Goal: Task Accomplishment & Management: Use online tool/utility

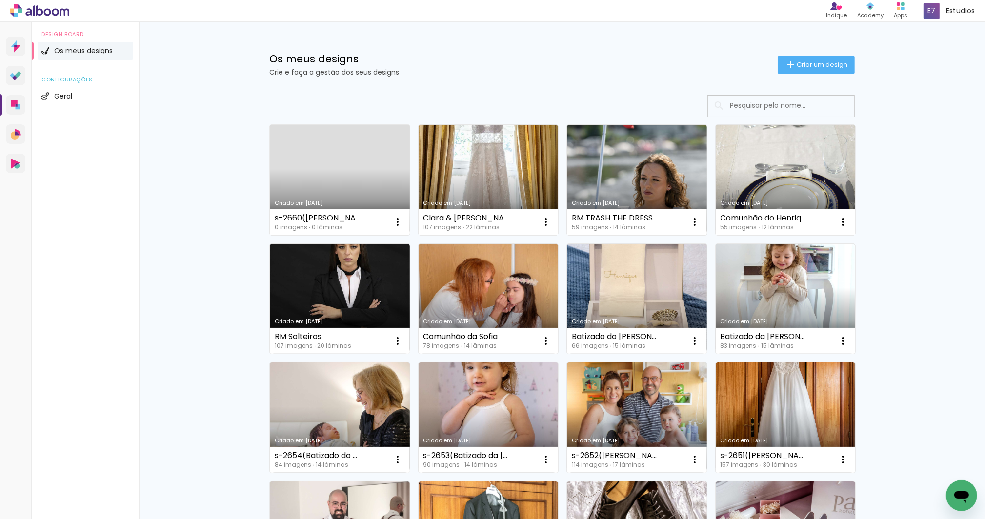
click at [351, 177] on link "Criado em [DATE]" at bounding box center [340, 180] width 140 height 110
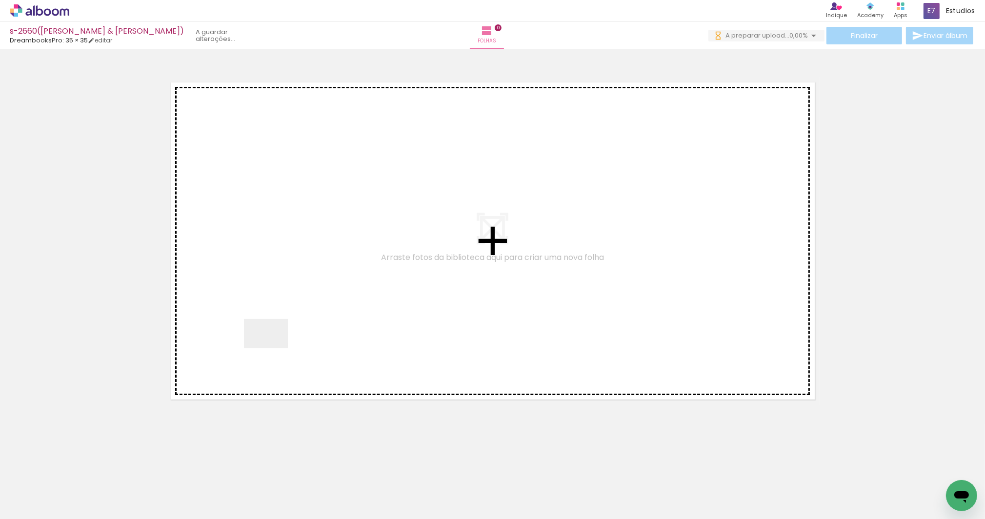
drag, startPoint x: 97, startPoint y: 492, endPoint x: 273, endPoint y: 348, distance: 227.5
click at [273, 348] on quentale-workspace at bounding box center [492, 259] width 985 height 519
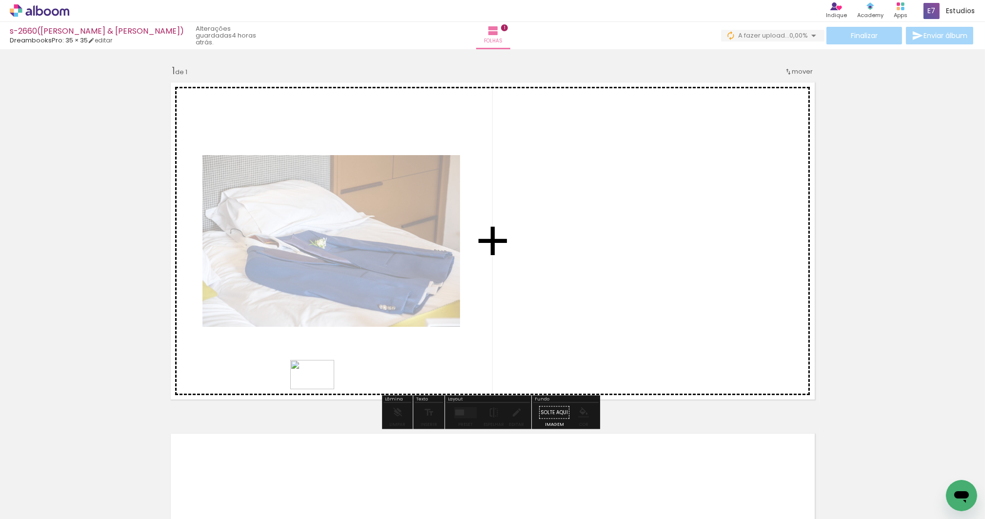
drag, startPoint x: 184, startPoint y: 473, endPoint x: 320, endPoint y: 389, distance: 159.1
click at [320, 389] on quentale-workspace at bounding box center [492, 259] width 985 height 519
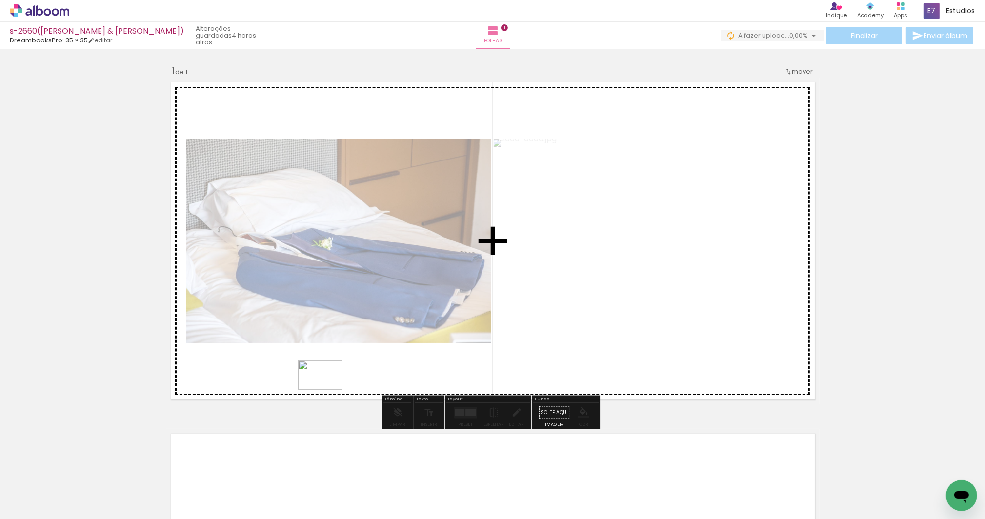
drag, startPoint x: 265, startPoint y: 443, endPoint x: 327, endPoint y: 390, distance: 81.3
click at [327, 390] on quentale-workspace at bounding box center [492, 259] width 985 height 519
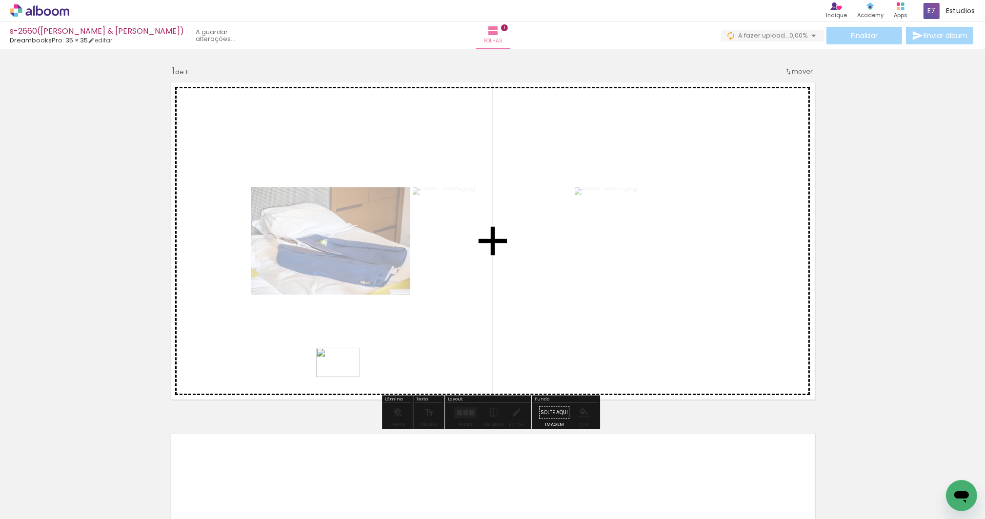
drag, startPoint x: 267, startPoint y: 486, endPoint x: 345, endPoint y: 377, distance: 134.6
click at [345, 377] on quentale-workspace at bounding box center [492, 259] width 985 height 519
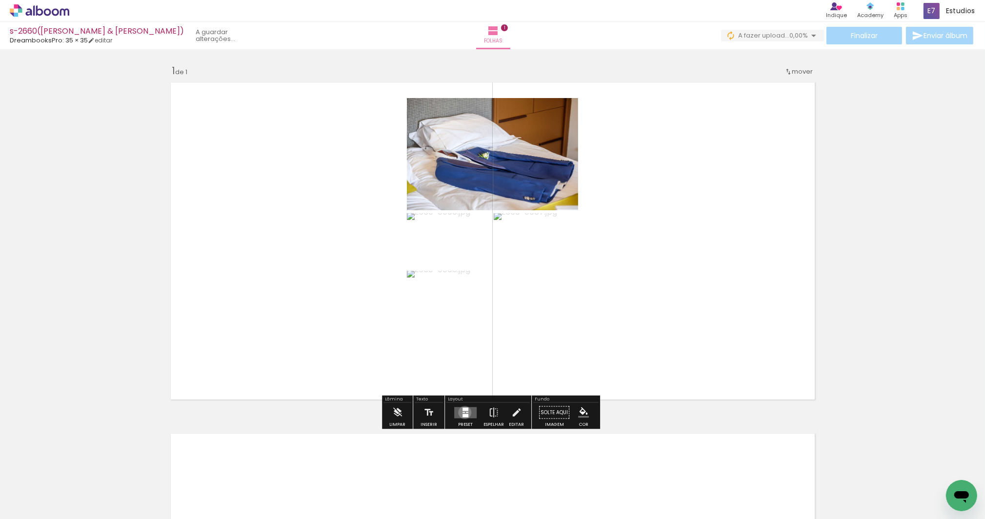
drag, startPoint x: 463, startPoint y: 412, endPoint x: 453, endPoint y: 406, distance: 11.0
click at [463, 412] on quentale-layouter at bounding box center [465, 412] width 22 height 11
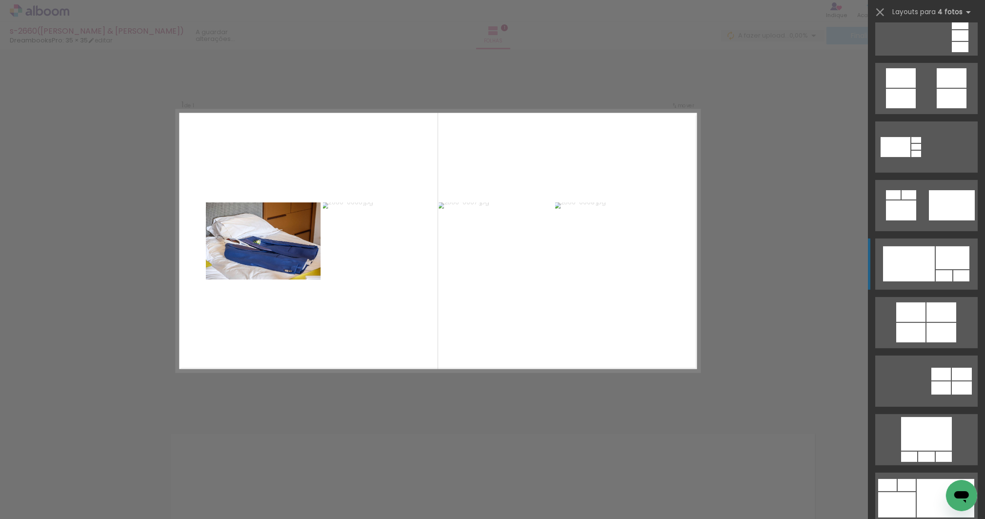
scroll to position [709, 0]
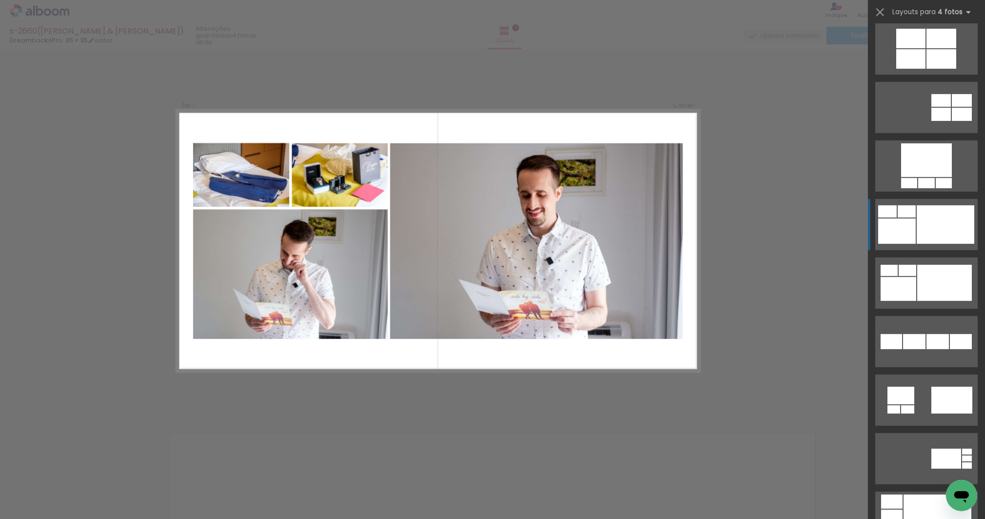
click at [920, 225] on div at bounding box center [946, 224] width 58 height 39
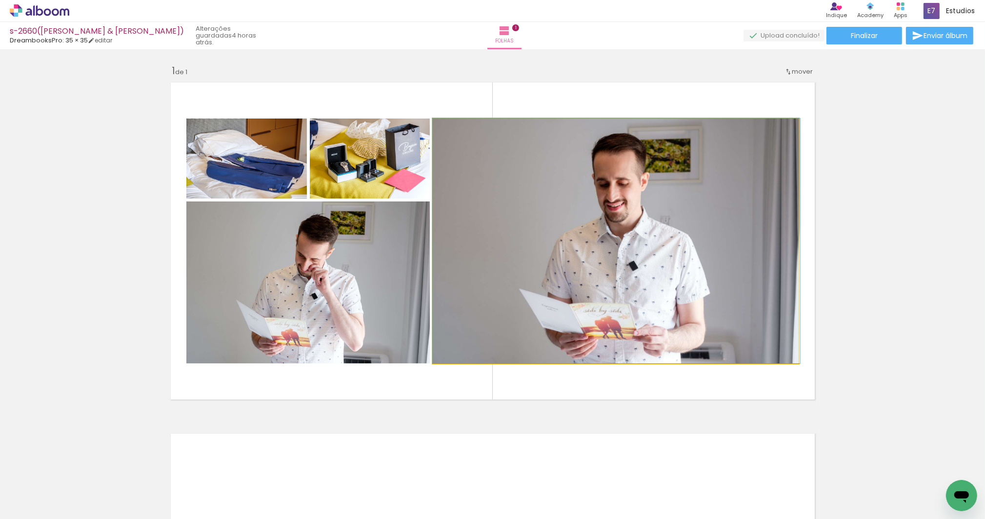
drag, startPoint x: 549, startPoint y: 228, endPoint x: 603, endPoint y: 246, distance: 56.6
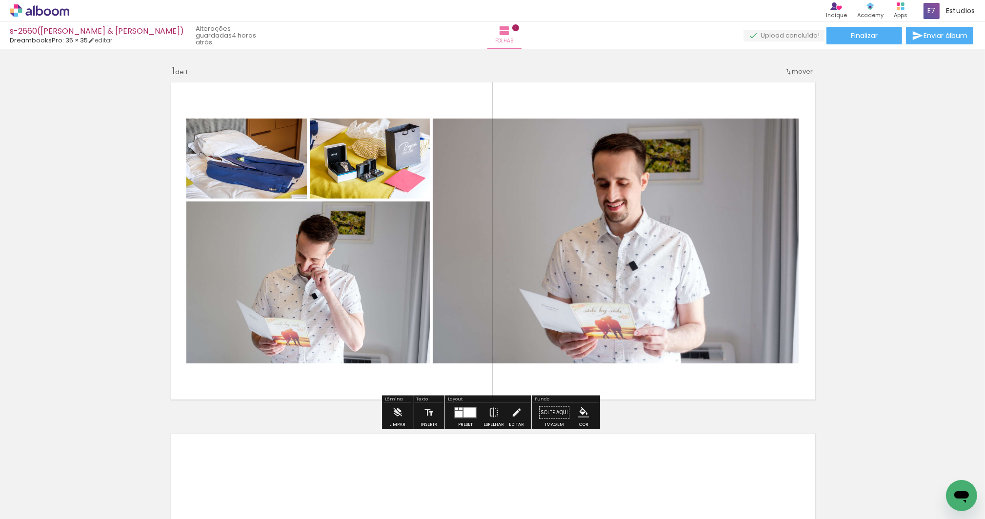
click at [491, 412] on iron-icon at bounding box center [493, 413] width 11 height 20
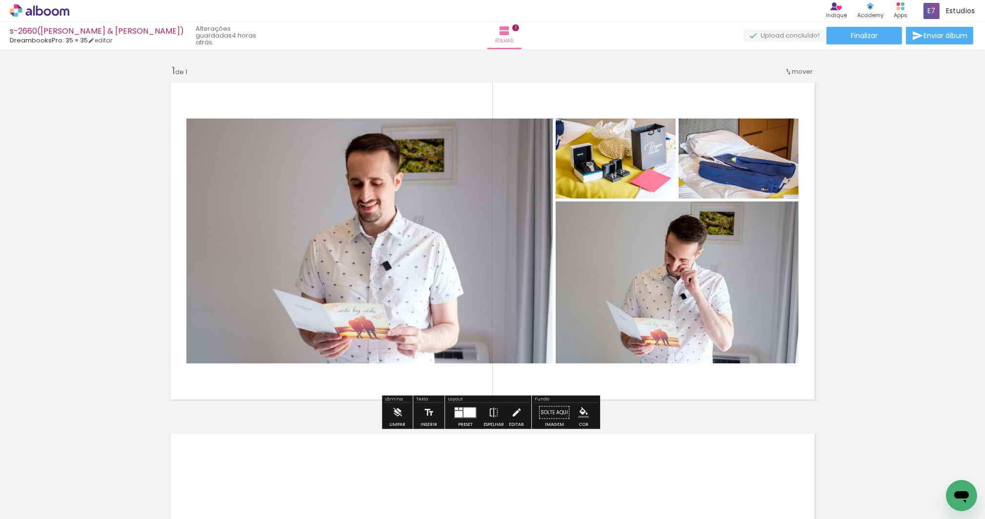
drag, startPoint x: 468, startPoint y: 415, endPoint x: 898, endPoint y: 204, distance: 479.2
click at [468, 414] on div at bounding box center [470, 412] width 12 height 10
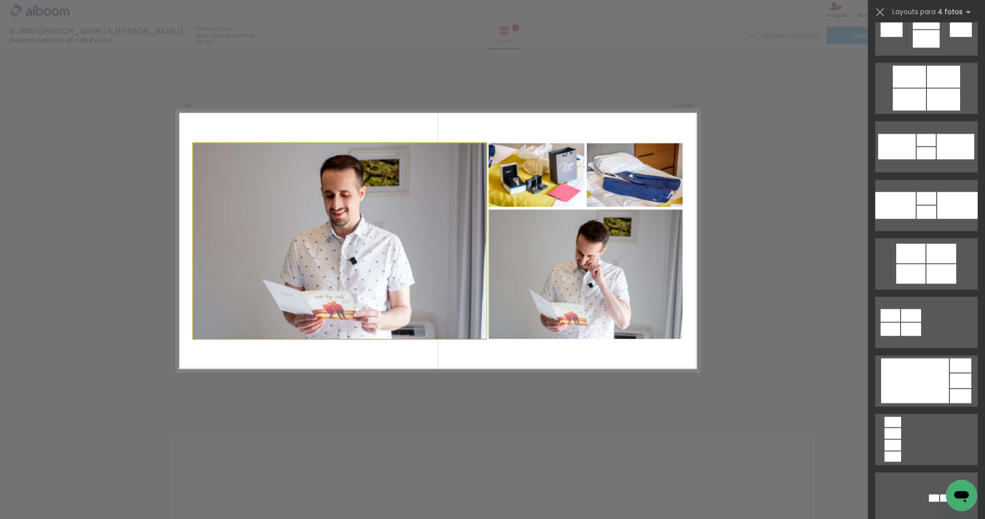
scroll to position [878, 0]
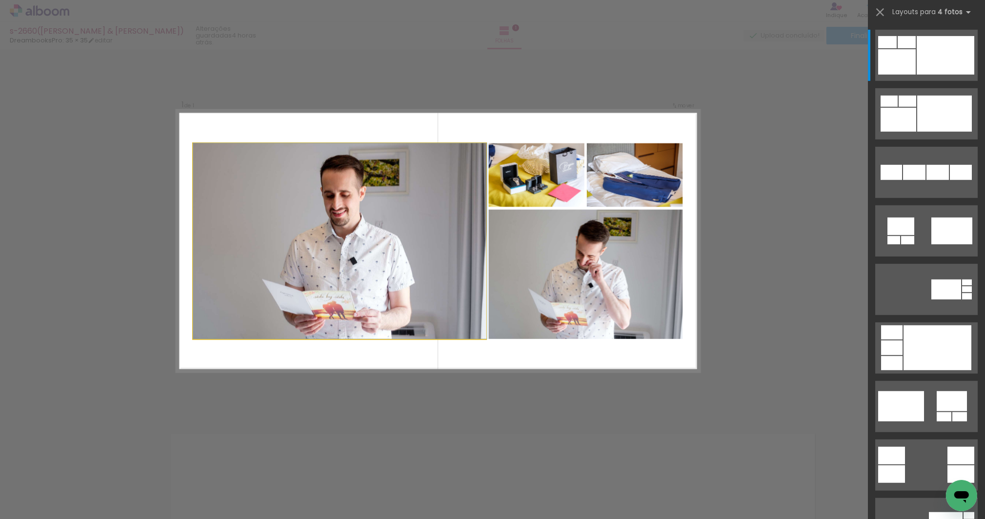
drag, startPoint x: 377, startPoint y: 318, endPoint x: 480, endPoint y: 322, distance: 102.5
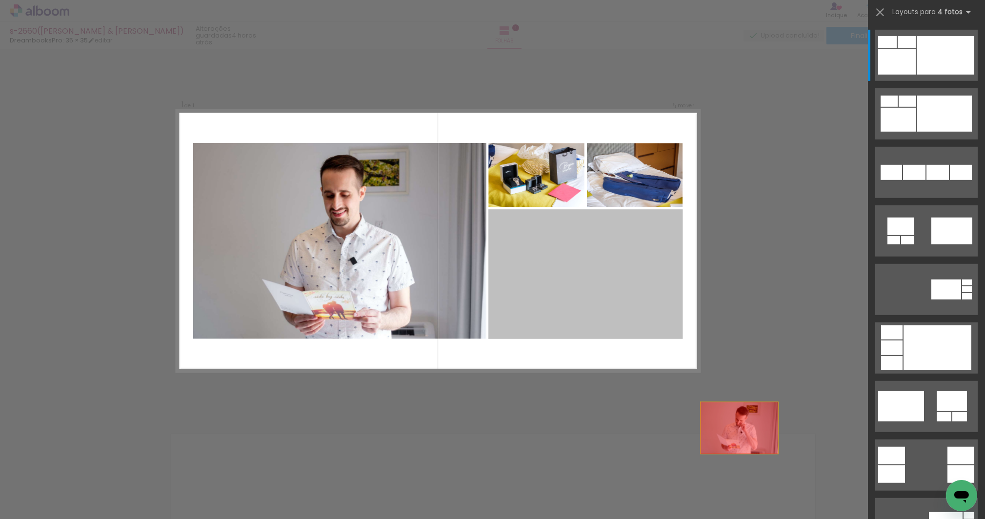
drag, startPoint x: 595, startPoint y: 309, endPoint x: 750, endPoint y: 444, distance: 204.8
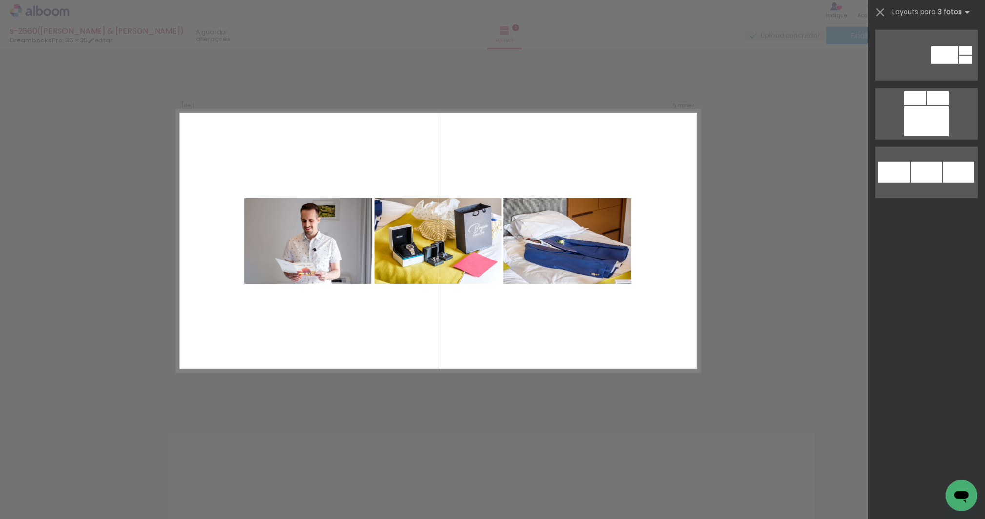
scroll to position [0, 0]
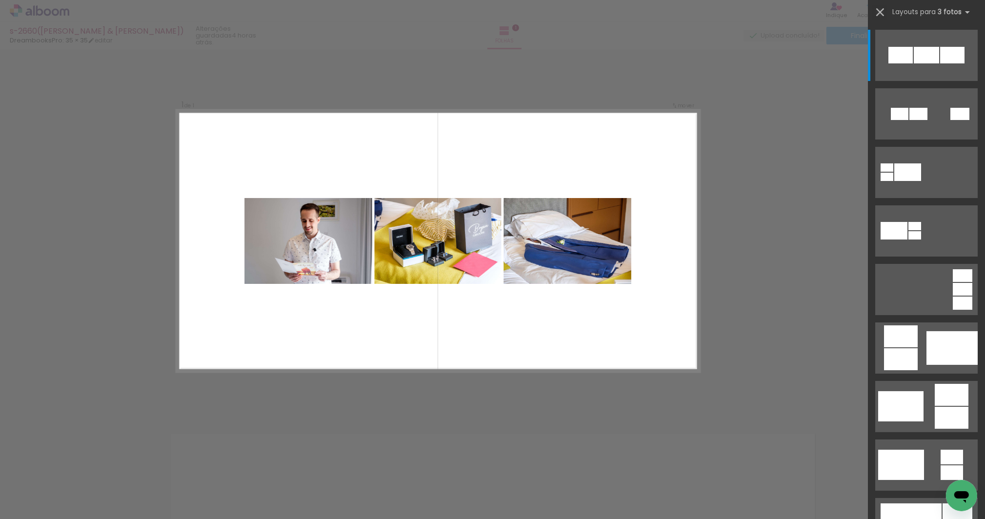
click at [878, 9] on iron-icon at bounding box center [880, 12] width 14 height 14
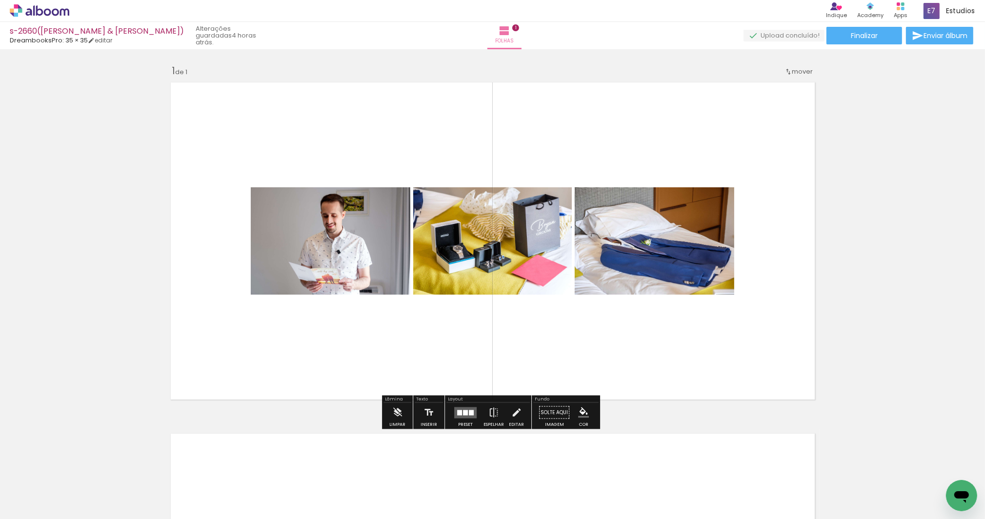
click at [465, 411] on div at bounding box center [465, 412] width 5 height 5
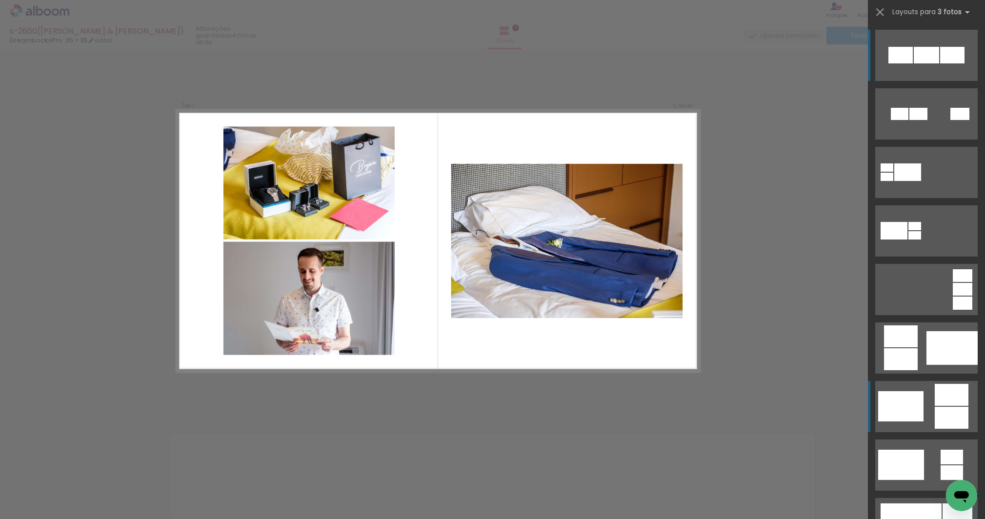
scroll to position [102, 0]
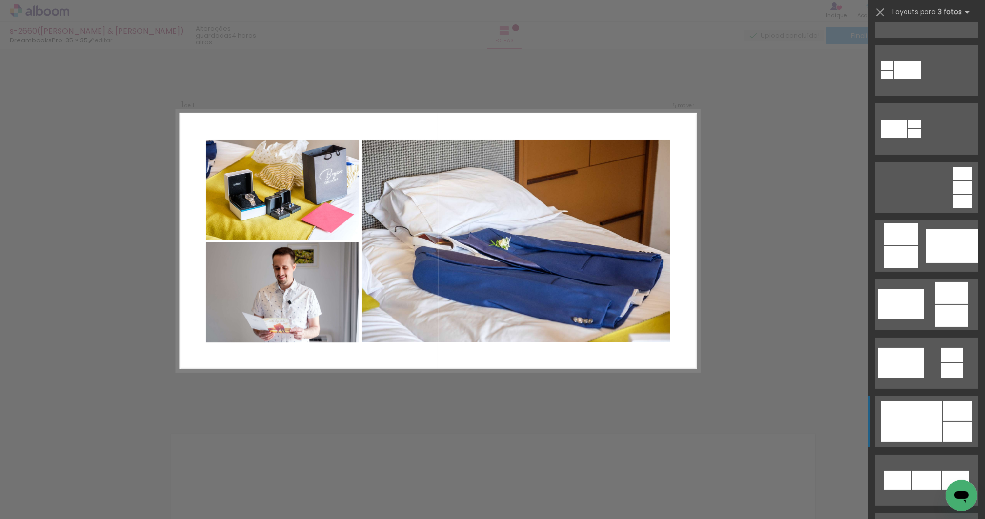
click at [925, 409] on div at bounding box center [911, 422] width 61 height 41
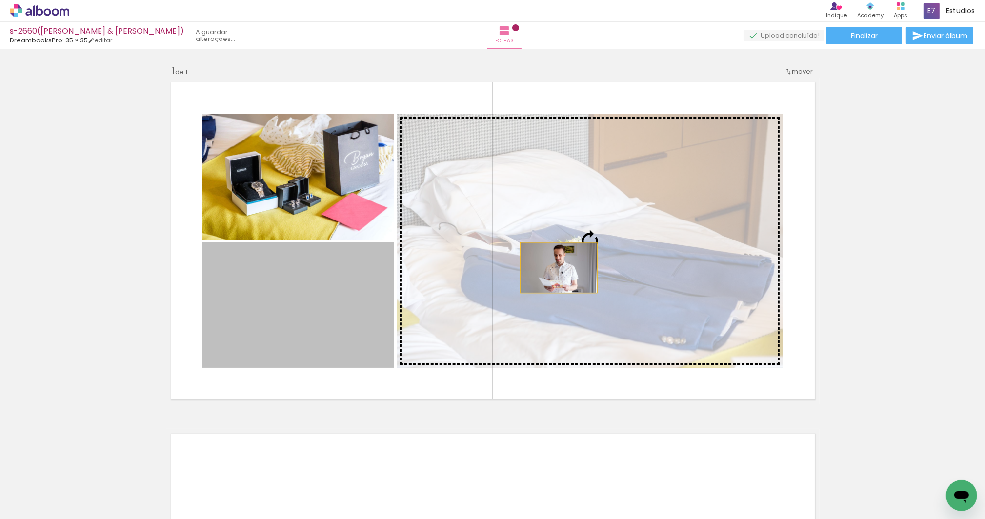
drag, startPoint x: 429, startPoint y: 293, endPoint x: 556, endPoint y: 268, distance: 128.8
click at [0, 0] on slot at bounding box center [0, 0] width 0 height 0
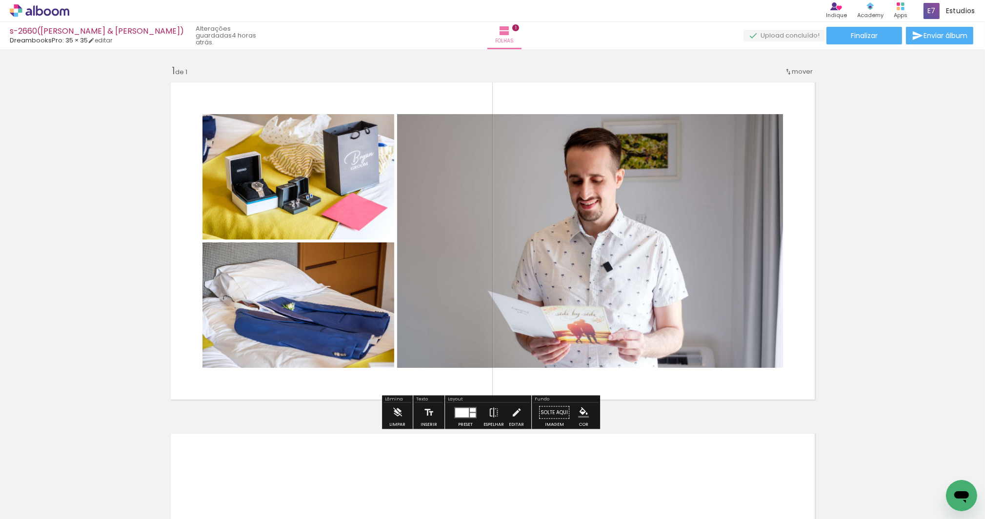
click at [596, 207] on quentale-photo at bounding box center [590, 241] width 386 height 254
drag, startPoint x: 513, startPoint y: 412, endPoint x: 527, endPoint y: 334, distance: 78.9
click at [513, 409] on iron-icon at bounding box center [516, 413] width 11 height 20
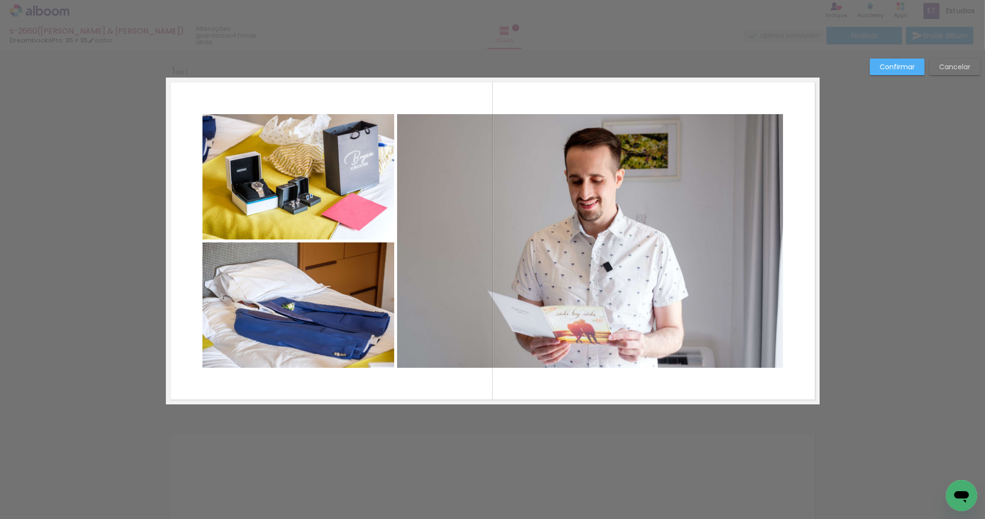
click at [518, 262] on quentale-photo at bounding box center [590, 241] width 386 height 254
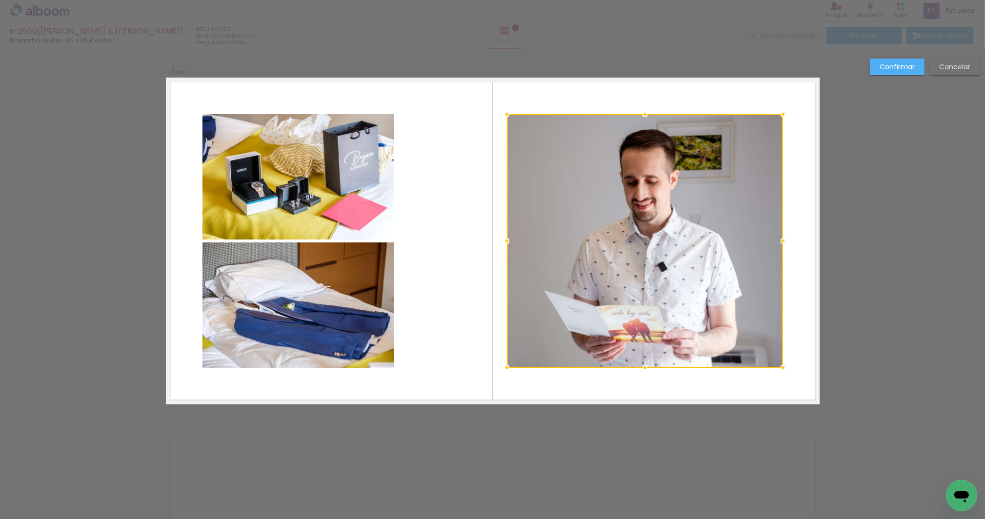
drag, startPoint x: 396, startPoint y: 242, endPoint x: 507, endPoint y: 239, distance: 110.3
click at [507, 239] on div at bounding box center [507, 241] width 20 height 20
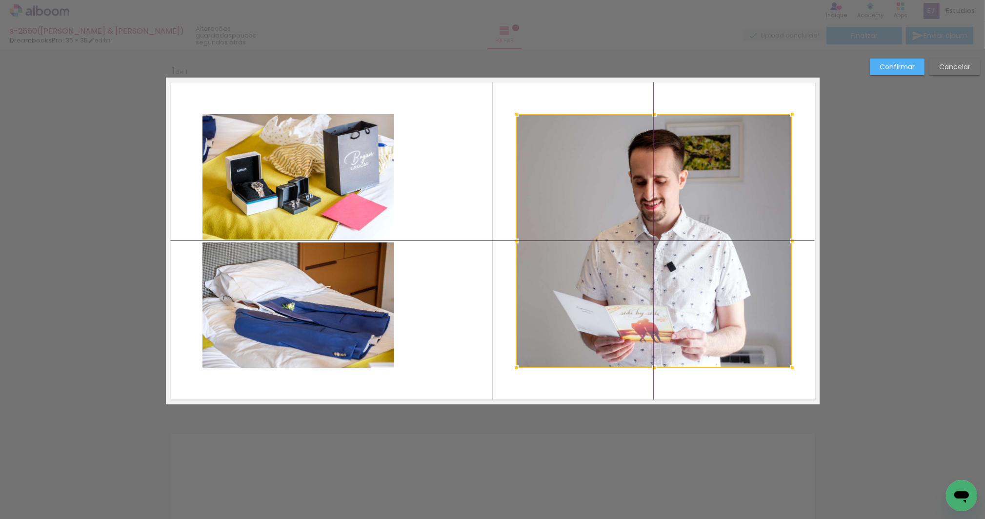
drag, startPoint x: 617, startPoint y: 228, endPoint x: 626, endPoint y: 228, distance: 8.8
click at [626, 228] on div at bounding box center [654, 241] width 276 height 254
click at [313, 197] on quentale-photo at bounding box center [299, 176] width 192 height 125
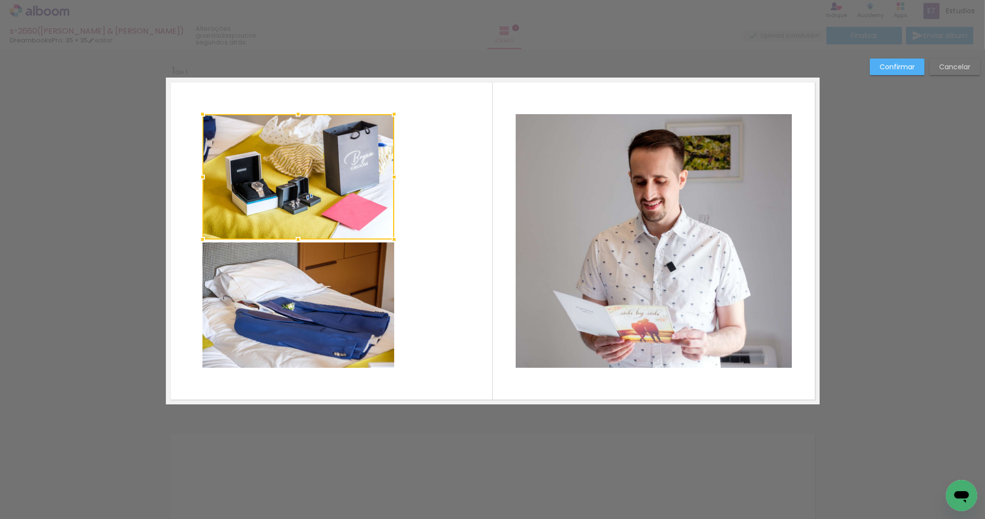
click at [305, 294] on quentale-photo at bounding box center [299, 305] width 192 height 125
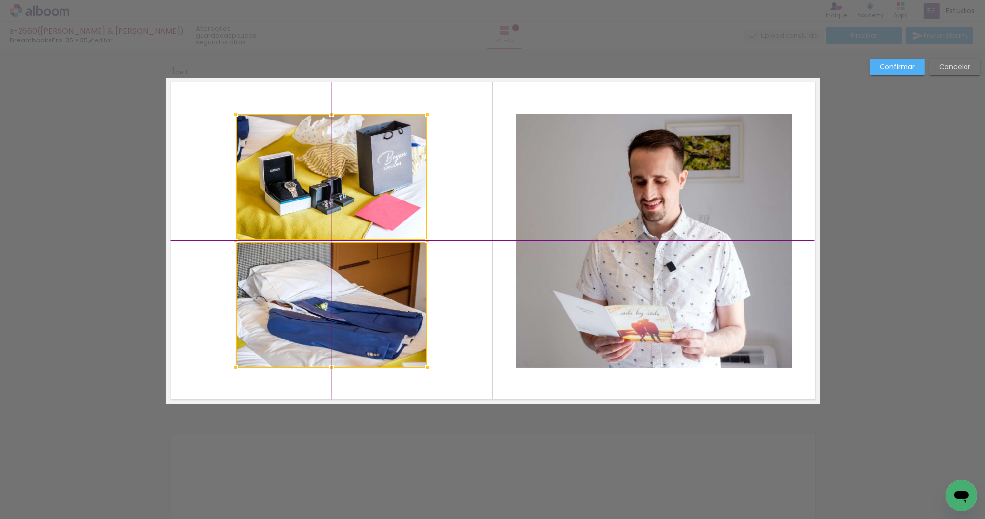
drag, startPoint x: 306, startPoint y: 297, endPoint x: 342, endPoint y: 294, distance: 36.2
click at [342, 294] on div at bounding box center [332, 241] width 192 height 254
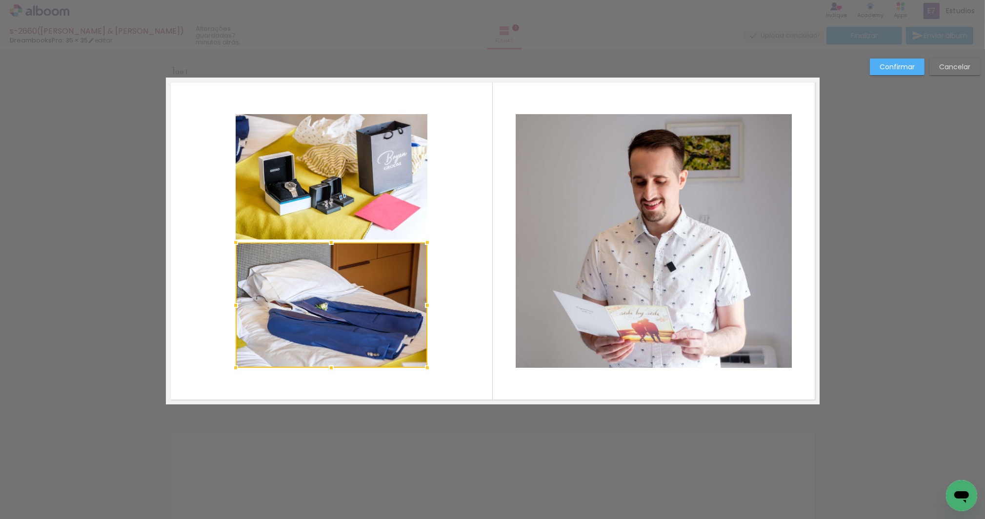
click at [344, 195] on quentale-photo at bounding box center [332, 176] width 192 height 125
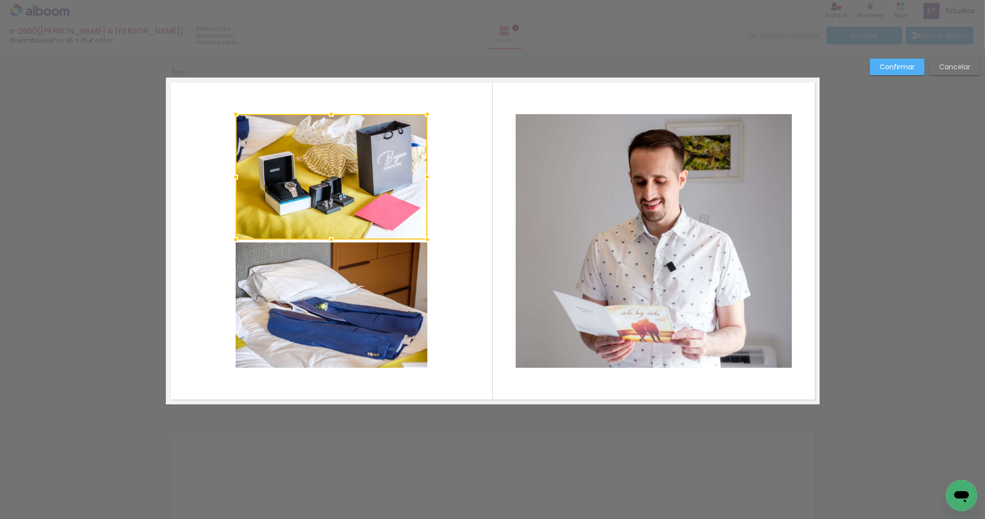
click at [331, 282] on quentale-photo at bounding box center [332, 305] width 192 height 125
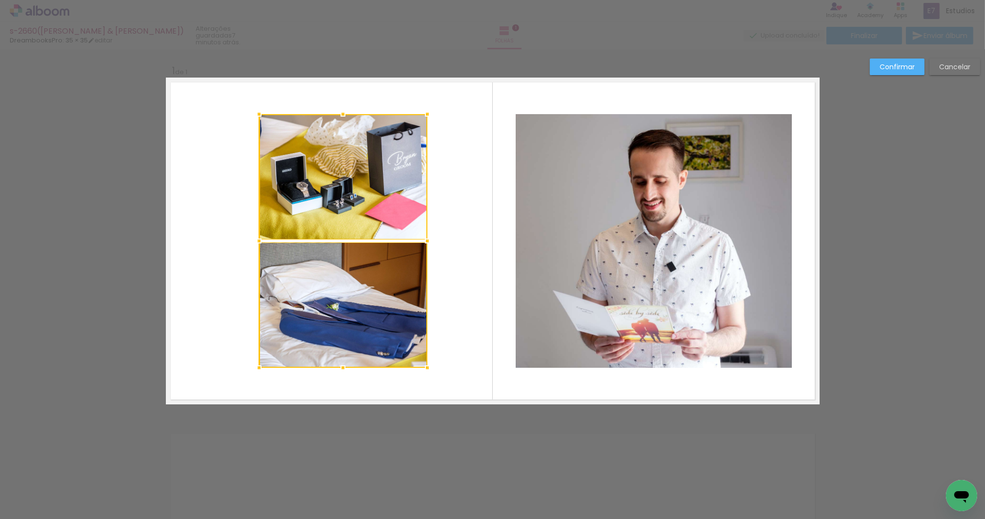
drag, startPoint x: 237, startPoint y: 243, endPoint x: 253, endPoint y: 248, distance: 16.8
click at [253, 248] on div at bounding box center [259, 241] width 20 height 20
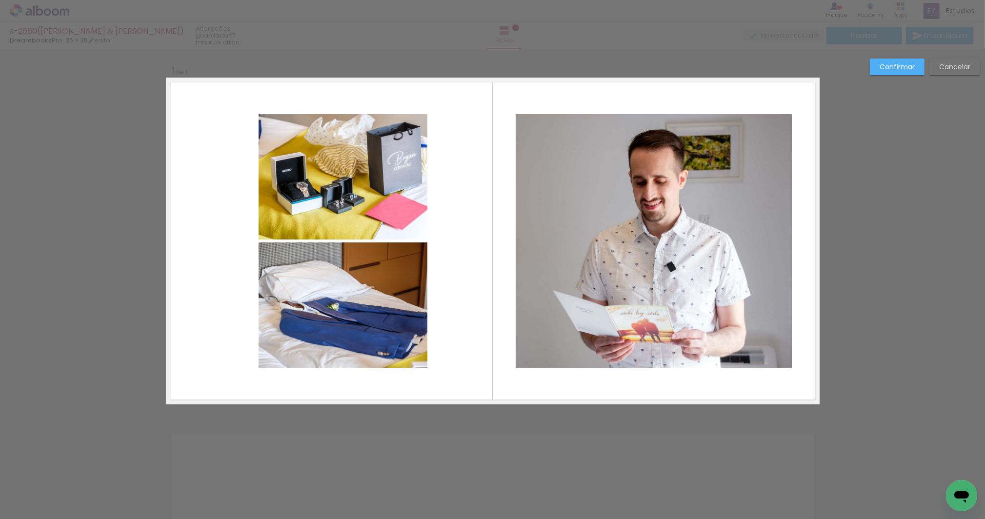
click at [396, 201] on quentale-photo at bounding box center [343, 176] width 168 height 125
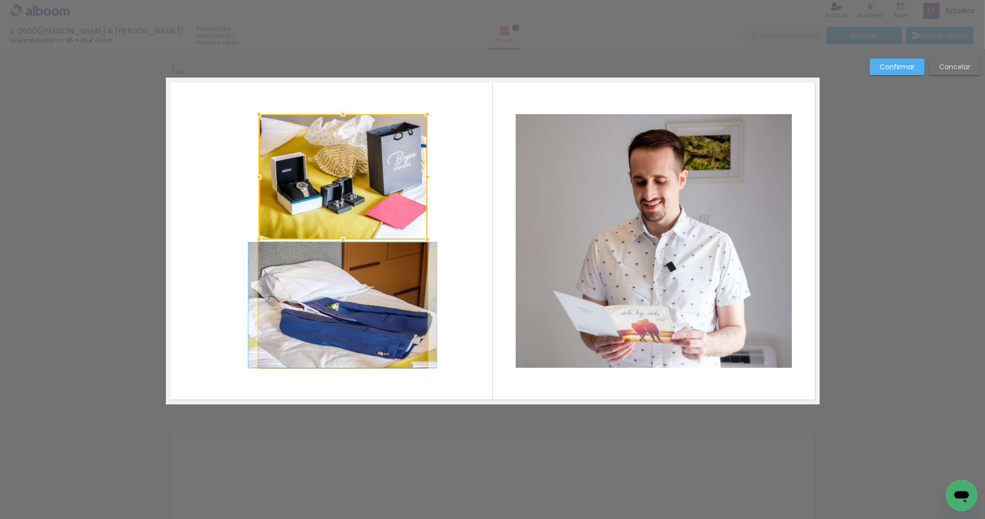
click at [367, 260] on quentale-photo at bounding box center [343, 305] width 168 height 125
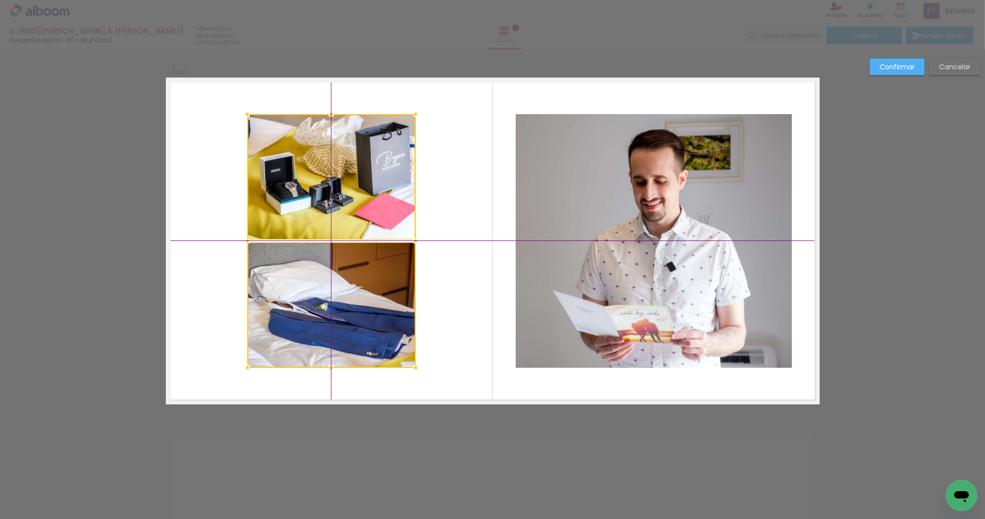
drag, startPoint x: 366, startPoint y: 210, endPoint x: 359, endPoint y: 208, distance: 7.7
click at [359, 208] on div at bounding box center [331, 241] width 168 height 254
click at [438, 203] on quentale-layouter at bounding box center [493, 241] width 654 height 327
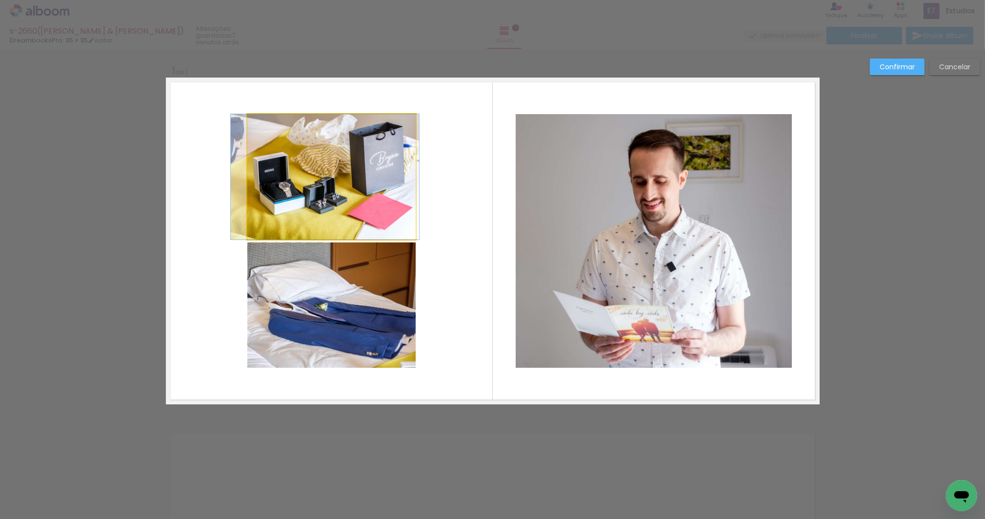
drag, startPoint x: 399, startPoint y: 202, endPoint x: 393, endPoint y: 202, distance: 6.4
click at [466, 319] on quentale-layouter at bounding box center [493, 241] width 654 height 327
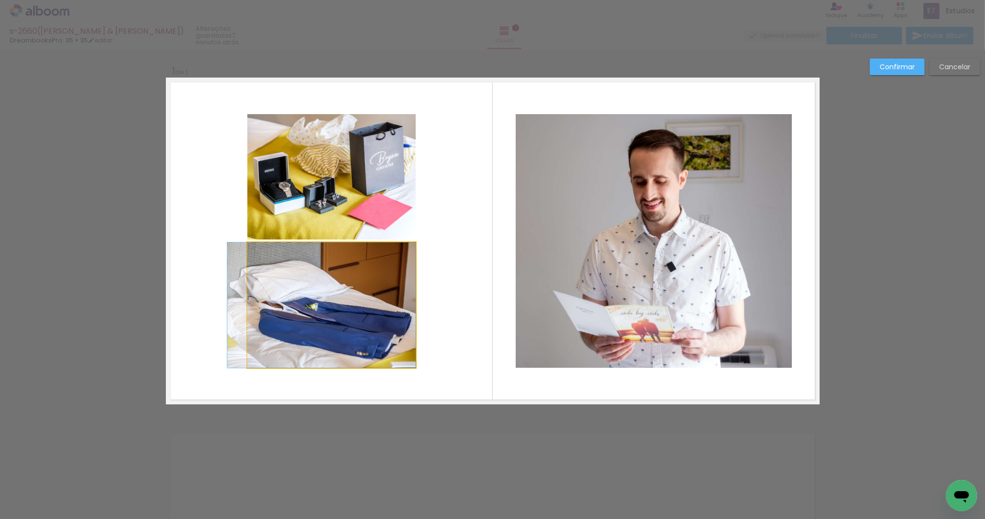
drag, startPoint x: 383, startPoint y: 323, endPoint x: 373, endPoint y: 322, distance: 10.3
click at [0, 0] on slot "Confirmar" at bounding box center [0, 0] width 0 height 0
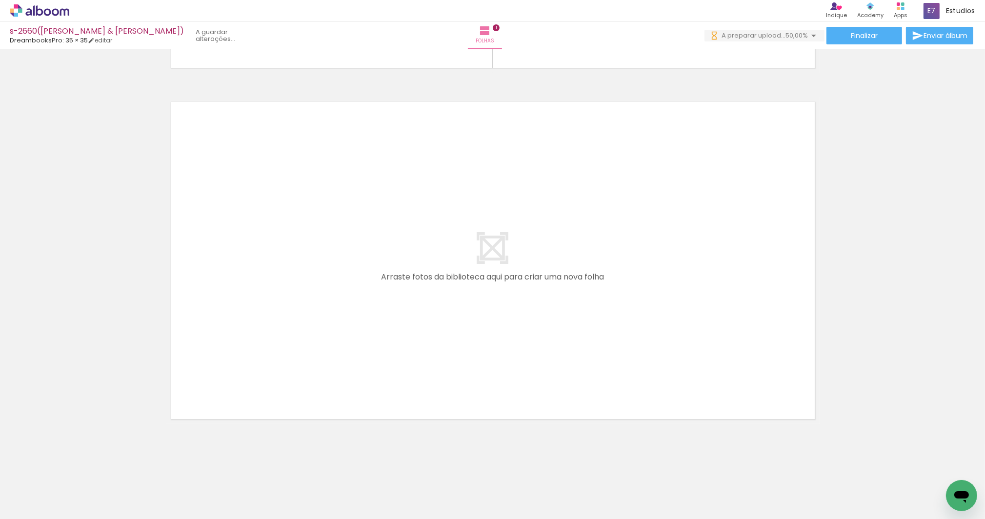
scroll to position [0, 0]
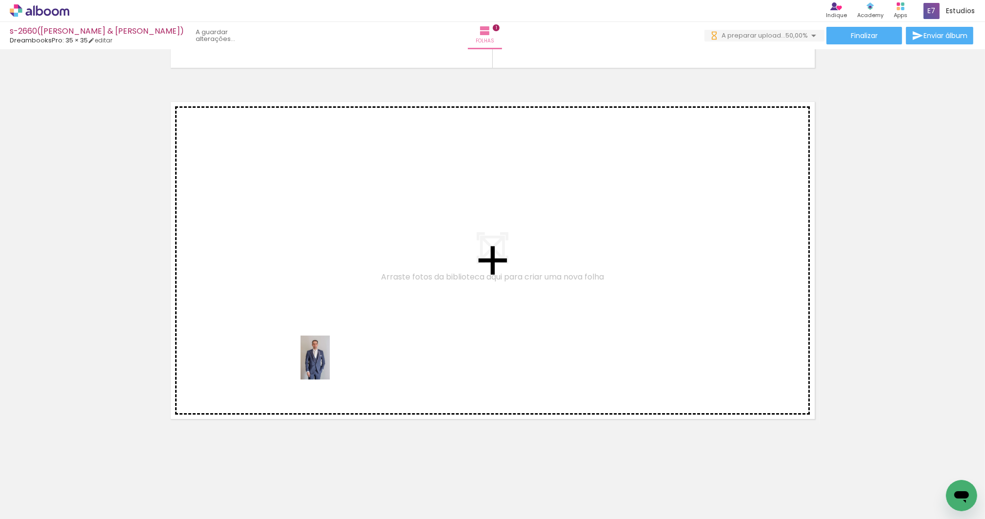
drag, startPoint x: 319, startPoint y: 485, endPoint x: 330, endPoint y: 365, distance: 120.6
click at [330, 365] on quentale-workspace at bounding box center [492, 259] width 985 height 519
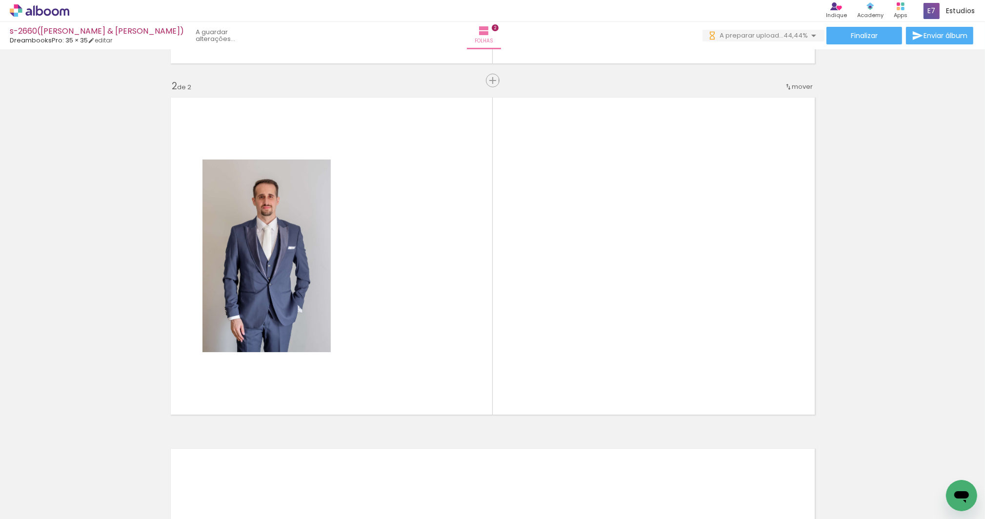
scroll to position [338, 0]
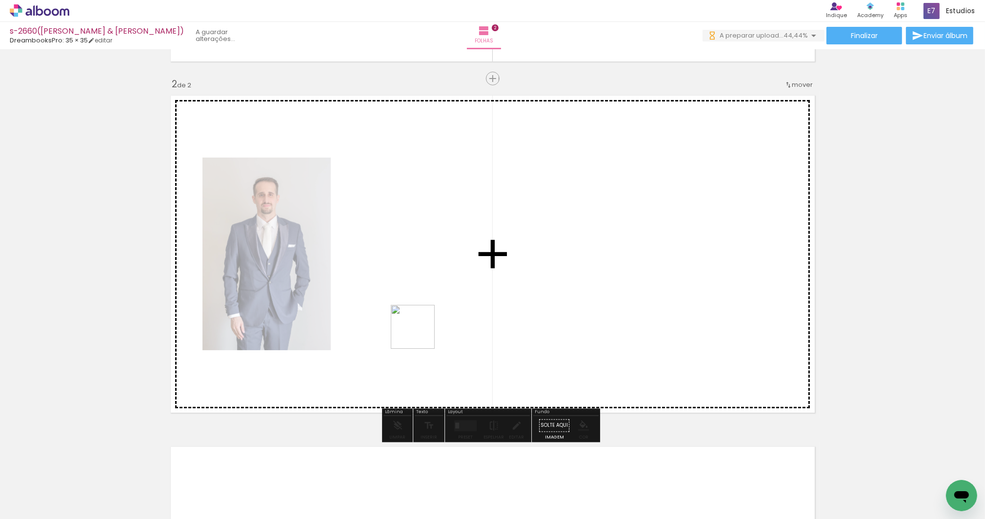
drag, startPoint x: 377, startPoint y: 483, endPoint x: 421, endPoint y: 332, distance: 157.0
click at [421, 332] on quentale-workspace at bounding box center [492, 259] width 985 height 519
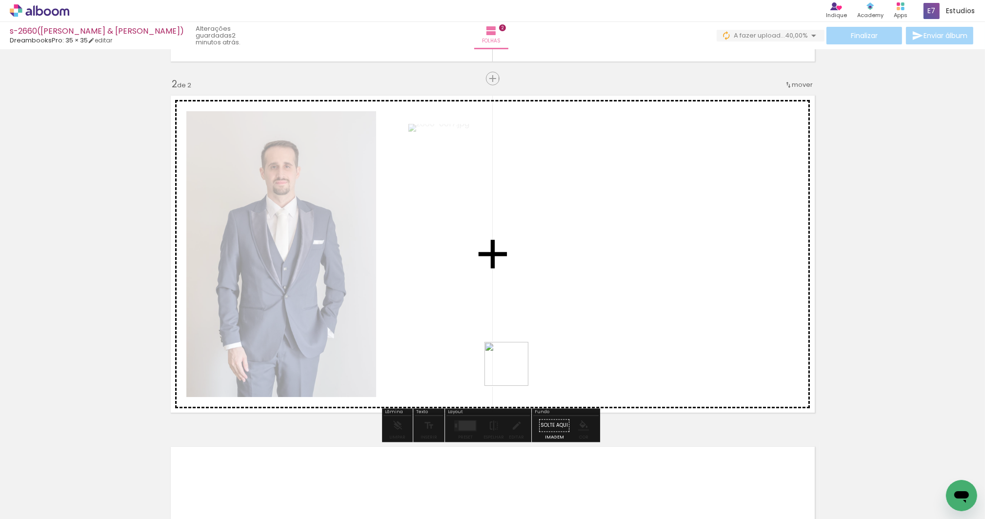
drag, startPoint x: 495, startPoint y: 394, endPoint x: 521, endPoint y: 363, distance: 40.6
click at [521, 363] on quentale-workspace at bounding box center [492, 259] width 985 height 519
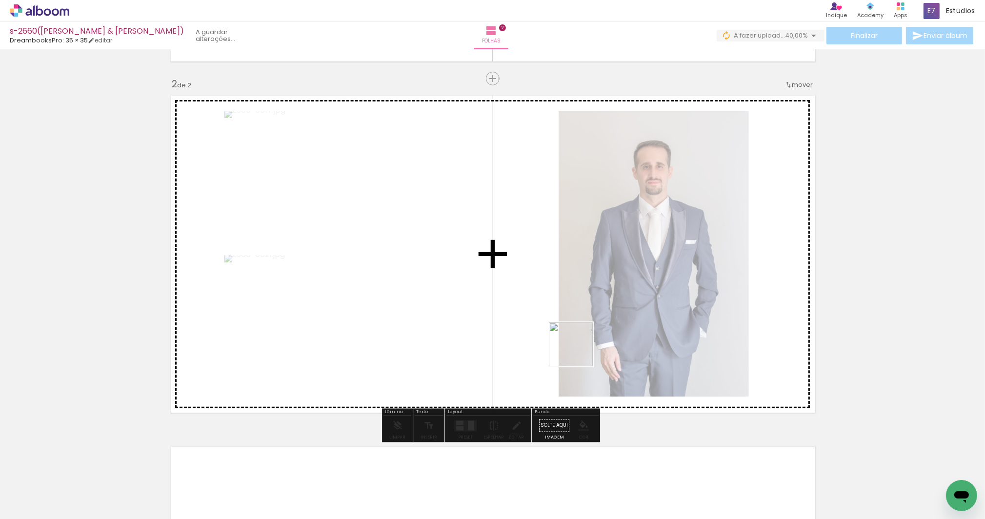
drag, startPoint x: 550, startPoint y: 399, endPoint x: 534, endPoint y: 503, distance: 105.2
click at [578, 352] on quentale-workspace at bounding box center [492, 259] width 985 height 519
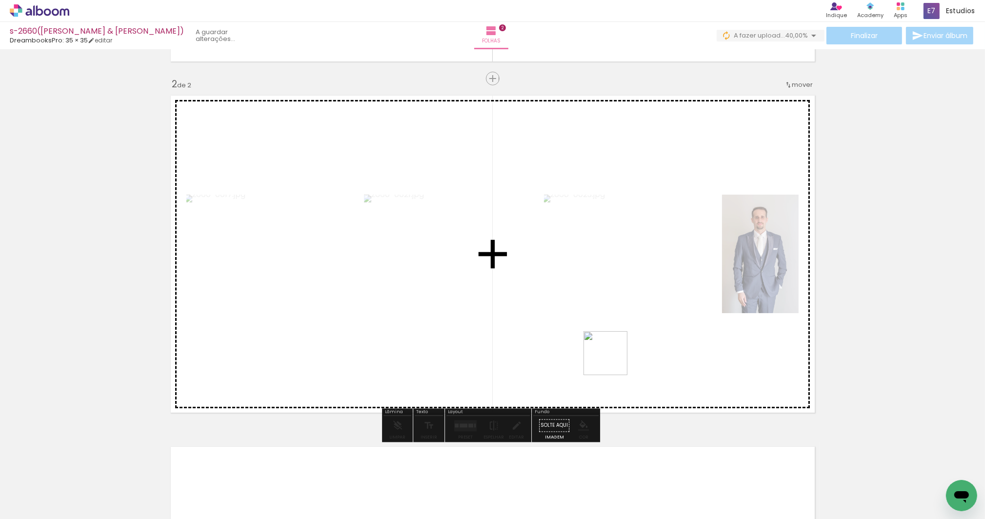
drag, startPoint x: 566, startPoint y: 438, endPoint x: 613, endPoint y: 361, distance: 90.2
click at [613, 361] on quentale-workspace at bounding box center [492, 259] width 985 height 519
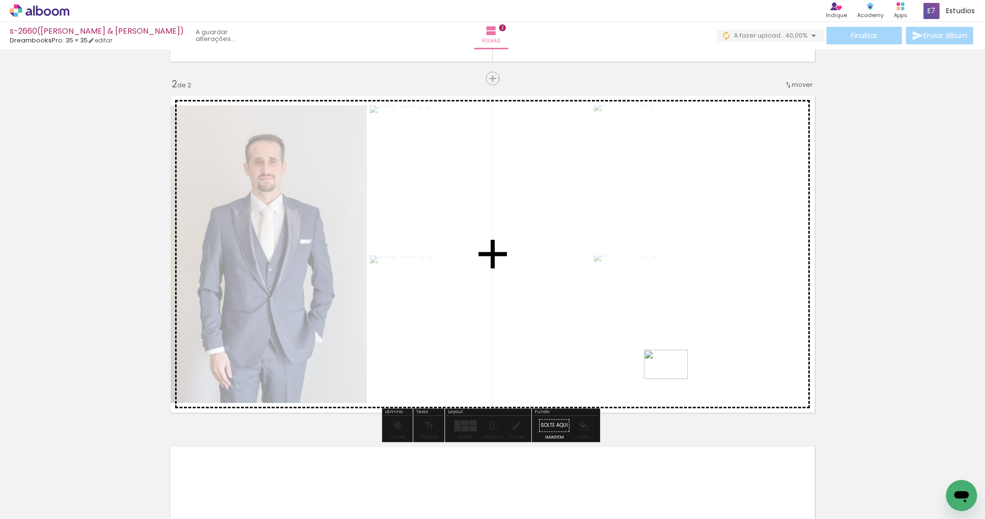
drag, startPoint x: 666, startPoint y: 392, endPoint x: 673, endPoint y: 379, distance: 15.3
click at [673, 379] on quentale-workspace at bounding box center [492, 259] width 985 height 519
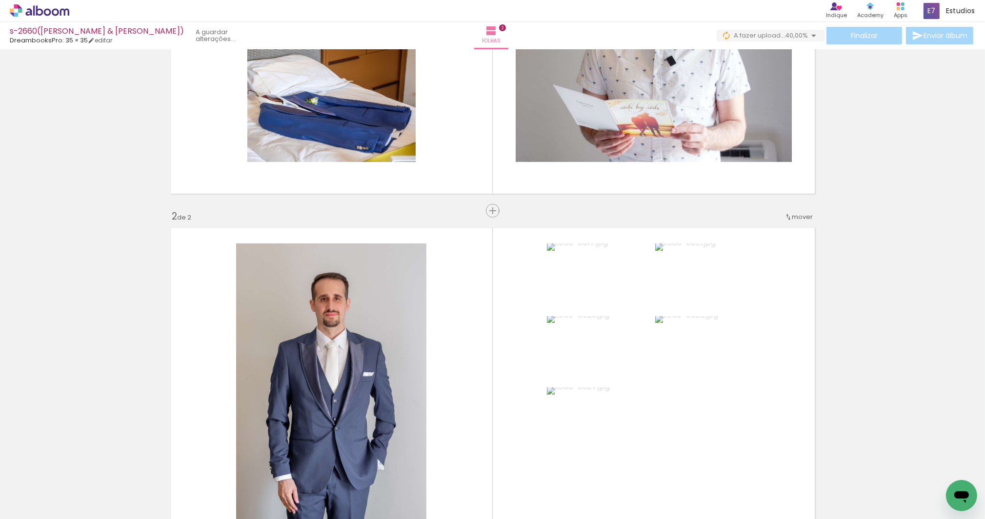
scroll to position [357, 0]
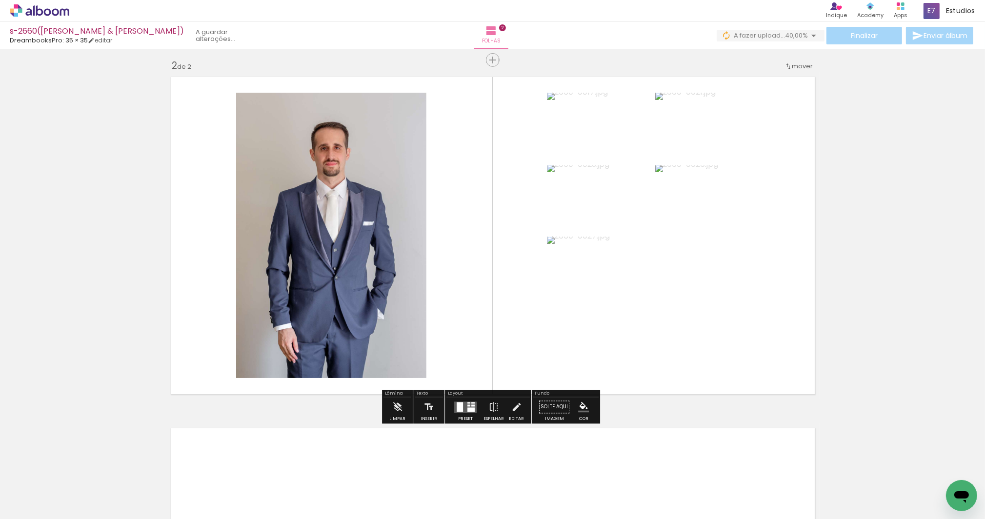
click at [472, 405] on quentale-layouter at bounding box center [465, 407] width 22 height 11
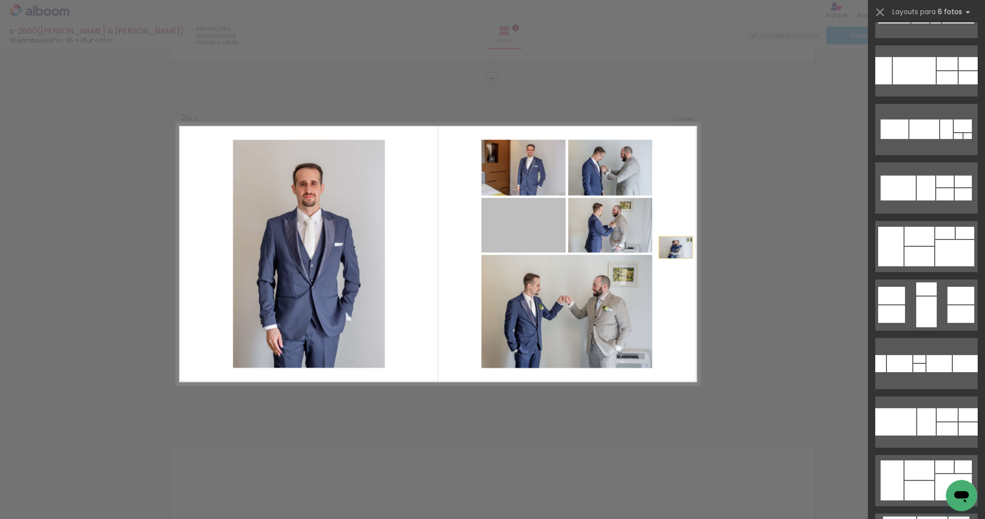
scroll to position [0, 0]
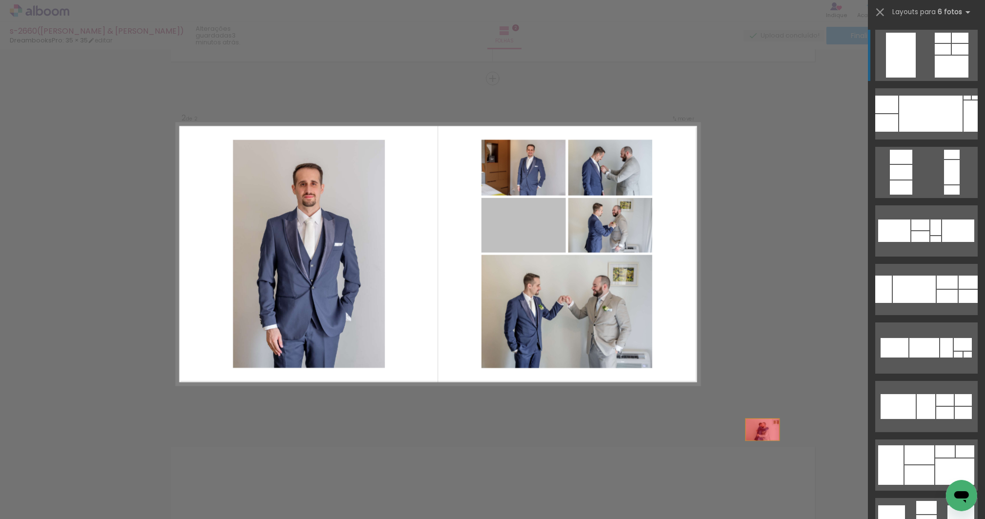
drag, startPoint x: 512, startPoint y: 211, endPoint x: 819, endPoint y: 481, distance: 408.4
click at [819, 481] on quentale-workspace at bounding box center [492, 259] width 985 height 519
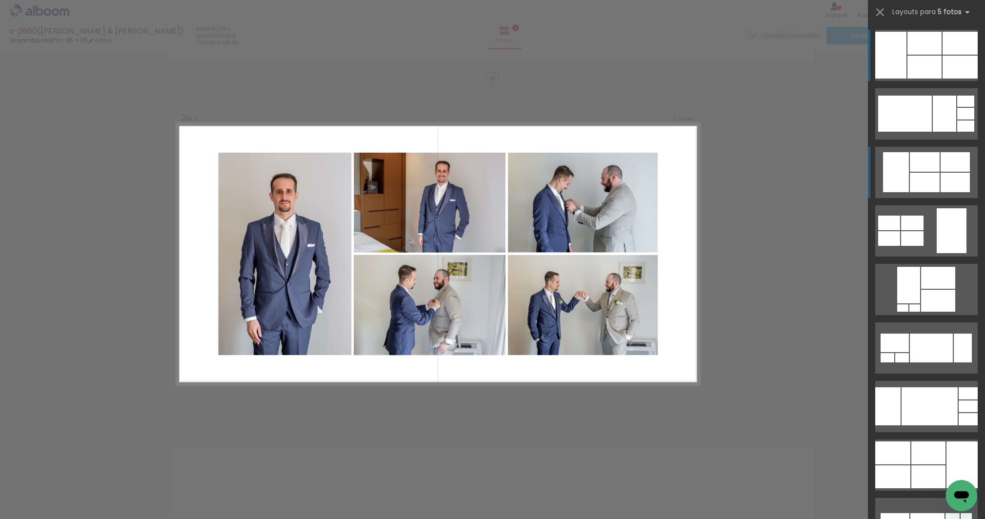
click at [925, 182] on div at bounding box center [925, 183] width 30 height 20
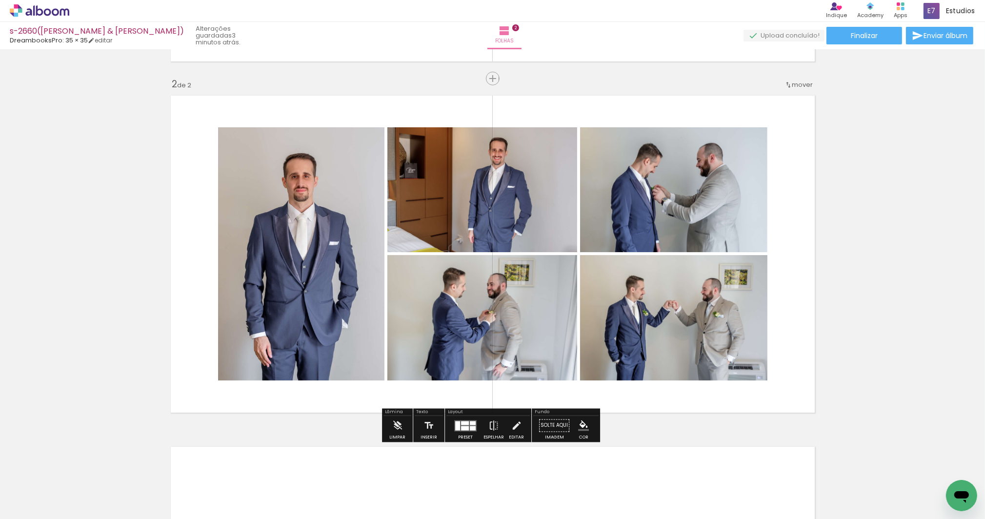
click at [466, 425] on quentale-layouter at bounding box center [465, 425] width 22 height 11
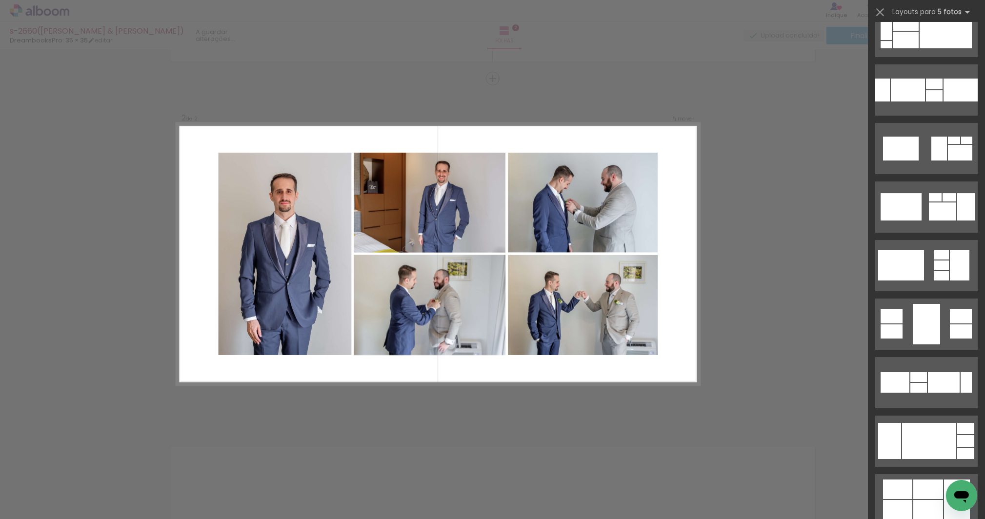
scroll to position [4721, 0]
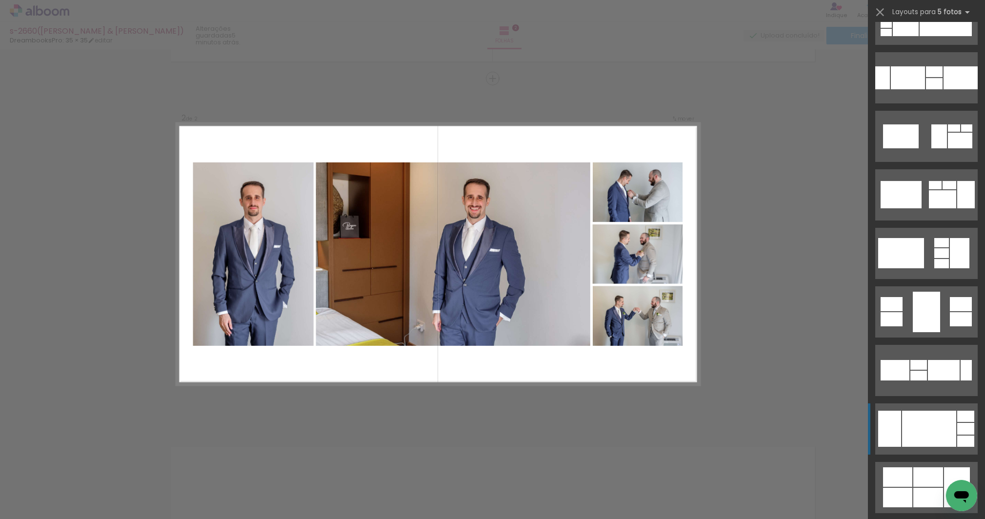
click at [929, 413] on div at bounding box center [929, 429] width 54 height 36
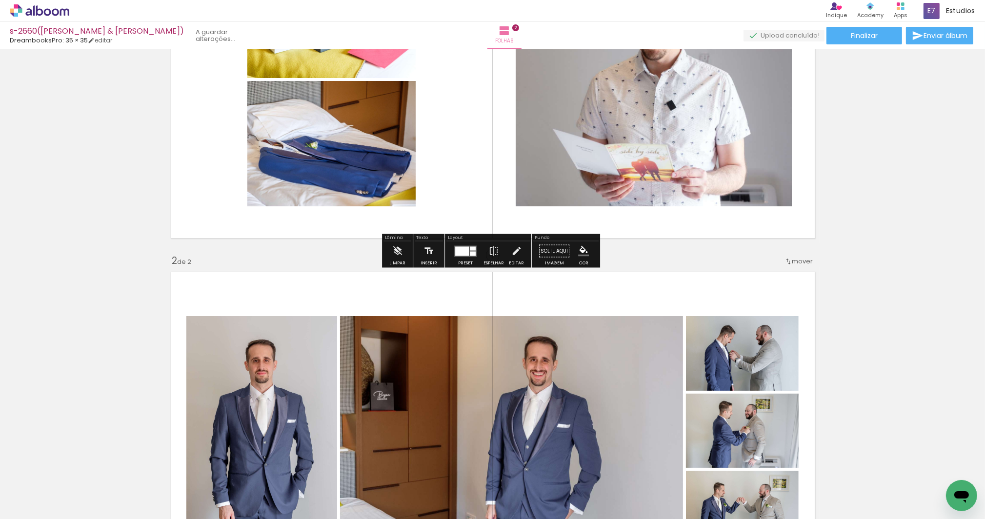
scroll to position [343, 0]
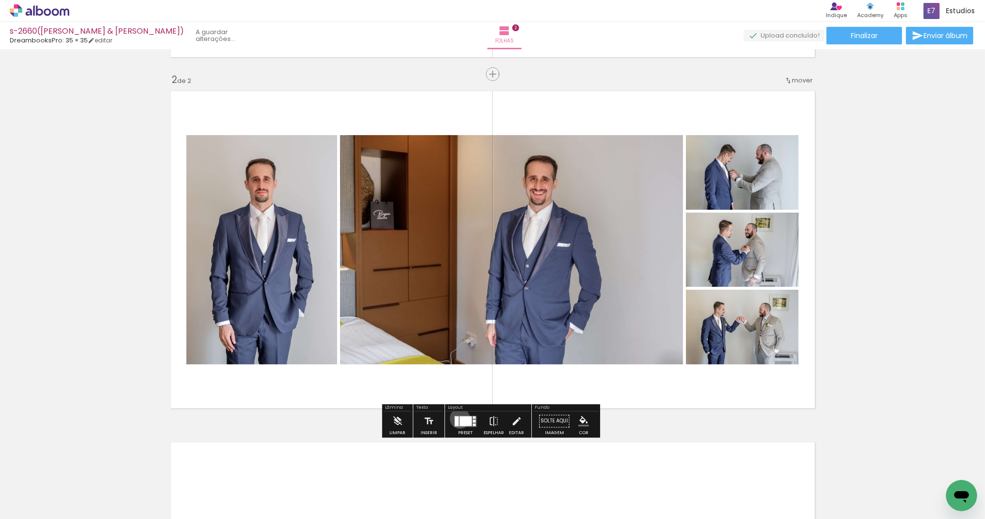
drag, startPoint x: 458, startPoint y: 418, endPoint x: 878, endPoint y: 302, distance: 436.2
click at [460, 418] on div at bounding box center [466, 421] width 12 height 10
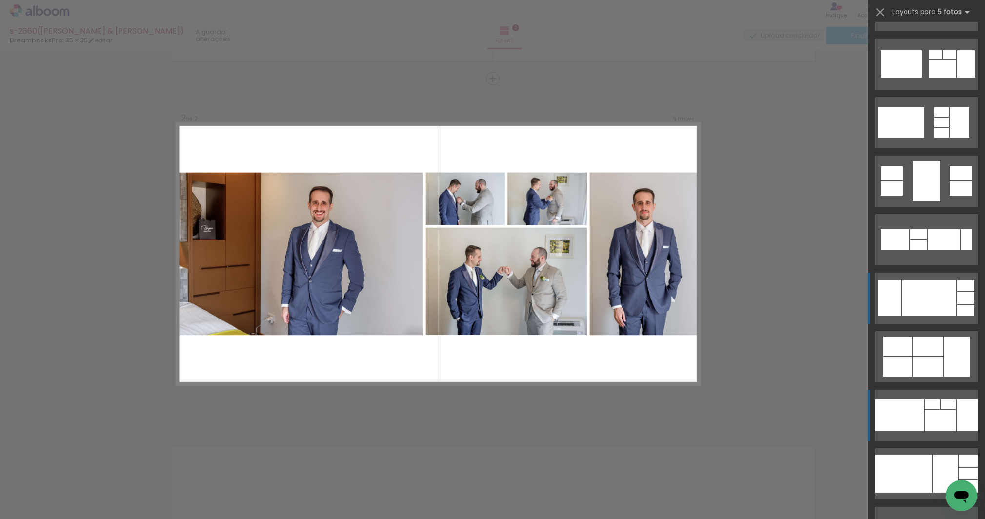
scroll to position [4971, 0]
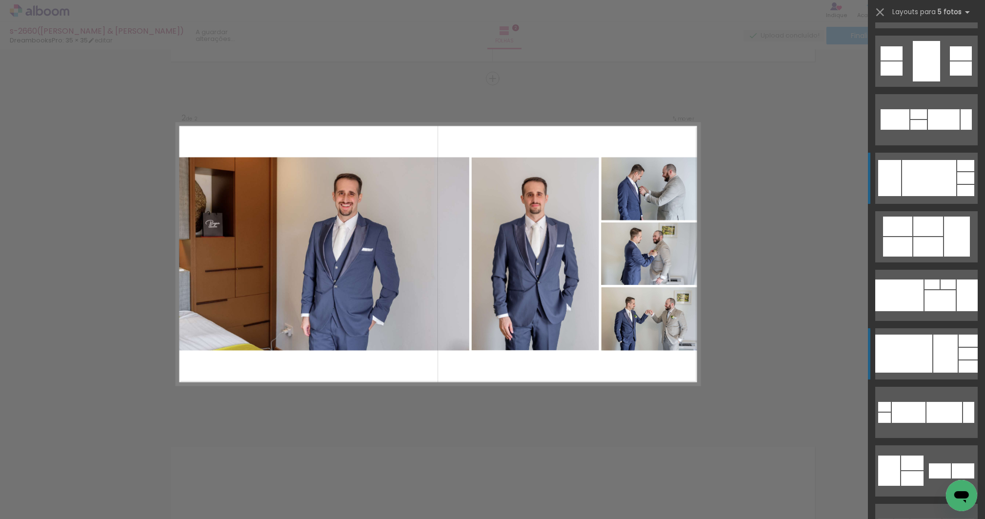
click at [934, 357] on div at bounding box center [945, 354] width 24 height 38
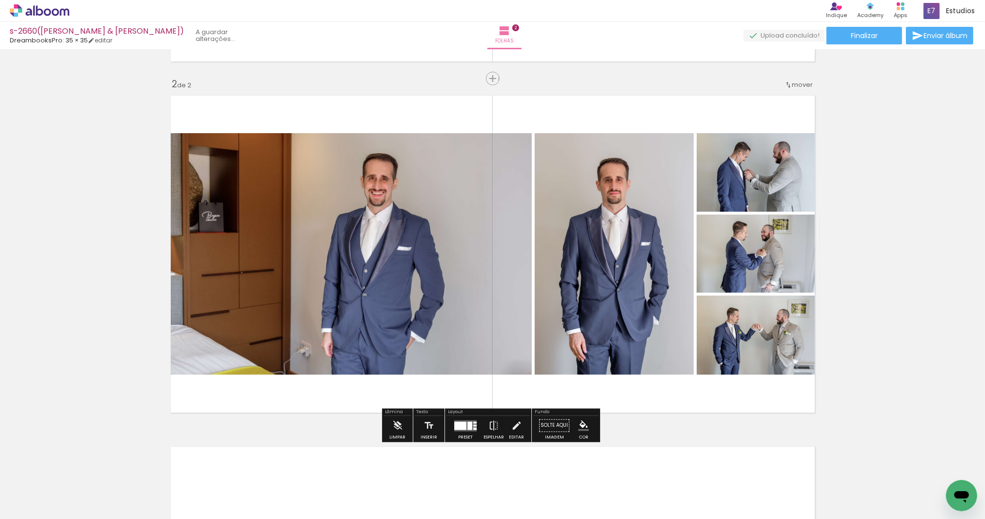
drag, startPoint x: 511, startPoint y: 427, endPoint x: 424, endPoint y: 365, distance: 106.7
click at [511, 426] on iron-icon at bounding box center [516, 426] width 11 height 20
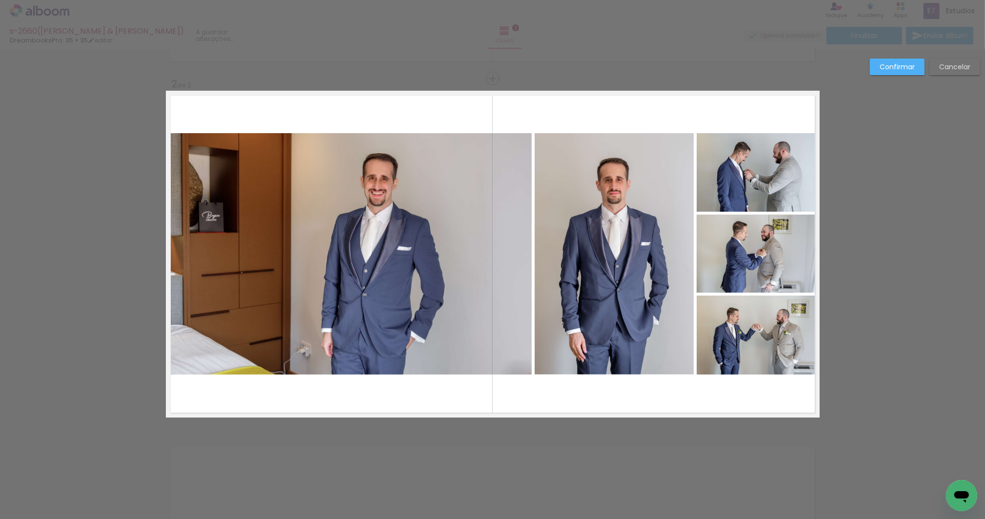
click at [339, 292] on quentale-photo at bounding box center [349, 254] width 366 height 242
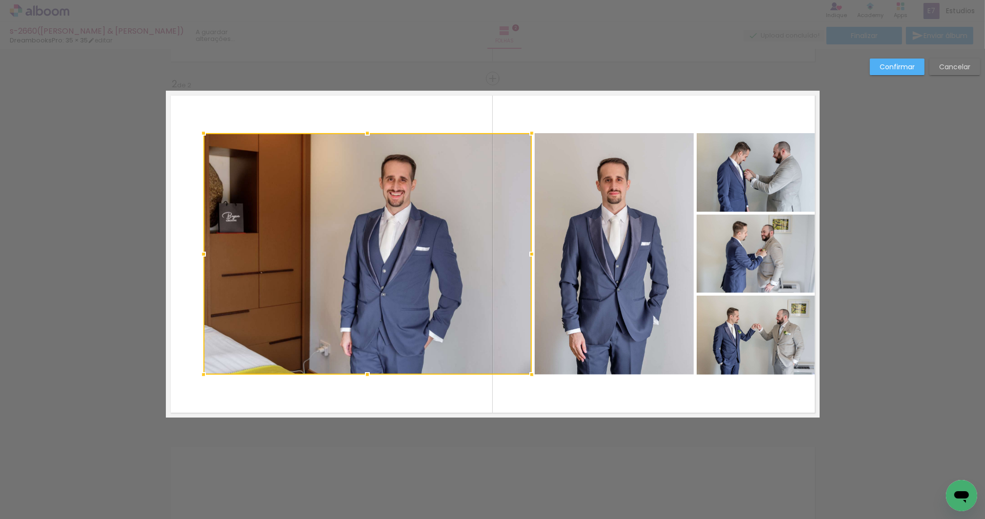
drag, startPoint x: 161, startPoint y: 254, endPoint x: 195, endPoint y: 254, distance: 34.2
click at [195, 254] on div at bounding box center [204, 254] width 20 height 20
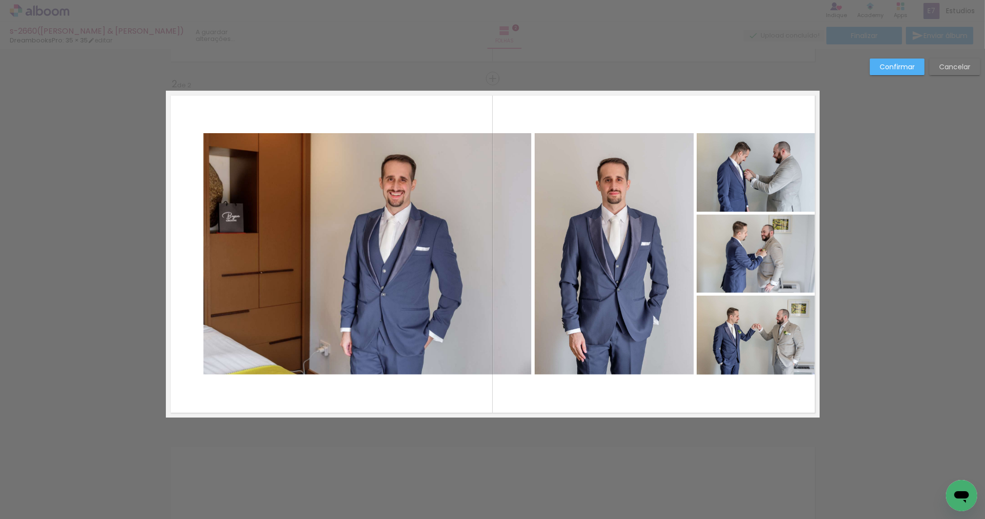
click at [418, 236] on quentale-photo at bounding box center [367, 254] width 328 height 242
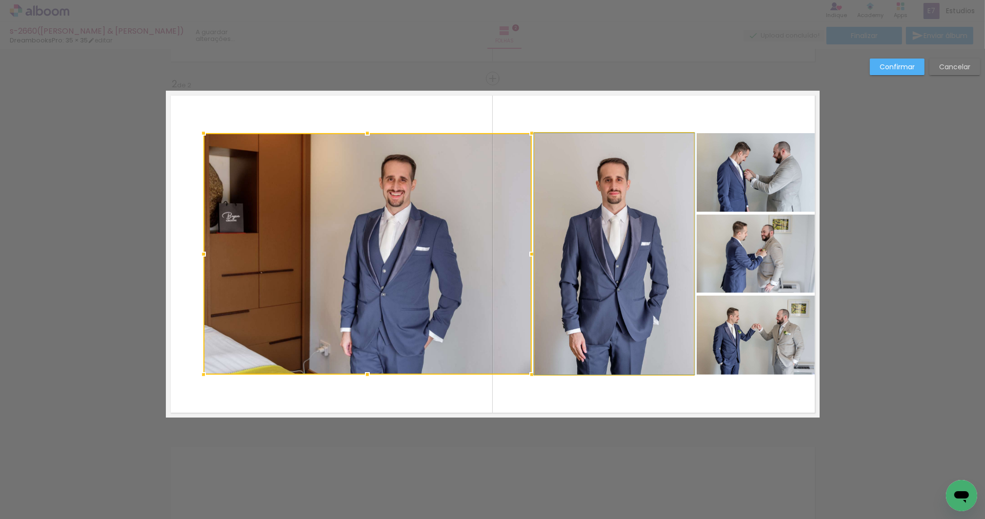
click at [618, 233] on quentale-photo at bounding box center [614, 254] width 159 height 242
click at [775, 192] on quentale-photo at bounding box center [758, 172] width 123 height 79
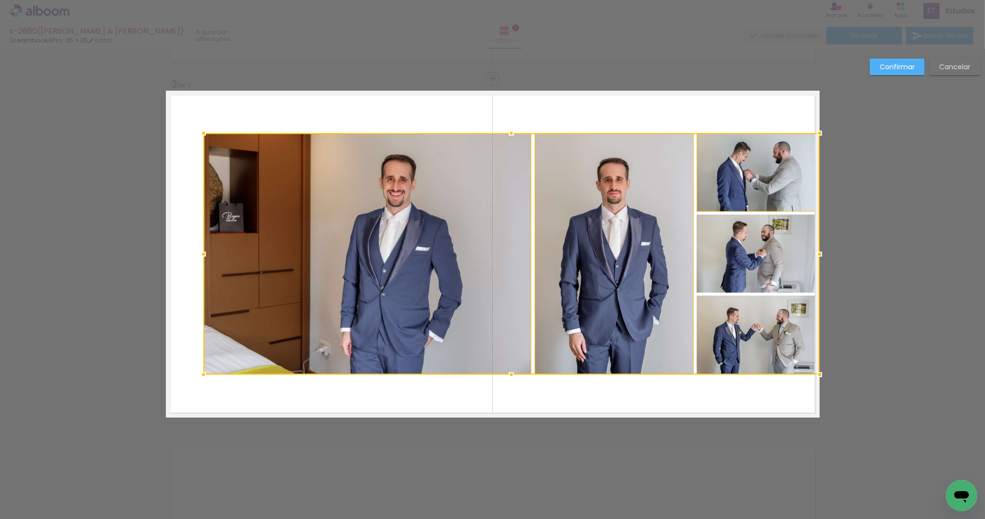
click at [769, 235] on div at bounding box center [511, 254] width 616 height 242
click at [762, 327] on div at bounding box center [511, 254] width 616 height 242
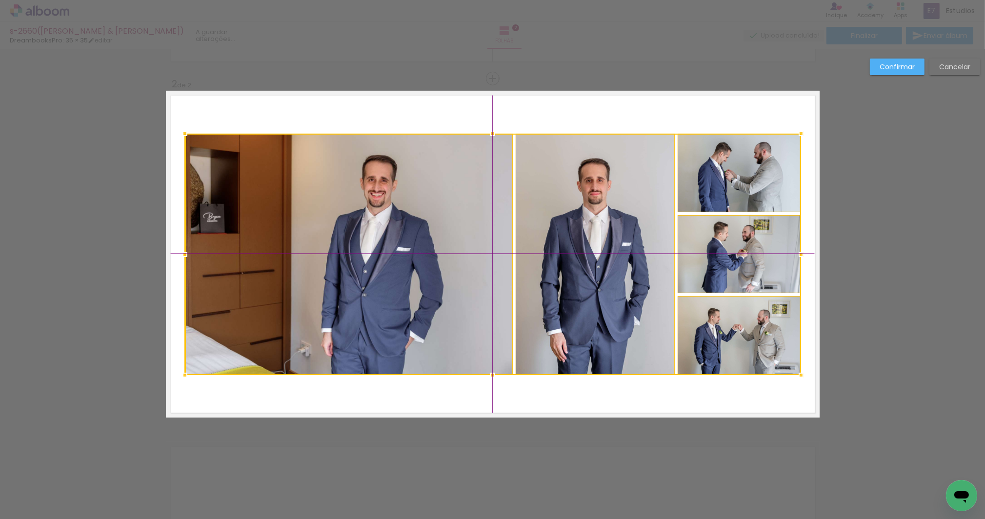
drag, startPoint x: 623, startPoint y: 305, endPoint x: 603, endPoint y: 307, distance: 20.2
click at [603, 307] on div at bounding box center [493, 255] width 616 height 242
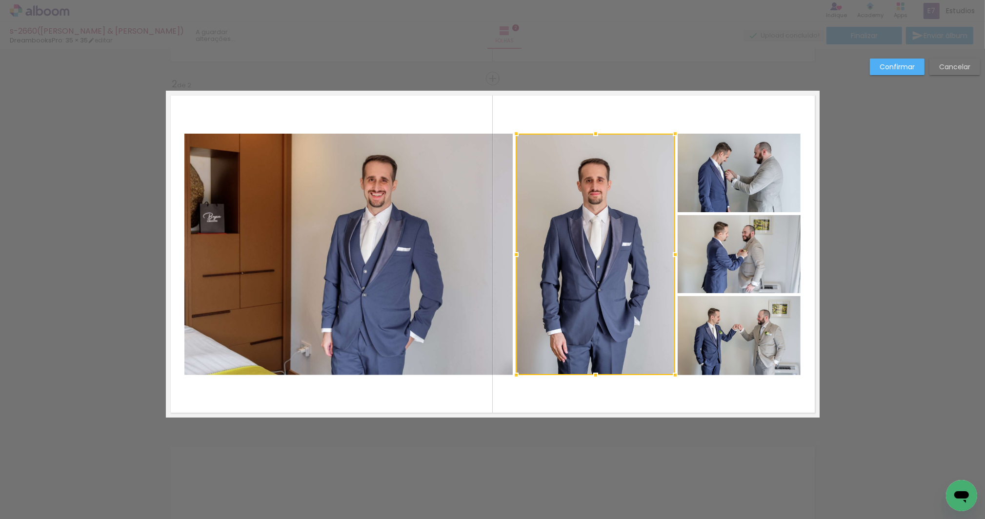
drag, startPoint x: 916, startPoint y: 68, endPoint x: 907, endPoint y: 70, distance: 9.5
click at [916, 68] on paper-button "Confirmar" at bounding box center [897, 67] width 55 height 17
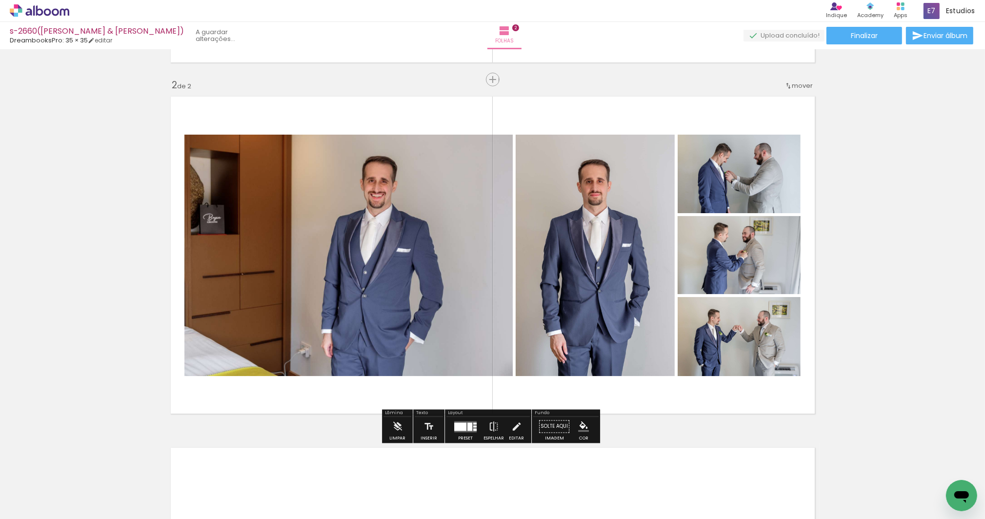
scroll to position [405, 0]
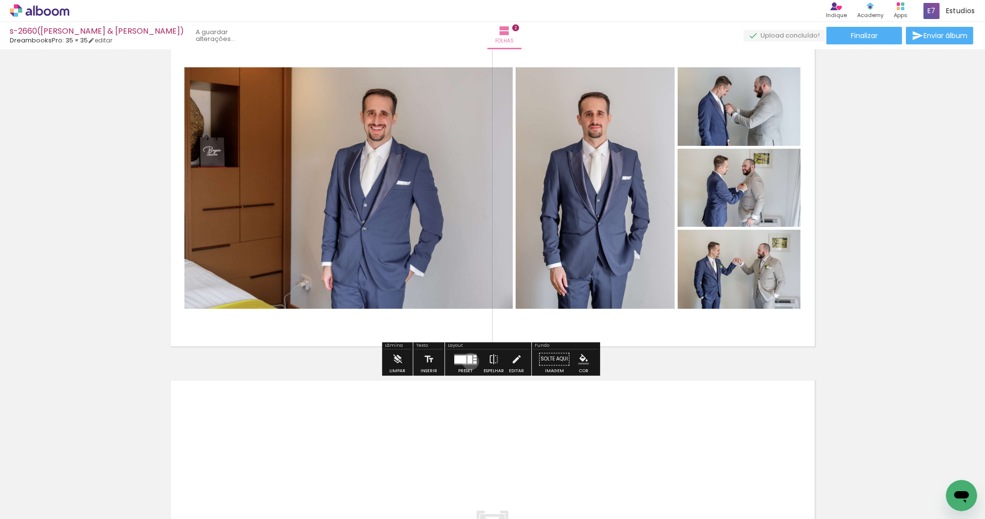
drag, startPoint x: 468, startPoint y: 361, endPoint x: 957, endPoint y: 232, distance: 505.3
click at [469, 361] on div at bounding box center [469, 359] width 5 height 8
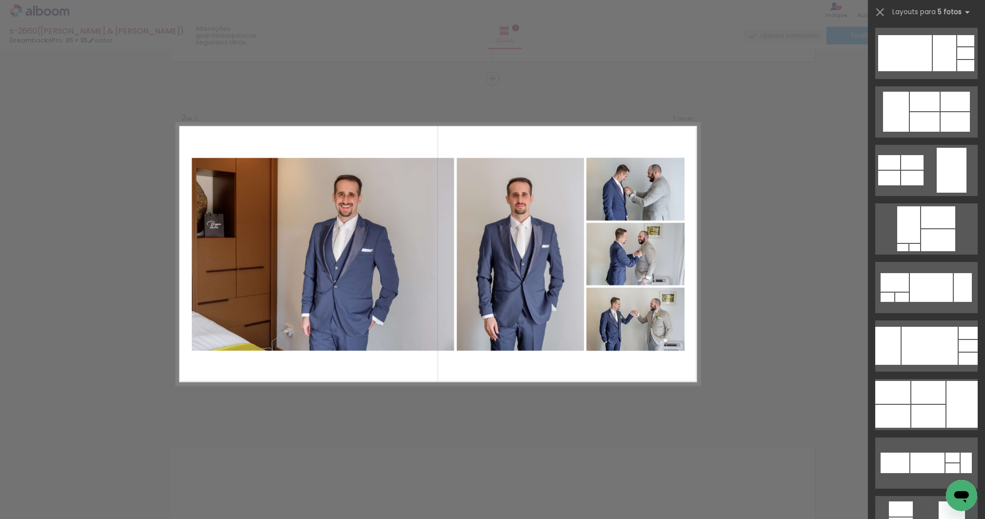
scroll to position [0, 0]
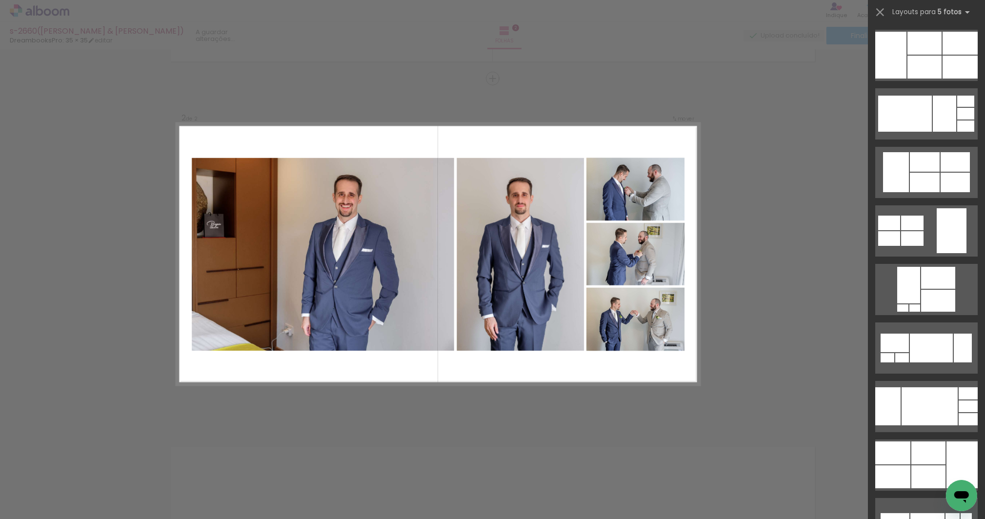
click at [724, 172] on div "Confirmar Cancelar" at bounding box center [492, 249] width 985 height 1077
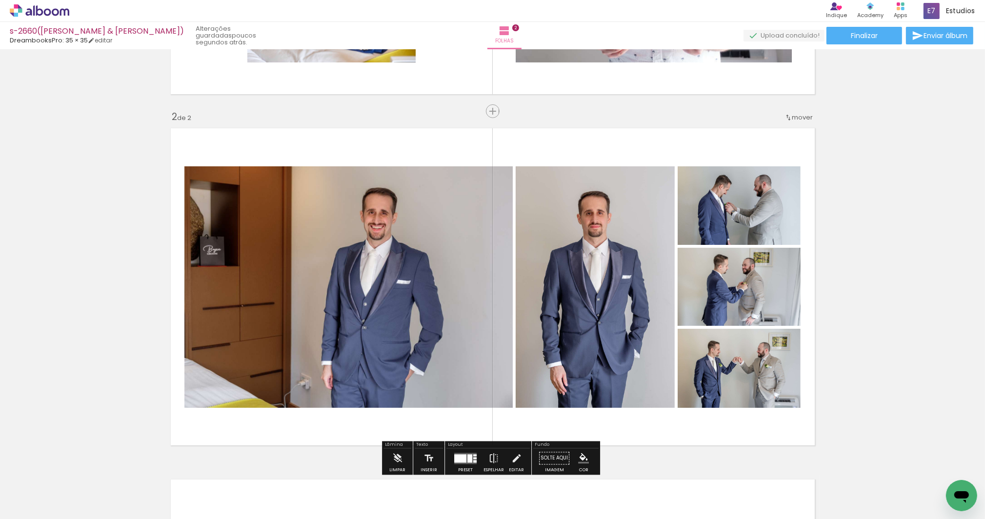
scroll to position [401, 0]
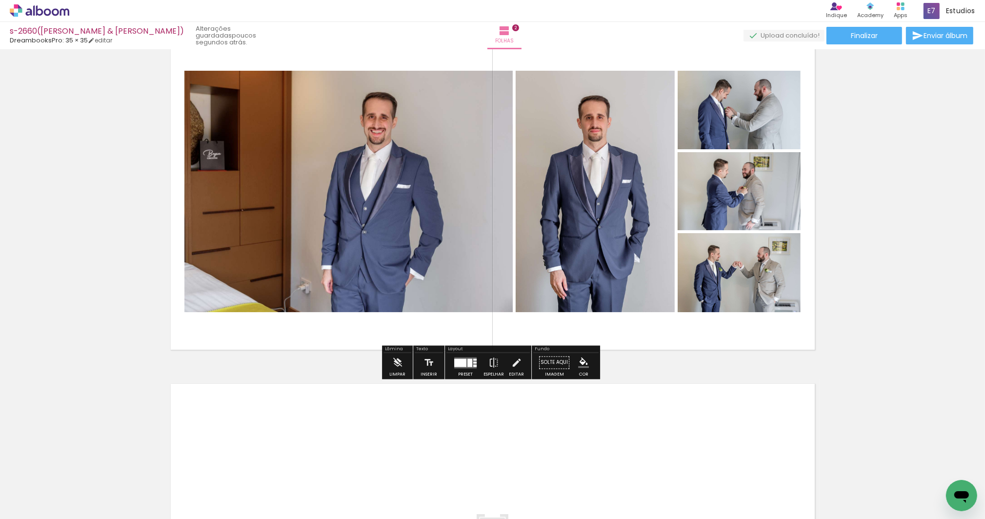
drag, startPoint x: 462, startPoint y: 362, endPoint x: 723, endPoint y: 232, distance: 291.8
click at [462, 362] on div at bounding box center [460, 363] width 12 height 8
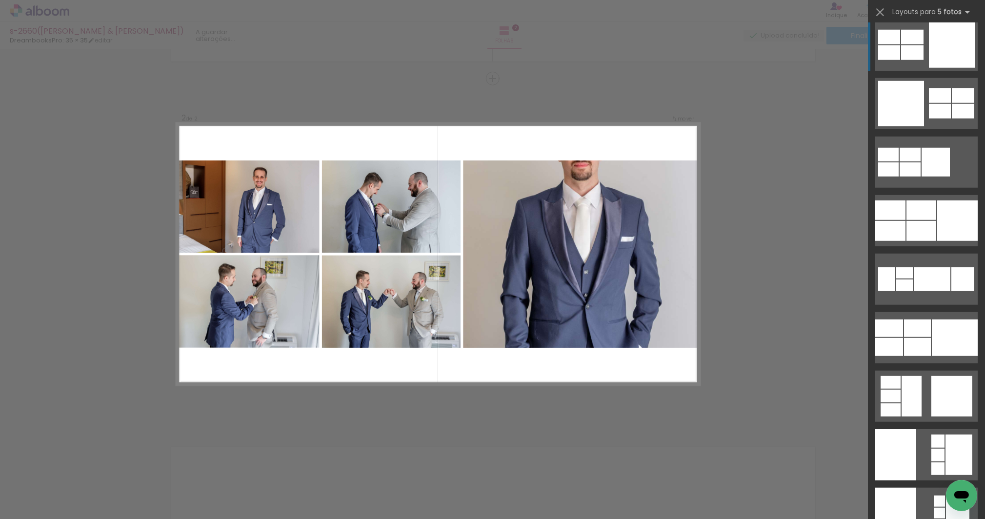
scroll to position [6247, 0]
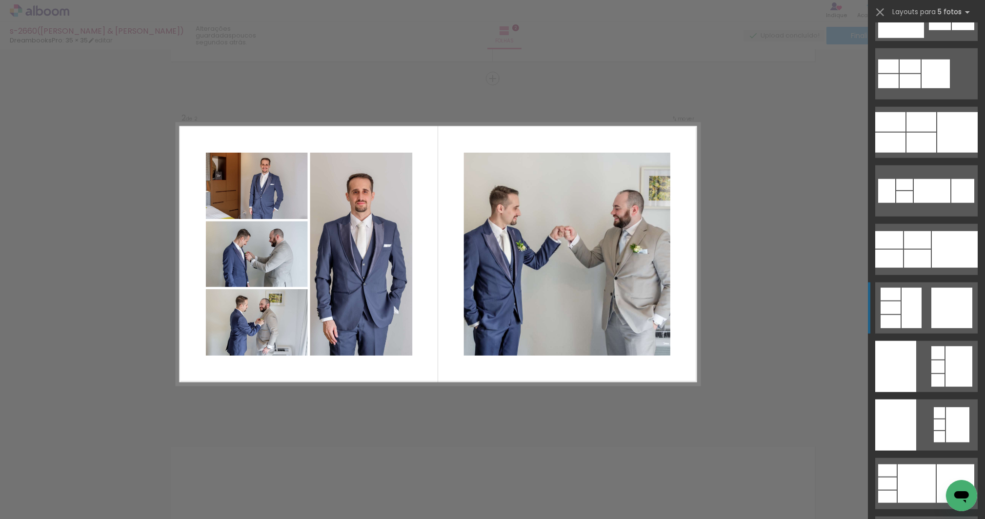
click at [926, 299] on quentale-layouter at bounding box center [926, 308] width 102 height 51
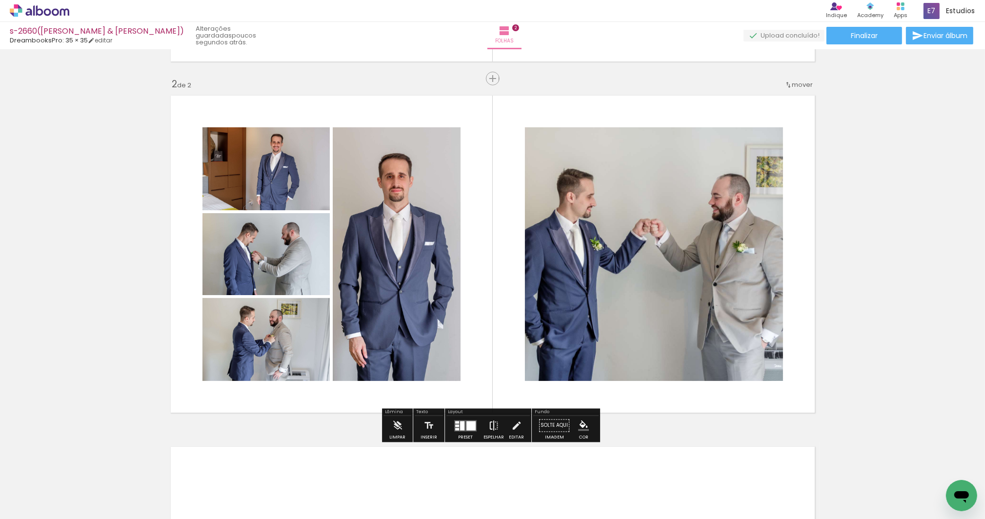
click at [491, 425] on iron-icon at bounding box center [493, 426] width 11 height 20
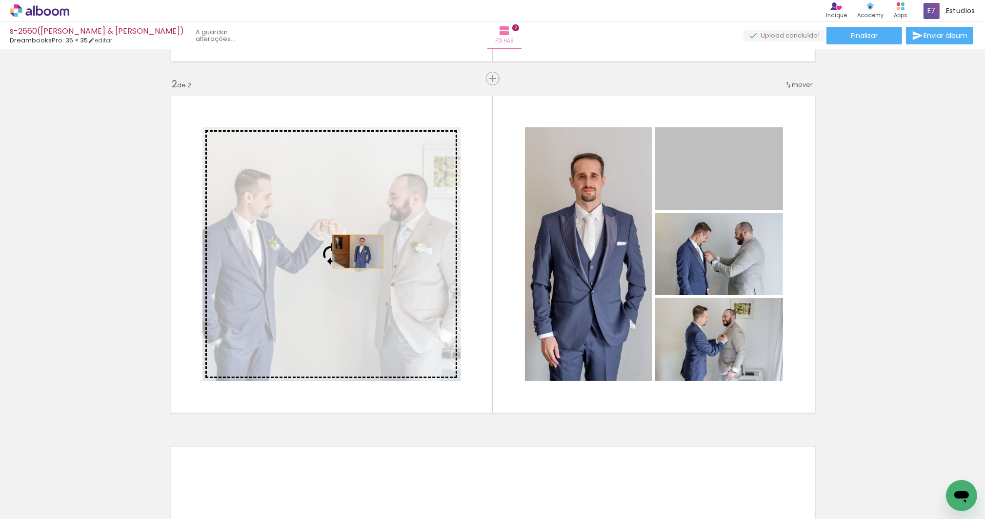
drag, startPoint x: 710, startPoint y: 174, endPoint x: 355, endPoint y: 251, distance: 364.0
click at [0, 0] on slot at bounding box center [0, 0] width 0 height 0
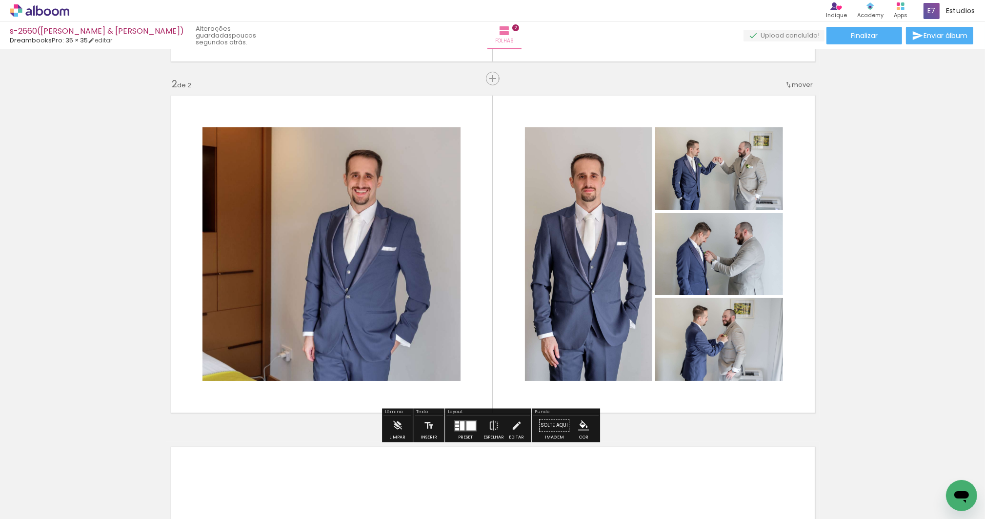
click at [338, 107] on quentale-layouter at bounding box center [493, 254] width 654 height 327
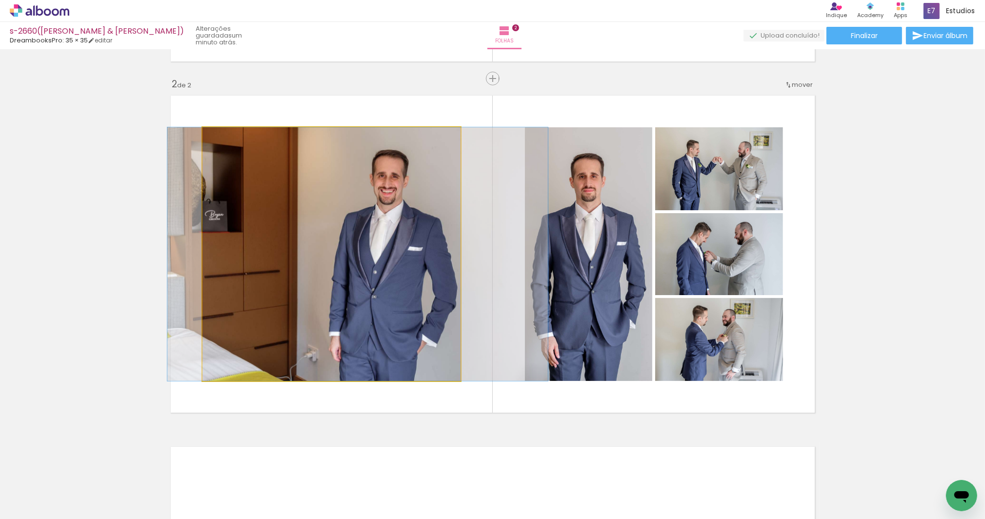
drag, startPoint x: 346, startPoint y: 221, endPoint x: 372, endPoint y: 223, distance: 26.5
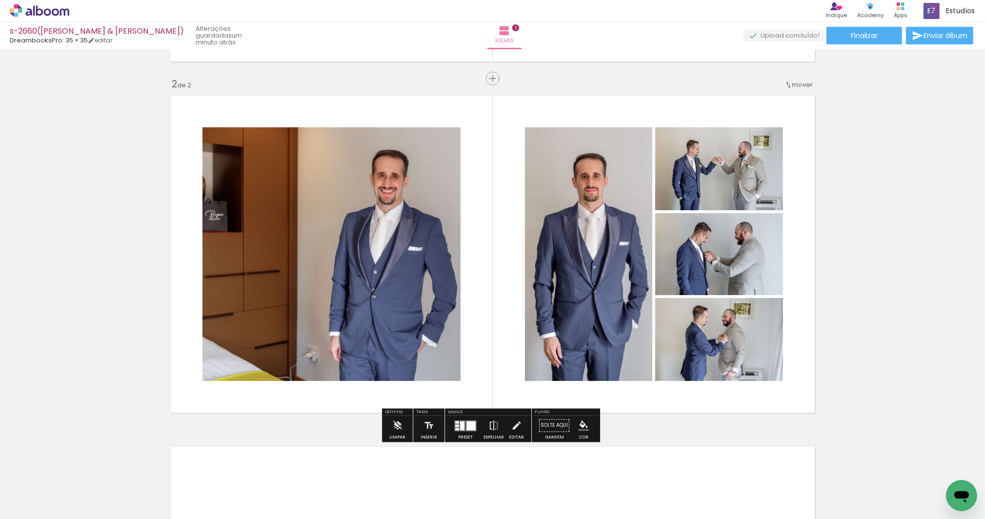
drag, startPoint x: 513, startPoint y: 425, endPoint x: 506, endPoint y: 419, distance: 9.4
click at [513, 424] on iron-icon at bounding box center [516, 426] width 11 height 20
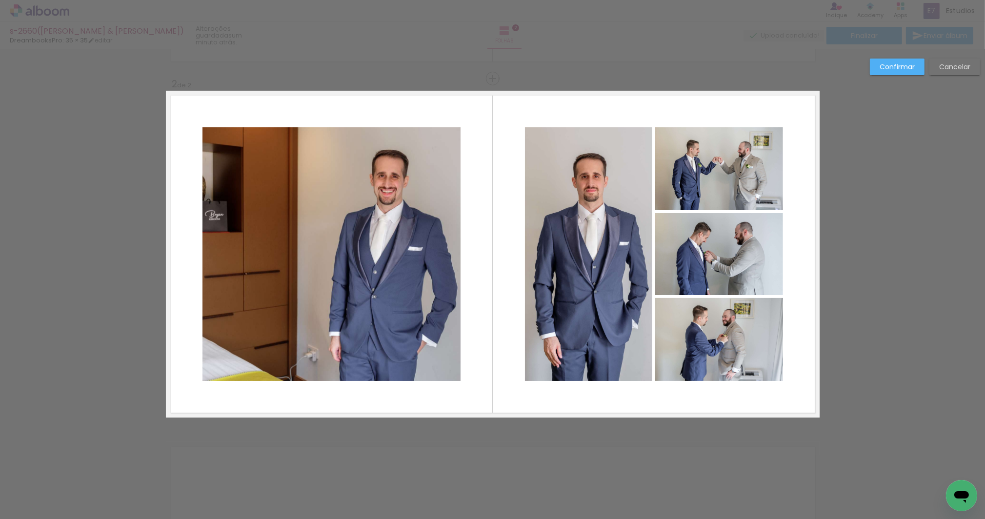
click at [280, 300] on quentale-photo at bounding box center [332, 254] width 258 height 254
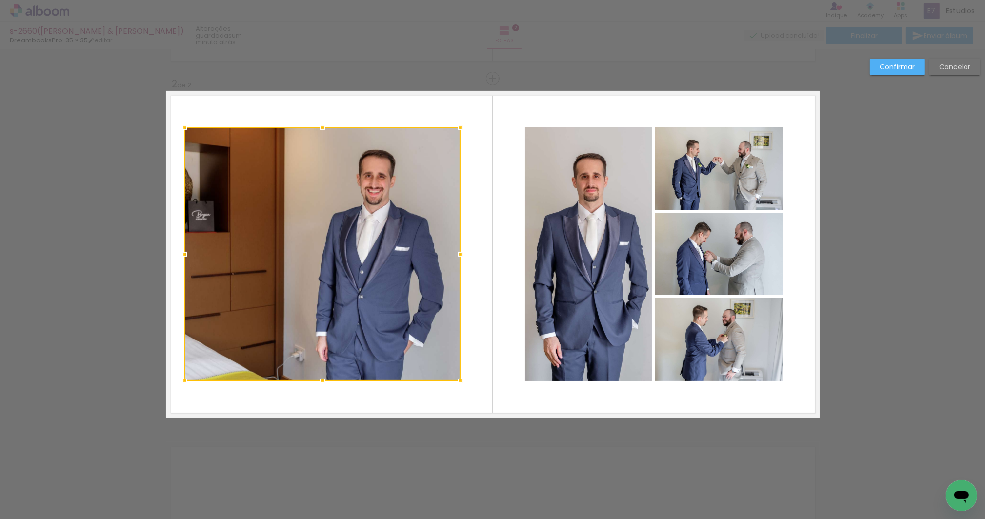
drag, startPoint x: 198, startPoint y: 253, endPoint x: 182, endPoint y: 255, distance: 15.7
click at [182, 255] on div at bounding box center [185, 254] width 20 height 20
click at [364, 108] on quentale-layouter at bounding box center [493, 254] width 654 height 327
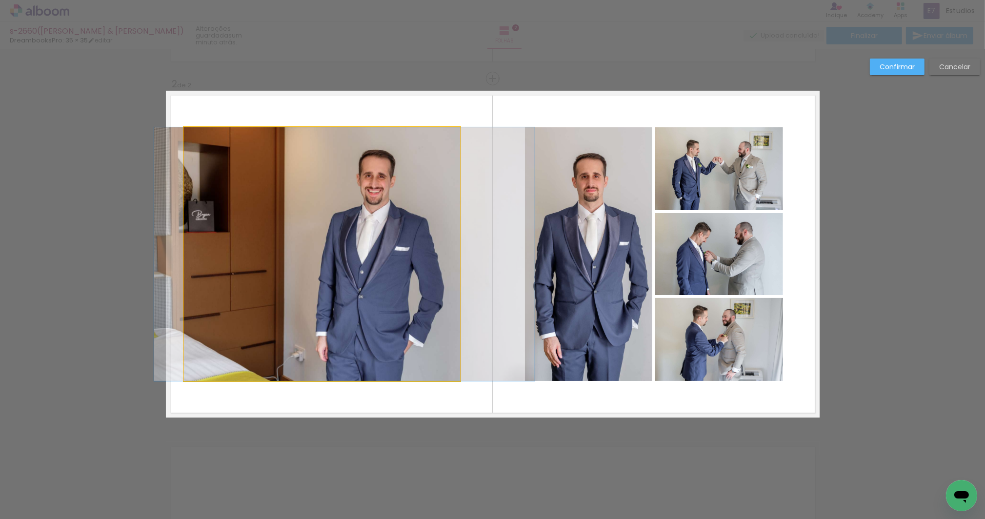
click at [345, 212] on quentale-photo at bounding box center [322, 254] width 276 height 254
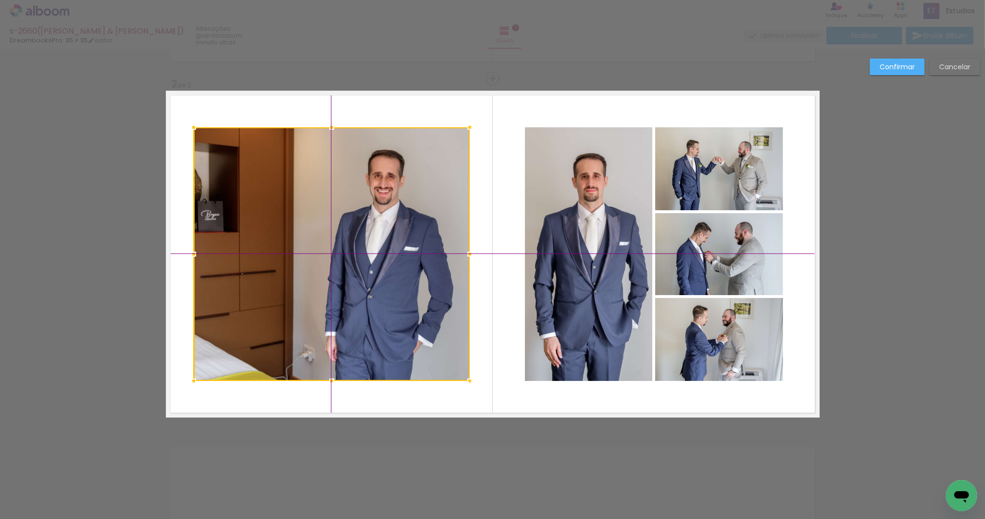
drag, startPoint x: 344, startPoint y: 213, endPoint x: 351, endPoint y: 212, distance: 6.5
click at [351, 212] on div at bounding box center [332, 254] width 276 height 254
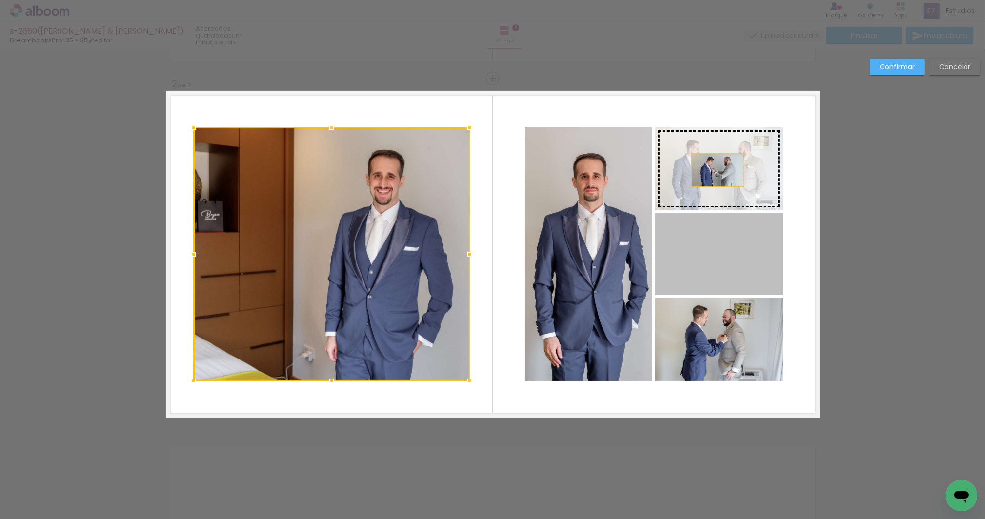
drag, startPoint x: 727, startPoint y: 269, endPoint x: 714, endPoint y: 170, distance: 100.3
click at [0, 0] on slot at bounding box center [0, 0] width 0 height 0
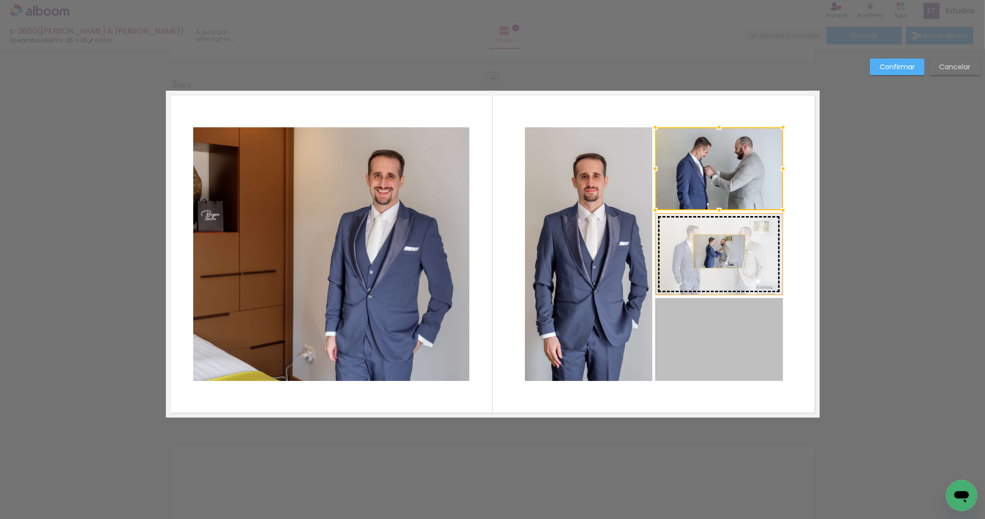
drag, startPoint x: 725, startPoint y: 357, endPoint x: 716, endPoint y: 251, distance: 106.3
click at [0, 0] on slot at bounding box center [0, 0] width 0 height 0
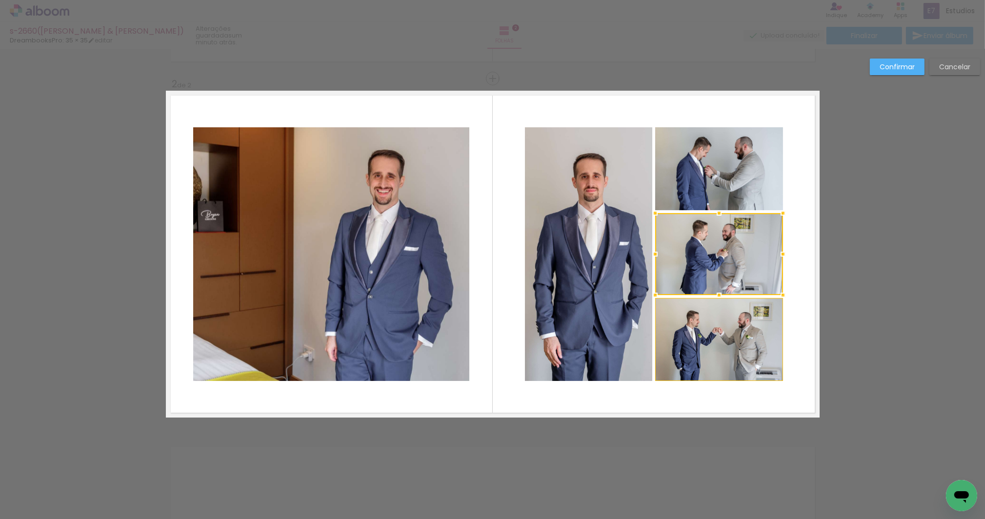
click at [0, 0] on slot "Confirmar" at bounding box center [0, 0] width 0 height 0
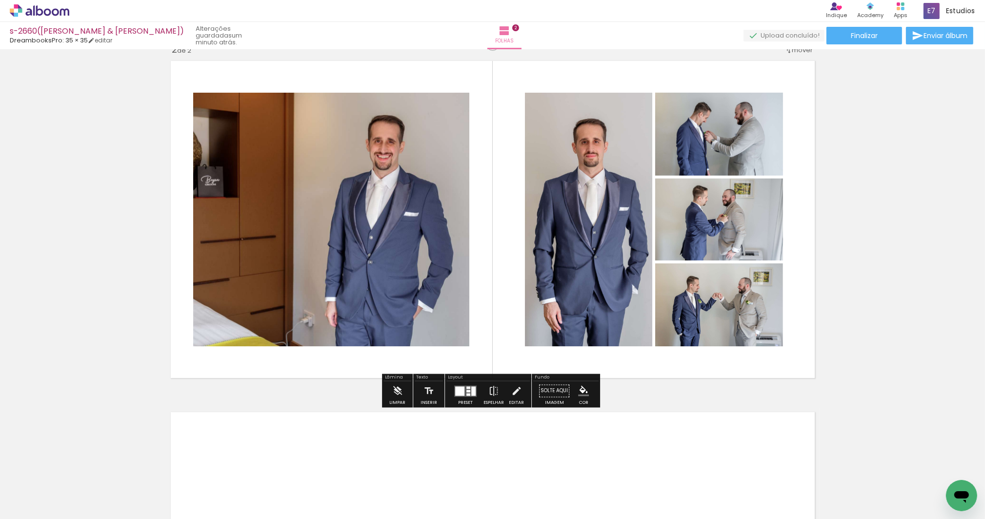
scroll to position [373, 0]
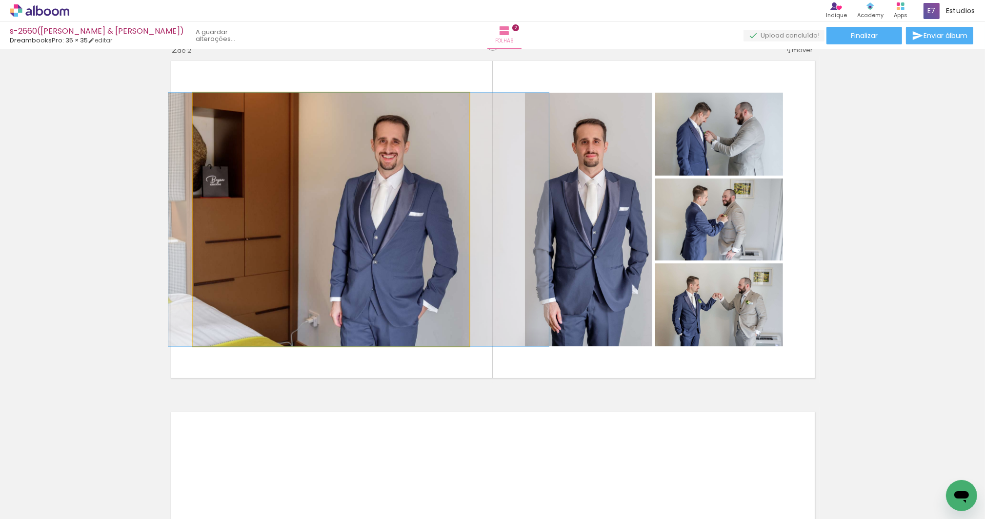
drag, startPoint x: 414, startPoint y: 182, endPoint x: 419, endPoint y: 181, distance: 5.1
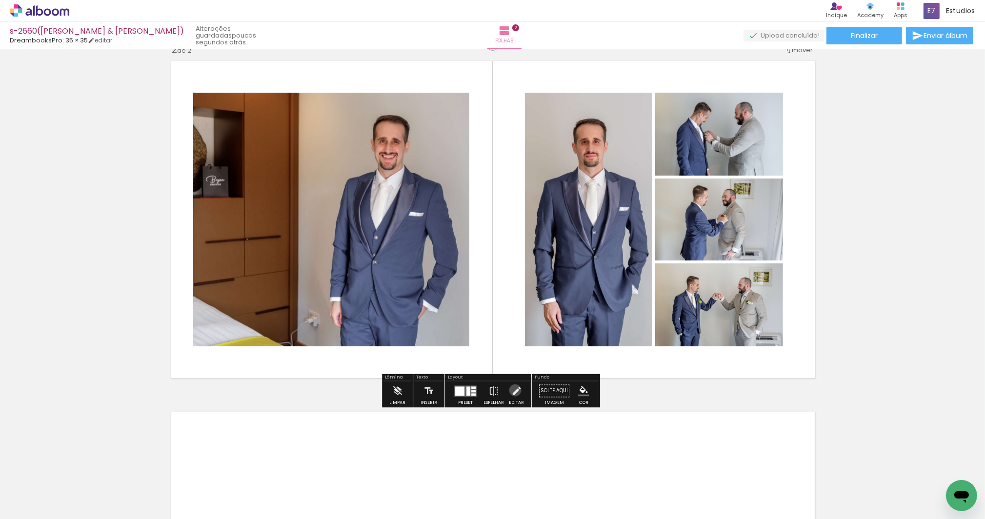
drag, startPoint x: 513, startPoint y: 390, endPoint x: 605, endPoint y: 324, distance: 113.3
click at [513, 390] on iron-icon at bounding box center [516, 392] width 11 height 20
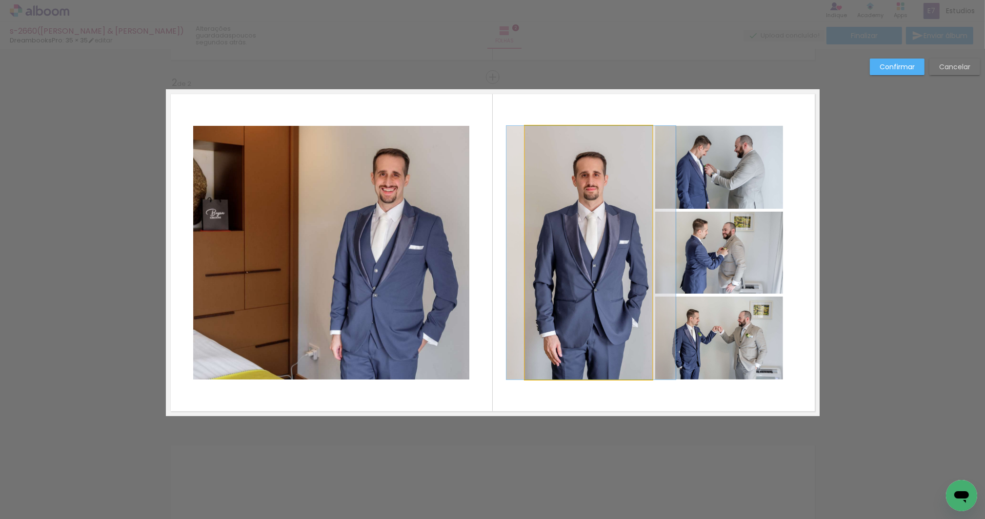
click at [614, 303] on quentale-photo at bounding box center [588, 253] width 127 height 254
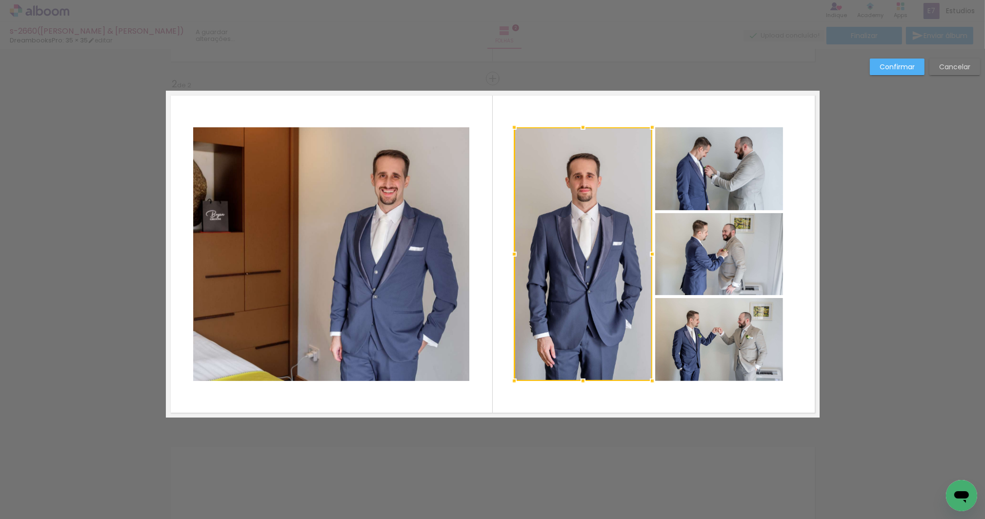
drag, startPoint x: 519, startPoint y: 254, endPoint x: 511, endPoint y: 254, distance: 8.3
click at [511, 254] on div at bounding box center [515, 254] width 20 height 20
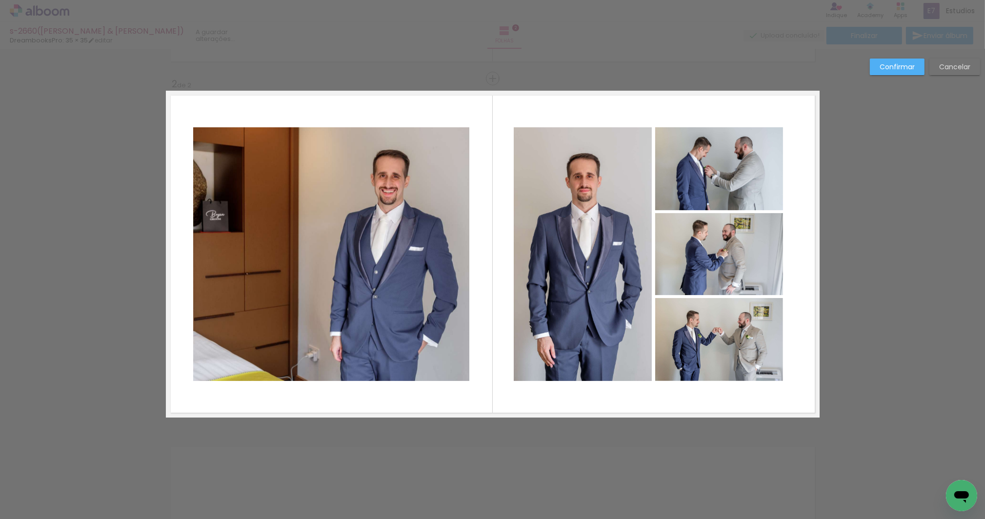
click at [607, 187] on quentale-photo at bounding box center [583, 254] width 138 height 254
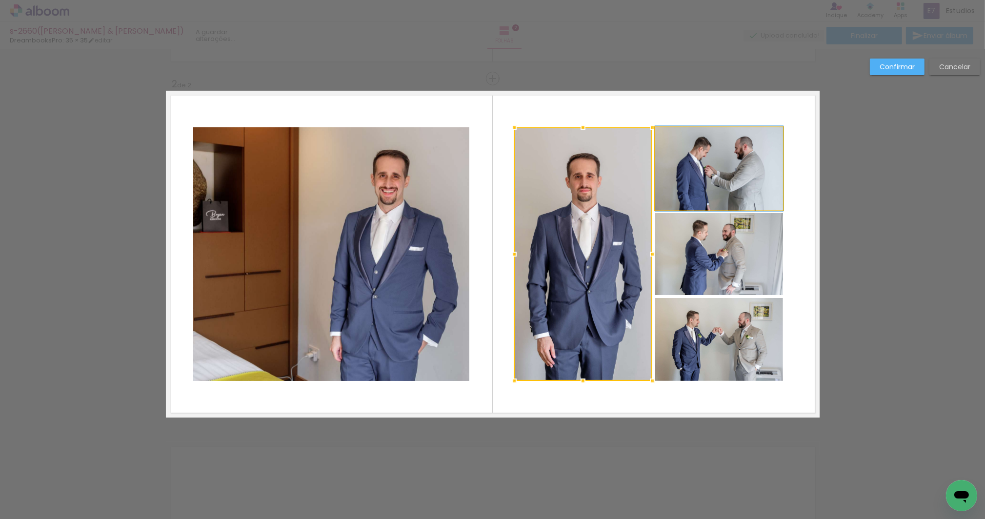
click at [701, 175] on quentale-photo at bounding box center [719, 168] width 128 height 83
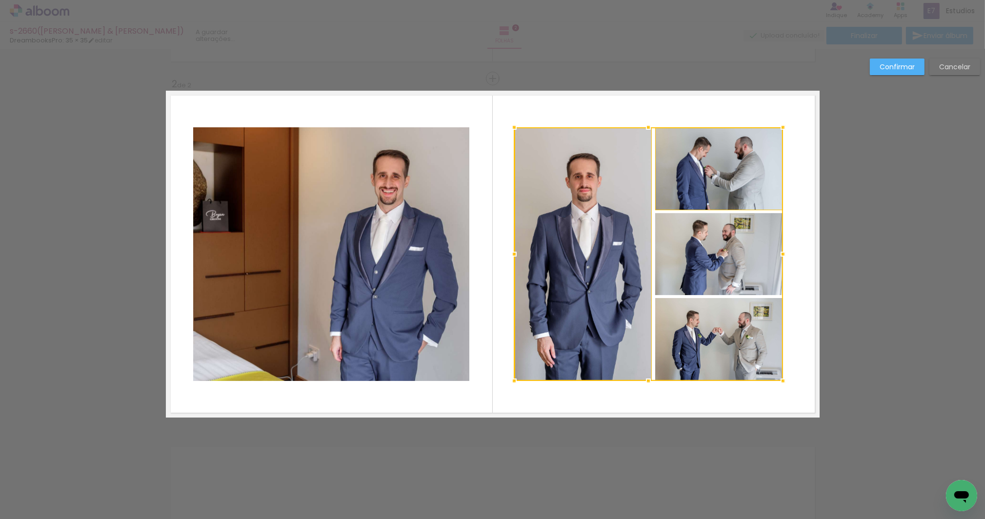
click at [699, 241] on div at bounding box center [648, 254] width 269 height 254
click at [701, 330] on div at bounding box center [648, 254] width 269 height 254
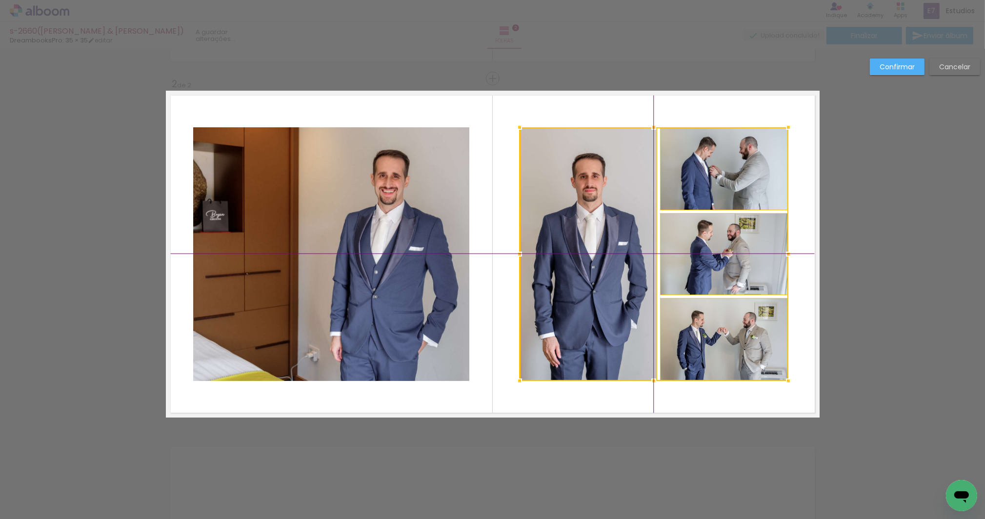
click at [603, 309] on div at bounding box center [654, 254] width 269 height 254
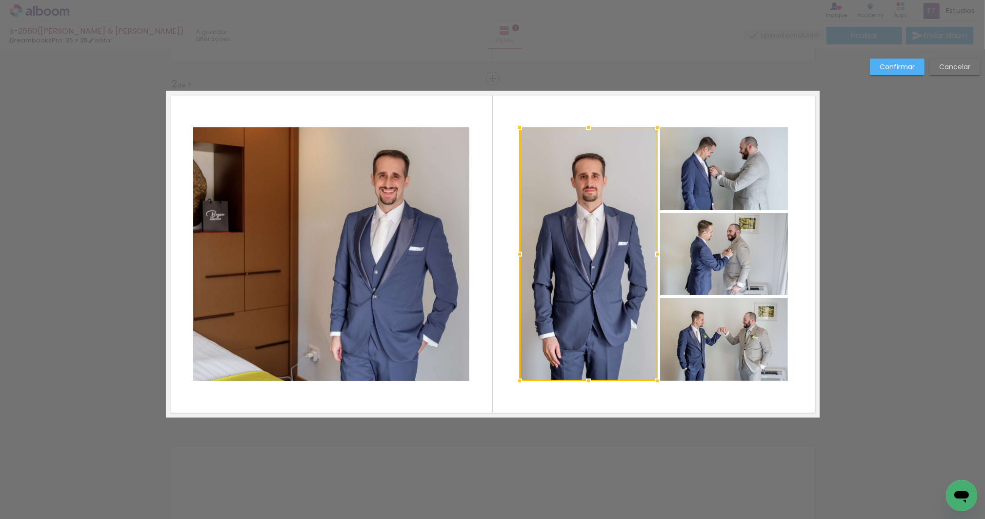
click at [0, 0] on slot "Confirmar" at bounding box center [0, 0] width 0 height 0
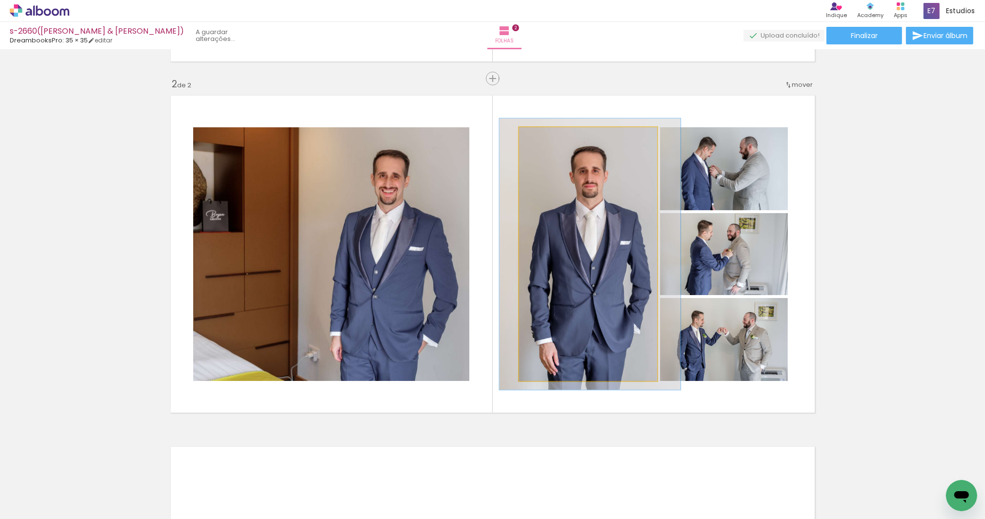
type paper-slider "107"
click at [540, 136] on div at bounding box center [544, 137] width 9 height 9
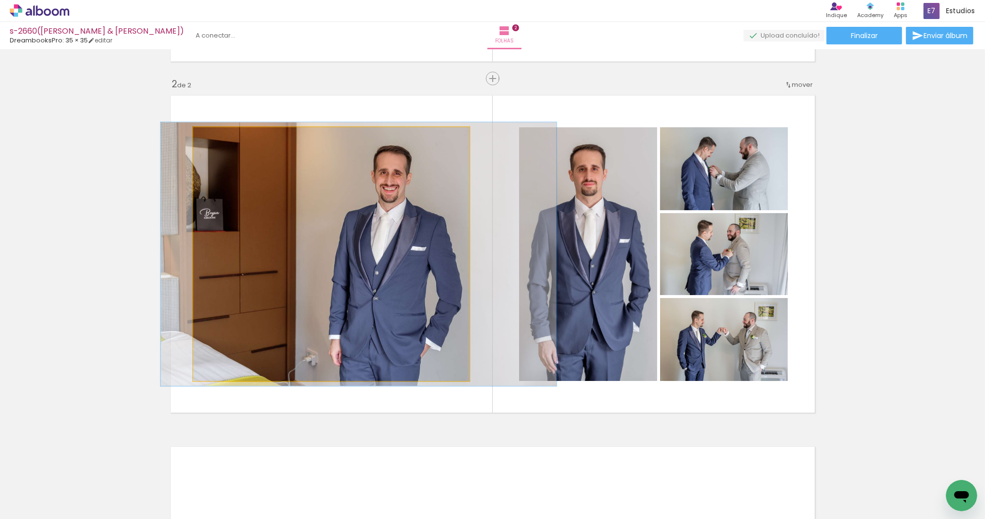
type paper-slider "104"
click at [215, 139] on div at bounding box center [217, 137] width 9 height 9
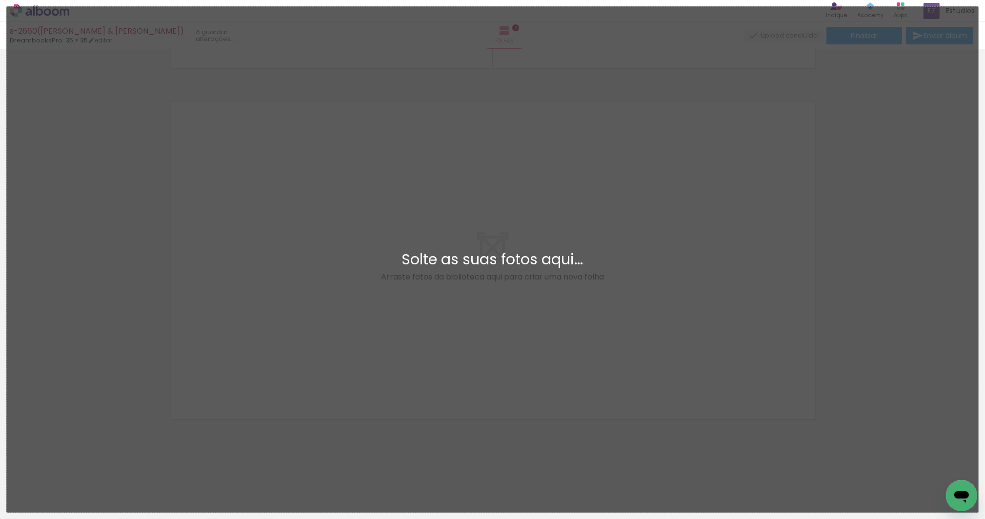
scroll to position [0, 0]
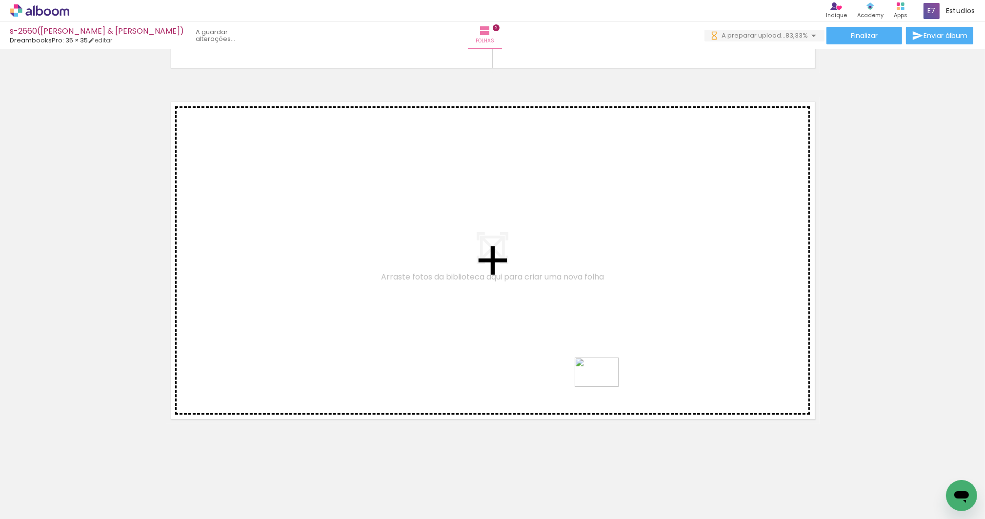
drag, startPoint x: 650, startPoint y: 486, endPoint x: 604, endPoint y: 387, distance: 109.8
click at [604, 387] on quentale-workspace at bounding box center [492, 259] width 985 height 519
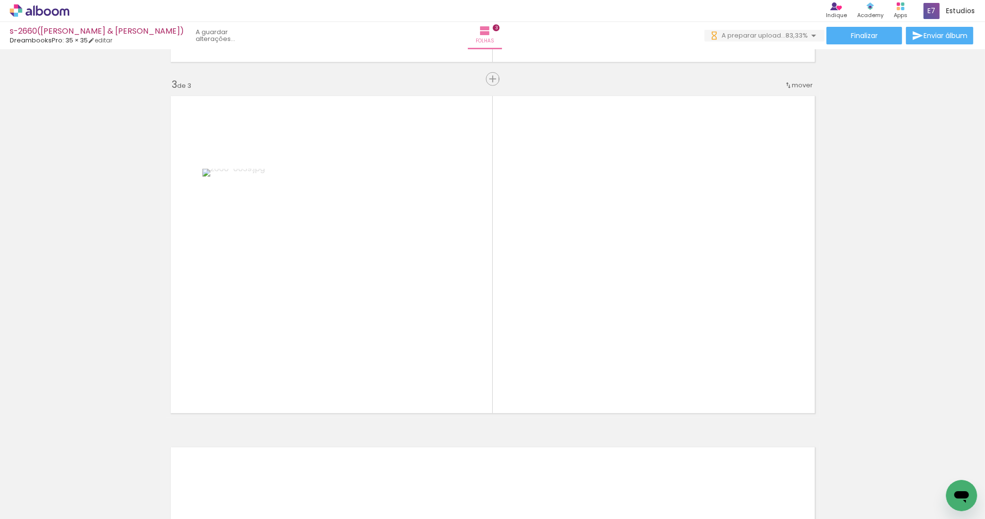
scroll to position [689, 0]
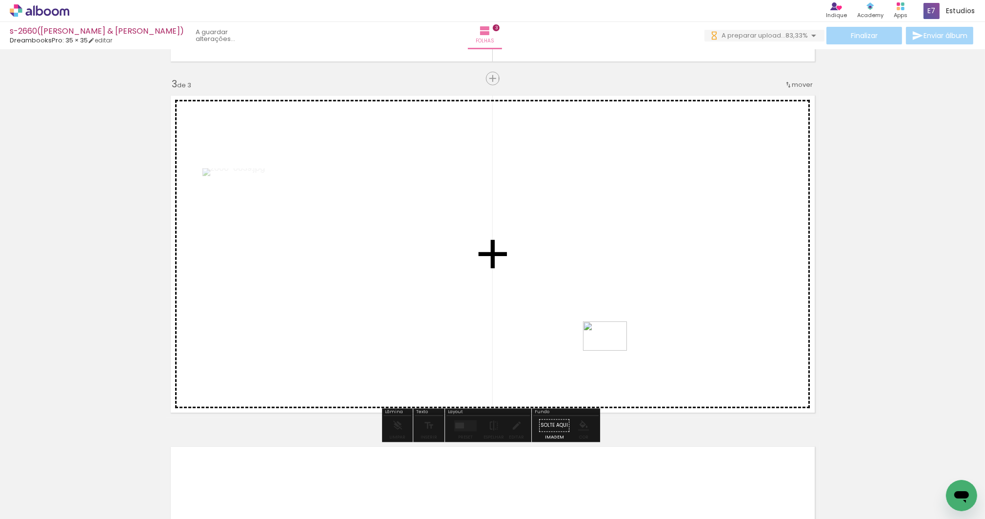
drag, startPoint x: 693, startPoint y: 493, endPoint x: 612, endPoint y: 351, distance: 163.9
click at [612, 351] on quentale-workspace at bounding box center [492, 259] width 985 height 519
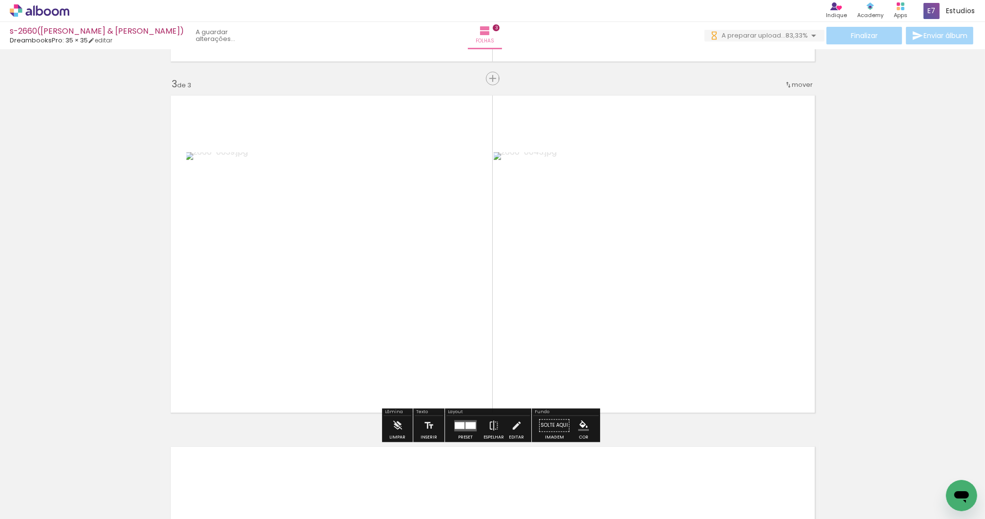
drag, startPoint x: 755, startPoint y: 489, endPoint x: 674, endPoint y: 363, distance: 150.4
click at [674, 363] on quentale-workspace at bounding box center [492, 259] width 985 height 519
drag, startPoint x: 750, startPoint y: 480, endPoint x: 715, endPoint y: 387, distance: 98.7
click at [715, 387] on quentale-workspace at bounding box center [492, 259] width 985 height 519
click at [80, 480] on iron-horizontal-list at bounding box center [71, 488] width 20 height 61
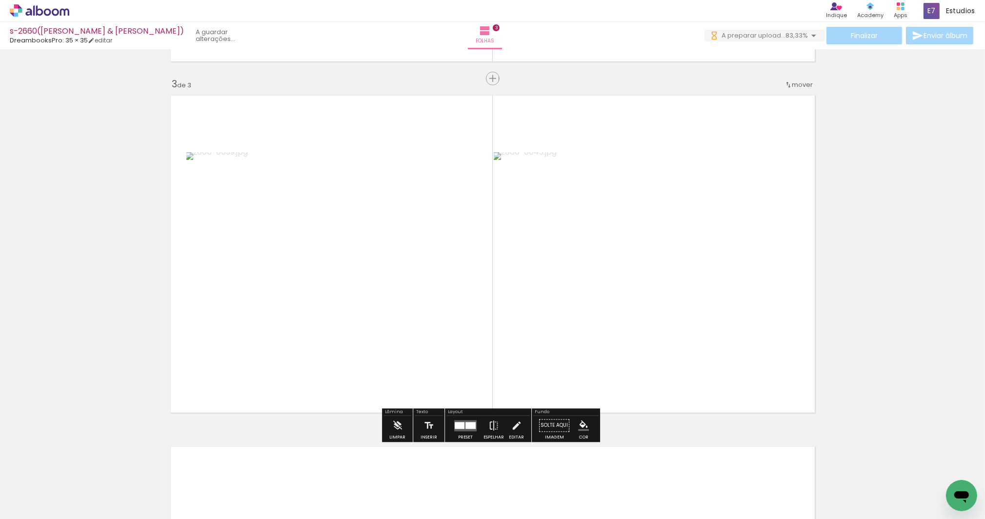
drag, startPoint x: 832, startPoint y: 484, endPoint x: 881, endPoint y: 481, distance: 48.4
click at [80, 484] on iron-horizontal-list at bounding box center [71, 488] width 20 height 61
click at [80, 481] on iron-horizontal-list at bounding box center [71, 488] width 20 height 61
drag, startPoint x: 686, startPoint y: 371, endPoint x: 667, endPoint y: 334, distance: 41.2
click at [668, 332] on quentale-workspace at bounding box center [492, 259] width 985 height 519
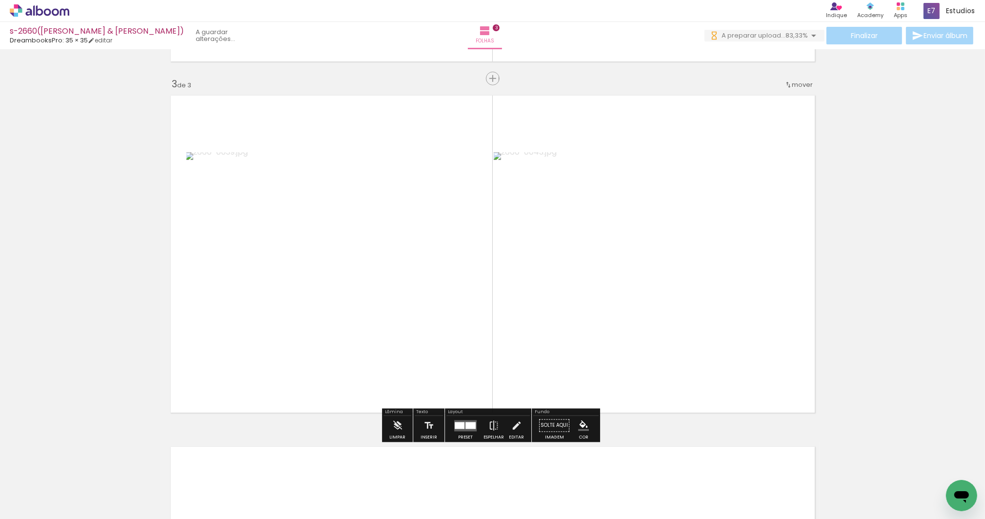
click at [713, 488] on div at bounding box center [699, 486] width 48 height 32
click at [80, 488] on iron-horizontal-list at bounding box center [71, 488] width 20 height 61
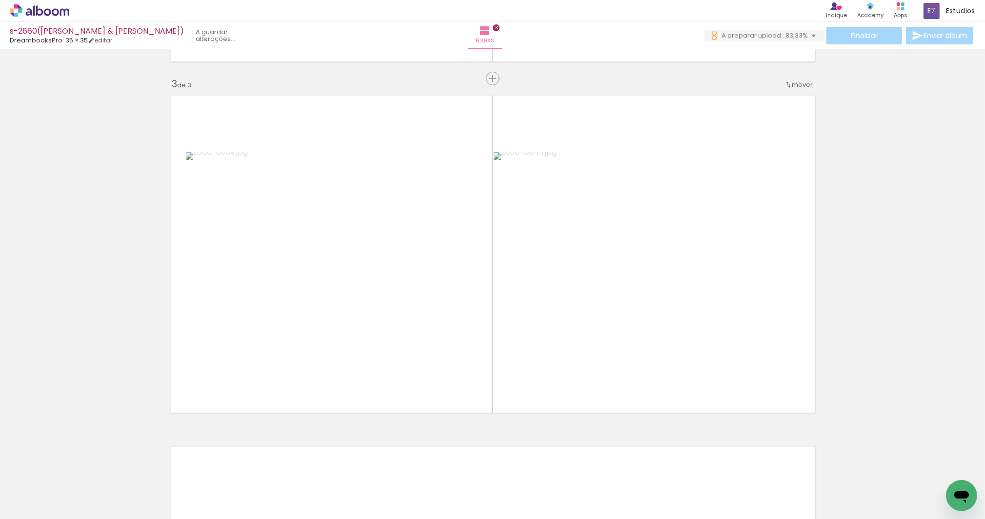
click at [80, 486] on iron-horizontal-list at bounding box center [71, 488] width 20 height 61
click at [80, 471] on iron-horizontal-list at bounding box center [71, 488] width 20 height 61
click at [80, 472] on iron-horizontal-list at bounding box center [71, 488] width 20 height 61
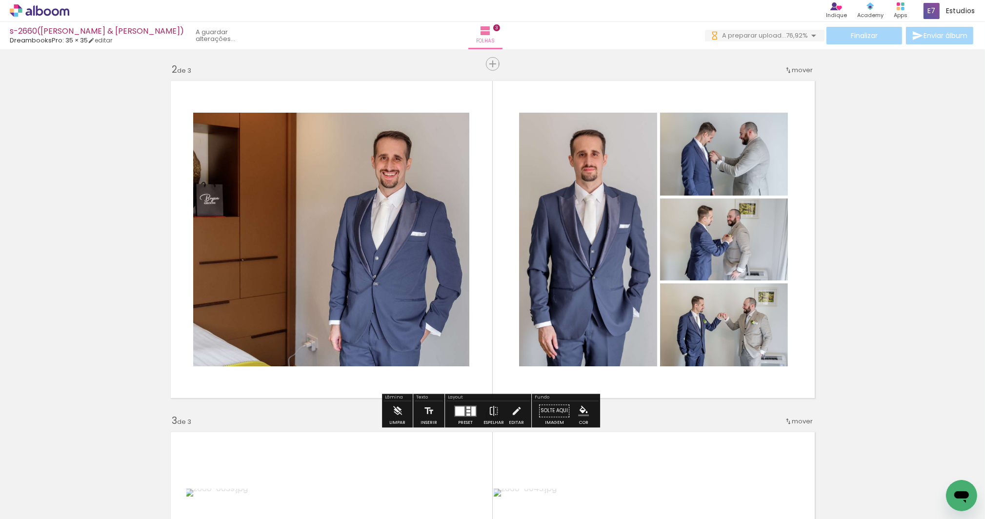
scroll to position [354, 0]
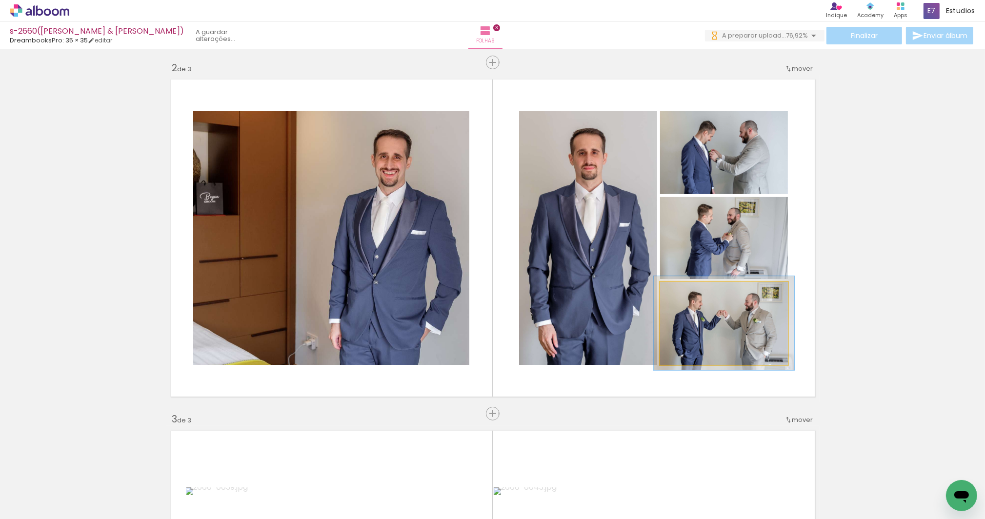
type paper-slider "110"
click at [684, 293] on div at bounding box center [686, 292] width 9 height 9
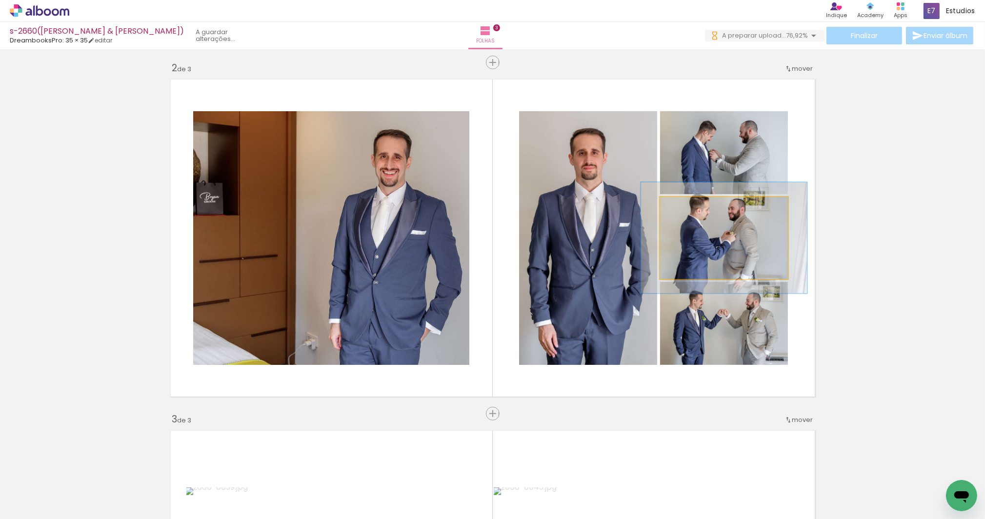
drag, startPoint x: 680, startPoint y: 209, endPoint x: 690, endPoint y: 208, distance: 10.3
type paper-slider "130"
click at [690, 208] on div at bounding box center [693, 207] width 9 height 9
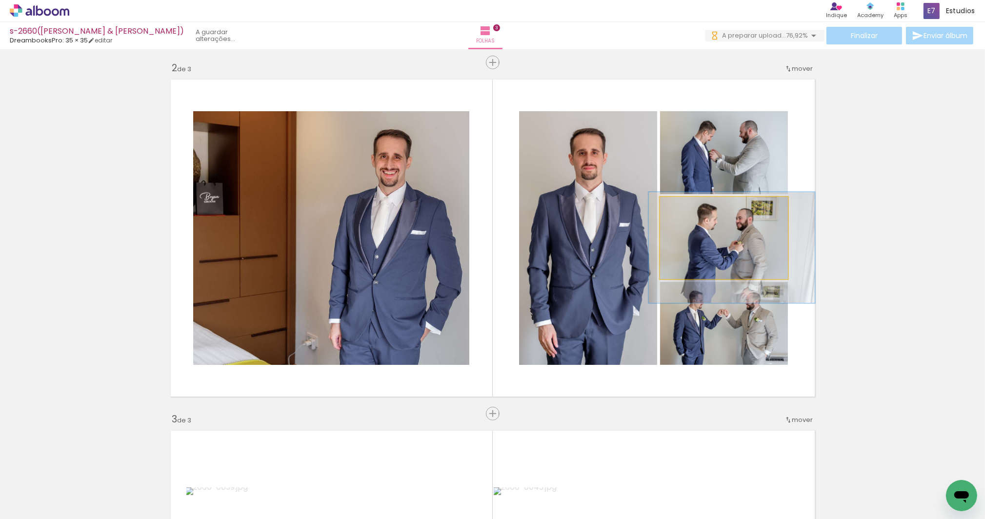
drag, startPoint x: 732, startPoint y: 240, endPoint x: 740, endPoint y: 249, distance: 12.5
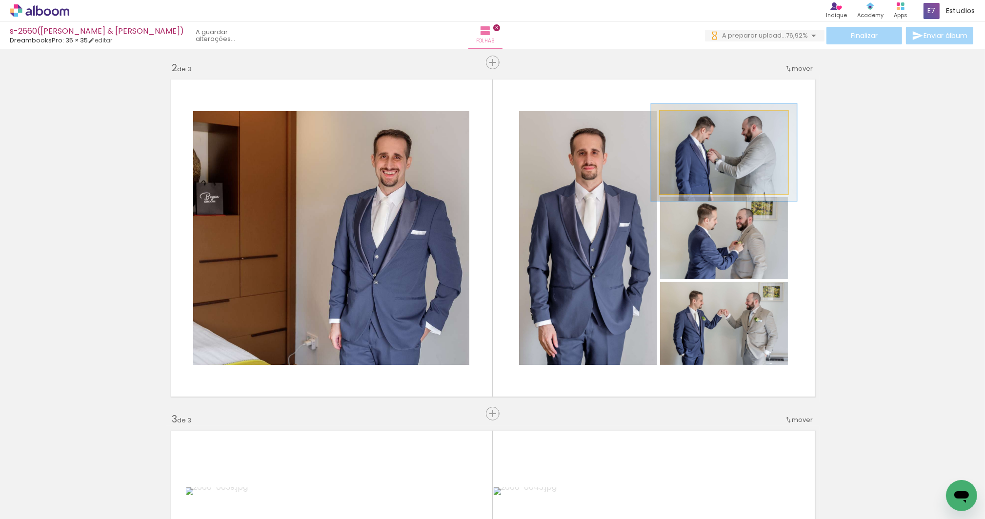
drag, startPoint x: 683, startPoint y: 123, endPoint x: 688, endPoint y: 124, distance: 4.9
type paper-slider "114"
click at [688, 124] on div at bounding box center [688, 122] width 16 height 16
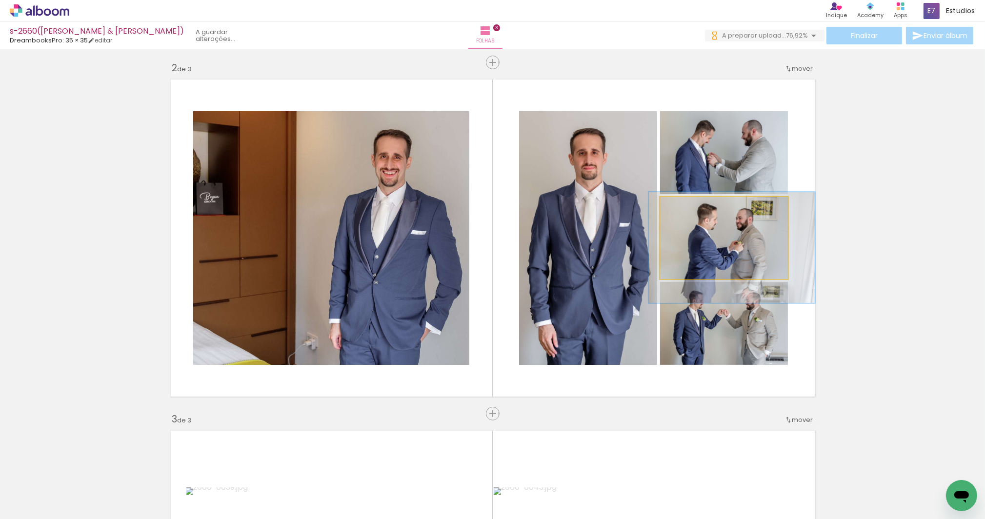
click at [694, 207] on div at bounding box center [694, 207] width 9 height 9
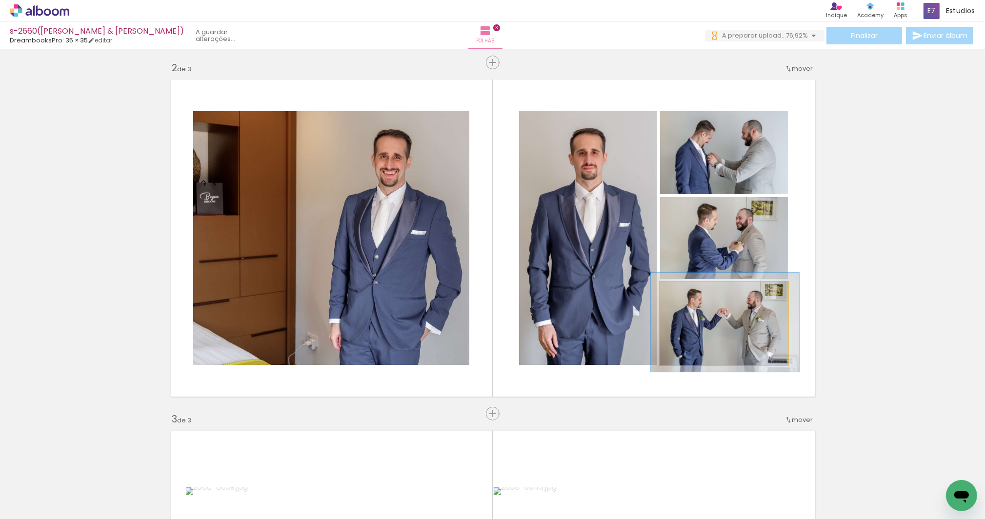
type paper-slider "116"
click at [689, 289] on div at bounding box center [690, 292] width 16 height 16
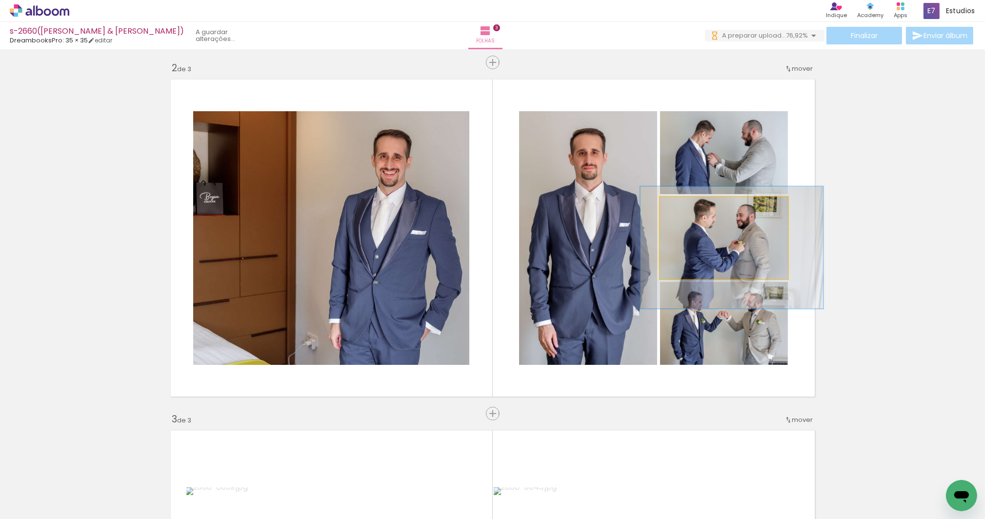
type paper-slider "143"
click at [698, 205] on div at bounding box center [699, 207] width 9 height 9
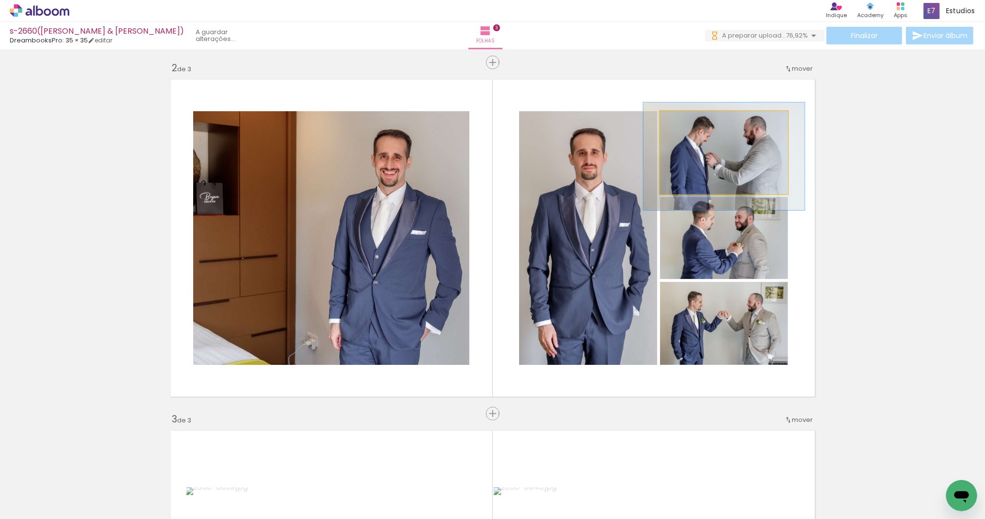
type paper-slider "126"
click at [692, 122] on div at bounding box center [693, 121] width 9 height 9
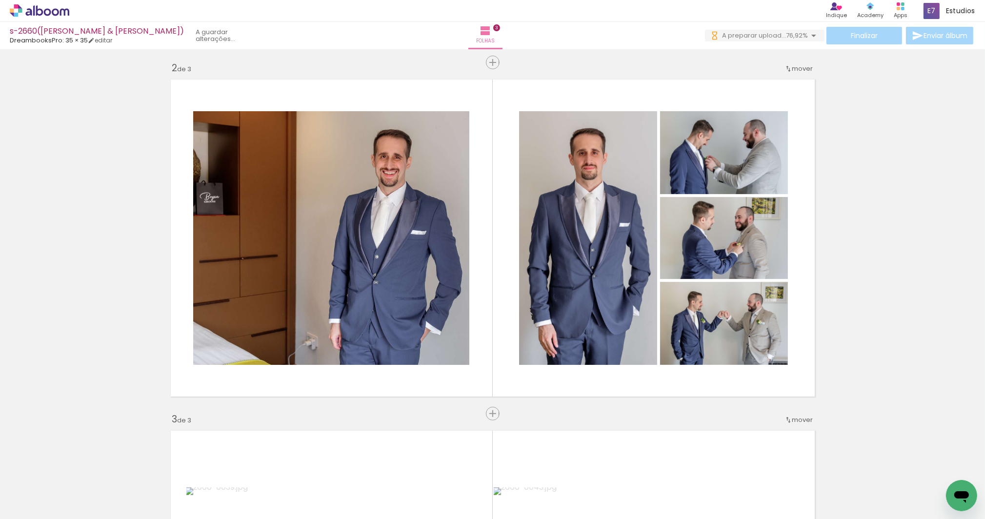
click at [463, 468] on iron-icon at bounding box center [459, 467] width 10 height 10
drag, startPoint x: 243, startPoint y: 468, endPoint x: 255, endPoint y: 476, distance: 14.1
click at [243, 468] on iron-icon at bounding box center [240, 467] width 10 height 10
click at [80, 489] on iron-horizontal-list at bounding box center [71, 488] width 20 height 61
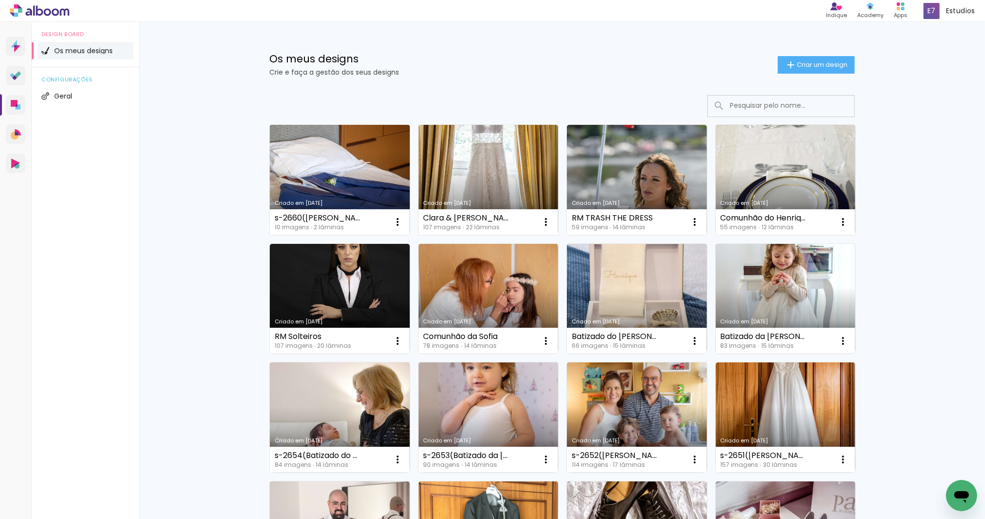
click at [368, 187] on link "Criado em [DATE]" at bounding box center [340, 180] width 140 height 110
click at [347, 166] on link "Criado em [DATE]" at bounding box center [340, 180] width 140 height 110
click at [311, 192] on link "Criado em [DATE]" at bounding box center [340, 180] width 140 height 110
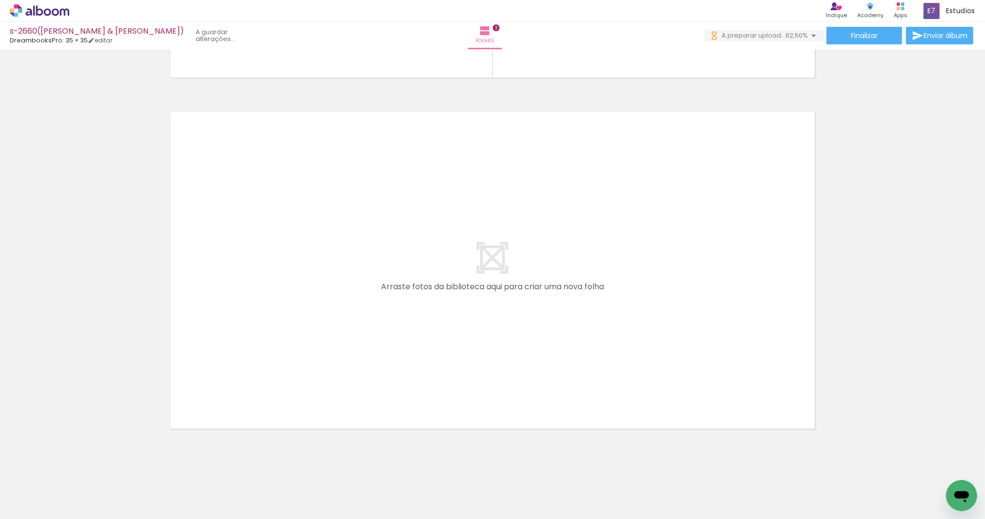
scroll to position [683, 0]
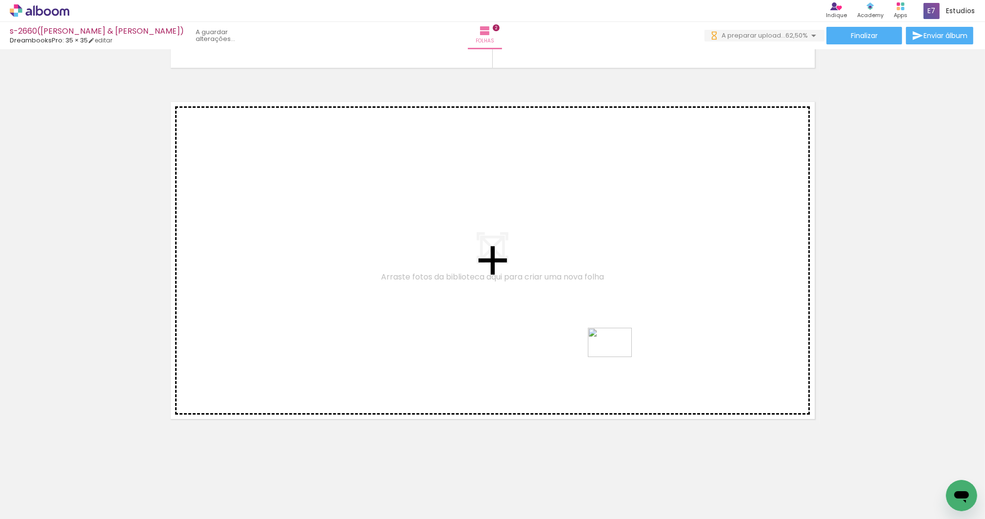
drag, startPoint x: 662, startPoint y: 486, endPoint x: 617, endPoint y: 357, distance: 136.4
click at [617, 357] on quentale-workspace at bounding box center [492, 259] width 985 height 519
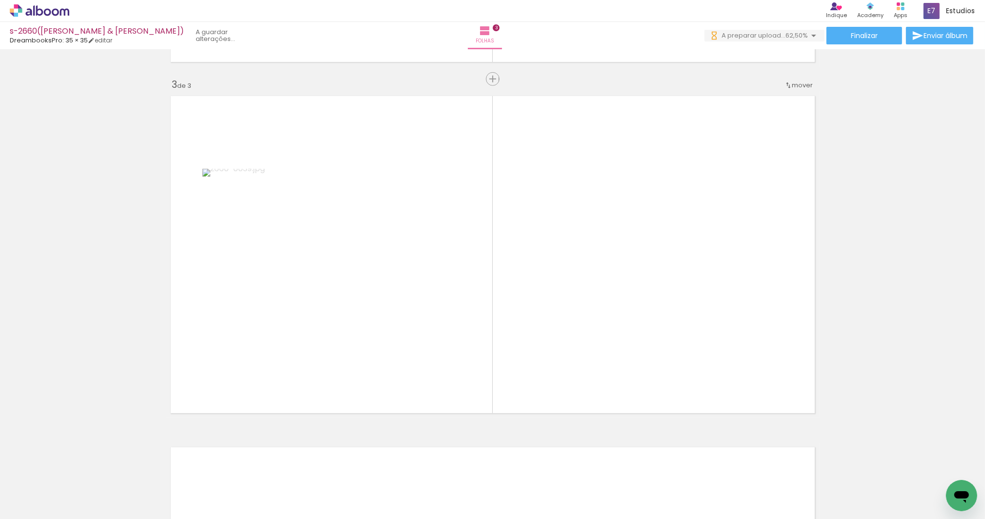
scroll to position [689, 0]
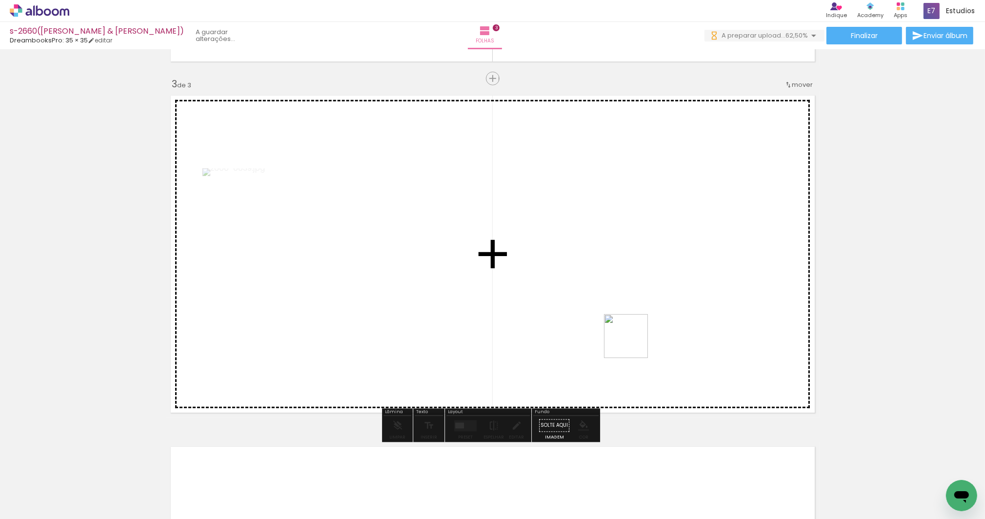
drag, startPoint x: 698, startPoint y: 487, endPoint x: 633, endPoint y: 343, distance: 158.1
click at [633, 343] on quentale-workspace at bounding box center [492, 259] width 985 height 519
drag, startPoint x: 748, startPoint y: 479, endPoint x: 691, endPoint y: 330, distance: 159.4
click at [691, 330] on quentale-workspace at bounding box center [492, 259] width 985 height 519
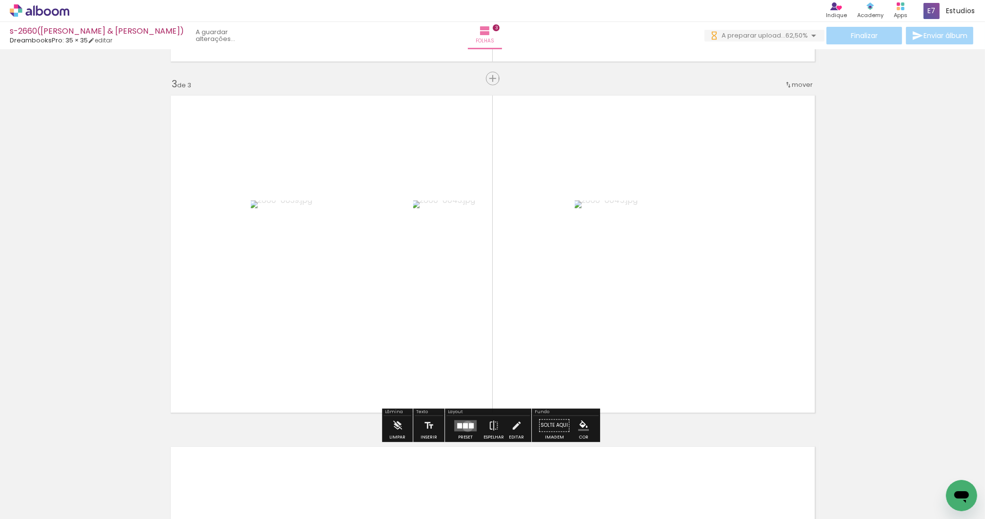
click at [466, 426] on quentale-layouter at bounding box center [465, 425] width 22 height 11
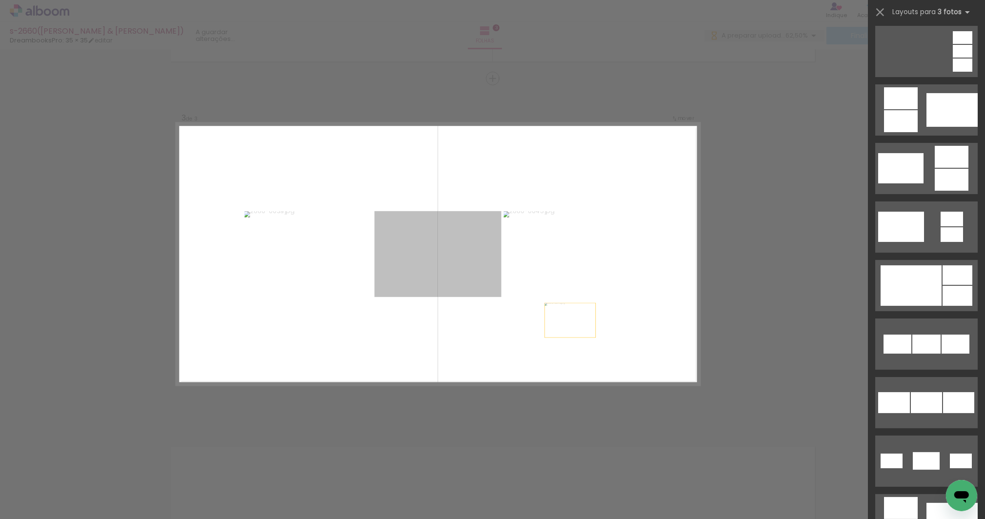
scroll to position [0, 0]
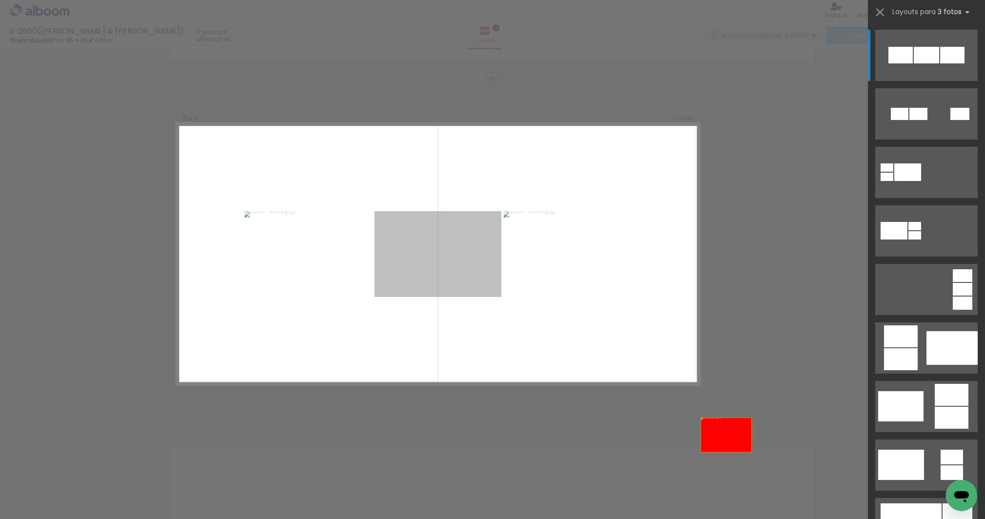
drag, startPoint x: 457, startPoint y: 229, endPoint x: 789, endPoint y: 458, distance: 402.4
click at [795, 480] on quentale-workspace at bounding box center [492, 259] width 985 height 519
drag, startPoint x: 577, startPoint y: 219, endPoint x: 772, endPoint y: 462, distance: 311.3
click at [771, 472] on quentale-workspace at bounding box center [492, 259] width 985 height 519
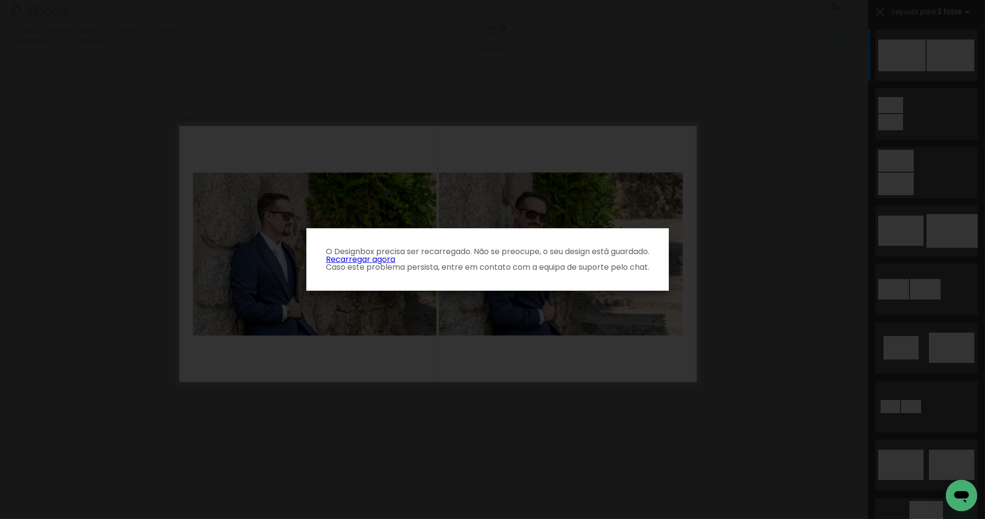
click at [386, 262] on p "O Designbox precisa ser recarregado. Não se preocupe, o seu design está guardad…" at bounding box center [487, 259] width 347 height 23
click at [387, 261] on link "Recarregar agora" at bounding box center [360, 259] width 69 height 11
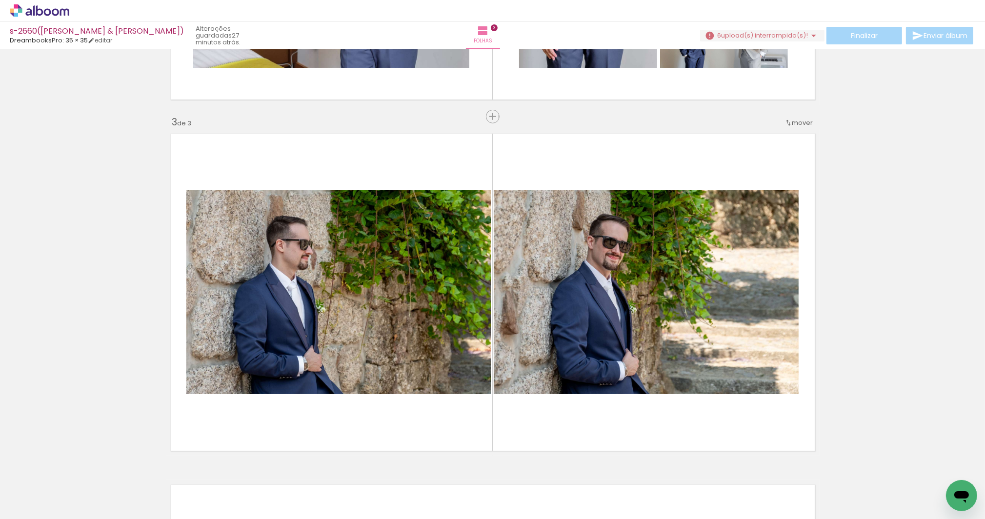
scroll to position [652, 0]
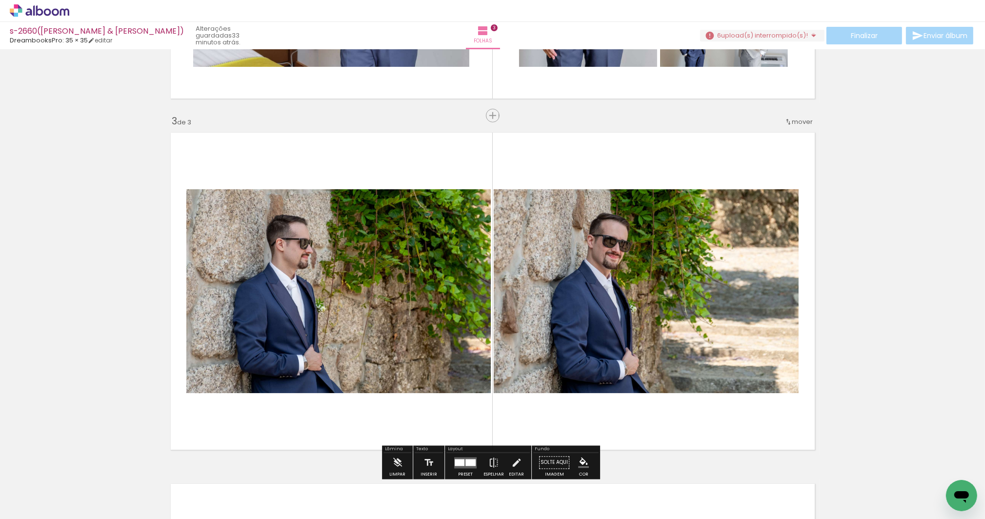
click at [810, 35] on iron-icon at bounding box center [814, 36] width 12 height 12
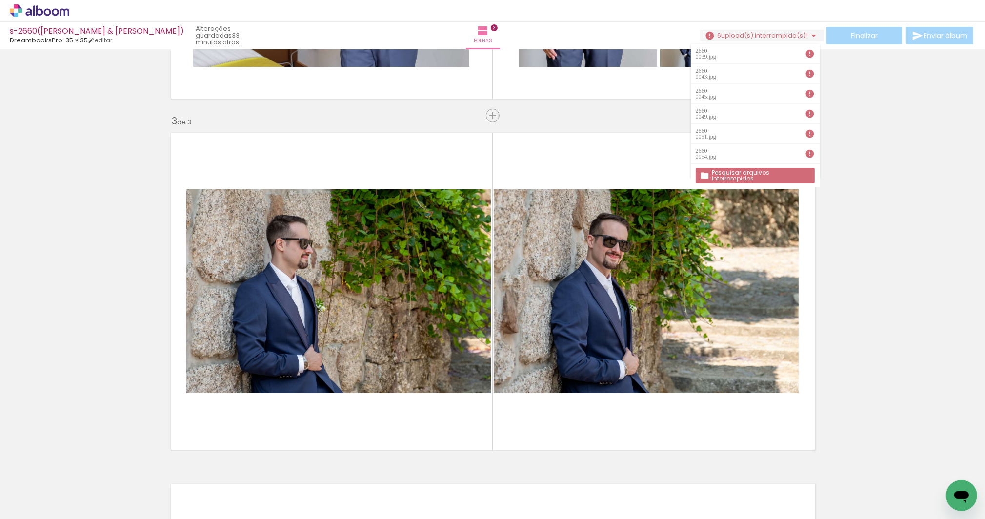
click at [80, 482] on iron-horizontal-list at bounding box center [71, 488] width 20 height 61
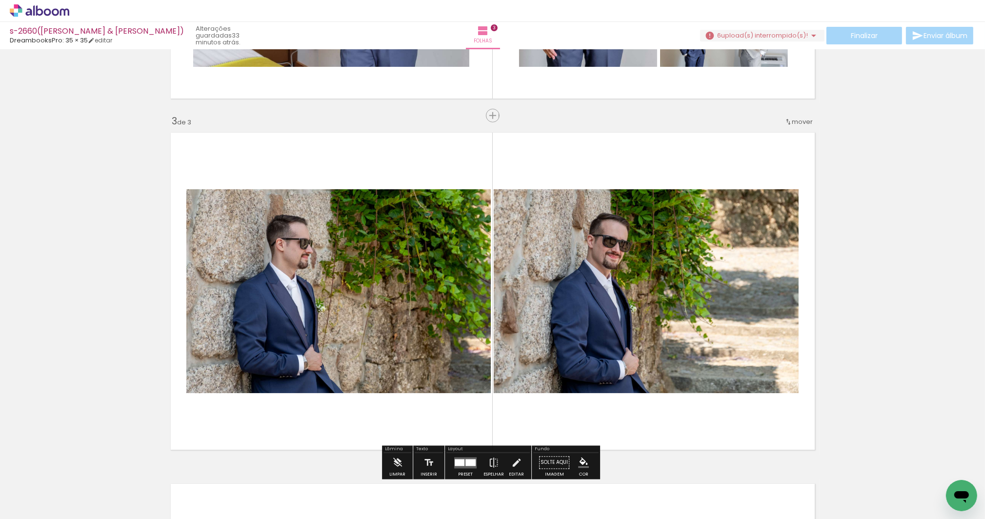
click at [858, 426] on div "Inserir folha 1 de 3 Inserir folha 2 de 3 Inserir folha 3 de 3" at bounding box center [492, 103] width 985 height 1406
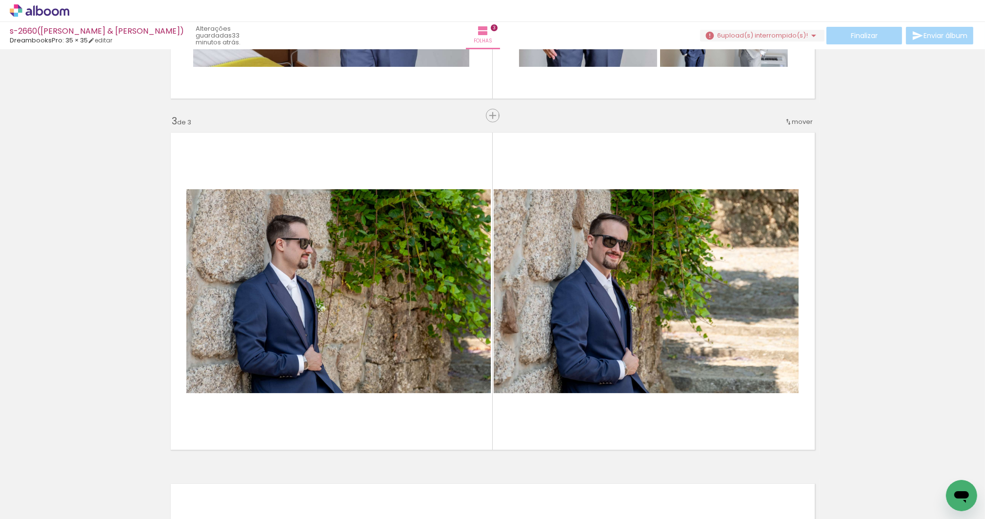
click at [80, 483] on iron-horizontal-list at bounding box center [71, 488] width 20 height 61
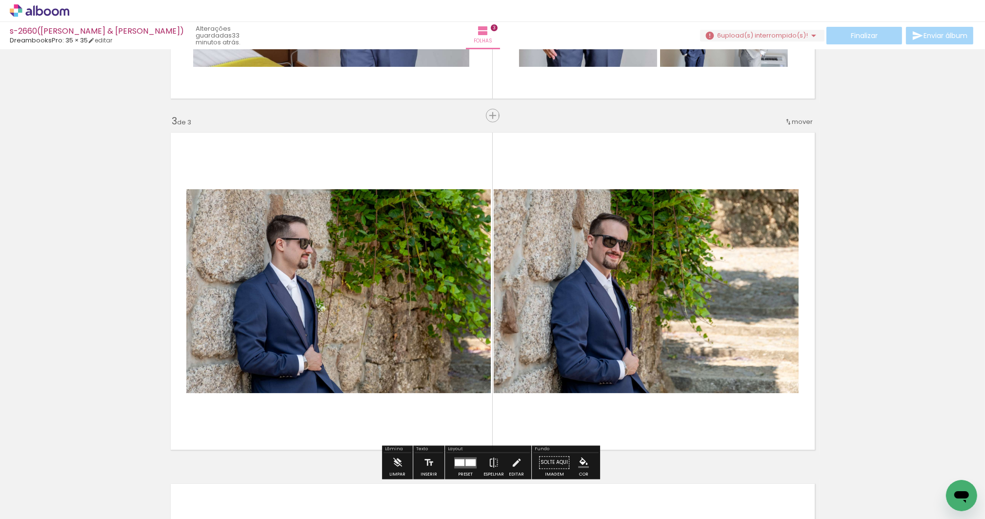
drag, startPoint x: 649, startPoint y: 483, endPoint x: 757, endPoint y: 405, distance: 132.7
click at [757, 405] on quentale-workspace at bounding box center [492, 259] width 985 height 519
drag, startPoint x: 866, startPoint y: 487, endPoint x: 866, endPoint y: 405, distance: 83.0
click at [866, 405] on quentale-workspace at bounding box center [492, 259] width 985 height 519
drag, startPoint x: 946, startPoint y: 438, endPoint x: 932, endPoint y: 315, distance: 123.3
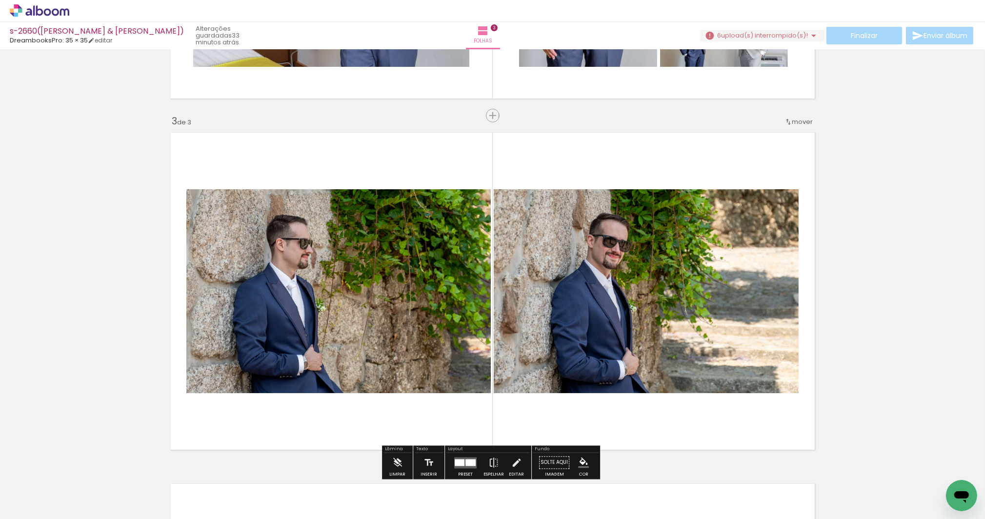
click at [946, 435] on div "Inserir folha 1 de 3 Inserir folha 2 de 3 Inserir folha 3 de 3" at bounding box center [492, 103] width 985 height 1406
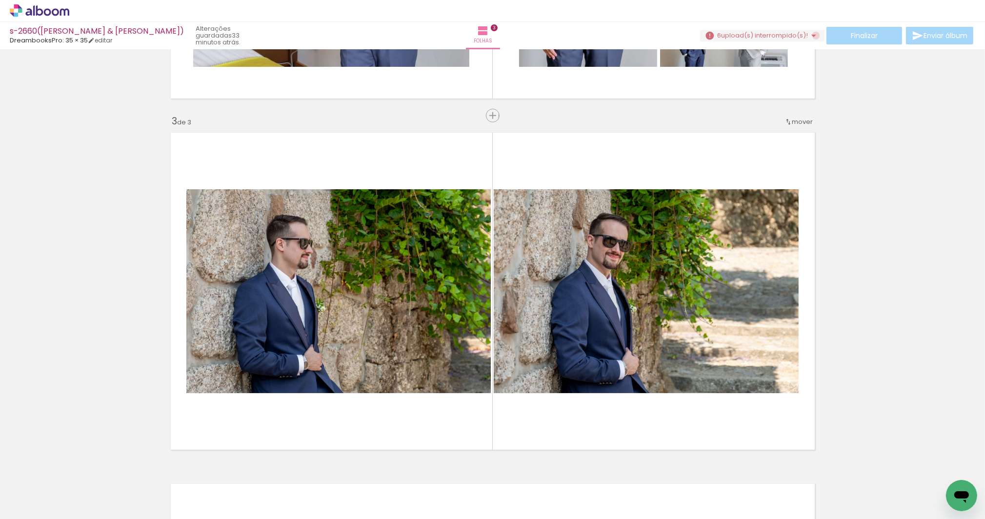
click at [811, 36] on iron-icon at bounding box center [814, 36] width 12 height 12
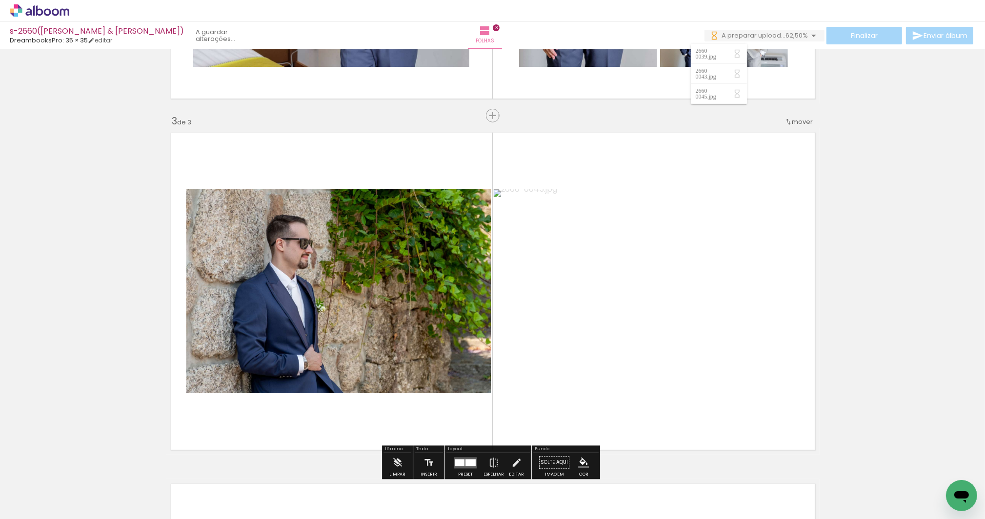
scroll to position [0, 0]
click at [845, 292] on div "Inserir folha 1 de 3 Inserir folha 2 de 3 Inserir folha 3 de 3" at bounding box center [492, 103] width 985 height 1406
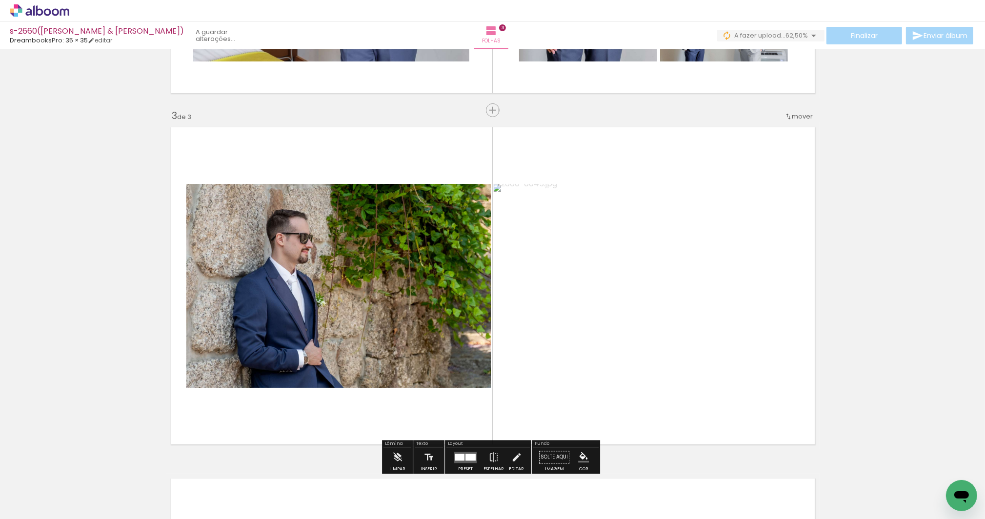
scroll to position [776, 0]
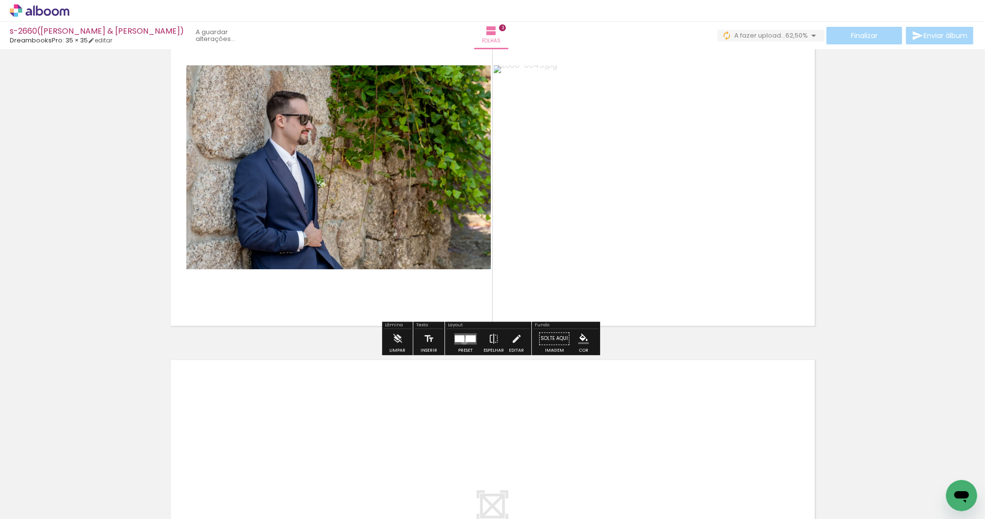
click at [462, 341] on quentale-layouter at bounding box center [465, 338] width 22 height 11
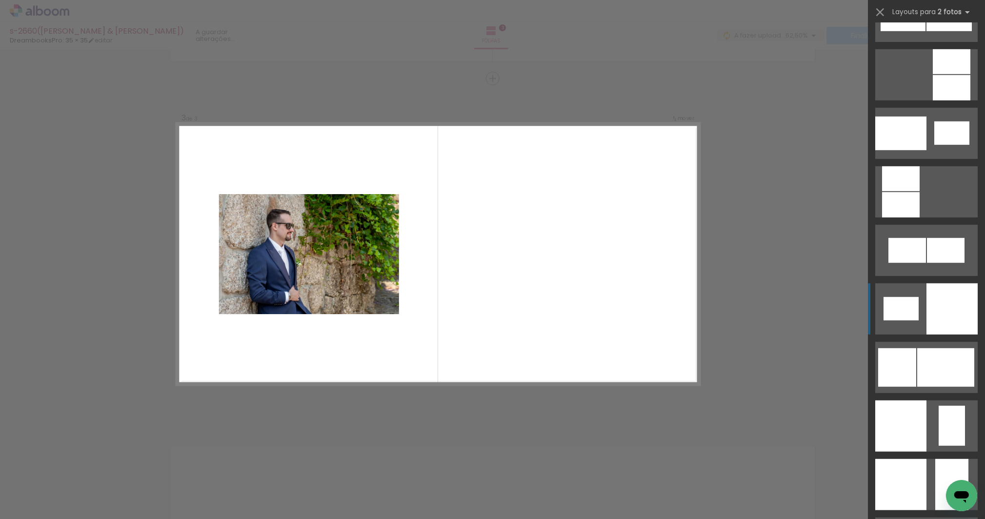
scroll to position [1193, 0]
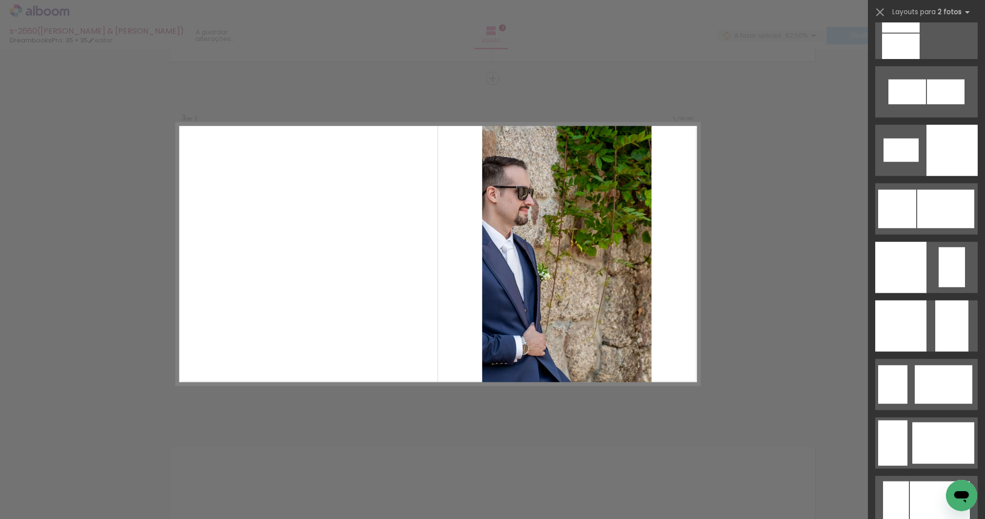
click at [838, 300] on div "Confirmar Cancelar" at bounding box center [492, 74] width 985 height 1429
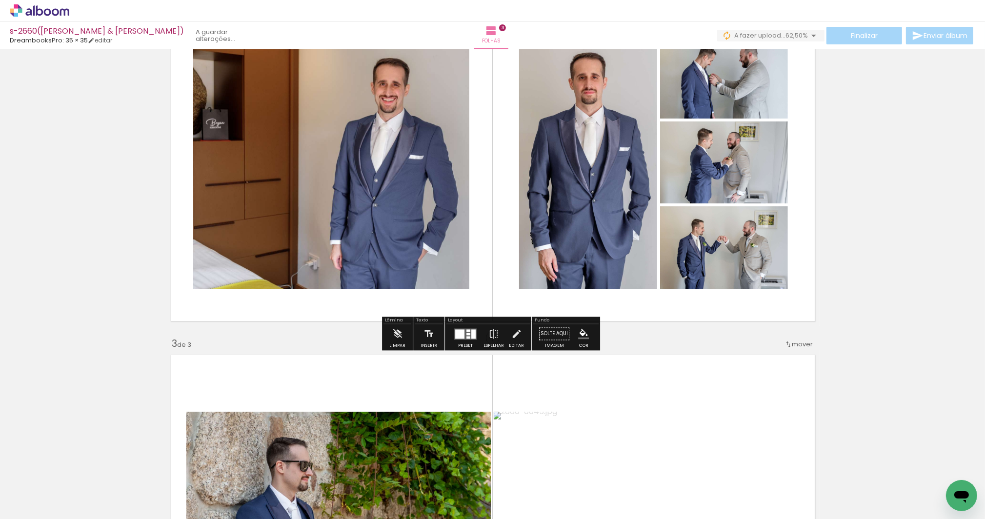
scroll to position [770, 0]
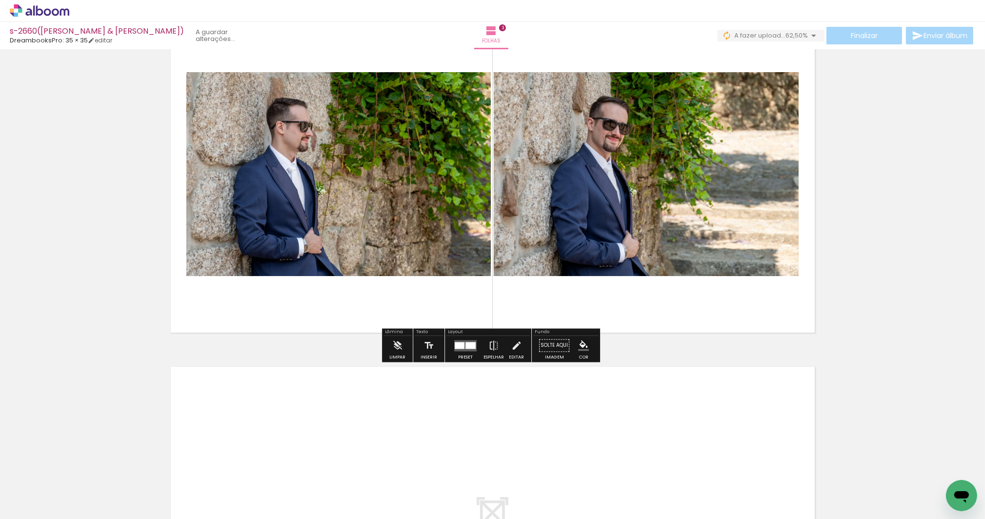
click at [466, 346] on div at bounding box center [471, 345] width 10 height 7
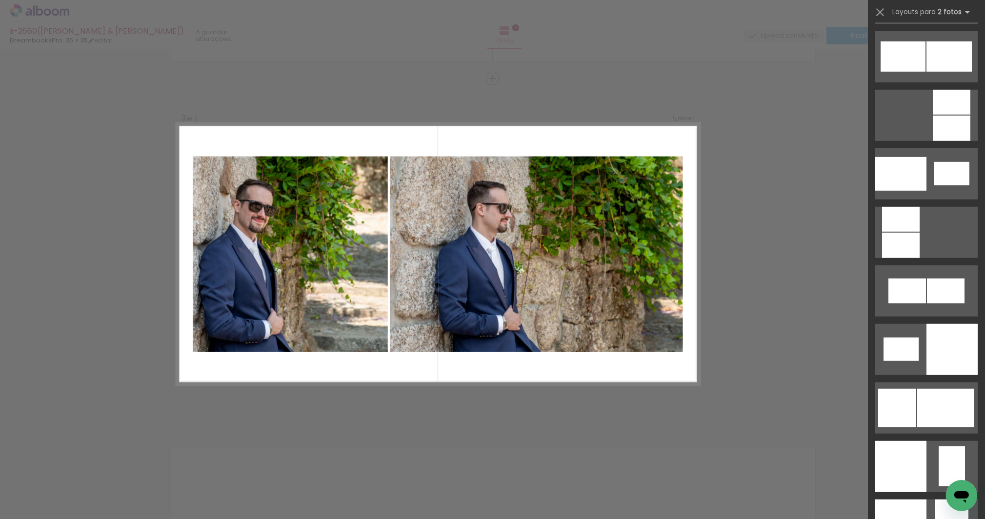
scroll to position [1048, 0]
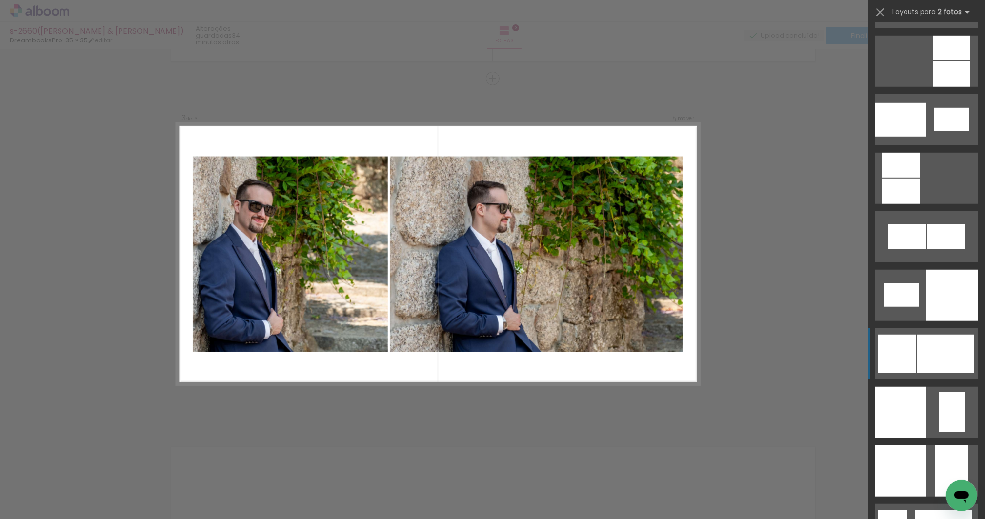
click at [927, 351] on div at bounding box center [945, 354] width 57 height 39
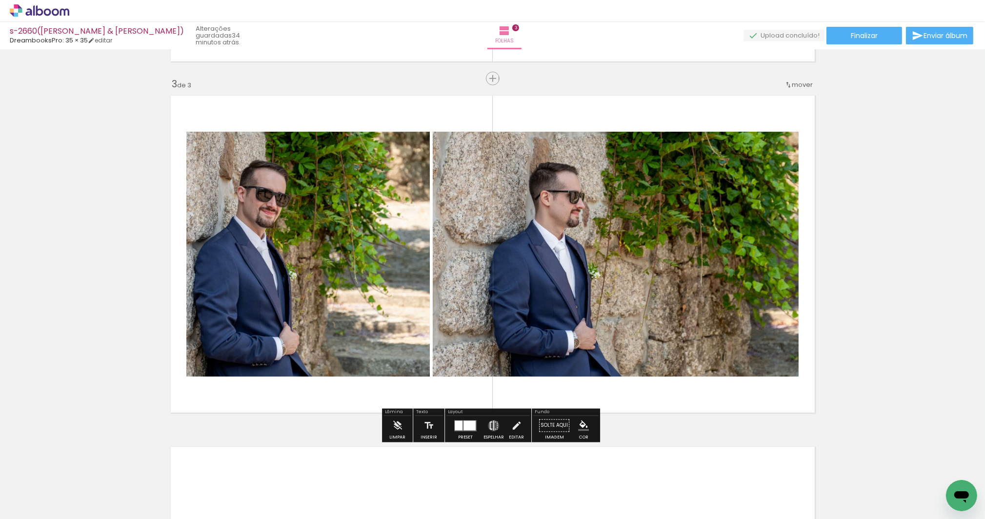
click at [491, 426] on iron-icon at bounding box center [493, 426] width 11 height 20
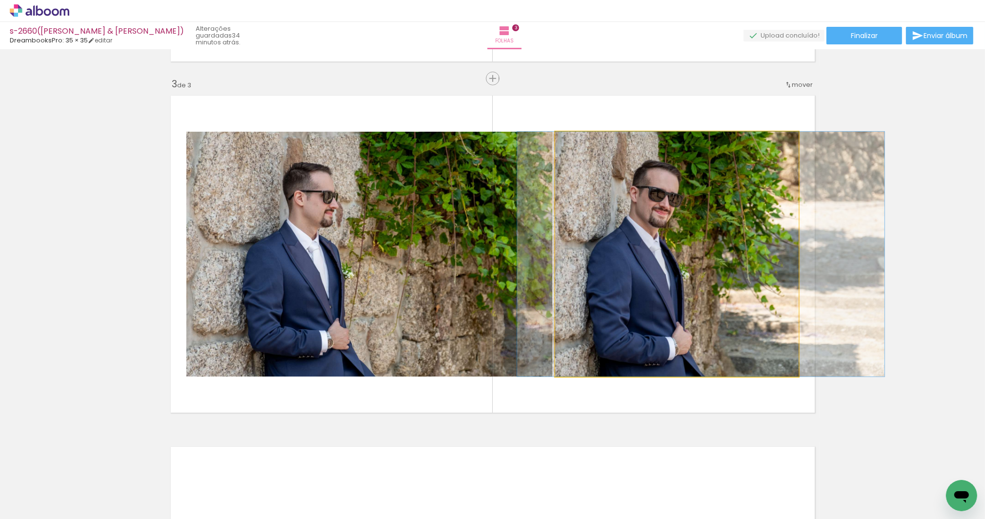
drag, startPoint x: 638, startPoint y: 282, endPoint x: 662, endPoint y: 286, distance: 24.4
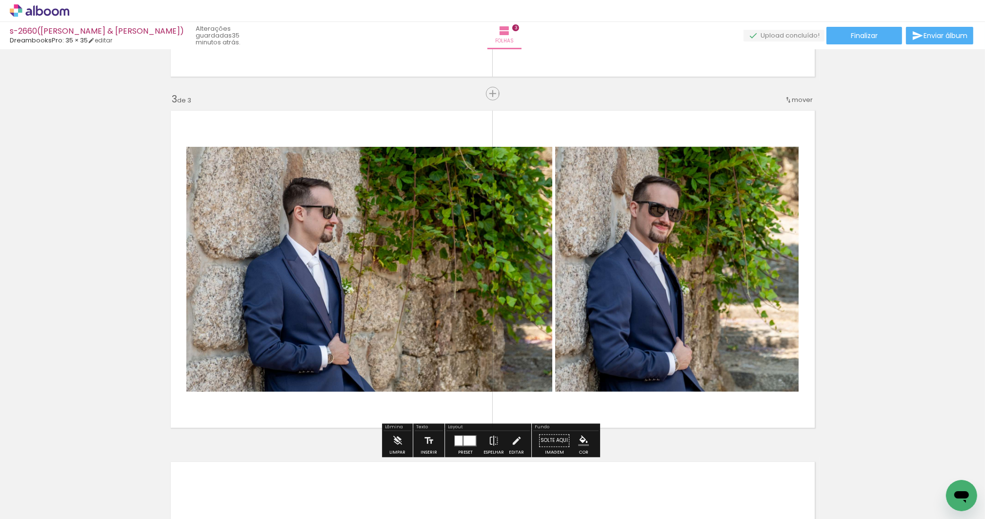
scroll to position [640, 0]
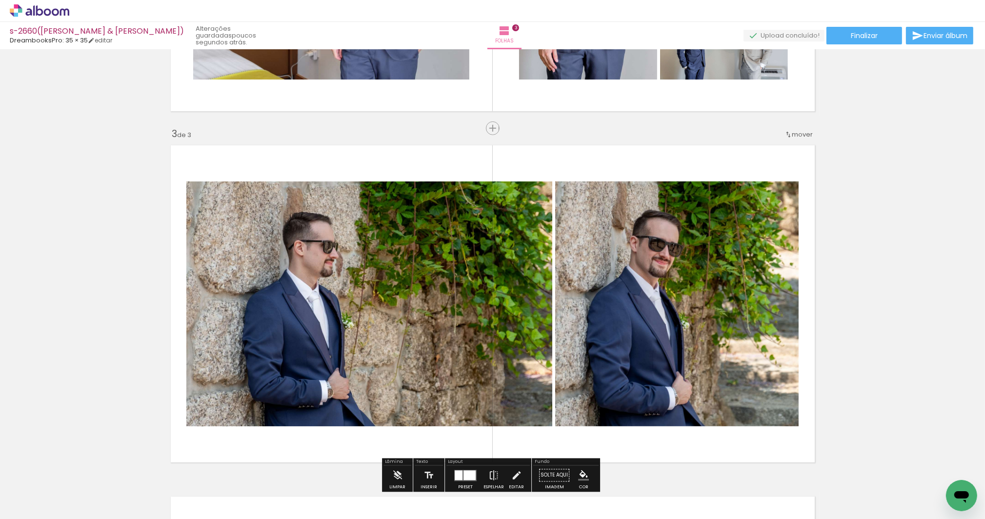
click at [0, 0] on slot "P&B" at bounding box center [0, 0] width 0 height 0
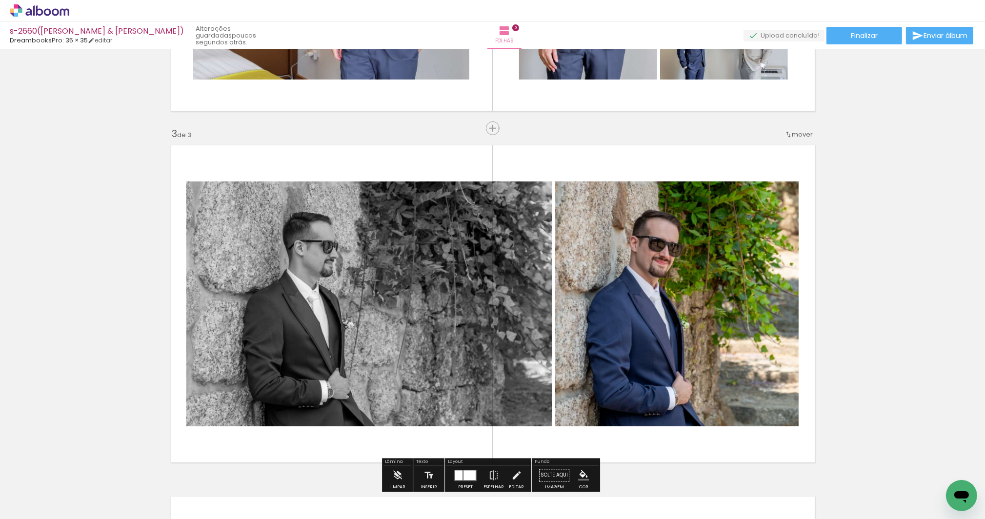
click at [0, 0] on slot "P&B" at bounding box center [0, 0] width 0 height 0
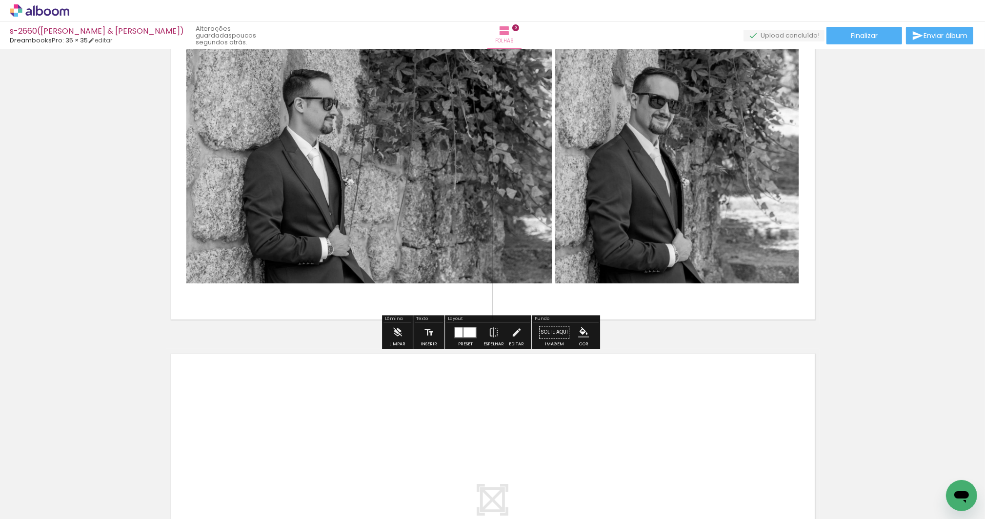
scroll to position [915, 0]
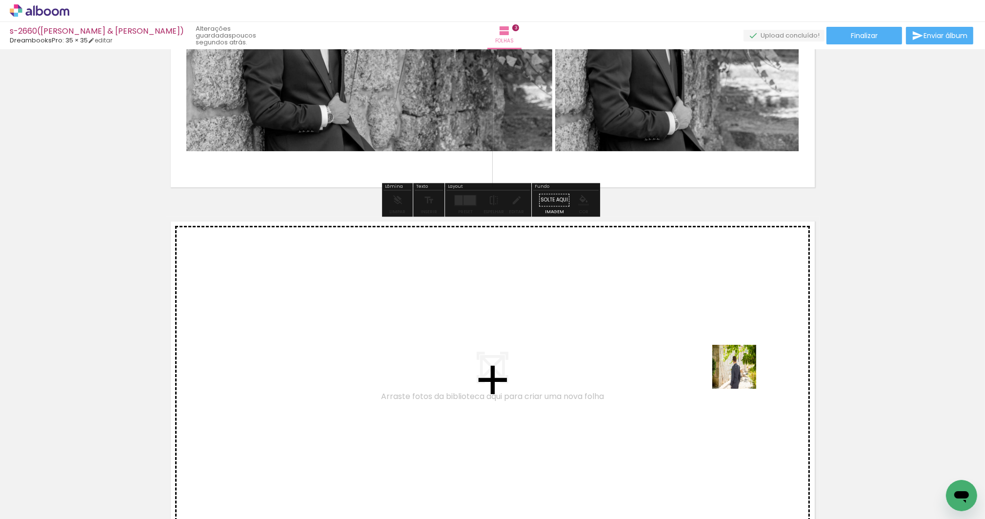
drag, startPoint x: 756, startPoint y: 407, endPoint x: 741, endPoint y: 373, distance: 36.7
click at [741, 373] on quentale-workspace at bounding box center [492, 259] width 985 height 519
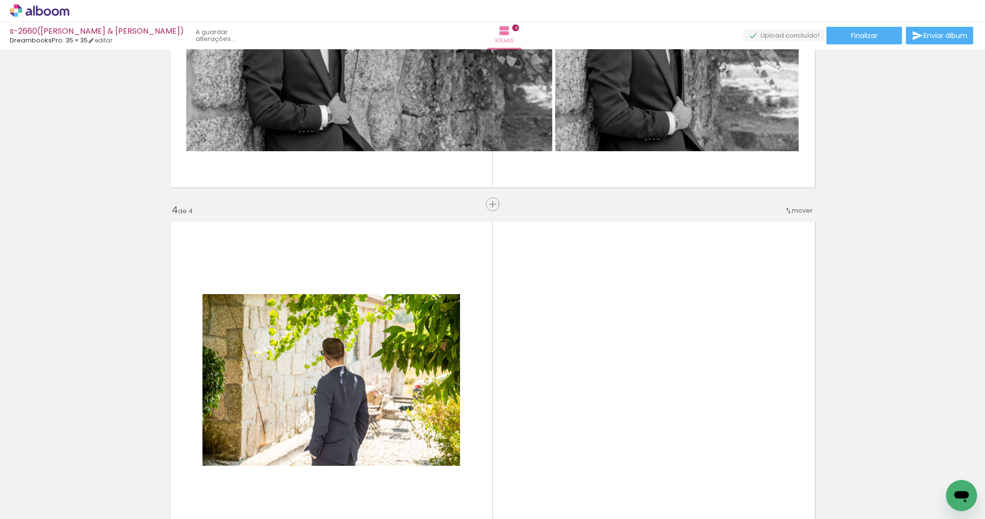
scroll to position [1041, 0]
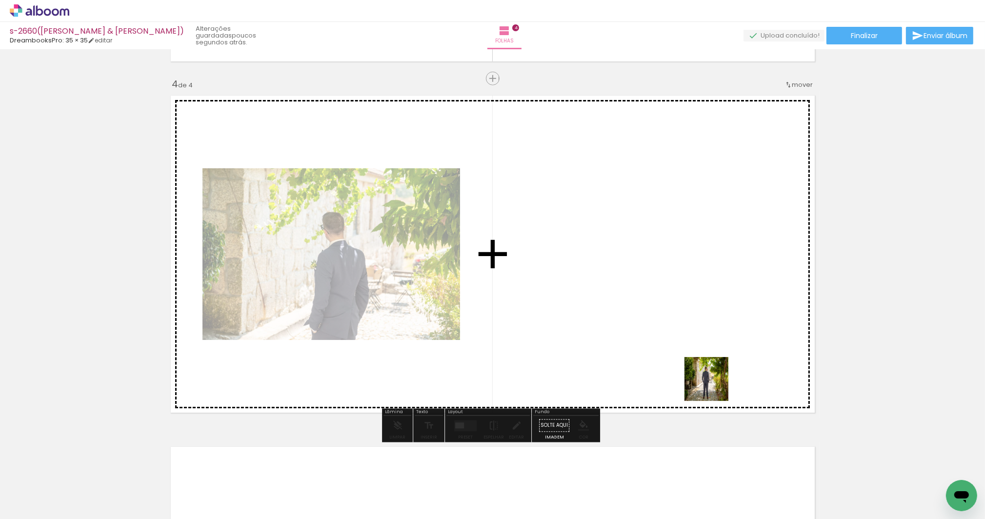
drag, startPoint x: 841, startPoint y: 467, endPoint x: 897, endPoint y: 466, distance: 56.6
click at [694, 360] on quentale-workspace at bounding box center [492, 259] width 985 height 519
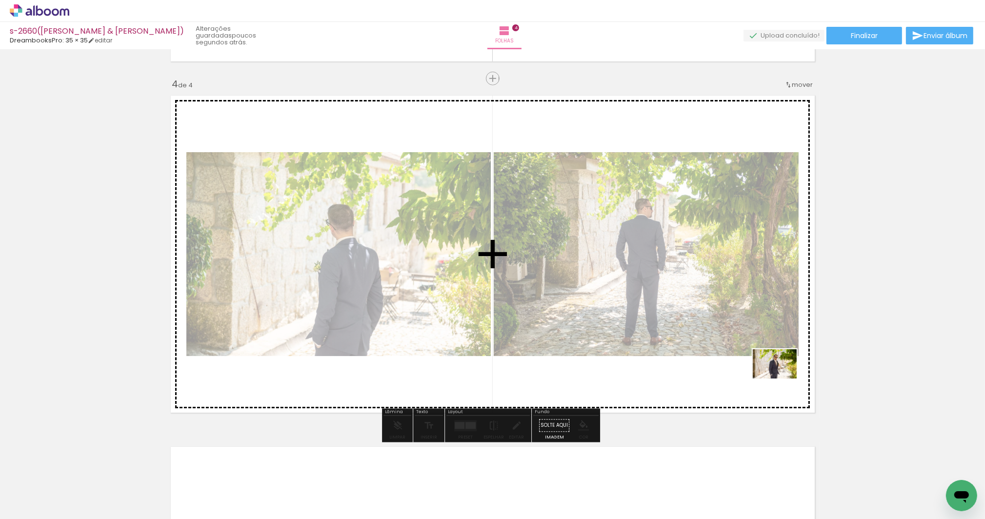
drag, startPoint x: 935, startPoint y: 487, endPoint x: 782, endPoint y: 379, distance: 187.9
click at [782, 379] on quentale-workspace at bounding box center [492, 259] width 985 height 519
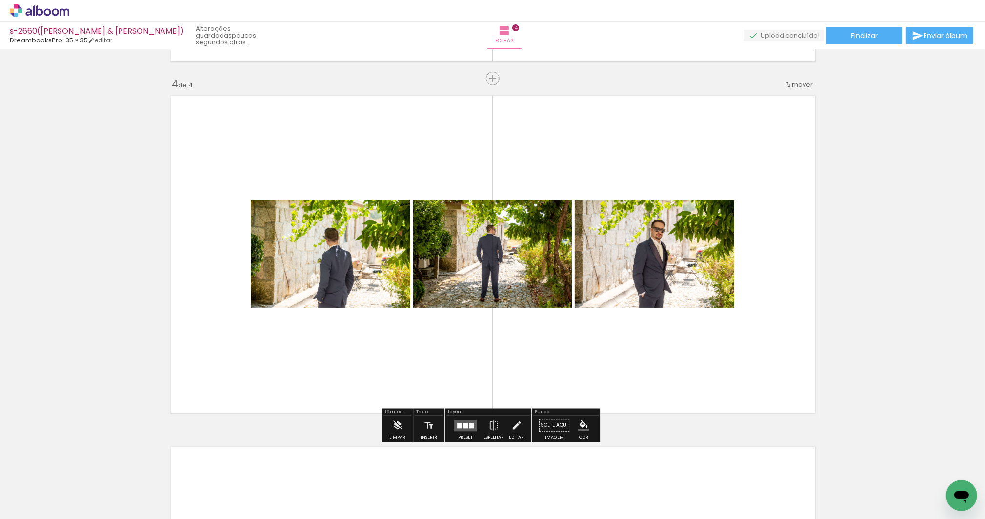
click at [464, 424] on div at bounding box center [465, 425] width 5 height 5
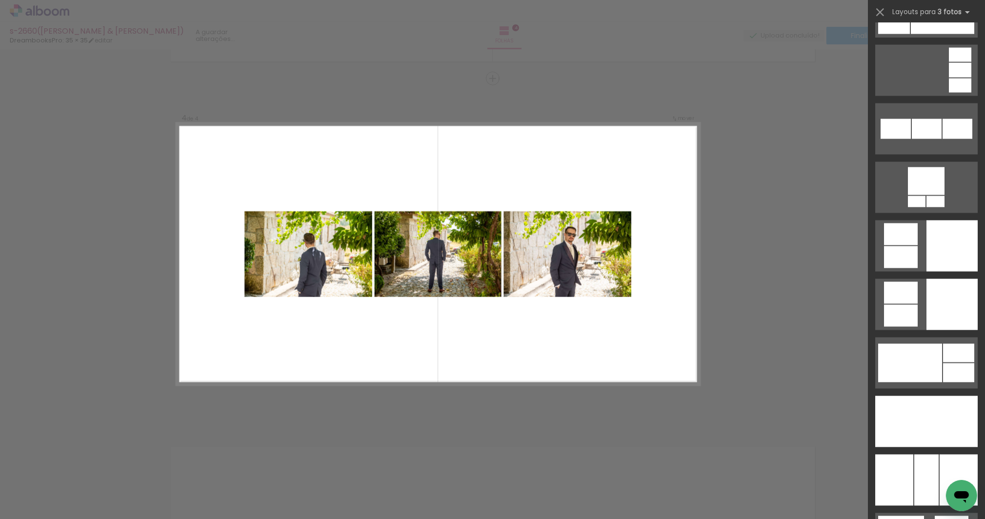
scroll to position [2578, 0]
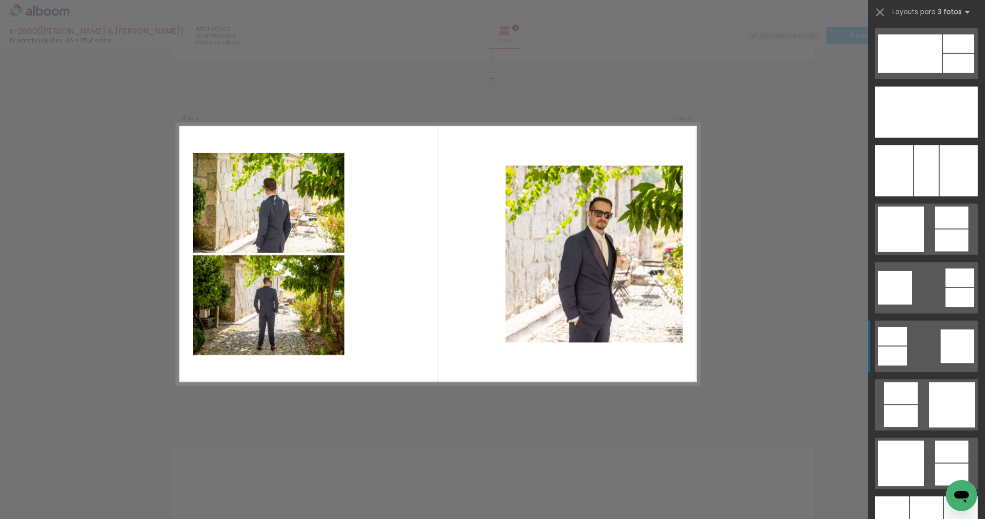
click at [923, 341] on quentale-layouter at bounding box center [926, 346] width 102 height 51
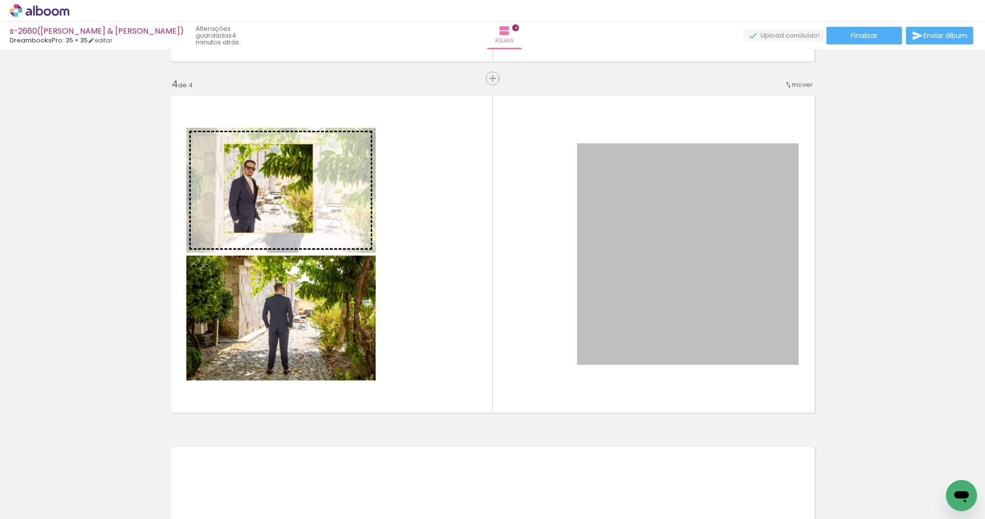
drag, startPoint x: 712, startPoint y: 284, endPoint x: 265, endPoint y: 188, distance: 456.6
click at [0, 0] on slot at bounding box center [0, 0] width 0 height 0
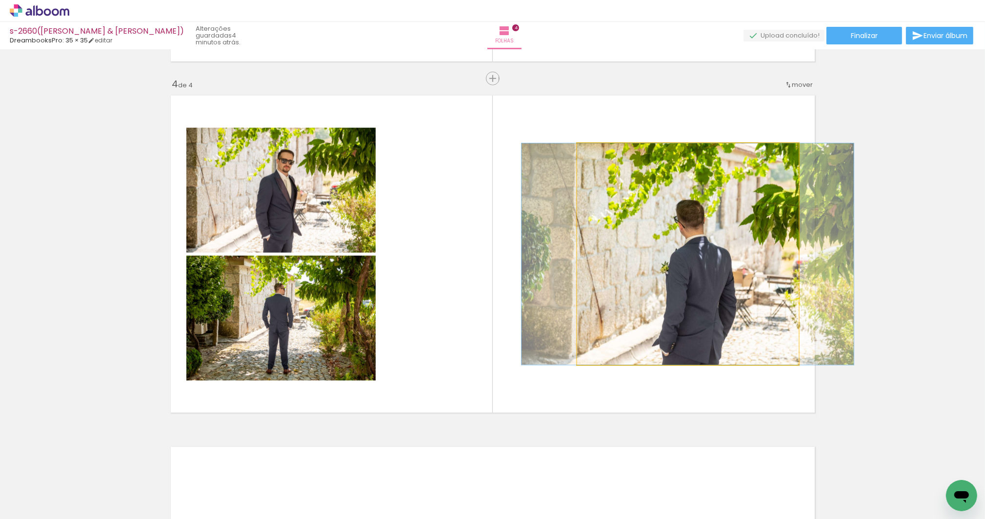
click at [622, 288] on quentale-photo at bounding box center [688, 254] width 222 height 222
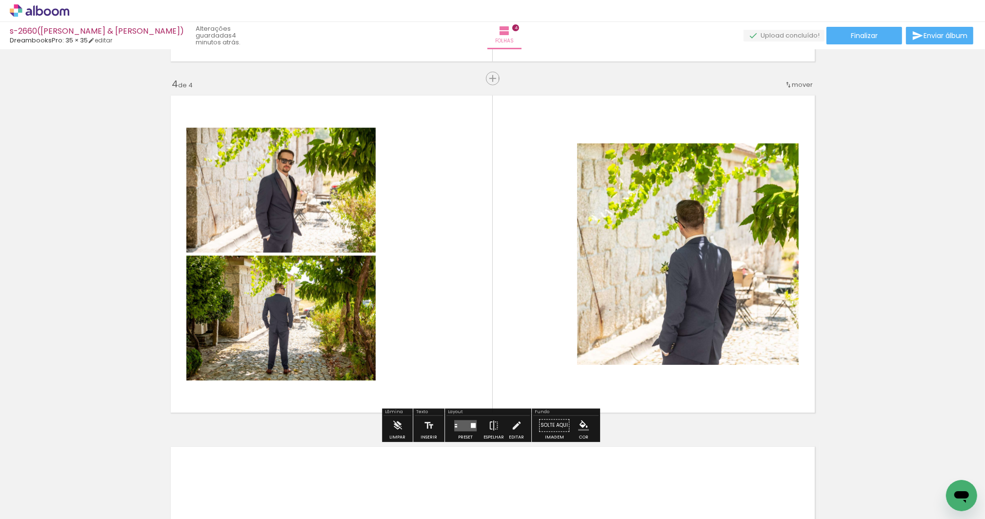
drag, startPoint x: 512, startPoint y: 424, endPoint x: 581, endPoint y: 332, distance: 114.7
click at [512, 425] on iron-icon at bounding box center [516, 426] width 11 height 20
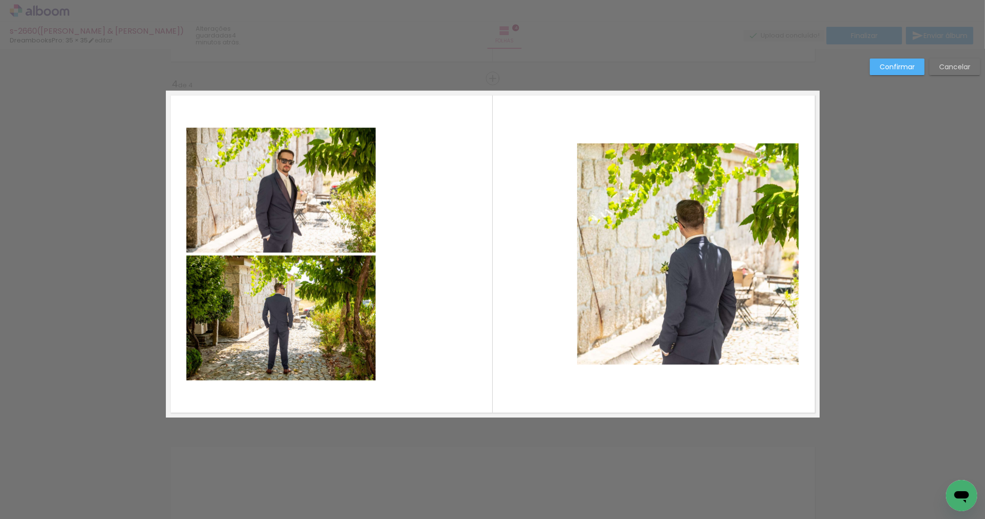
click at [591, 159] on quentale-photo at bounding box center [688, 254] width 222 height 222
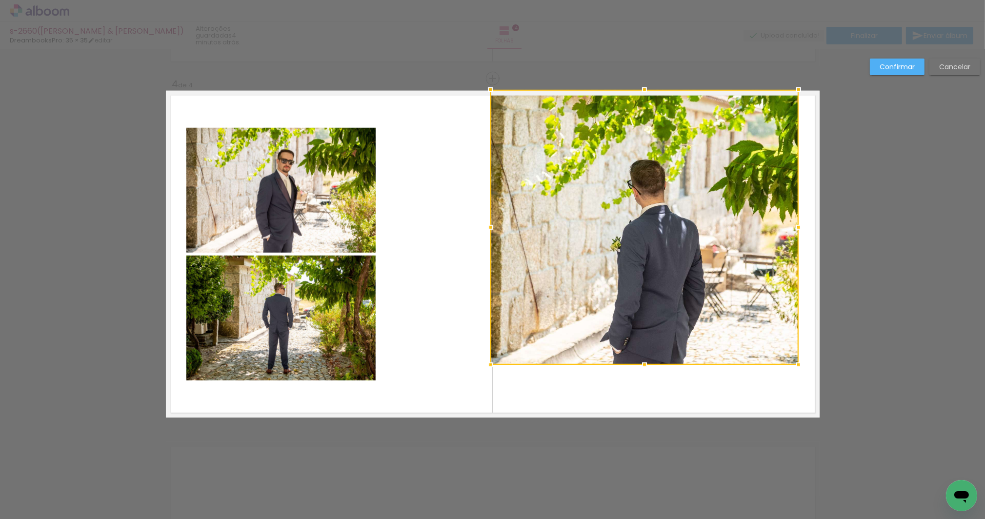
drag, startPoint x: 575, startPoint y: 144, endPoint x: 488, endPoint y: 90, distance: 102.1
click at [488, 90] on div at bounding box center [491, 90] width 20 height 20
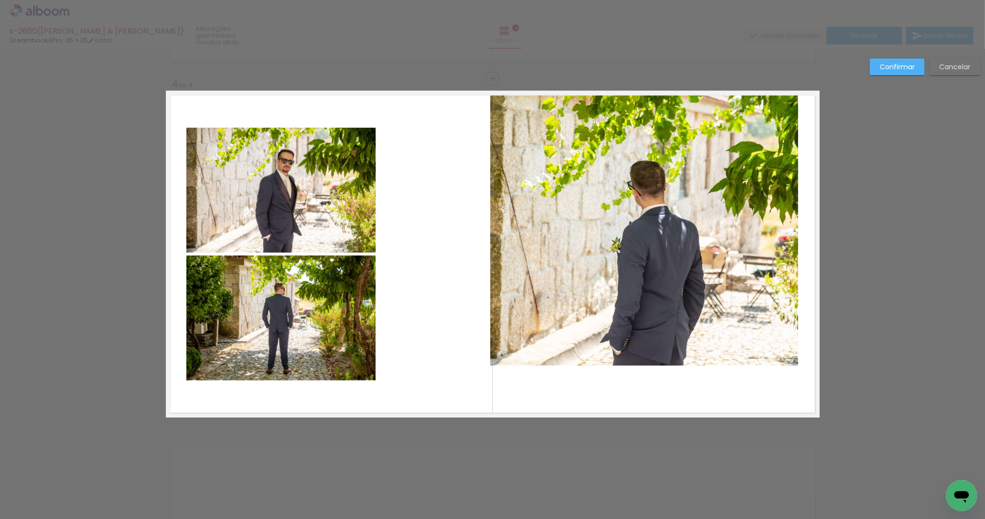
click at [557, 344] on quentale-photo at bounding box center [644, 228] width 308 height 275
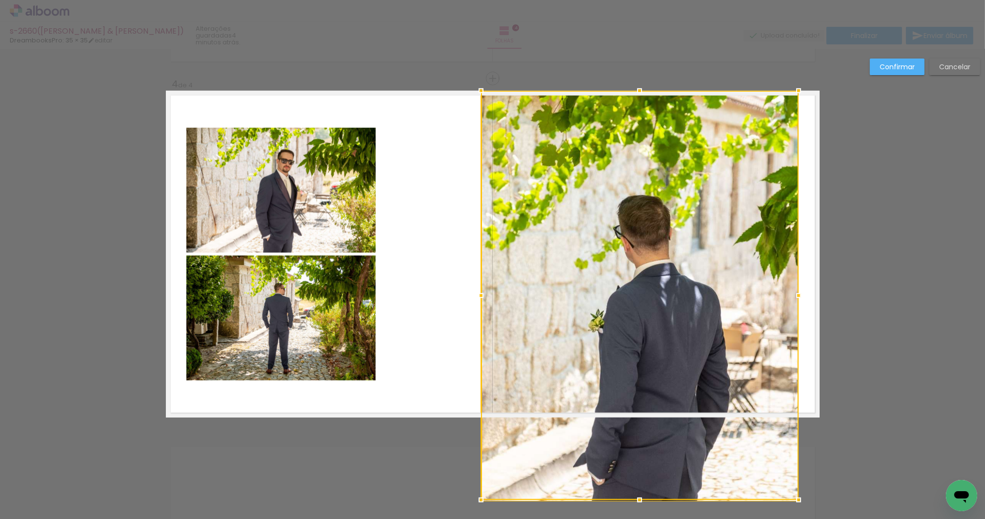
drag, startPoint x: 486, startPoint y: 364, endPoint x: 477, endPoint y: 336, distance: 29.0
click at [477, 336] on album-spread "4 de 4" at bounding box center [493, 254] width 654 height 327
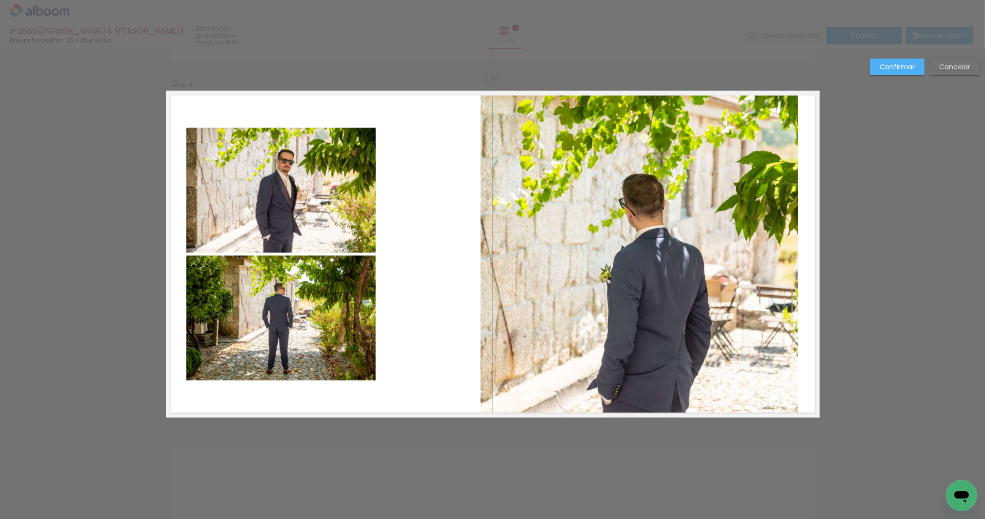
click at [743, 338] on quentale-photo at bounding box center [640, 254] width 318 height 327
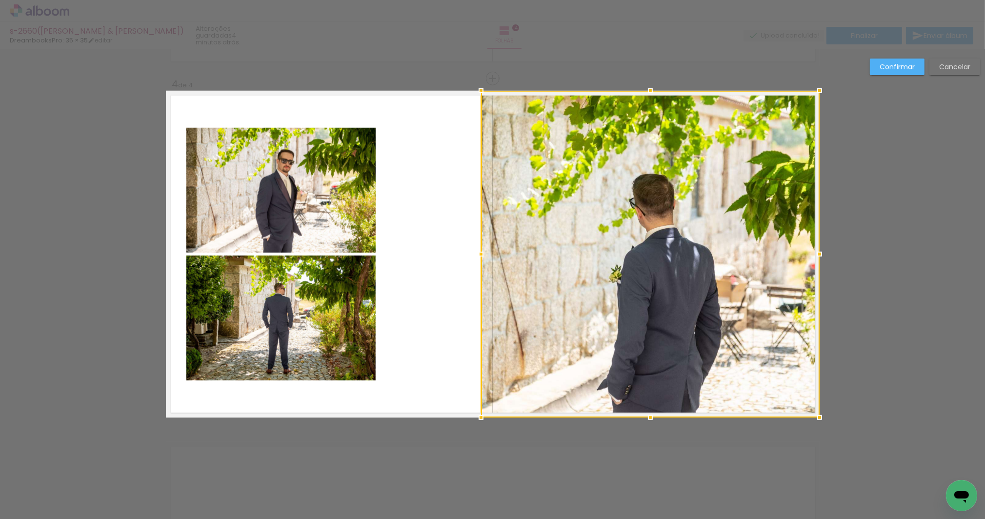
drag, startPoint x: 800, startPoint y: 254, endPoint x: 818, endPoint y: 253, distance: 17.6
click at [818, 253] on div at bounding box center [820, 254] width 20 height 20
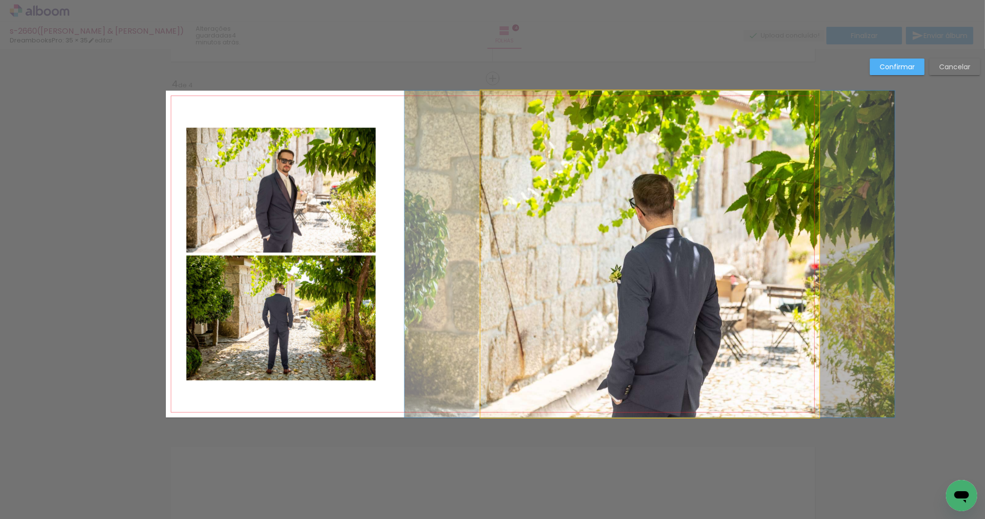
click at [613, 243] on quentale-photo at bounding box center [650, 254] width 339 height 327
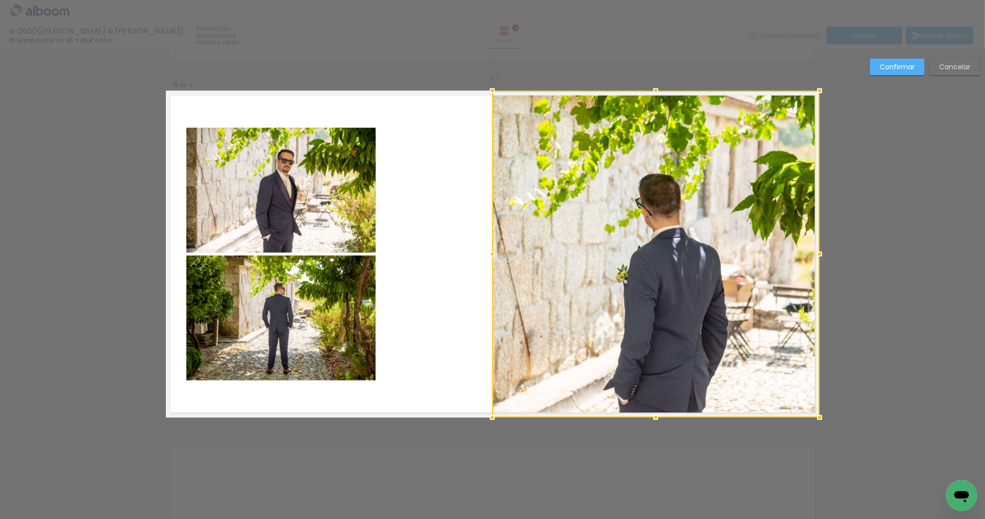
drag, startPoint x: 473, startPoint y: 254, endPoint x: 488, endPoint y: 253, distance: 15.1
click at [488, 253] on div at bounding box center [493, 254] width 20 height 20
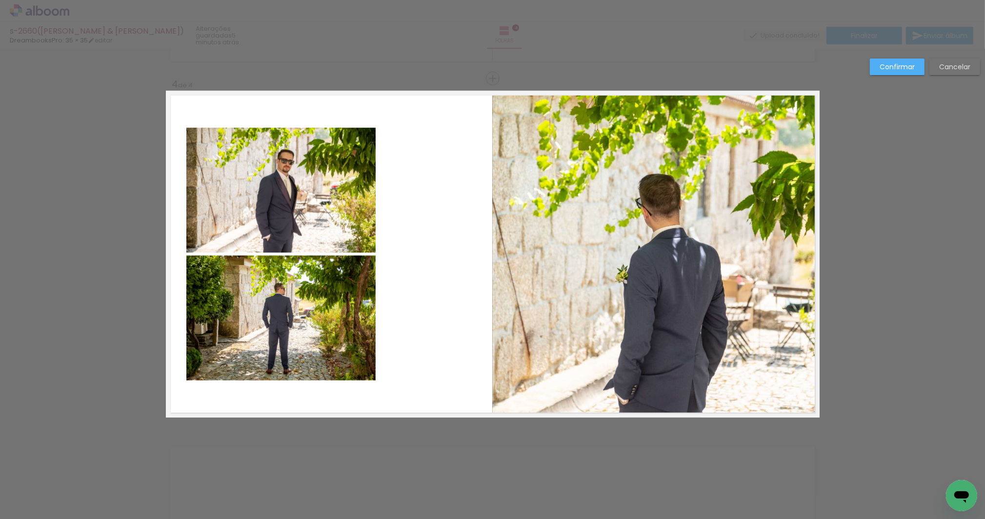
click at [0, 0] on slot "Confirmar" at bounding box center [0, 0] width 0 height 0
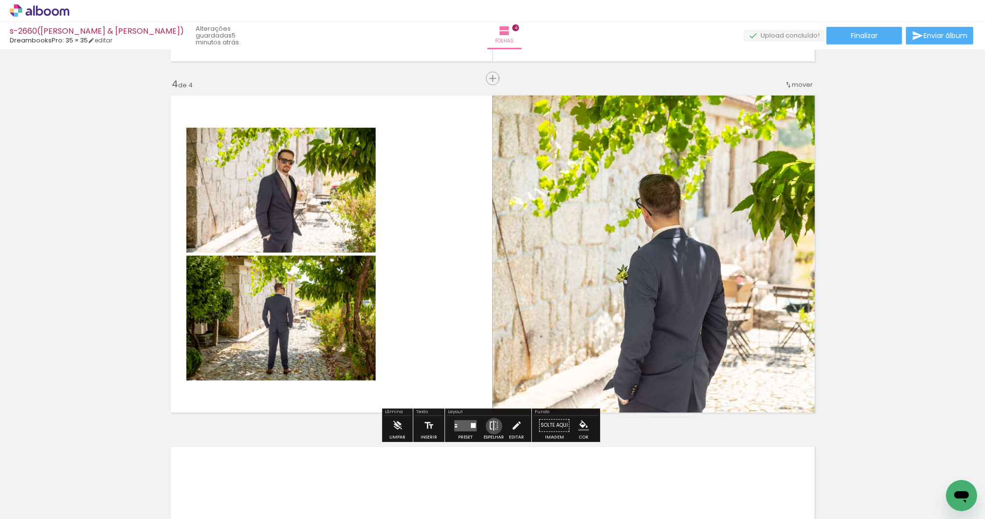
click at [492, 426] on iron-icon at bounding box center [493, 426] width 11 height 20
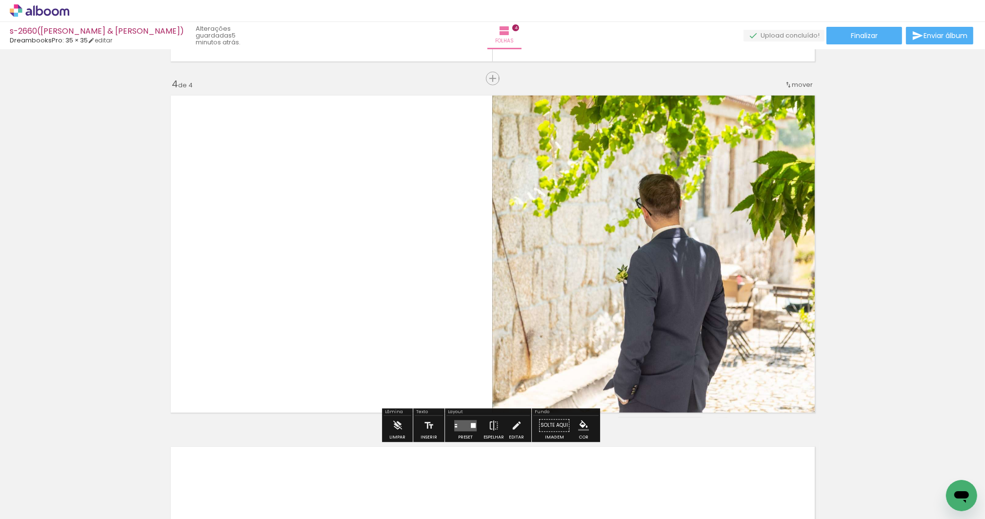
click at [592, 271] on quentale-photo at bounding box center [655, 254] width 327 height 327
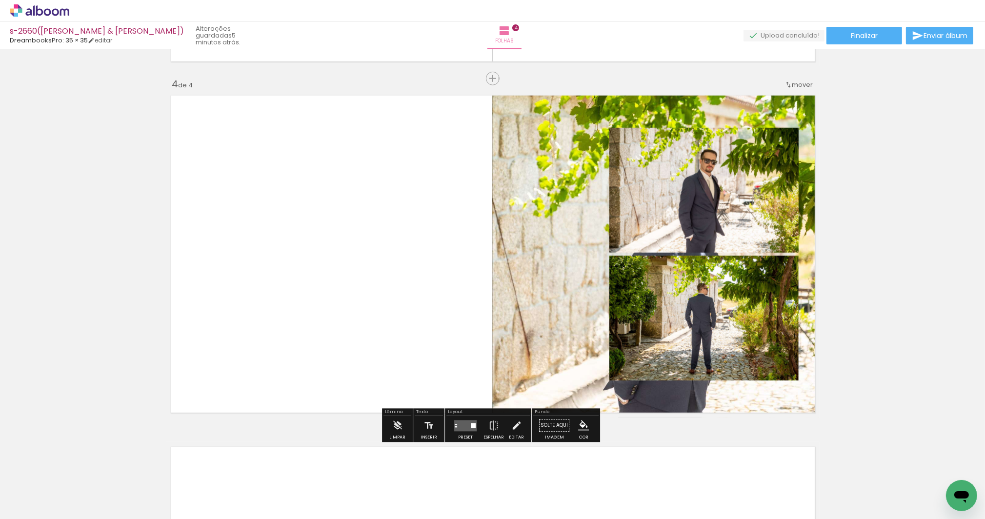
drag, startPoint x: 515, startPoint y: 426, endPoint x: 518, endPoint y: 421, distance: 6.0
click at [515, 425] on iron-icon at bounding box center [516, 426] width 11 height 20
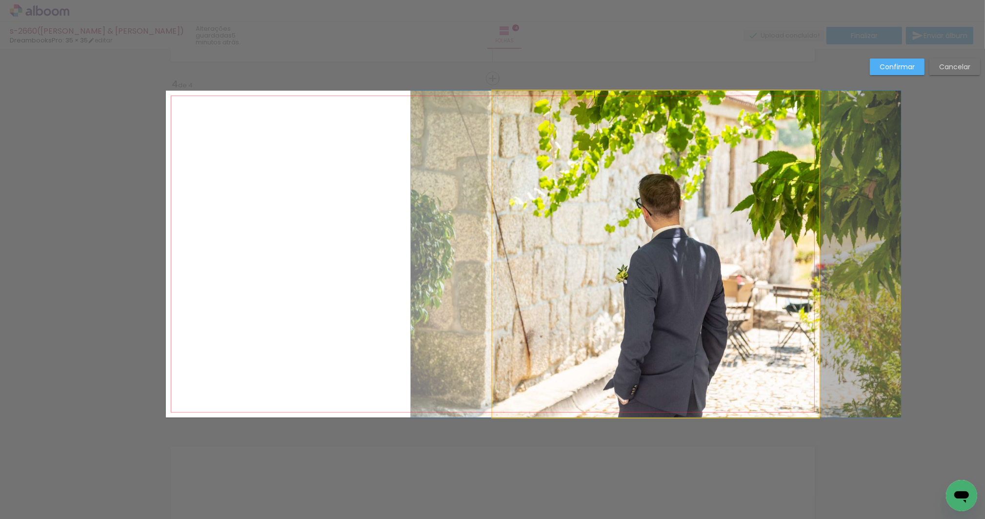
click at [625, 279] on quentale-photo at bounding box center [655, 254] width 327 height 327
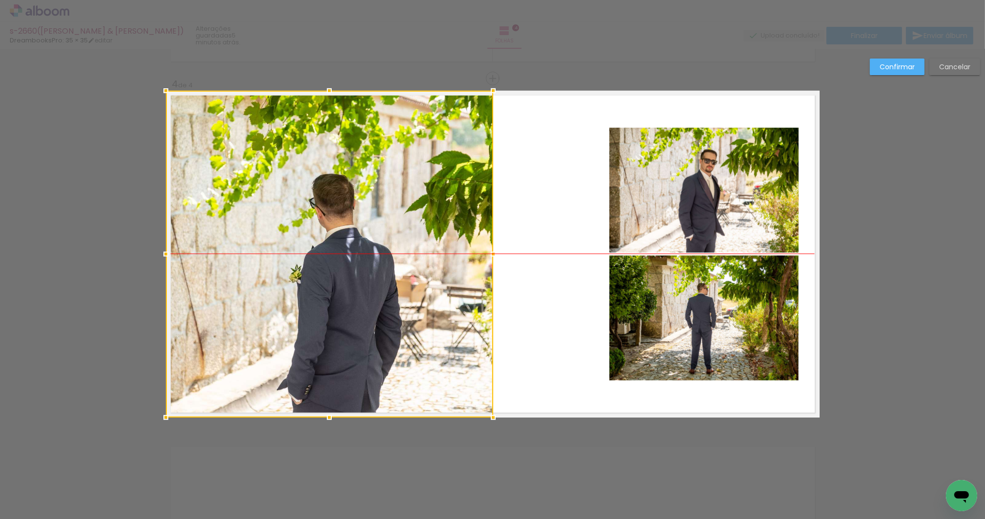
drag, startPoint x: 582, startPoint y: 265, endPoint x: 236, endPoint y: 263, distance: 346.5
click at [236, 263] on div at bounding box center [329, 254] width 327 height 327
drag, startPoint x: 898, startPoint y: 72, endPoint x: 841, endPoint y: 107, distance: 66.6
click at [898, 73] on paper-button "Confirmar" at bounding box center [897, 67] width 55 height 17
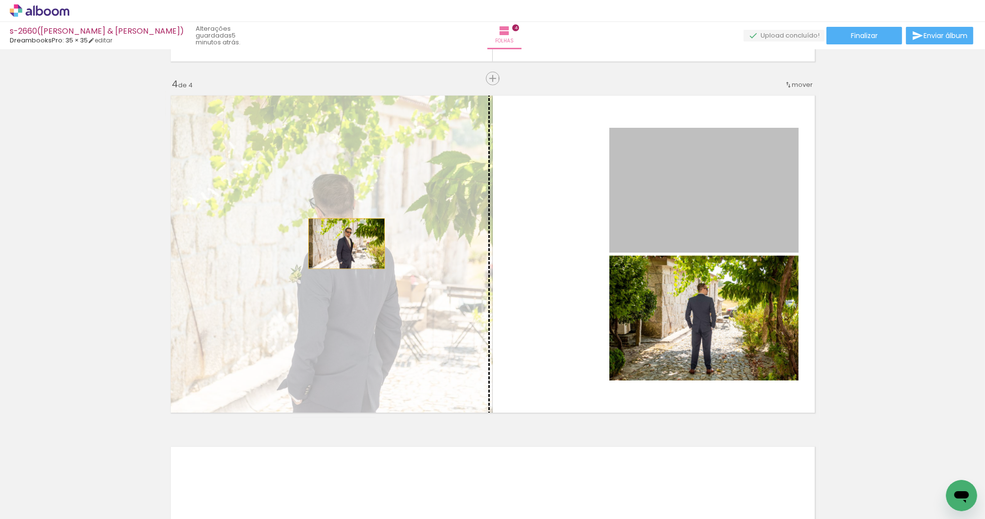
drag, startPoint x: 724, startPoint y: 183, endPoint x: 343, endPoint y: 244, distance: 385.9
click at [0, 0] on slot at bounding box center [0, 0] width 0 height 0
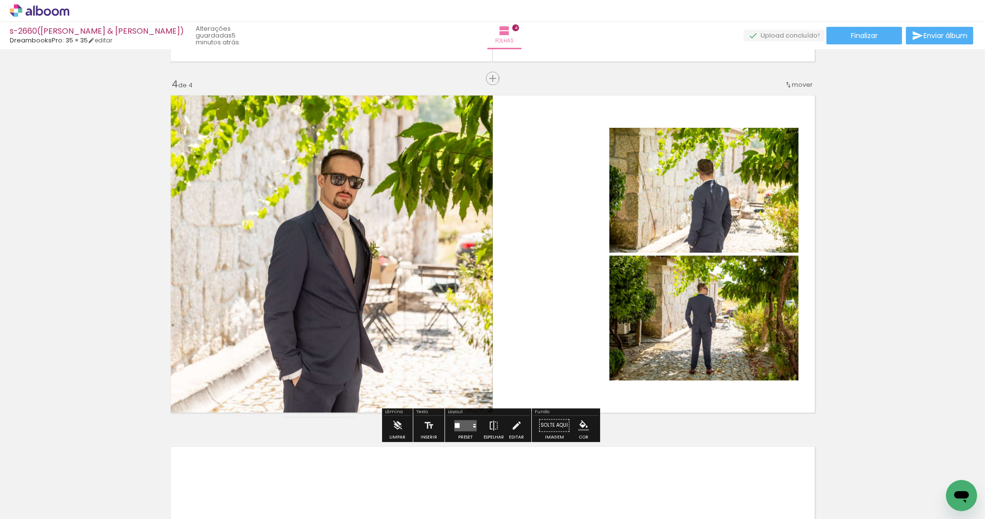
click at [727, 218] on quentale-photo at bounding box center [703, 190] width 189 height 125
drag, startPoint x: 515, startPoint y: 426, endPoint x: 703, endPoint y: 366, distance: 197.1
click at [517, 426] on iron-icon at bounding box center [516, 426] width 11 height 20
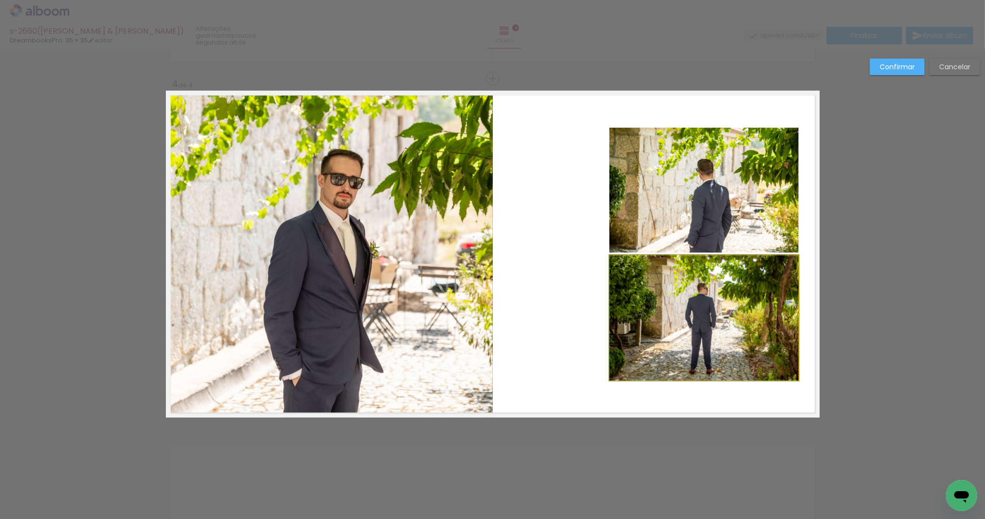
drag, startPoint x: 723, startPoint y: 358, endPoint x: 725, endPoint y: 347, distance: 10.4
click at [723, 358] on quentale-photo at bounding box center [703, 318] width 189 height 125
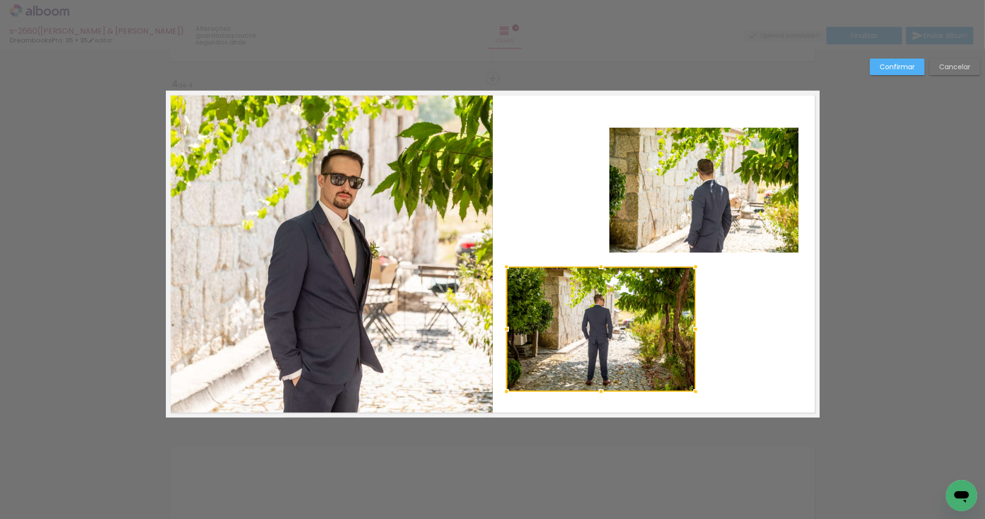
drag, startPoint x: 726, startPoint y: 341, endPoint x: 622, endPoint y: 334, distance: 103.6
click at [622, 351] on div at bounding box center [601, 329] width 189 height 125
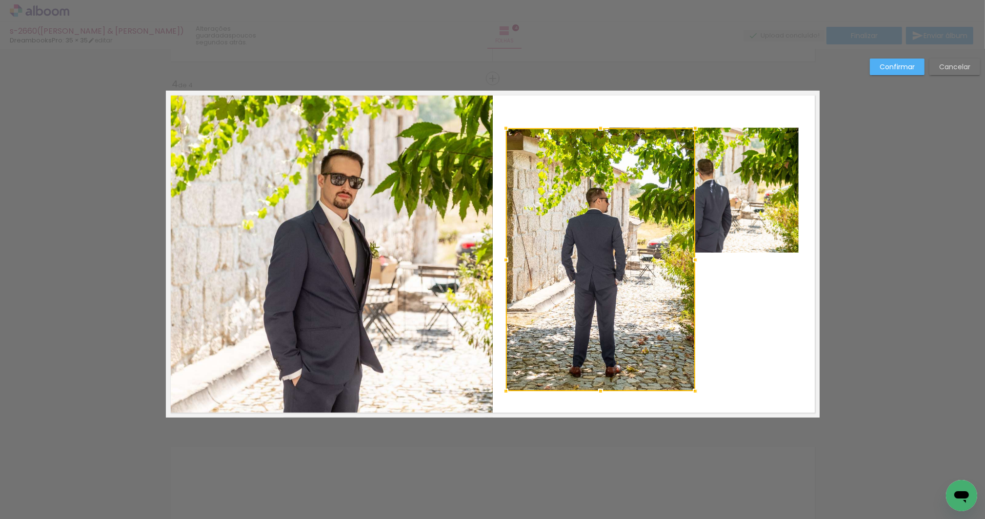
drag, startPoint x: 596, startPoint y: 255, endPoint x: 598, endPoint y: 129, distance: 125.9
click at [598, 129] on div at bounding box center [601, 129] width 20 height 20
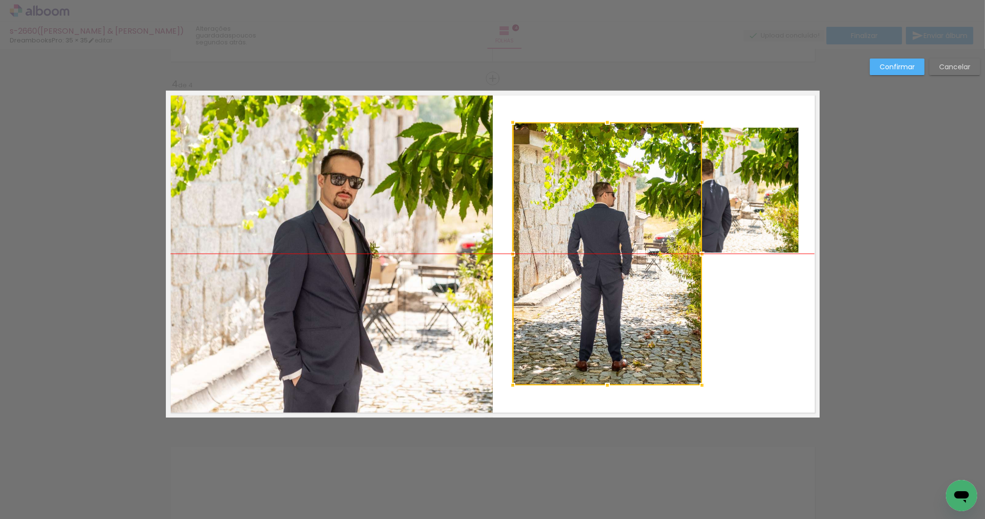
drag, startPoint x: 624, startPoint y: 243, endPoint x: 626, endPoint y: 238, distance: 5.3
click at [626, 238] on div at bounding box center [607, 253] width 189 height 263
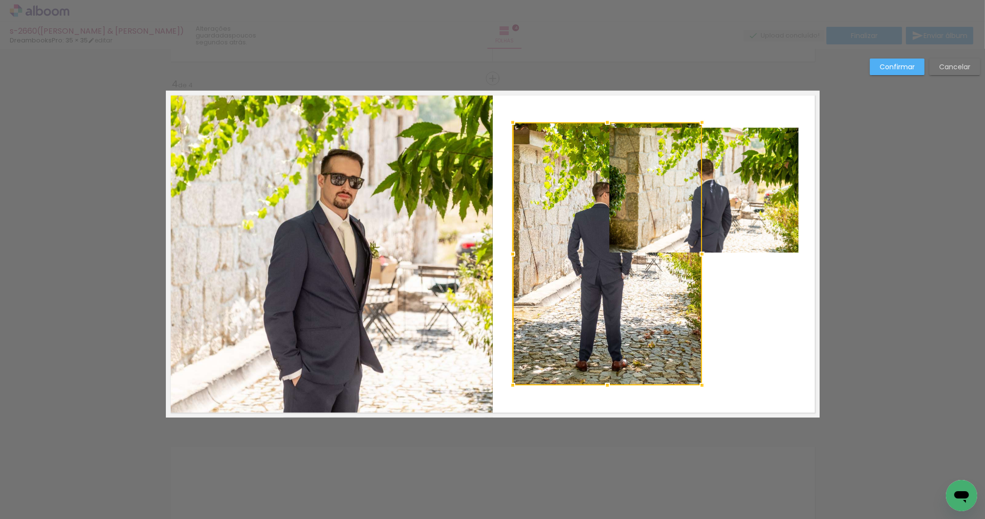
click at [728, 227] on quentale-photo at bounding box center [703, 190] width 189 height 125
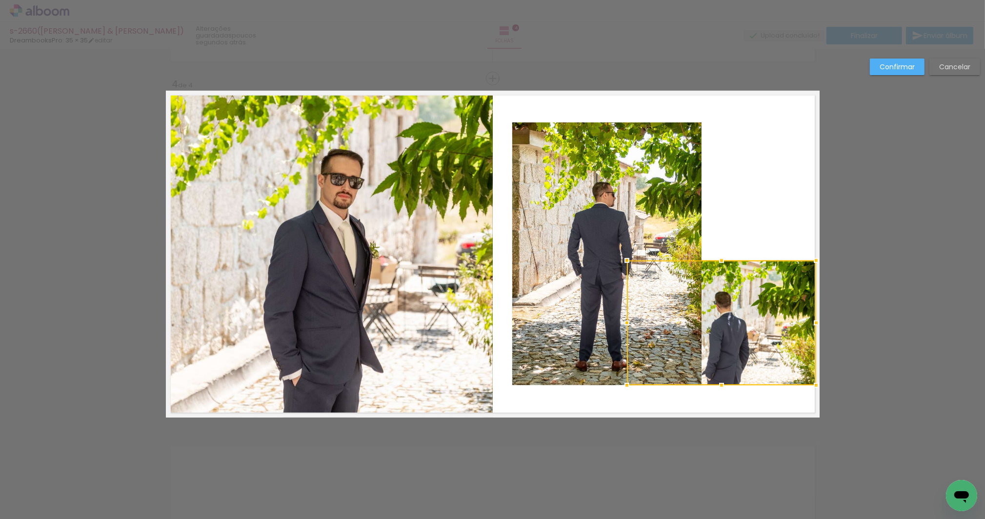
drag, startPoint x: 736, startPoint y: 228, endPoint x: 754, endPoint y: 361, distance: 134.4
click at [754, 361] on div at bounding box center [721, 323] width 189 height 125
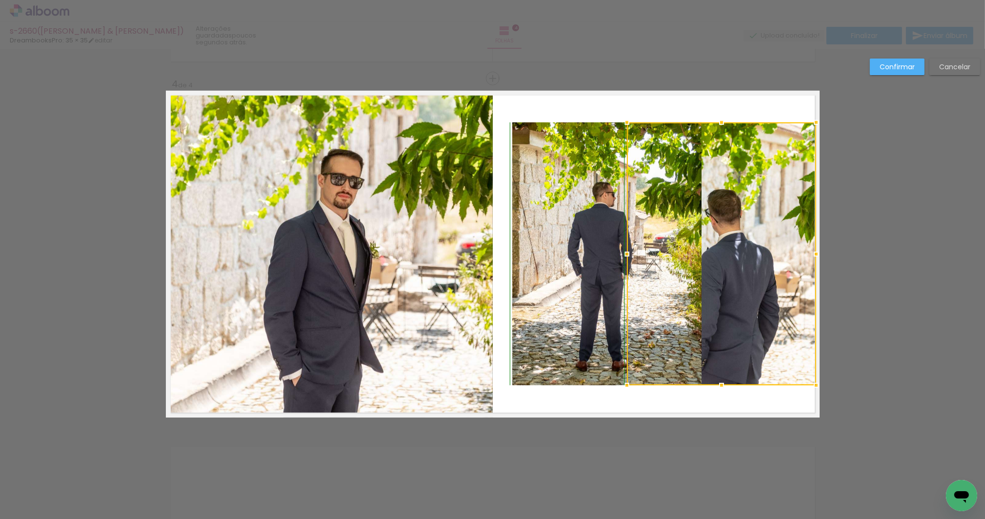
drag, startPoint x: 709, startPoint y: 208, endPoint x: 707, endPoint y: 122, distance: 86.9
click at [707, 122] on div at bounding box center [721, 253] width 189 height 263
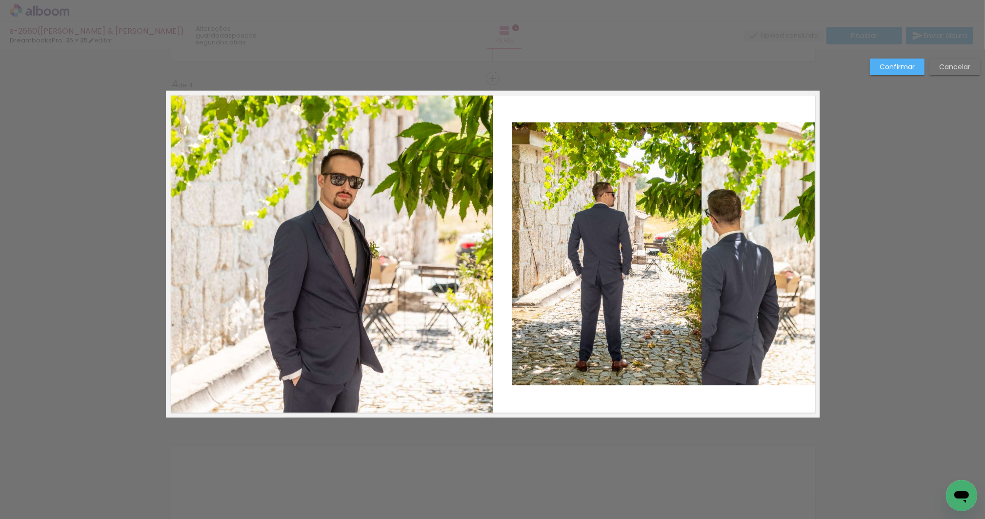
click at [613, 259] on quentale-photo at bounding box center [606, 253] width 189 height 263
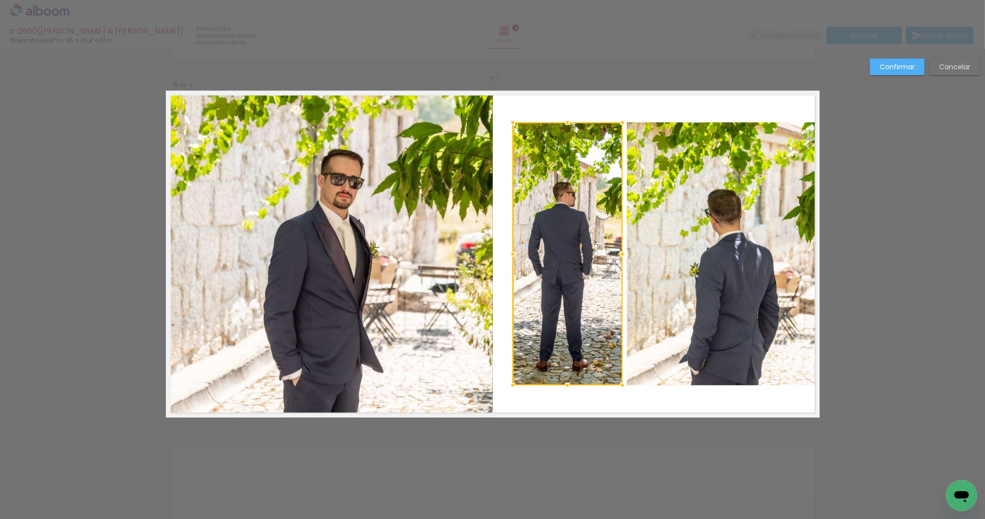
drag, startPoint x: 698, startPoint y: 254, endPoint x: 620, endPoint y: 257, distance: 78.1
click at [620, 257] on div at bounding box center [623, 254] width 20 height 20
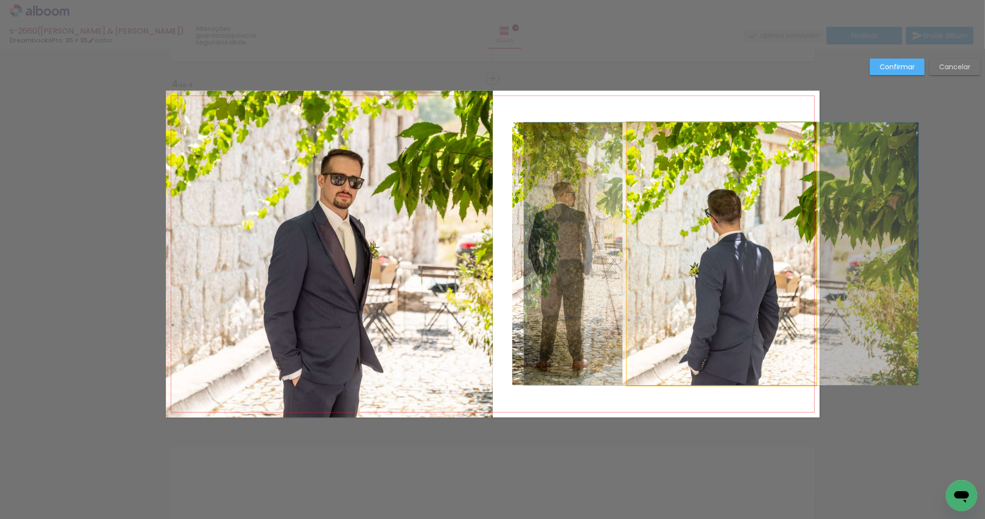
click at [747, 265] on quentale-photo at bounding box center [721, 253] width 189 height 263
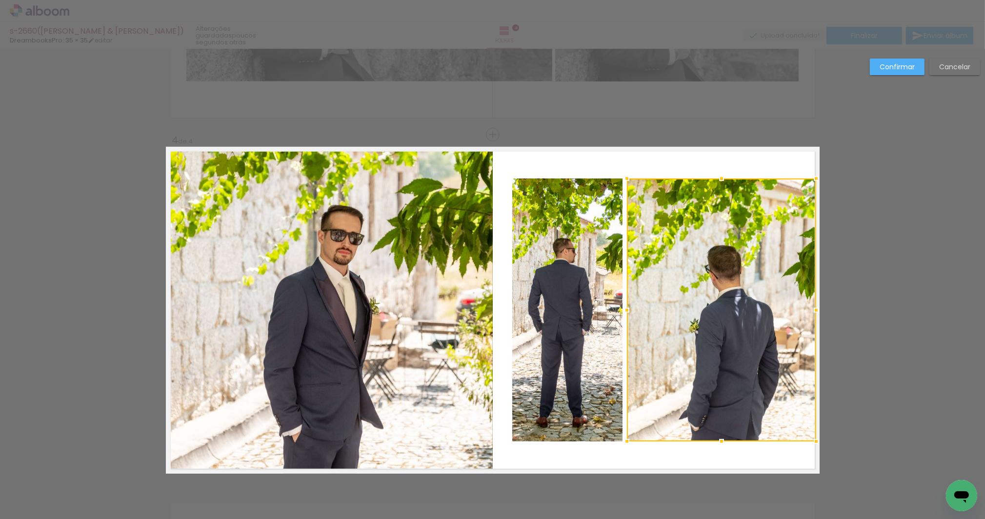
scroll to position [983, 0]
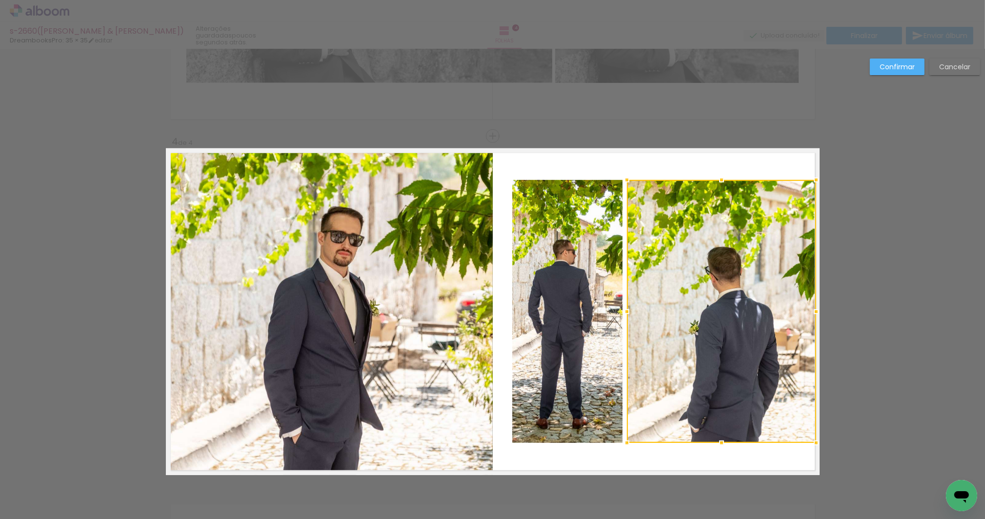
click at [593, 197] on quentale-photo at bounding box center [567, 311] width 110 height 263
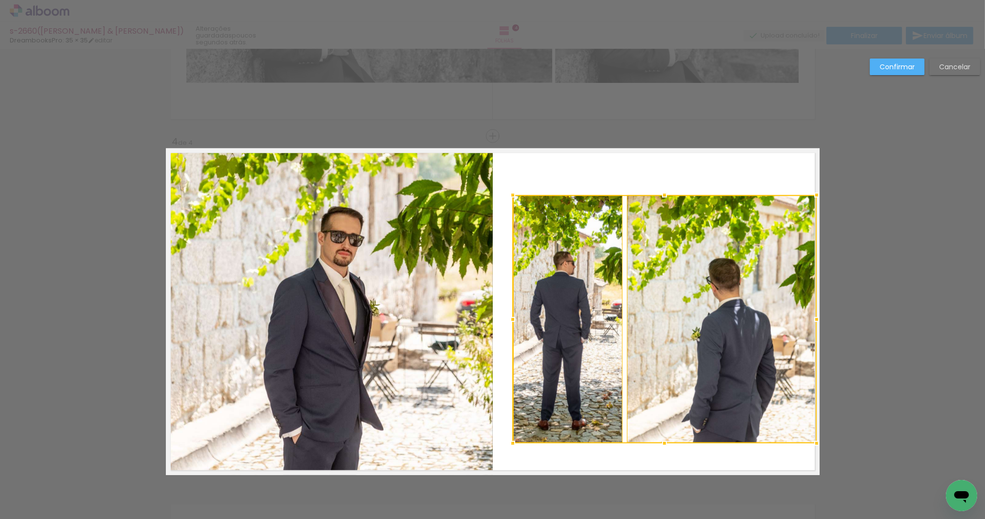
drag, startPoint x: 663, startPoint y: 184, endPoint x: 661, endPoint y: 195, distance: 10.8
click at [661, 195] on div at bounding box center [665, 195] width 20 height 20
click at [560, 286] on quentale-photo at bounding box center [567, 319] width 110 height 248
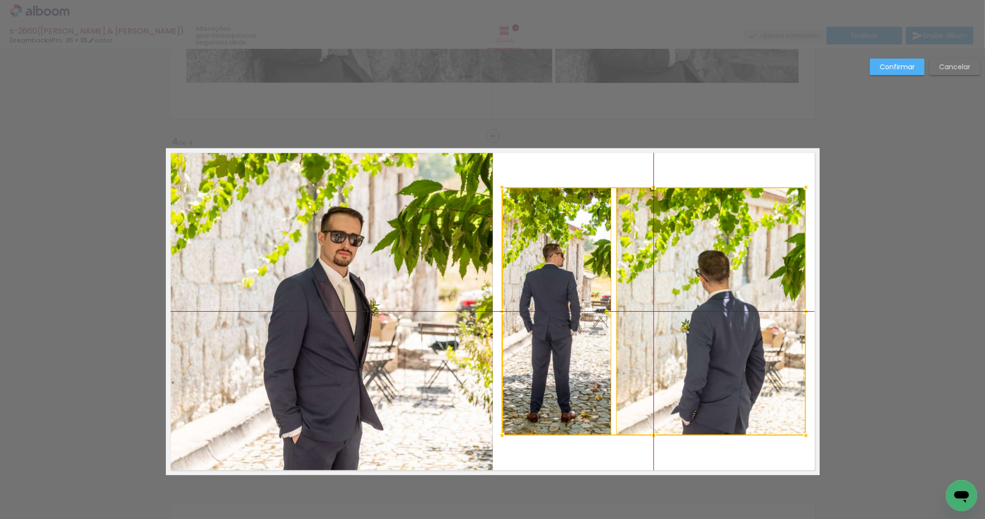
drag, startPoint x: 665, startPoint y: 303, endPoint x: 661, endPoint y: 297, distance: 6.4
click at [661, 297] on div at bounding box center [654, 311] width 304 height 248
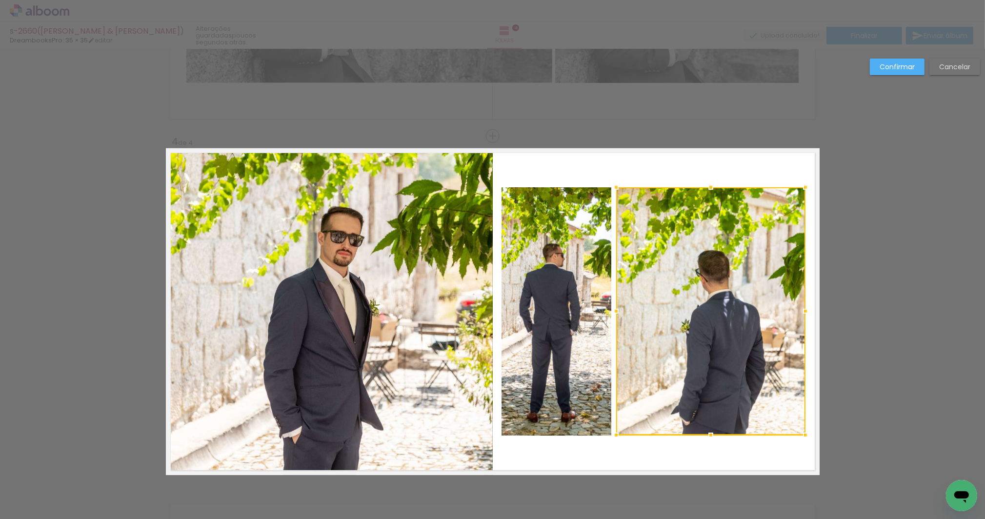
click at [0, 0] on slot "Confirmar" at bounding box center [0, 0] width 0 height 0
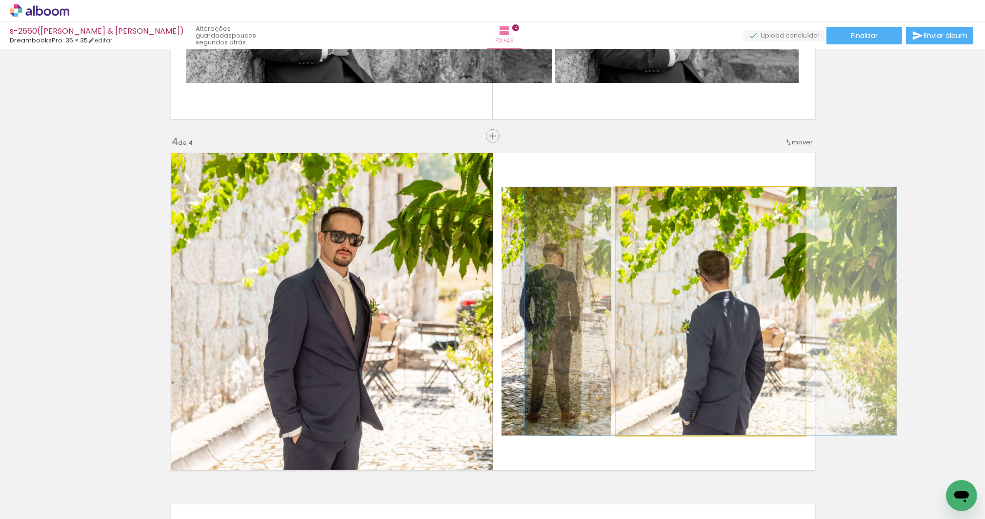
click at [766, 255] on quentale-photo at bounding box center [710, 311] width 189 height 248
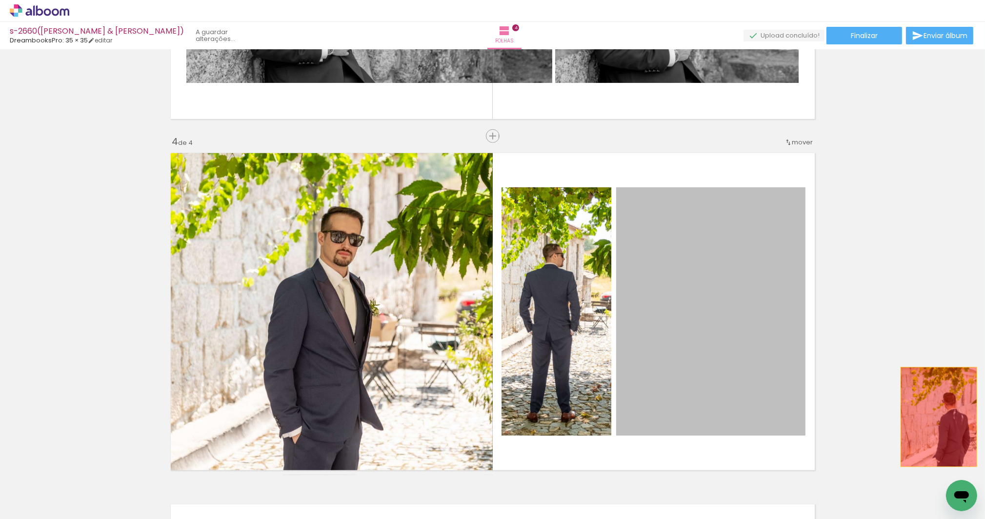
drag, startPoint x: 762, startPoint y: 254, endPoint x: 921, endPoint y: 408, distance: 221.2
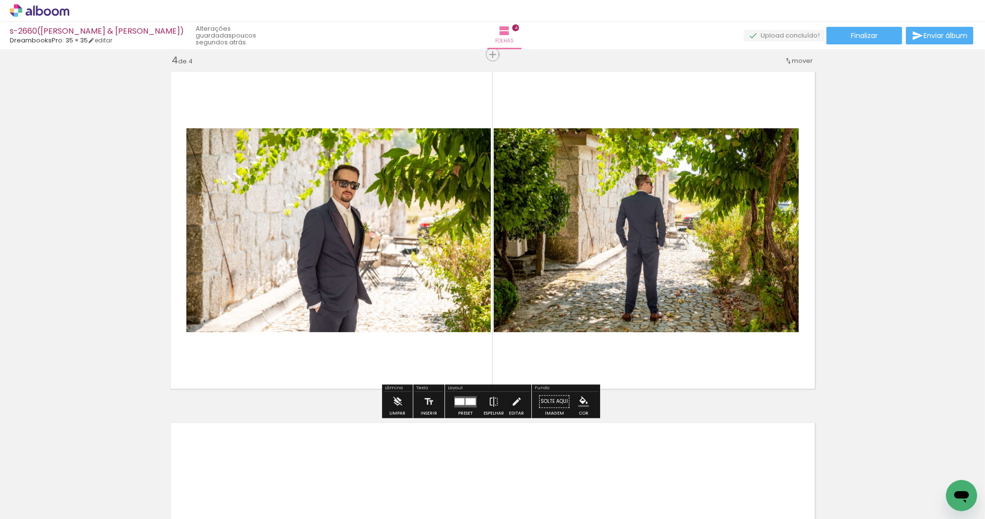
scroll to position [1064, 0]
click at [763, 367] on quentale-layouter at bounding box center [493, 230] width 654 height 327
click at [456, 402] on div at bounding box center [460, 402] width 10 height 7
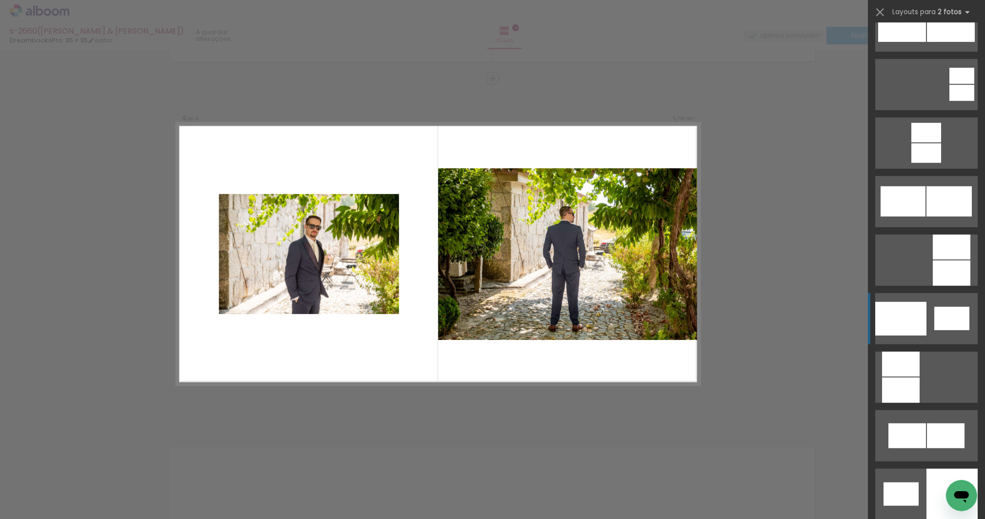
scroll to position [1189, 0]
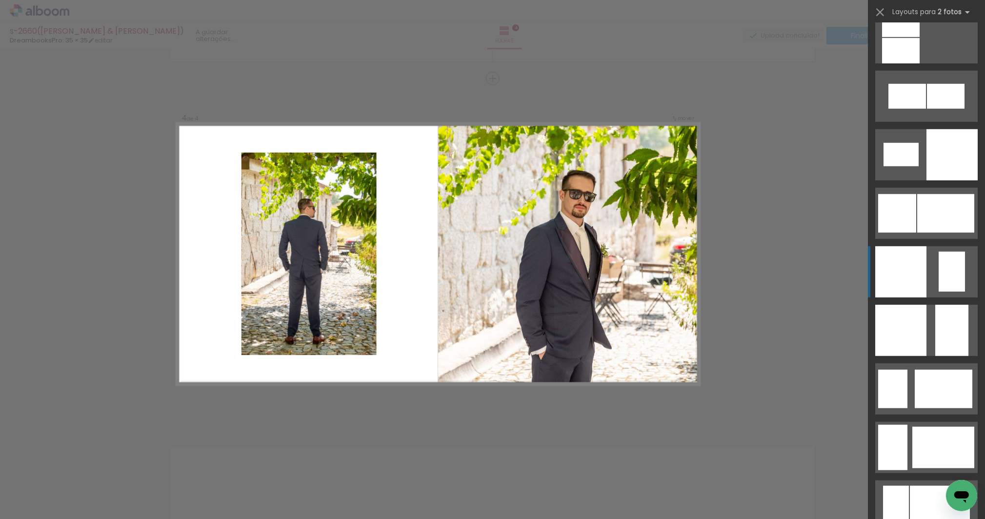
click at [925, 278] on quentale-layouter at bounding box center [926, 271] width 102 height 51
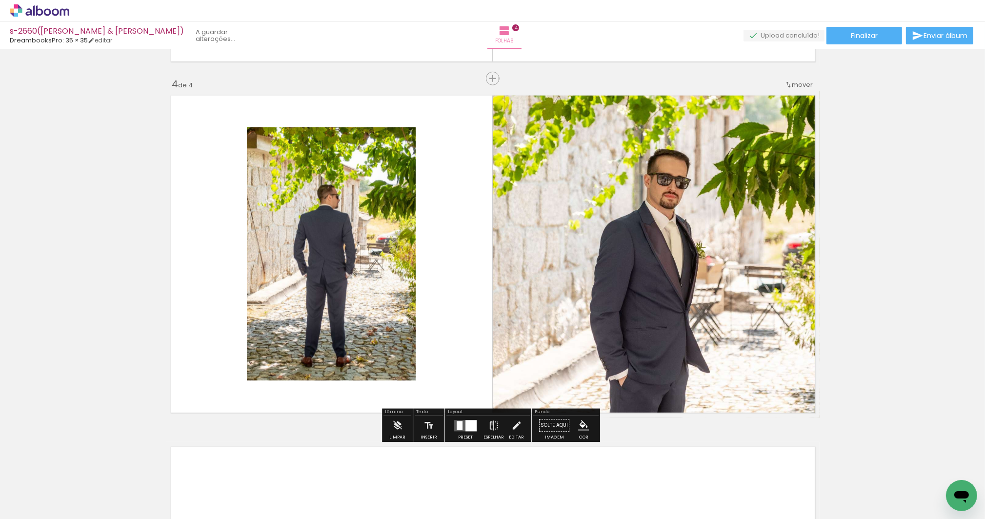
click at [489, 424] on iron-icon at bounding box center [493, 426] width 11 height 20
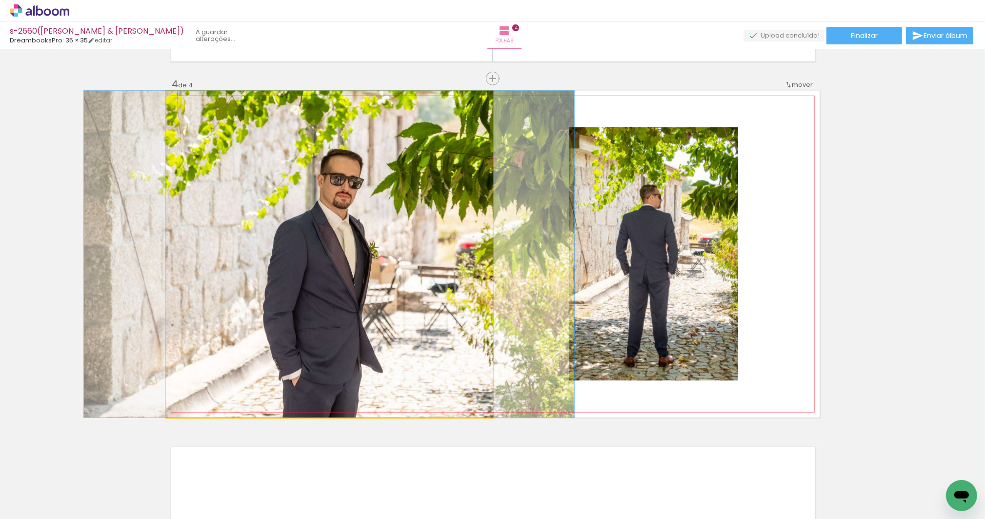
click at [388, 275] on quentale-photo at bounding box center [329, 254] width 327 height 327
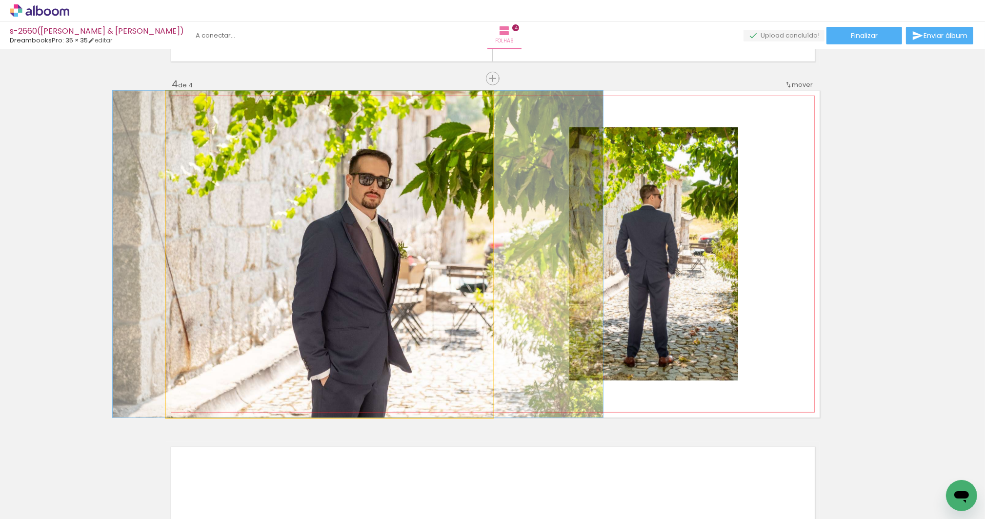
drag, startPoint x: 388, startPoint y: 275, endPoint x: 417, endPoint y: 282, distance: 29.6
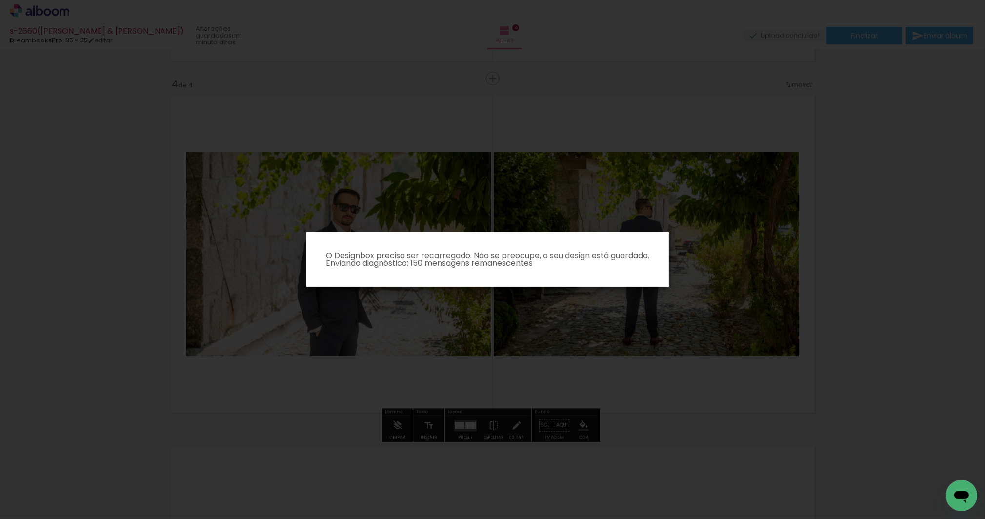
click at [185, 101] on iron-overlay-backdrop at bounding box center [492, 259] width 985 height 519
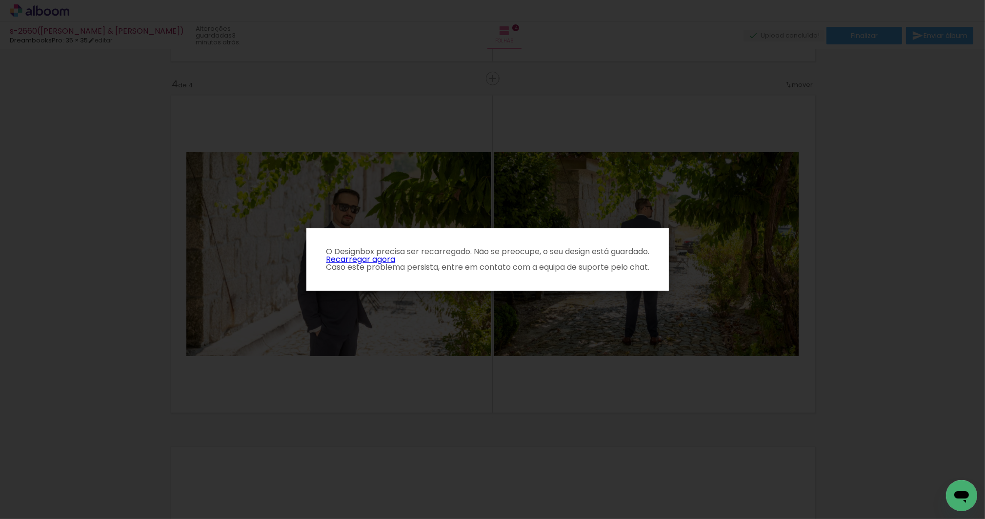
click at [376, 262] on p "O Designbox precisa ser recarregado. Não se preocupe, o seu design está guardad…" at bounding box center [487, 259] width 347 height 23
click at [379, 260] on link "Recarregar agora" at bounding box center [360, 259] width 69 height 11
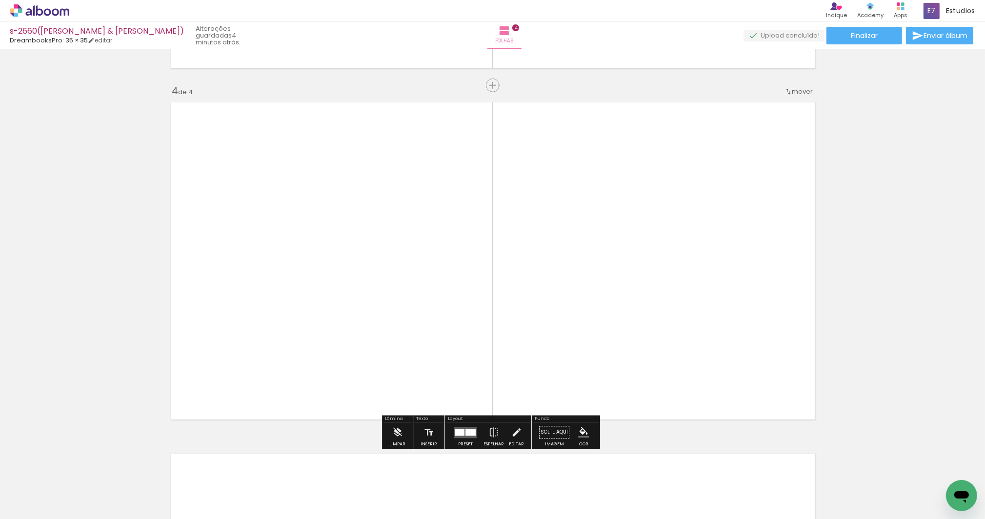
scroll to position [1106, 0]
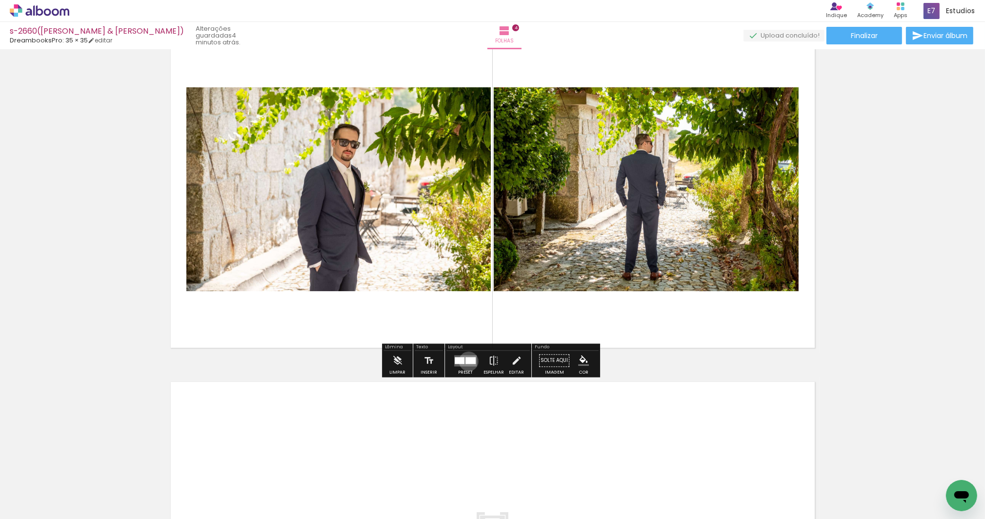
click at [466, 361] on div at bounding box center [471, 360] width 10 height 7
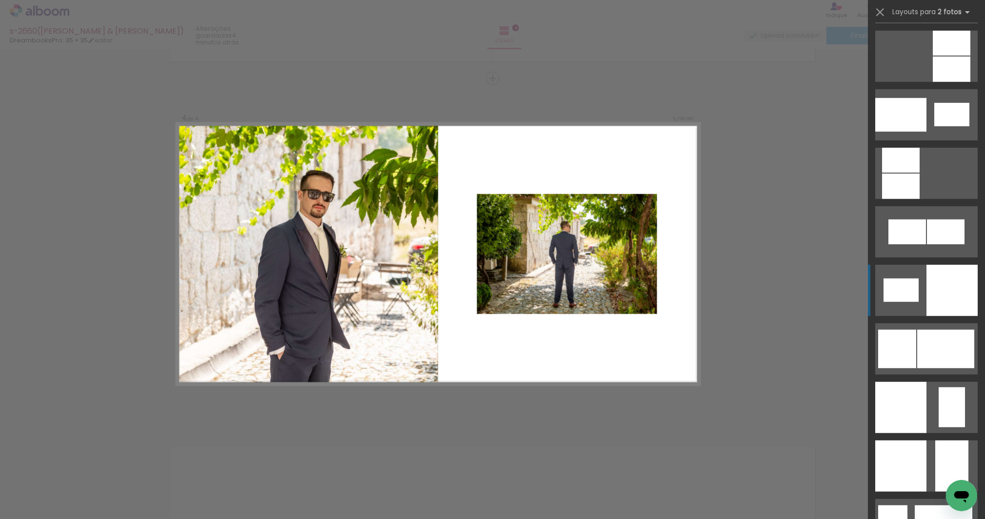
scroll to position [1068, 0]
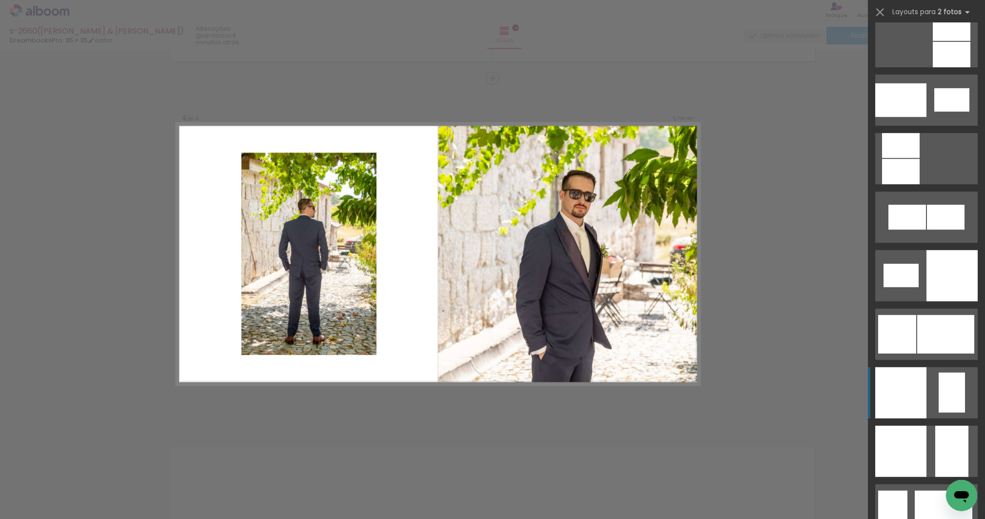
click at [923, 393] on div at bounding box center [900, 392] width 51 height 51
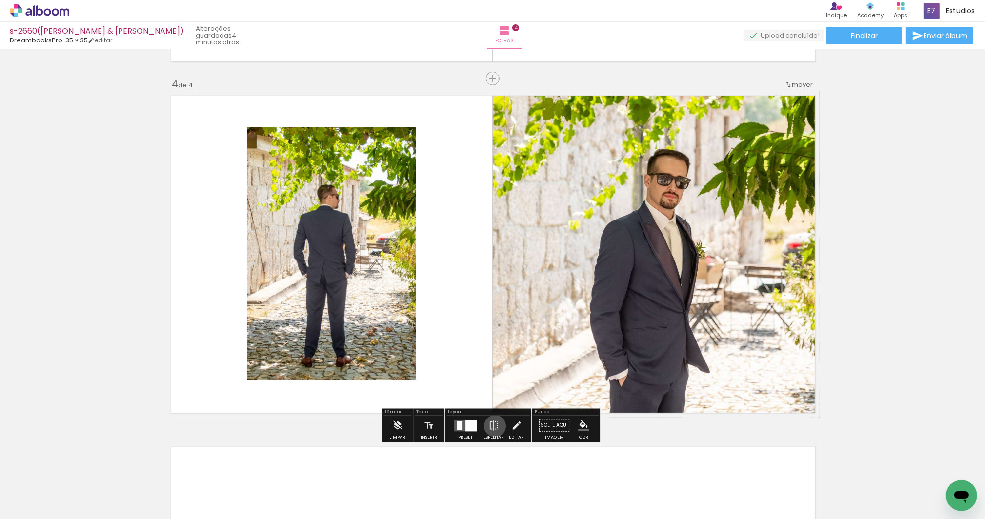
click at [493, 426] on iron-icon at bounding box center [493, 426] width 11 height 20
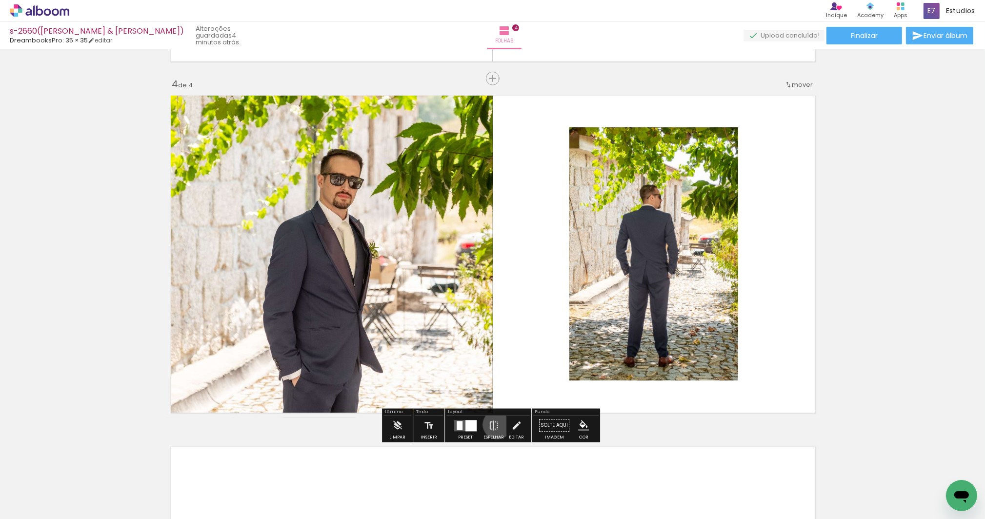
click at [495, 425] on iron-icon at bounding box center [493, 426] width 11 height 20
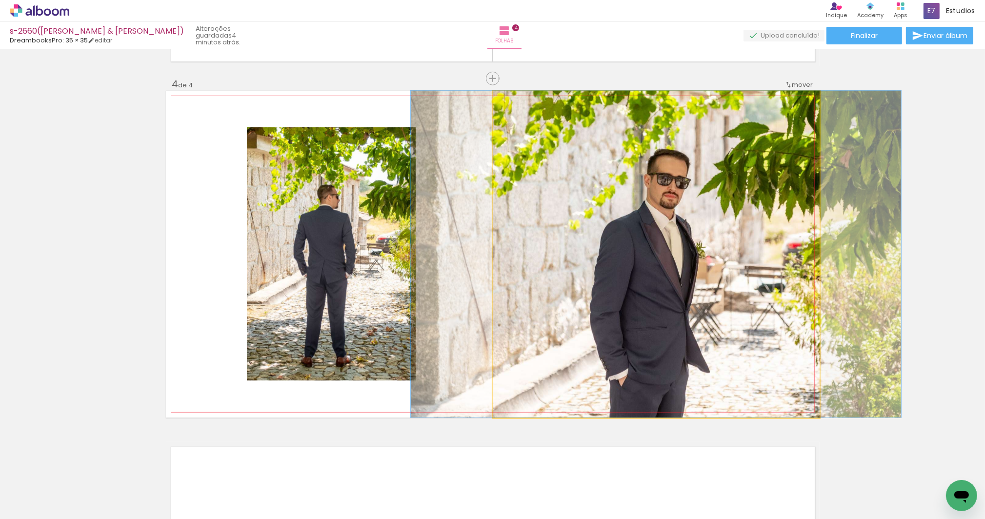
click at [566, 347] on quentale-photo at bounding box center [656, 254] width 327 height 327
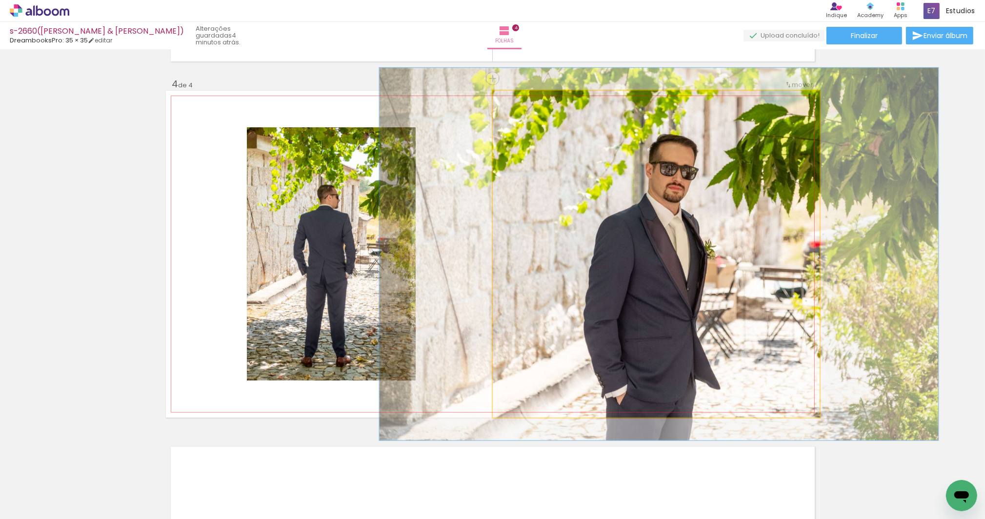
drag, startPoint x: 515, startPoint y: 101, endPoint x: 518, endPoint y: 115, distance: 14.0
type paper-slider "114"
click at [518, 101] on div at bounding box center [520, 101] width 9 height 9
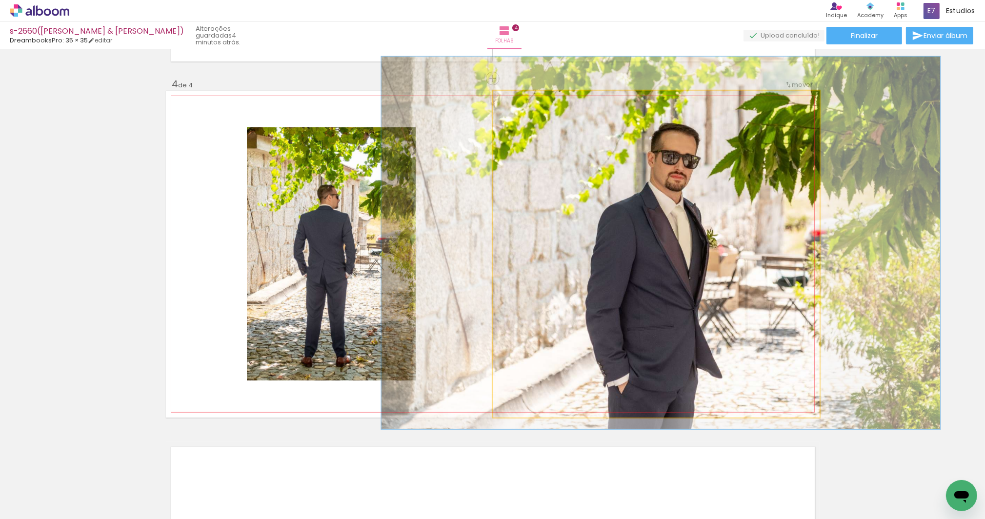
drag, startPoint x: 538, startPoint y: 158, endPoint x: 539, endPoint y: 176, distance: 18.5
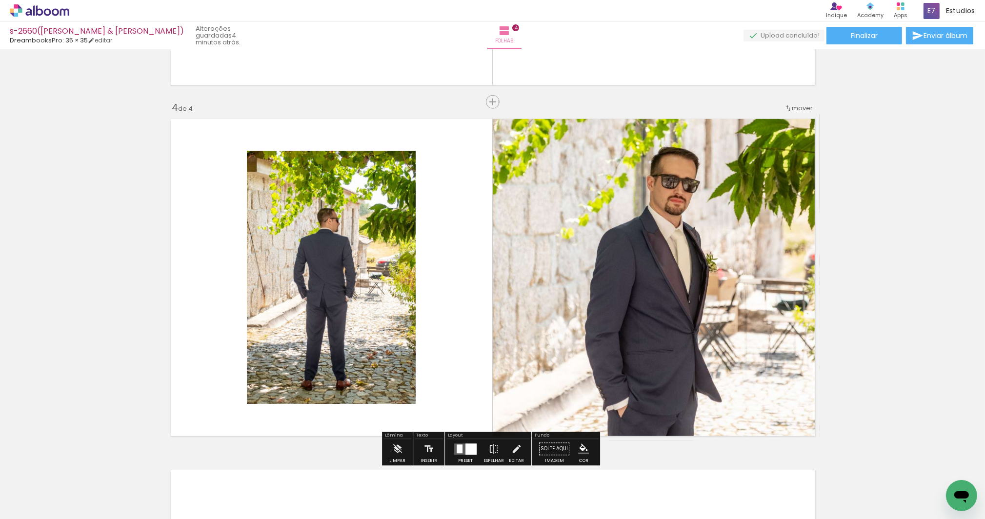
scroll to position [1021, 0]
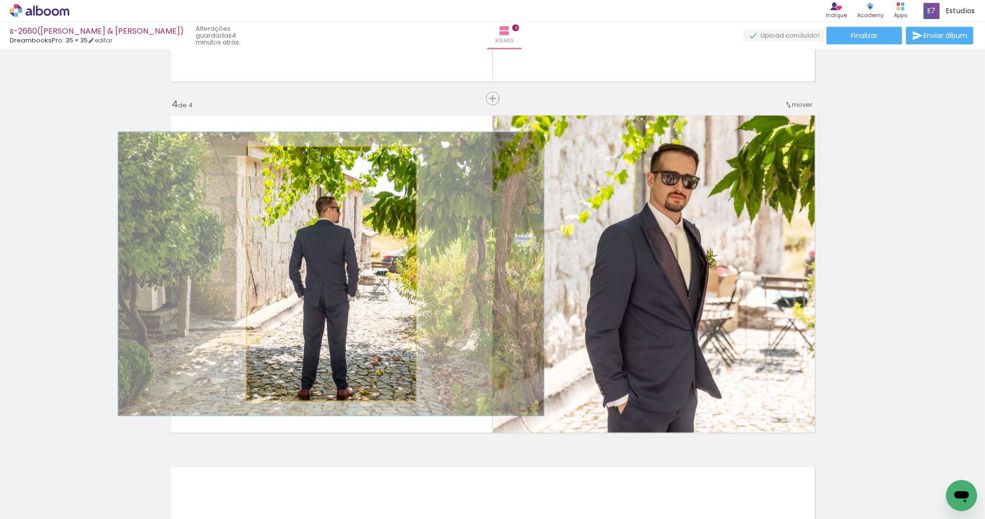
drag, startPoint x: 265, startPoint y: 159, endPoint x: 268, endPoint y: 168, distance: 10.3
type paper-slider "112"
click at [269, 159] on div at bounding box center [273, 157] width 9 height 9
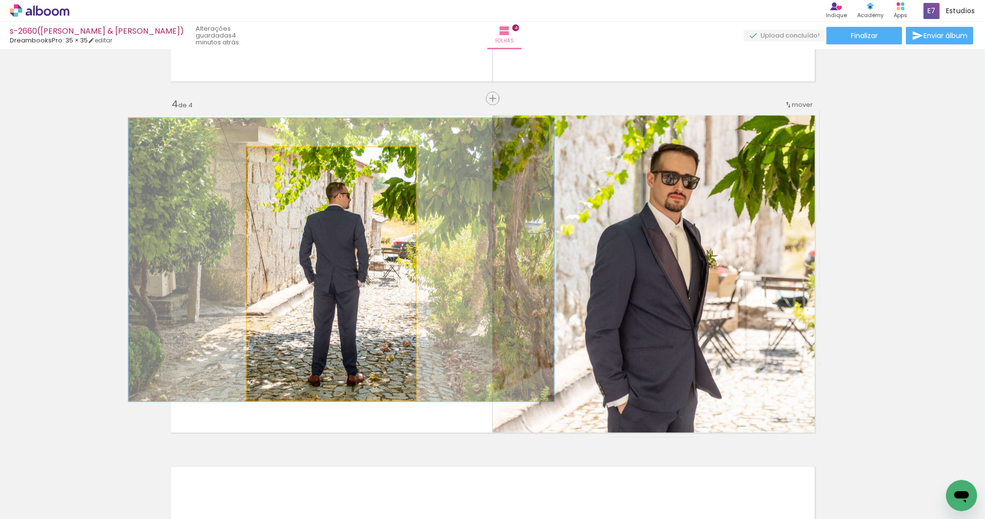
drag, startPoint x: 343, startPoint y: 254, endPoint x: 352, endPoint y: 243, distance: 14.9
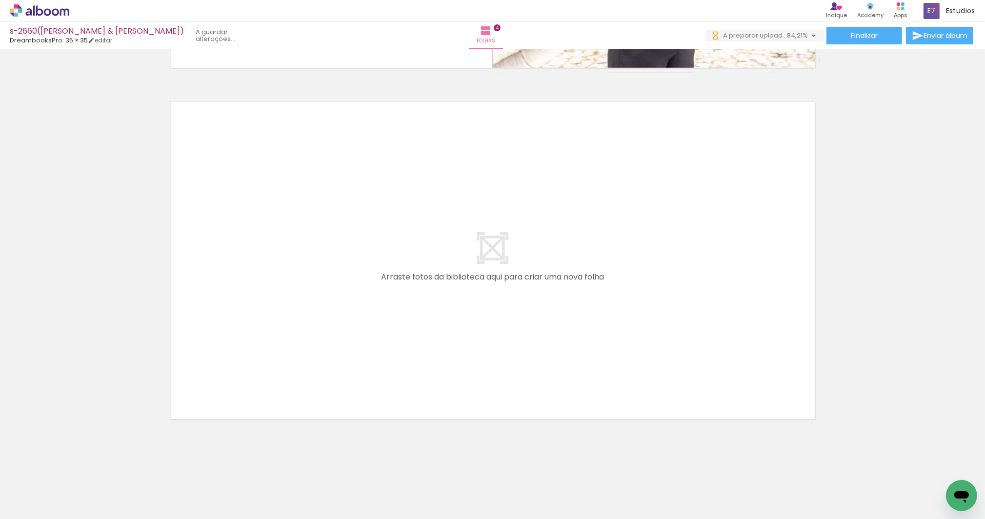
scroll to position [0, 136]
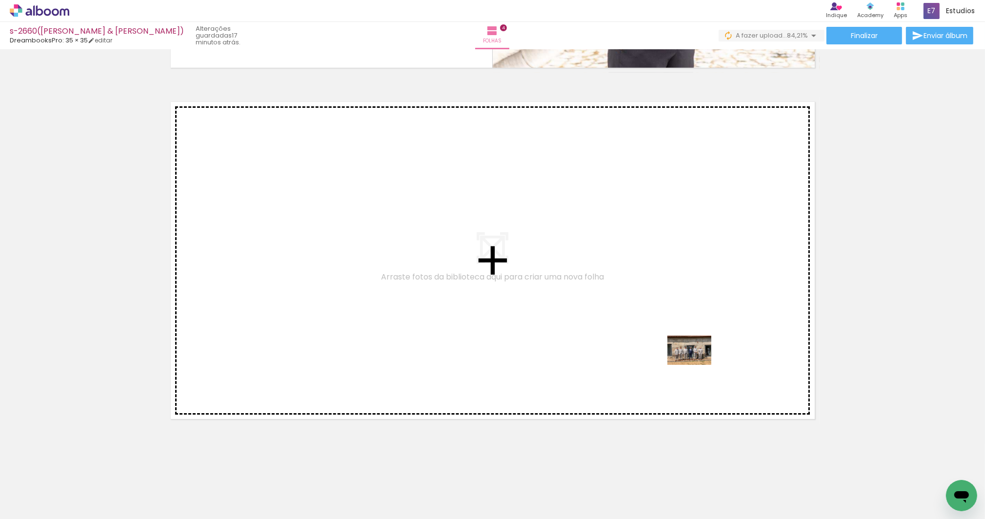
drag, startPoint x: 791, startPoint y: 435, endPoint x: 697, endPoint y: 365, distance: 117.9
click at [697, 365] on quentale-workspace at bounding box center [492, 259] width 985 height 519
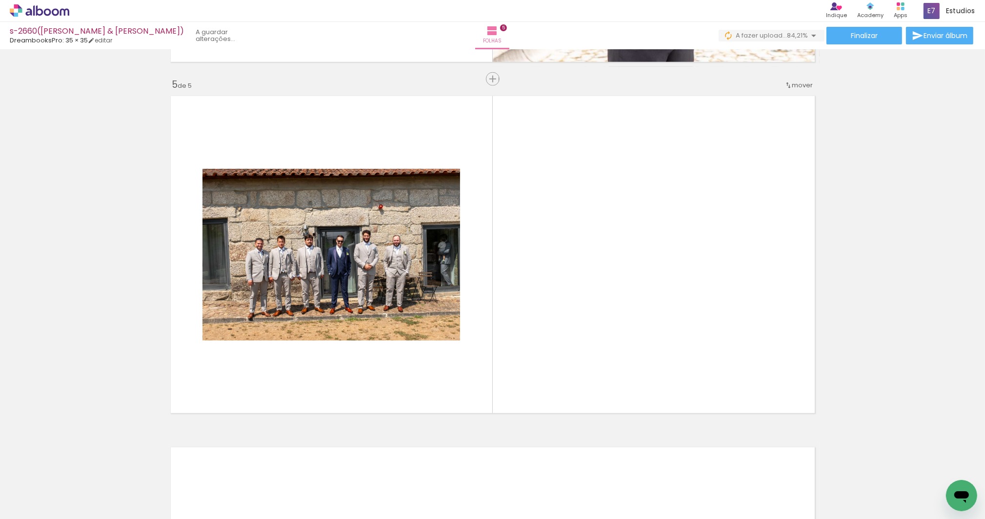
scroll to position [1392, 0]
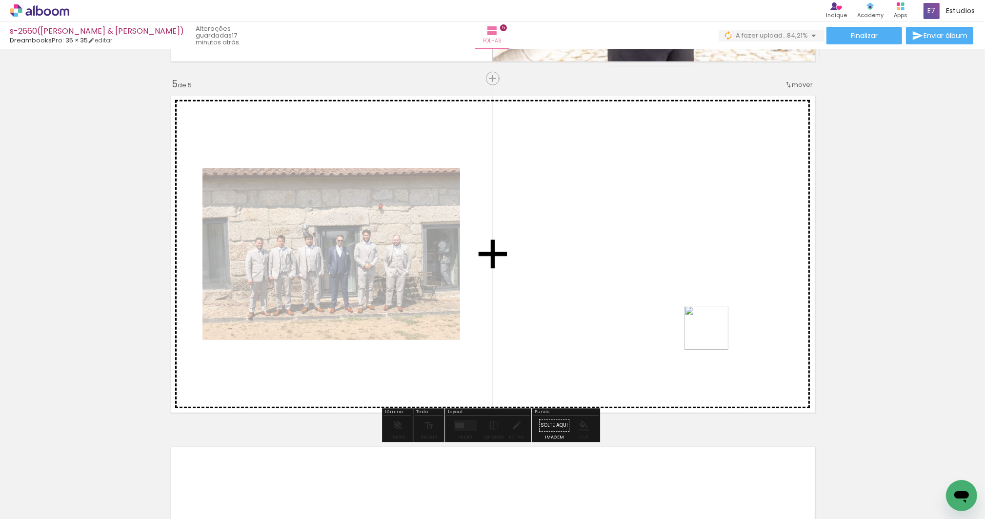
drag, startPoint x: 882, startPoint y: 471, endPoint x: 714, endPoint y: 335, distance: 216.5
click at [714, 335] on quentale-workspace at bounding box center [492, 259] width 985 height 519
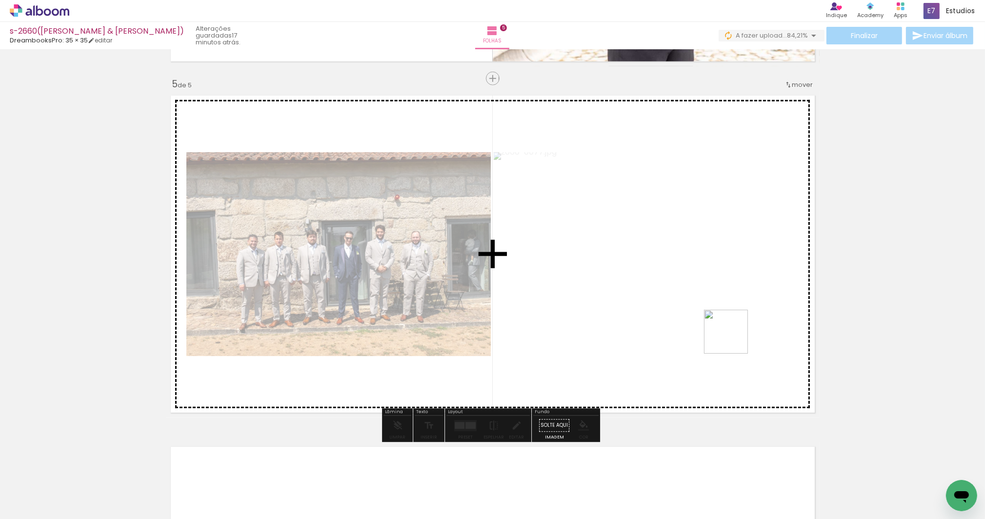
drag, startPoint x: 826, startPoint y: 421, endPoint x: 733, endPoint y: 339, distance: 123.8
click at [733, 339] on quentale-workspace at bounding box center [492, 259] width 985 height 519
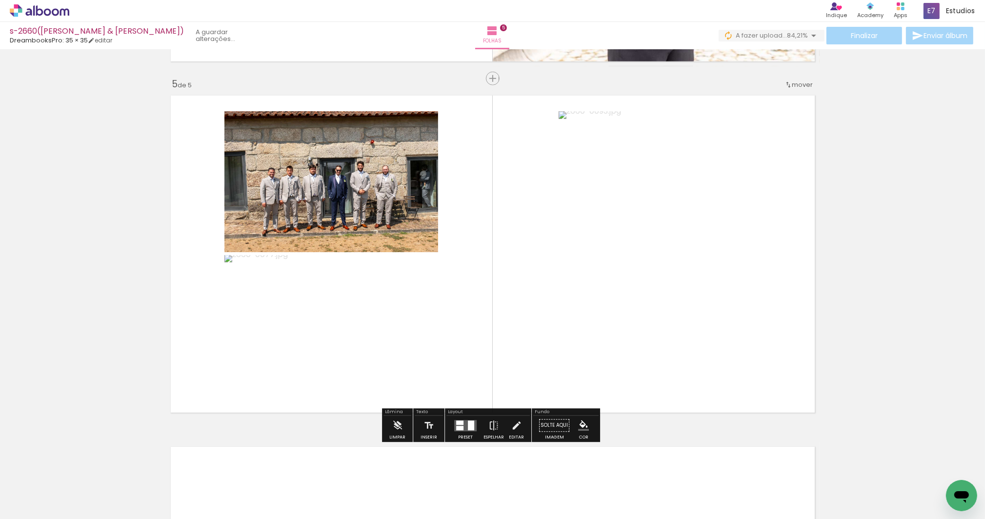
drag, startPoint x: 466, startPoint y: 425, endPoint x: 475, endPoint y: 386, distance: 39.4
click at [468, 425] on div at bounding box center [471, 426] width 6 height 10
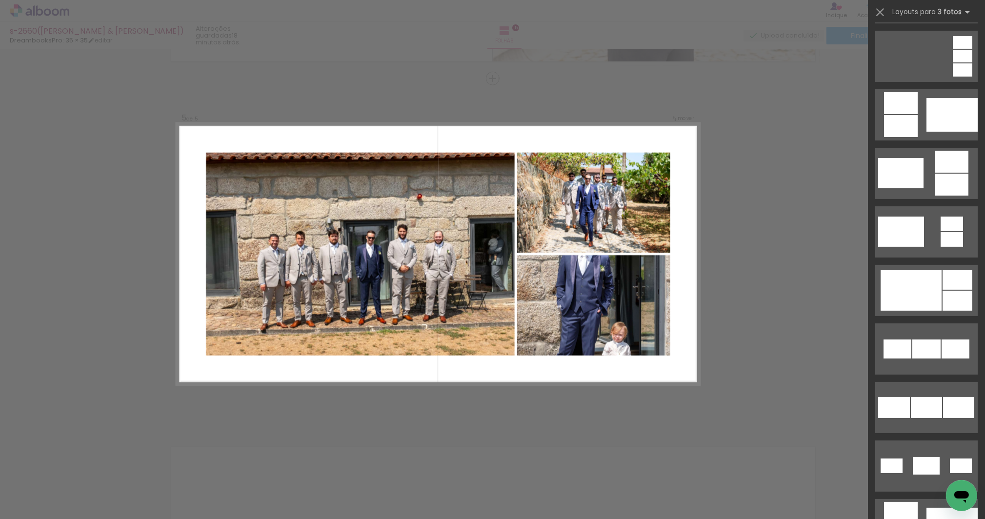
scroll to position [5329, 0]
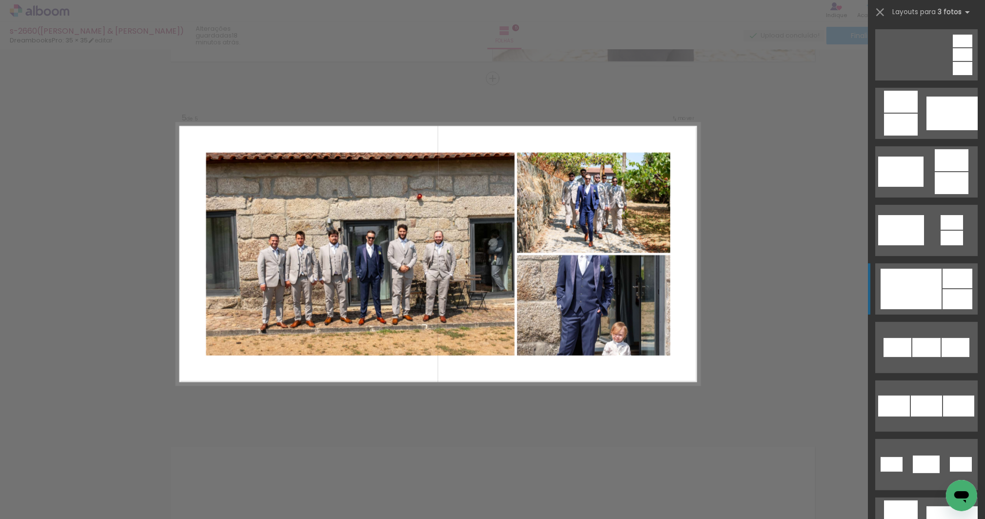
click at [929, 283] on div at bounding box center [911, 289] width 61 height 41
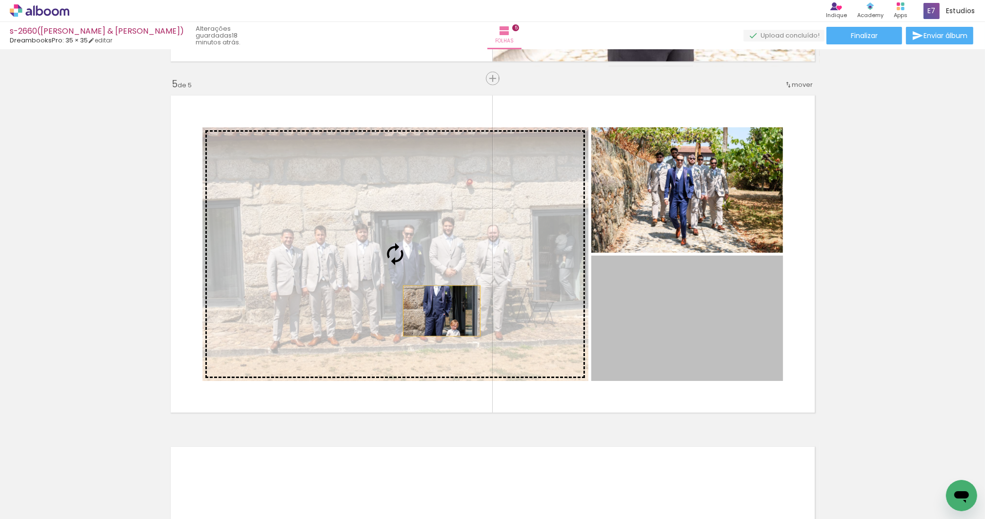
drag, startPoint x: 699, startPoint y: 335, endPoint x: 439, endPoint y: 311, distance: 261.2
click at [0, 0] on slot at bounding box center [0, 0] width 0 height 0
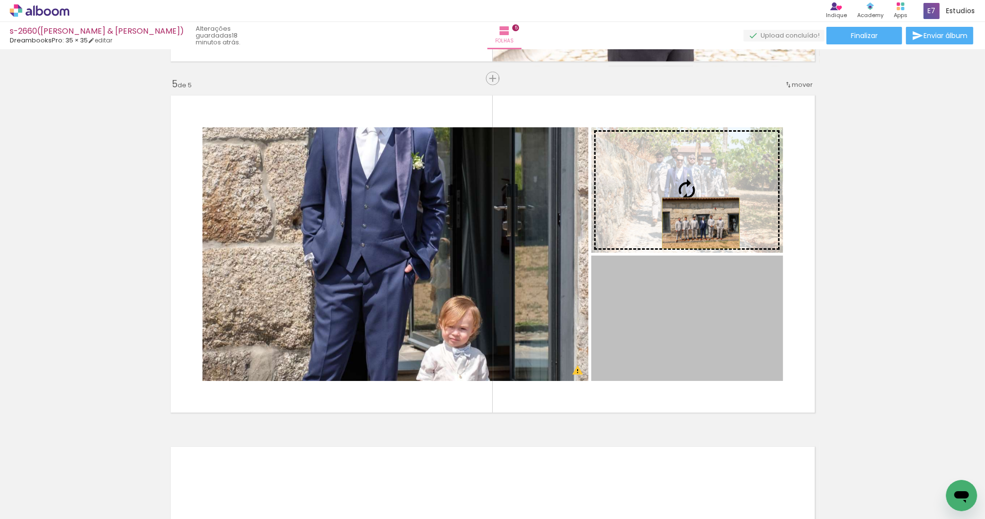
drag, startPoint x: 704, startPoint y: 341, endPoint x: 698, endPoint y: 223, distance: 118.2
click at [0, 0] on slot at bounding box center [0, 0] width 0 height 0
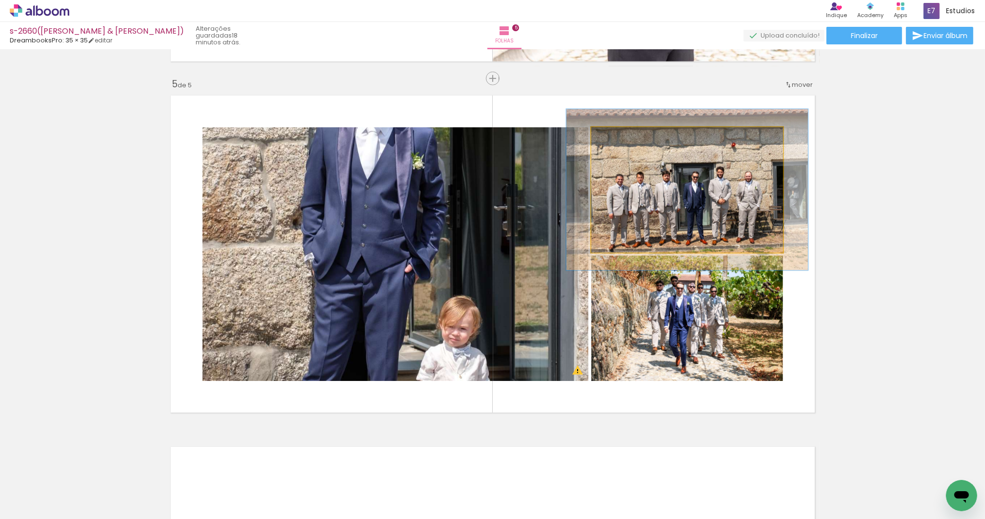
drag, startPoint x: 611, startPoint y: 138, endPoint x: 634, endPoint y: 167, distance: 37.6
type paper-slider "126"
click at [620, 140] on div at bounding box center [622, 137] width 9 height 9
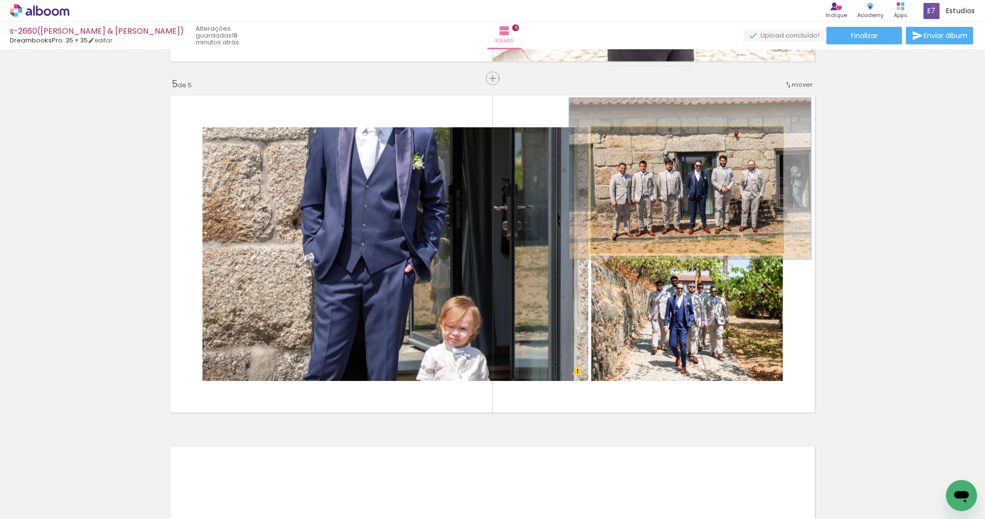
drag, startPoint x: 685, startPoint y: 182, endPoint x: 688, endPoint y: 171, distance: 11.1
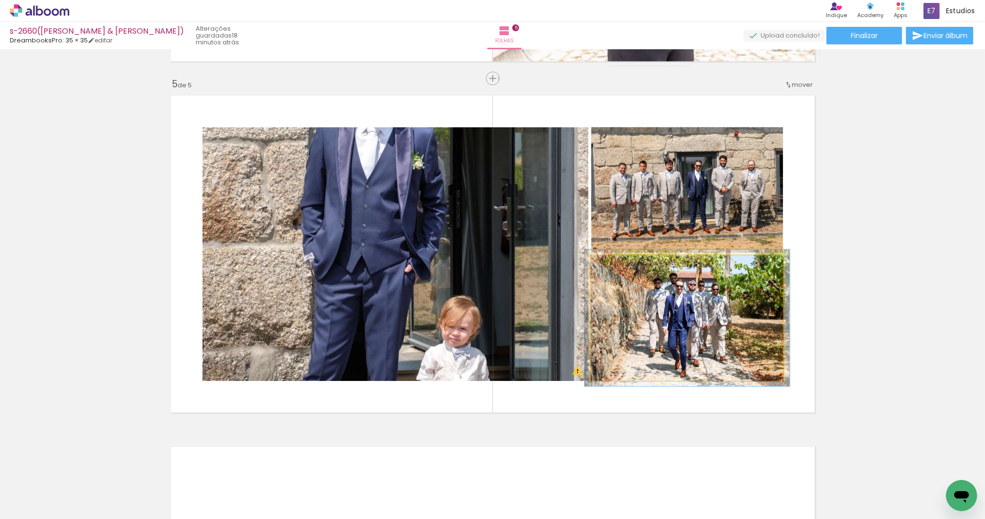
type paper-slider "107"
click at [616, 264] on div at bounding box center [616, 266] width 16 height 16
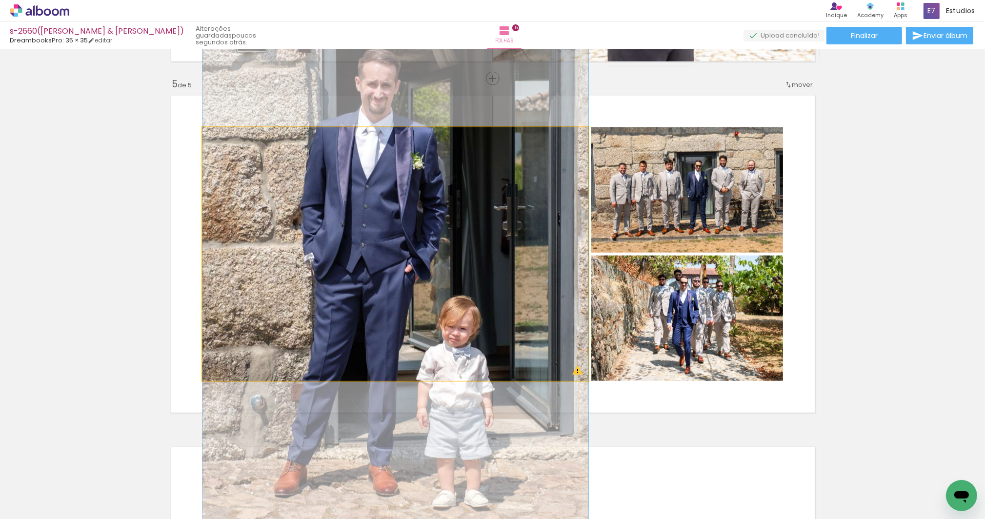
click at [420, 238] on quentale-photo at bounding box center [396, 254] width 386 height 254
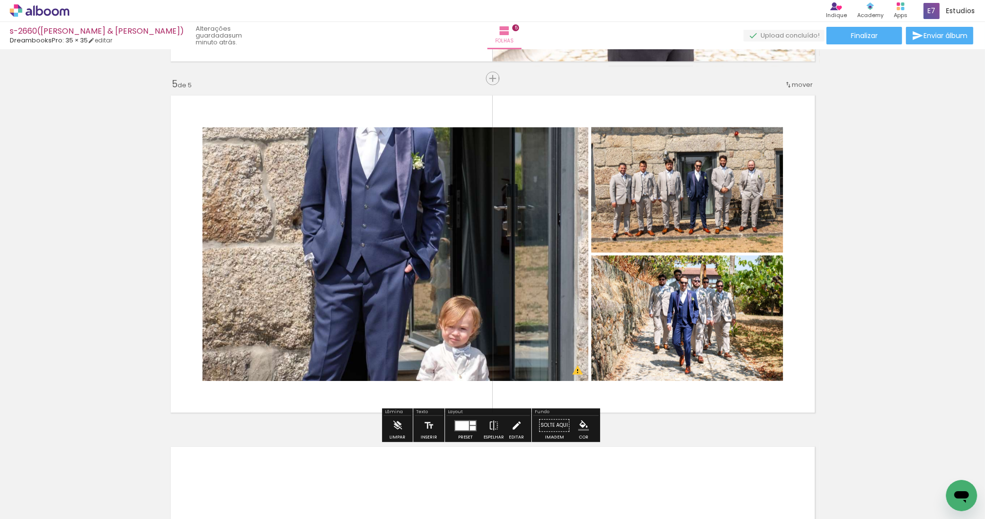
click at [512, 426] on iron-icon at bounding box center [516, 426] width 11 height 20
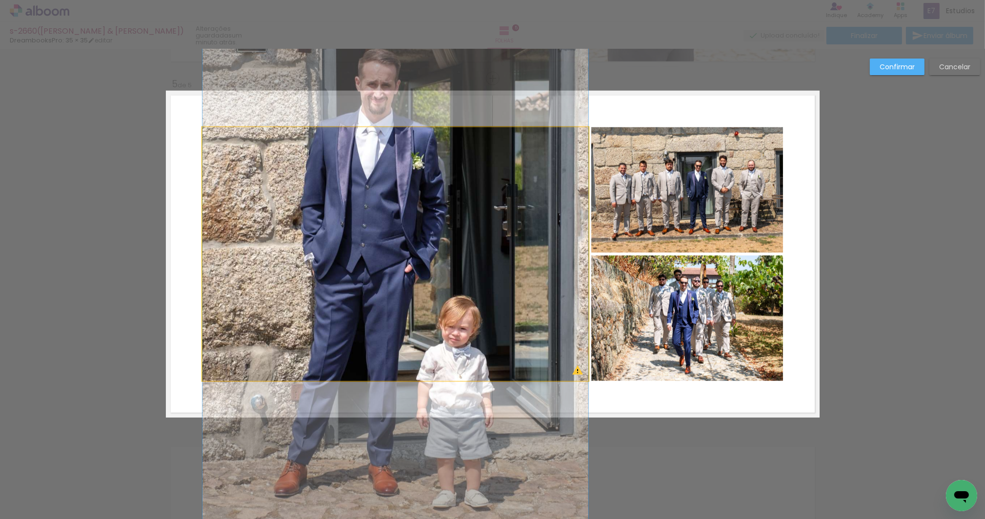
click at [426, 278] on quentale-photo at bounding box center [396, 254] width 386 height 254
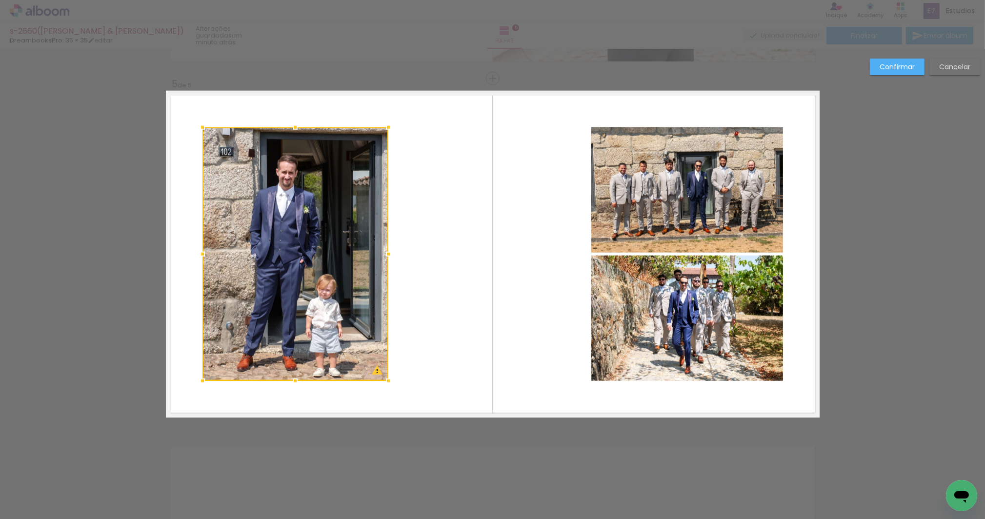
drag, startPoint x: 586, startPoint y: 253, endPoint x: 385, endPoint y: 243, distance: 200.3
click at [385, 243] on album-spread "5 de 5" at bounding box center [493, 254] width 654 height 327
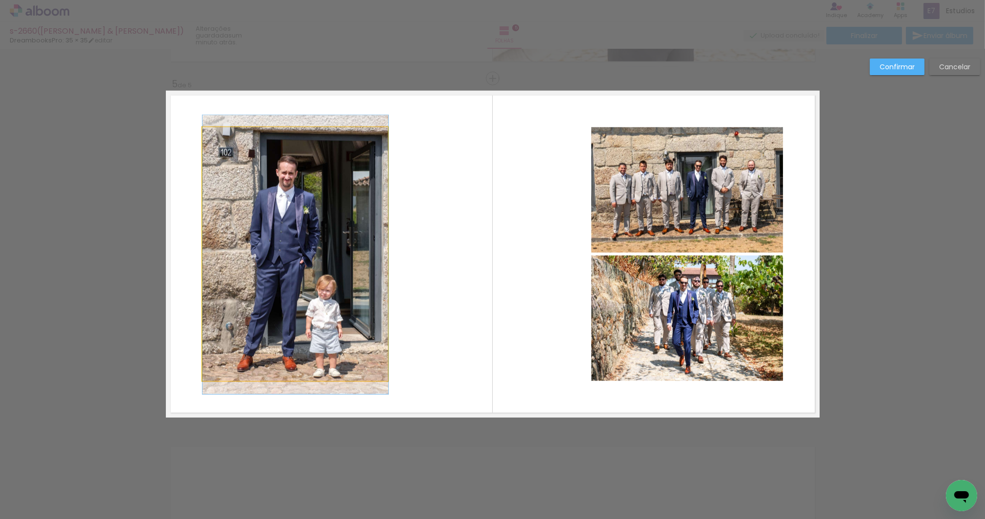
drag, startPoint x: 330, startPoint y: 248, endPoint x: 347, endPoint y: 248, distance: 17.6
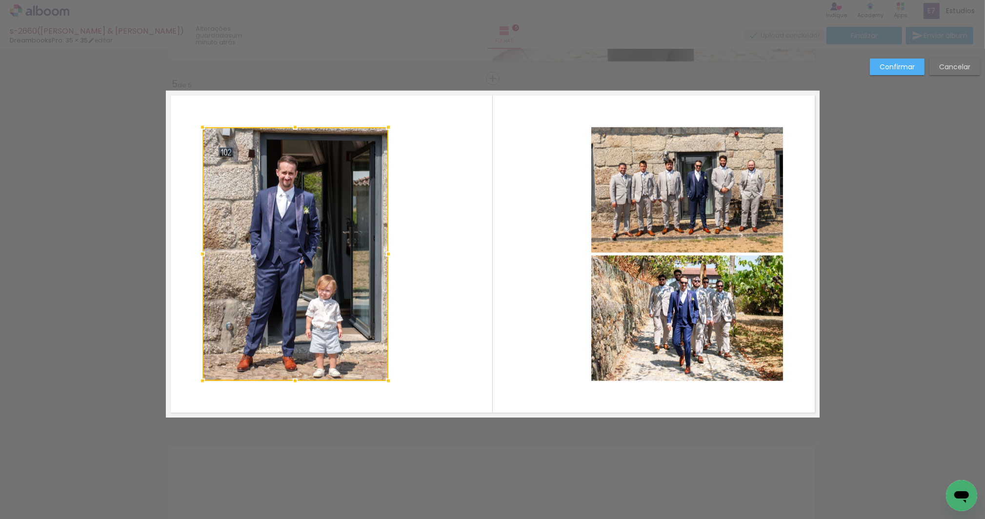
click at [410, 268] on quentale-layouter at bounding box center [493, 254] width 654 height 327
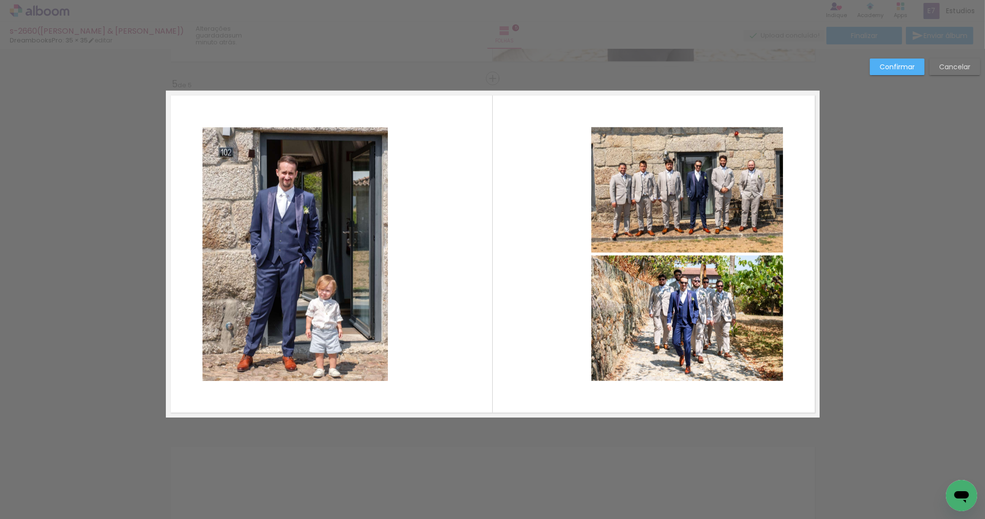
click at [344, 276] on quentale-photo at bounding box center [296, 254] width 186 height 254
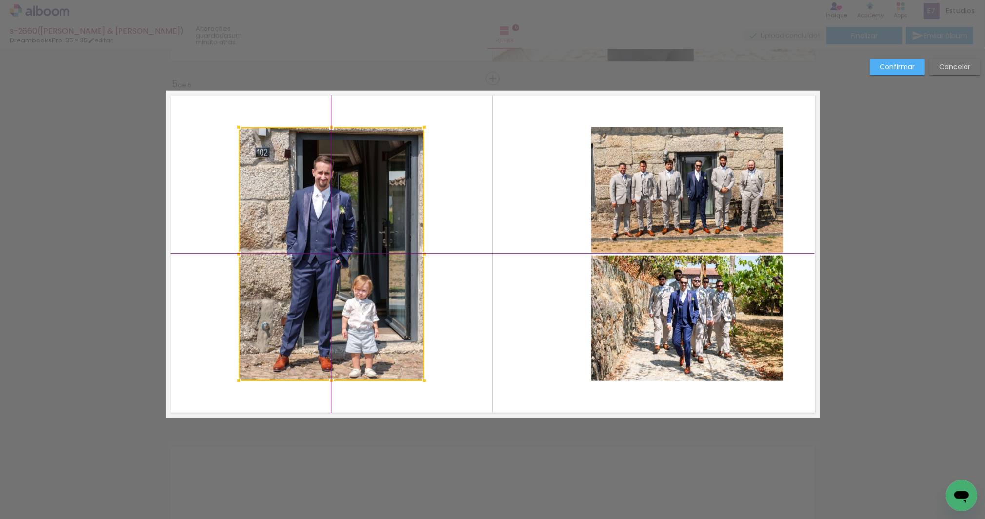
drag, startPoint x: 338, startPoint y: 276, endPoint x: 372, endPoint y: 276, distance: 34.6
click at [372, 276] on div at bounding box center [332, 254] width 186 height 254
click at [721, 201] on quentale-photo at bounding box center [687, 189] width 192 height 125
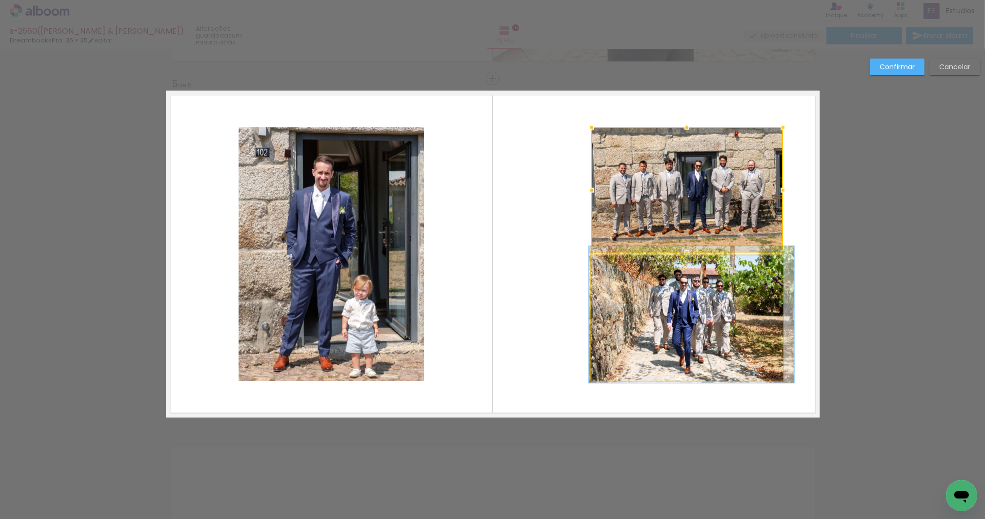
click at [706, 297] on quentale-photo at bounding box center [687, 318] width 192 height 125
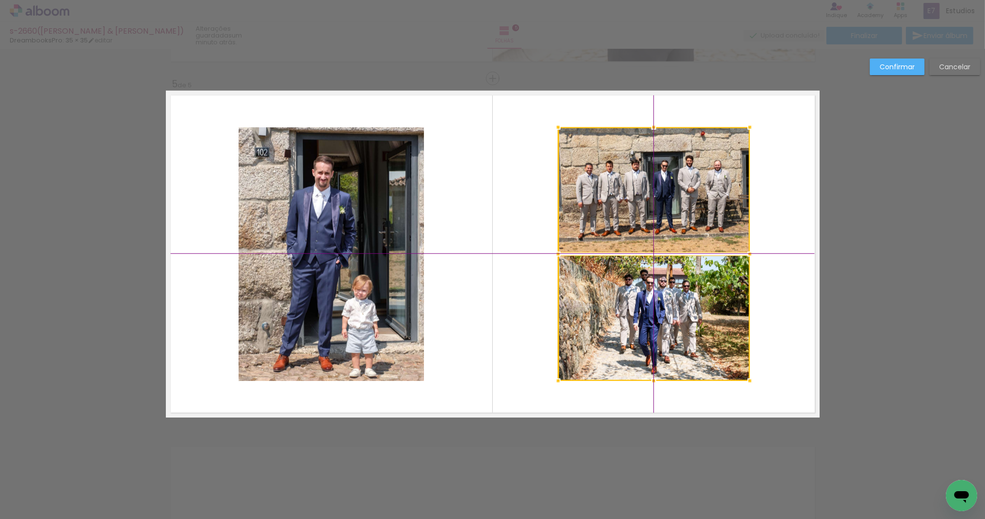
drag, startPoint x: 709, startPoint y: 301, endPoint x: 691, endPoint y: 299, distance: 18.2
click at [684, 298] on div at bounding box center [654, 254] width 192 height 254
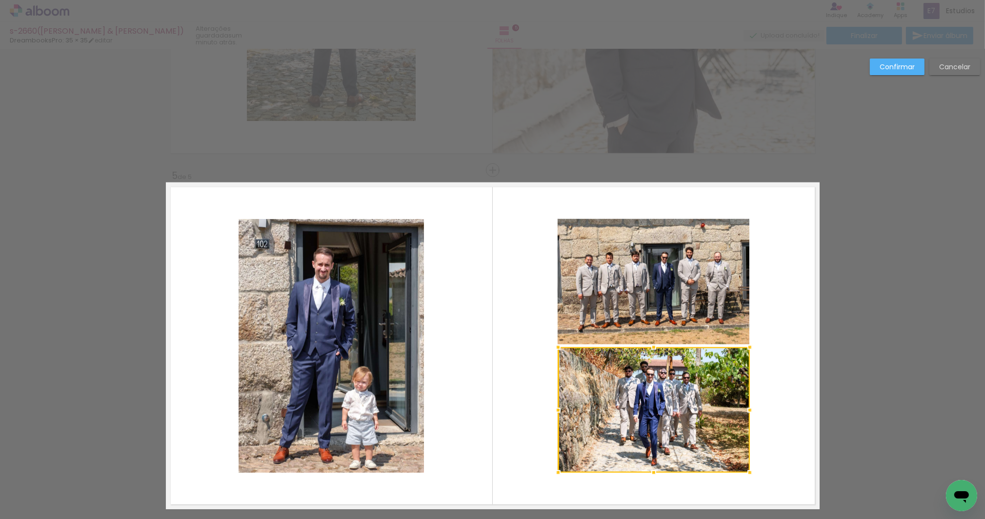
scroll to position [1296, 0]
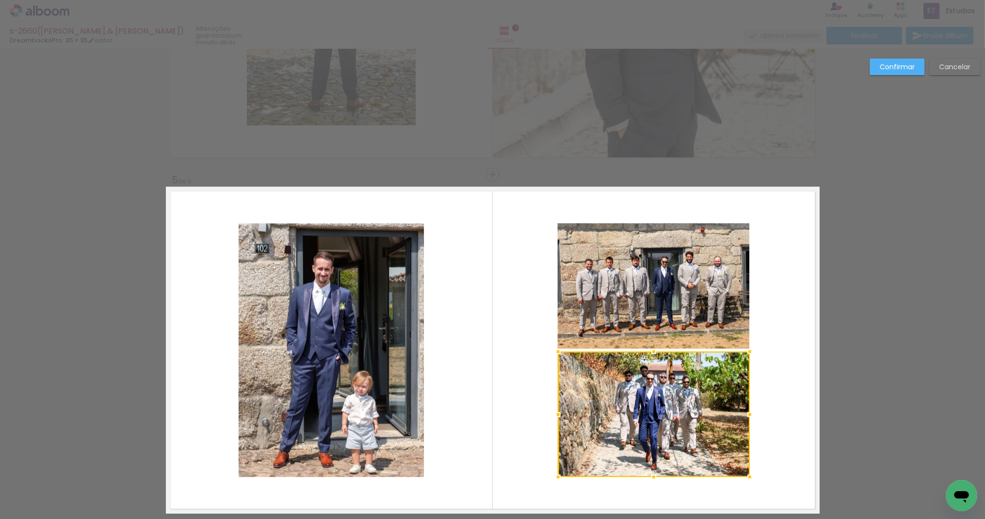
click at [0, 0] on slot "Confirmar" at bounding box center [0, 0] width 0 height 0
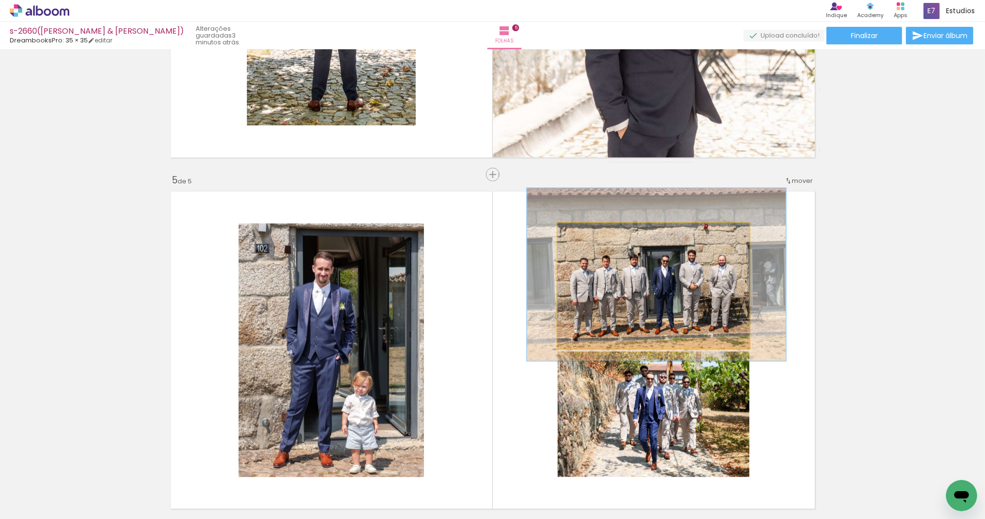
type paper-slider "135"
click at [594, 232] on div at bounding box center [593, 233] width 9 height 9
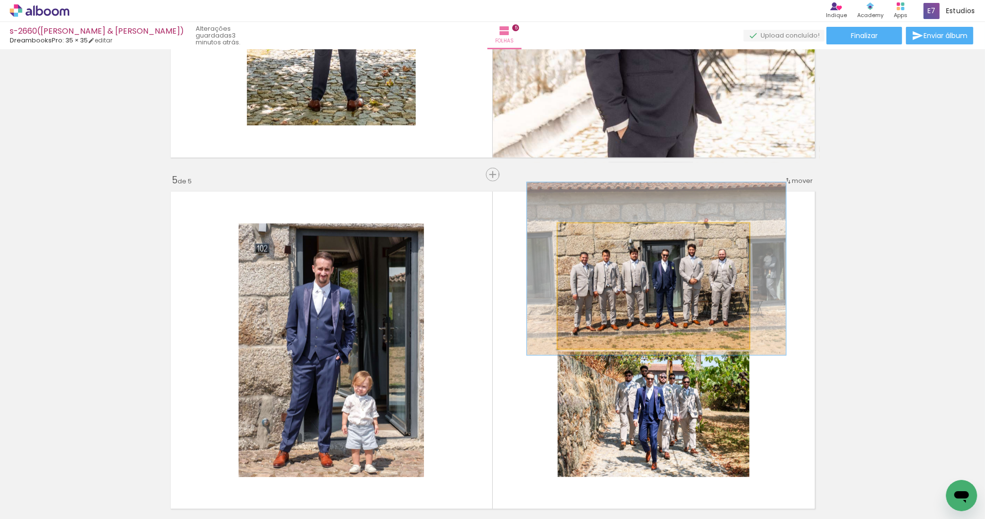
drag, startPoint x: 639, startPoint y: 287, endPoint x: 639, endPoint y: 282, distance: 5.4
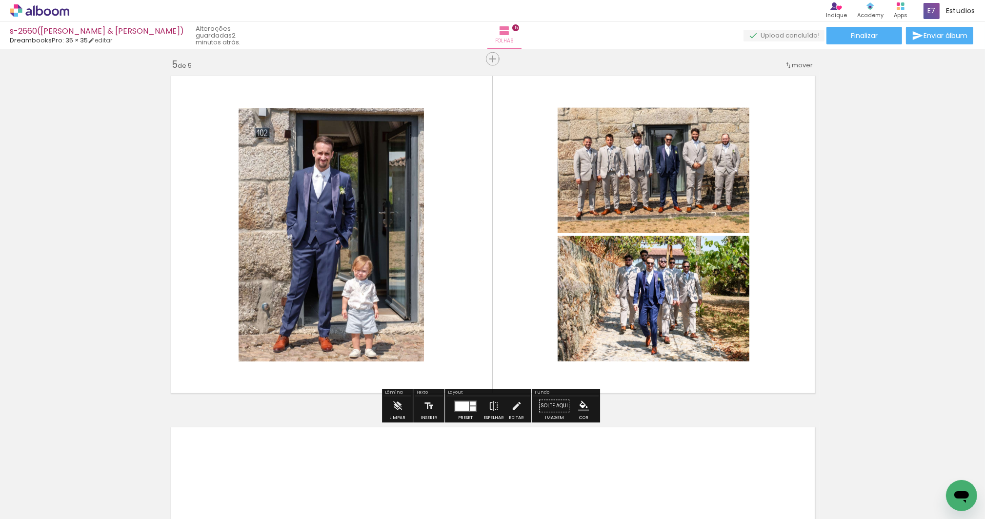
scroll to position [1421, 0]
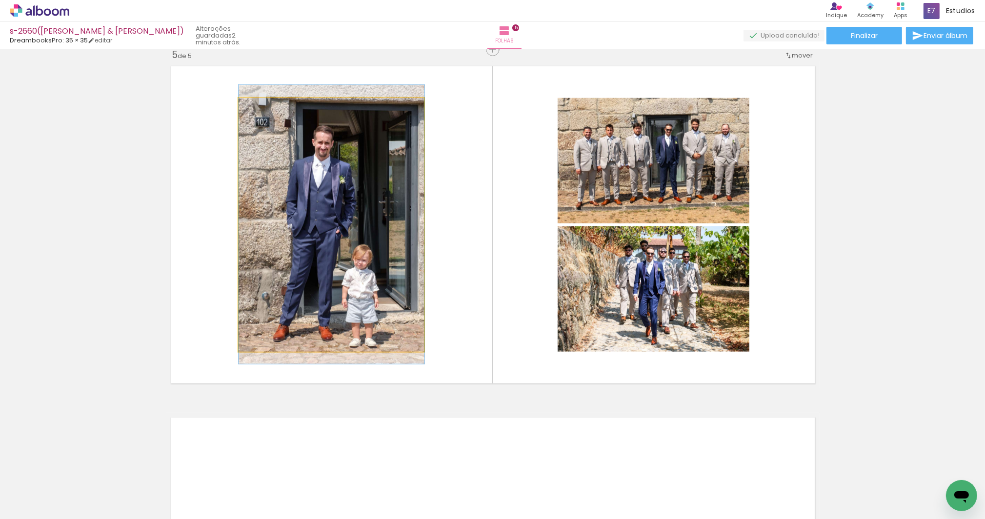
drag, startPoint x: 362, startPoint y: 263, endPoint x: 367, endPoint y: 262, distance: 5.5
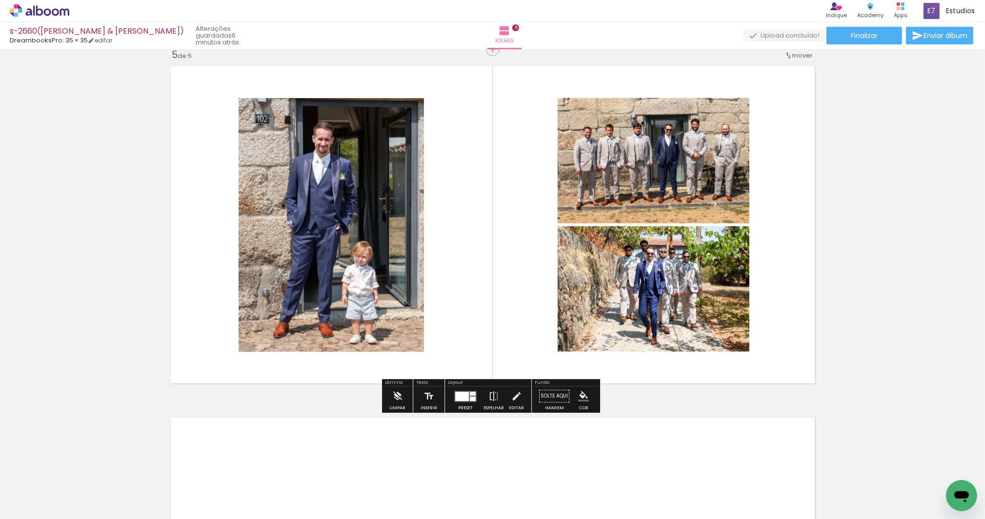
click at [512, 395] on iron-icon at bounding box center [516, 397] width 11 height 20
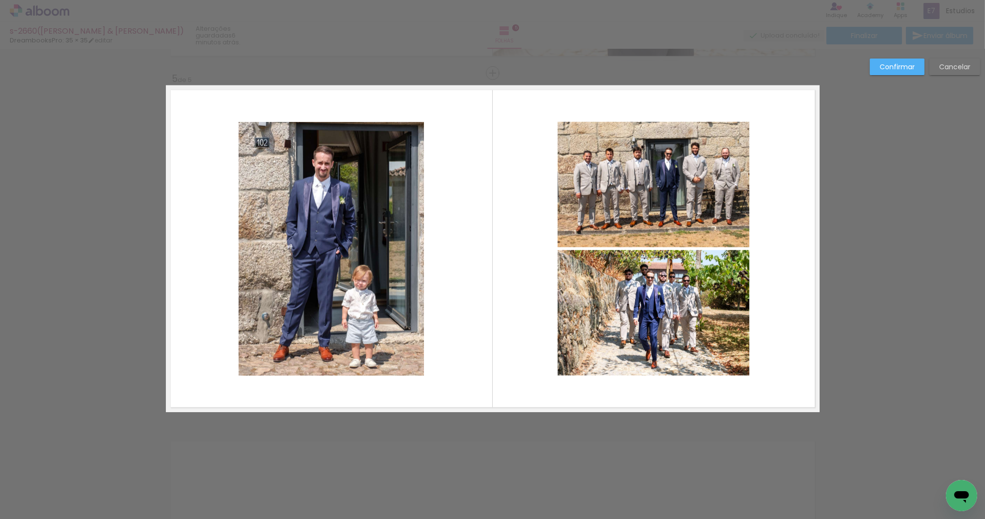
scroll to position [1392, 0]
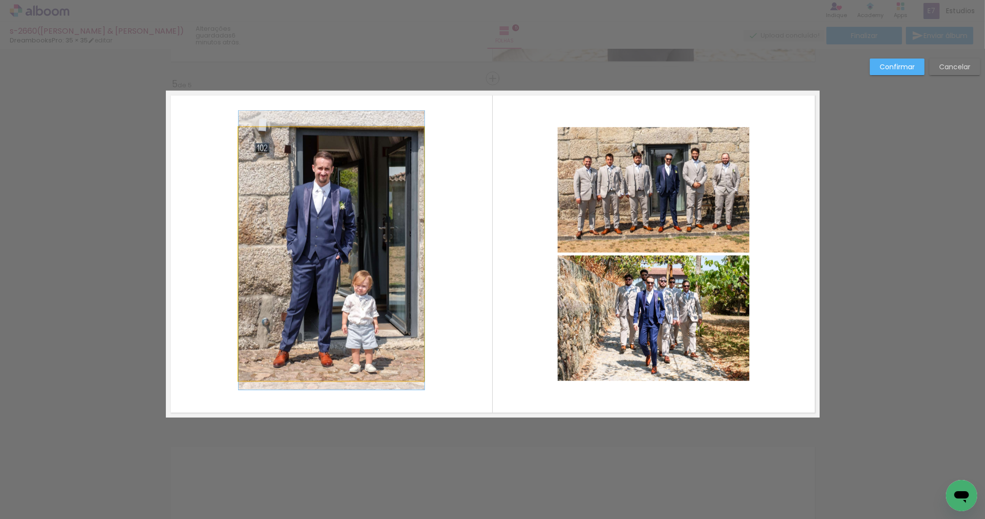
click at [369, 254] on quentale-photo at bounding box center [332, 254] width 186 height 254
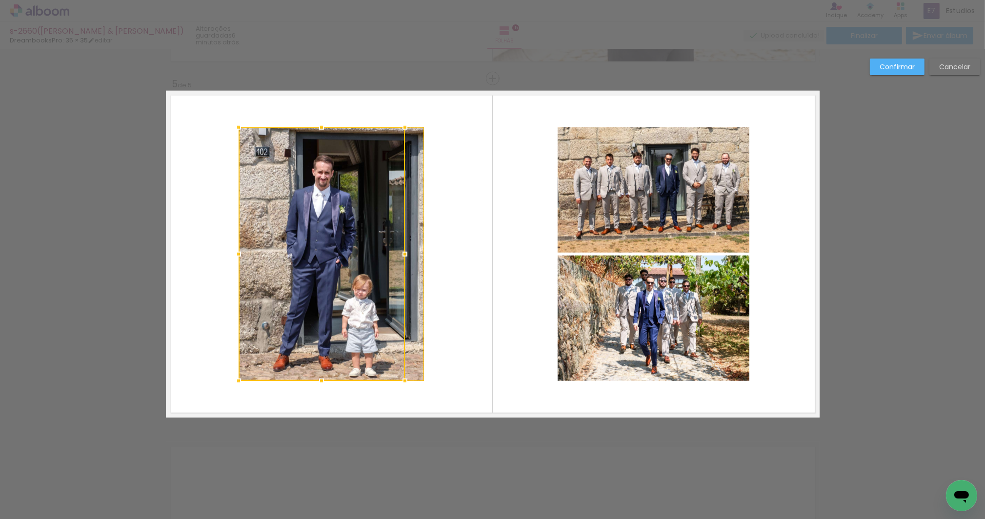
drag, startPoint x: 417, startPoint y: 255, endPoint x: 392, endPoint y: 255, distance: 25.4
click at [392, 255] on div at bounding box center [322, 254] width 166 height 254
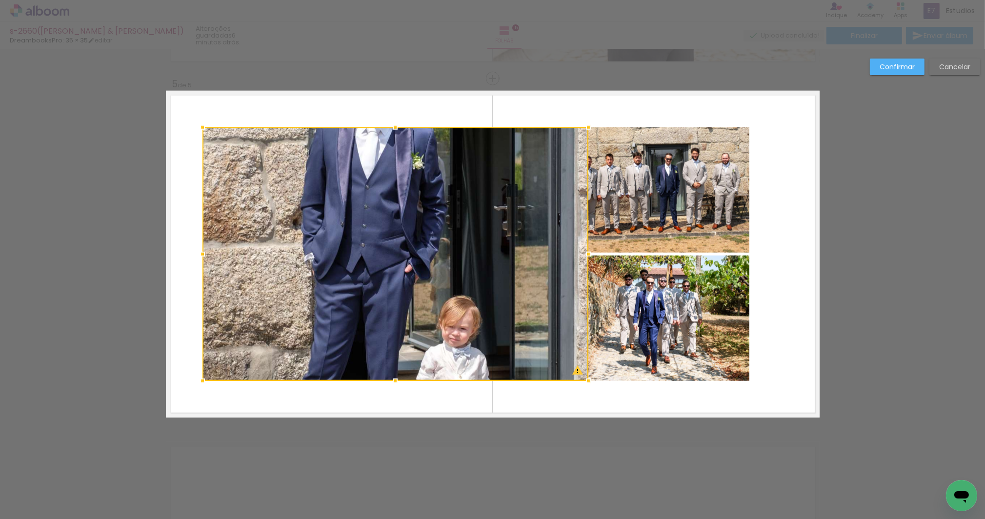
click at [461, 252] on div at bounding box center [396, 254] width 386 height 254
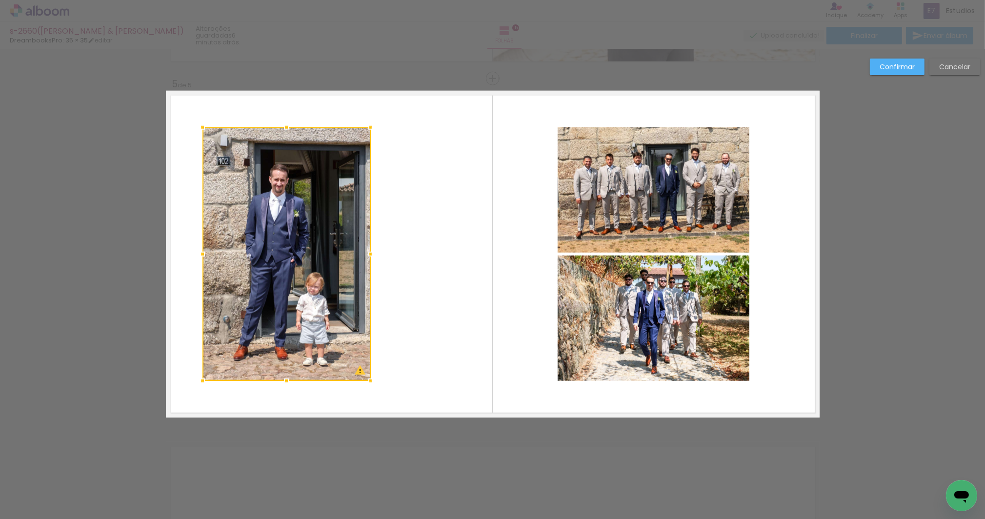
drag, startPoint x: 586, startPoint y: 254, endPoint x: 368, endPoint y: 243, distance: 217.5
click at [368, 243] on album-spread "5 de 5" at bounding box center [493, 254] width 654 height 327
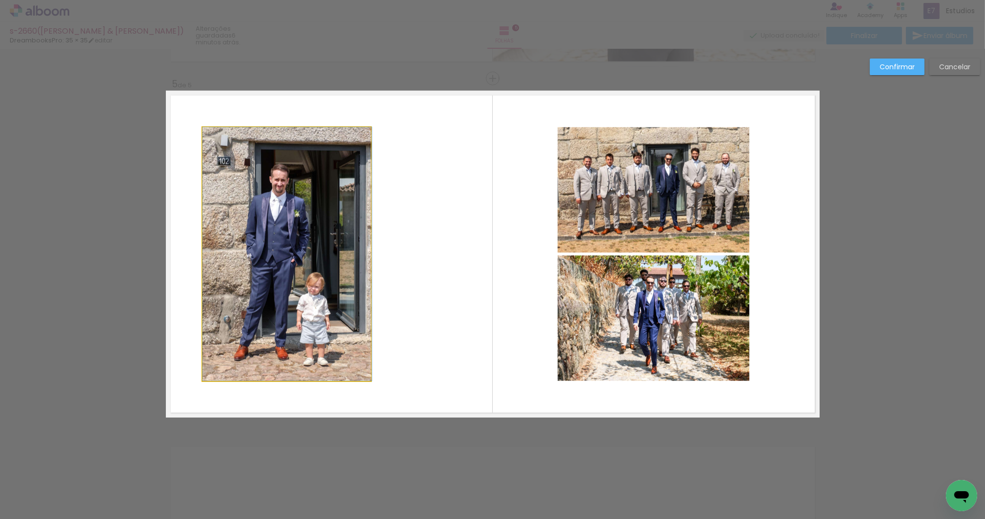
drag, startPoint x: 335, startPoint y: 244, endPoint x: 357, endPoint y: 244, distance: 21.5
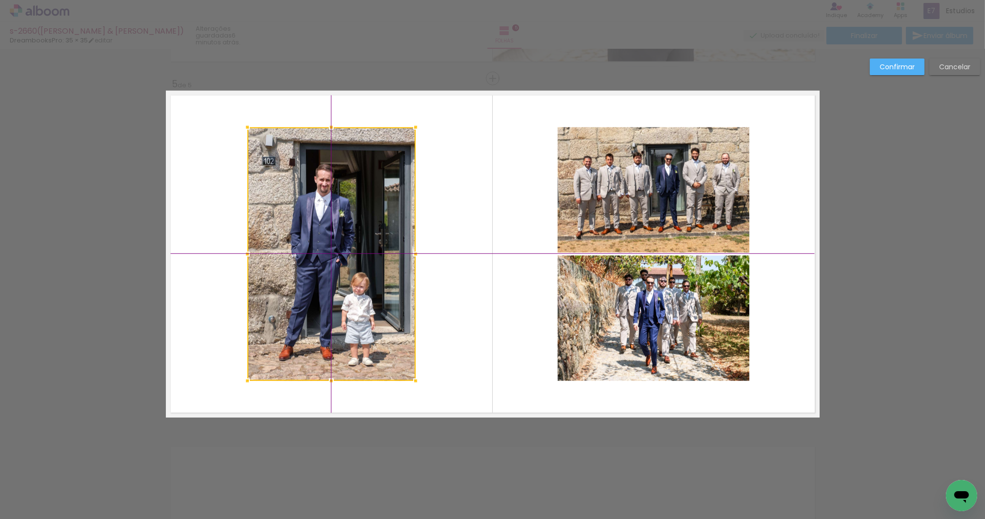
drag, startPoint x: 312, startPoint y: 255, endPoint x: 355, endPoint y: 254, distance: 42.5
click at [355, 254] on div at bounding box center [331, 254] width 168 height 254
drag, startPoint x: 904, startPoint y: 67, endPoint x: 868, endPoint y: 75, distance: 36.8
click at [0, 0] on slot "Confirmar" at bounding box center [0, 0] width 0 height 0
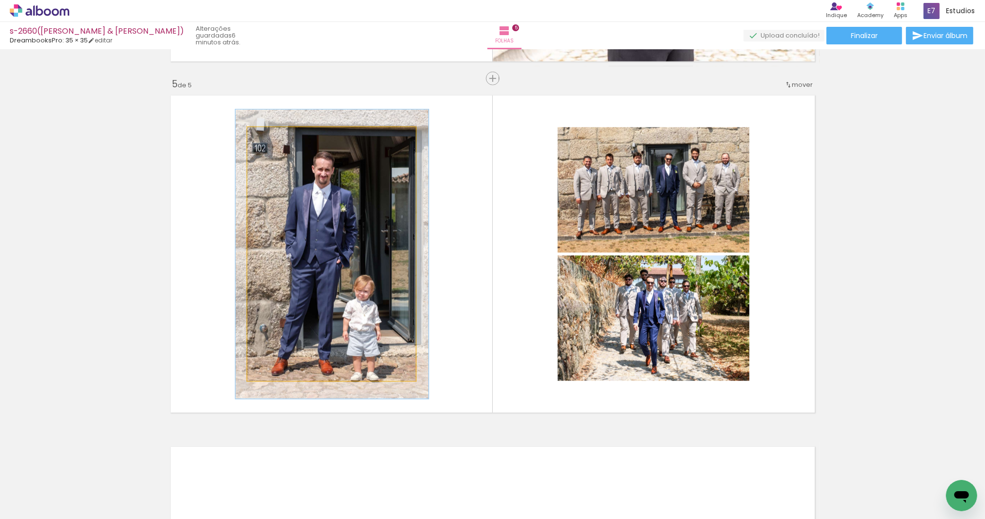
drag, startPoint x: 268, startPoint y: 138, endPoint x: 289, endPoint y: 187, distance: 53.8
click at [273, 135] on div at bounding box center [274, 137] width 9 height 9
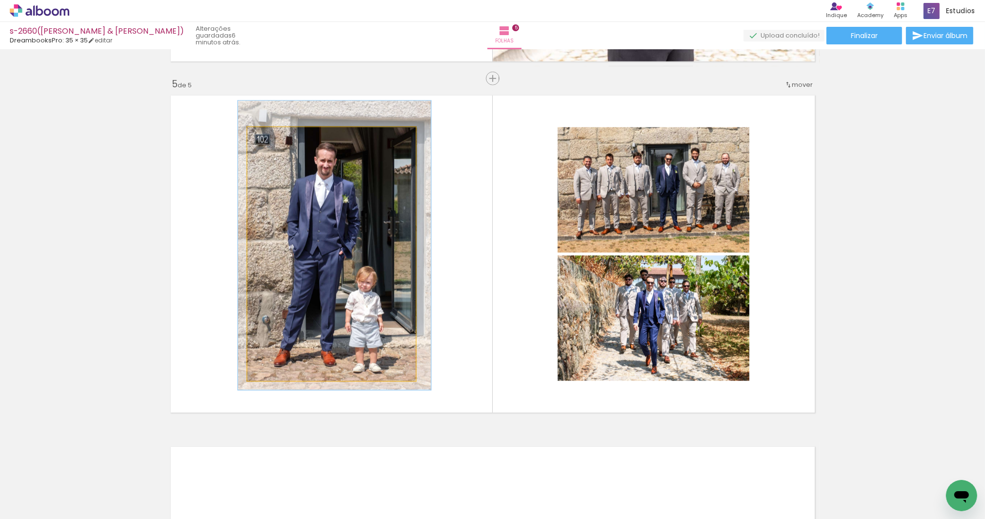
drag, startPoint x: 295, startPoint y: 204, endPoint x: 296, endPoint y: 196, distance: 8.4
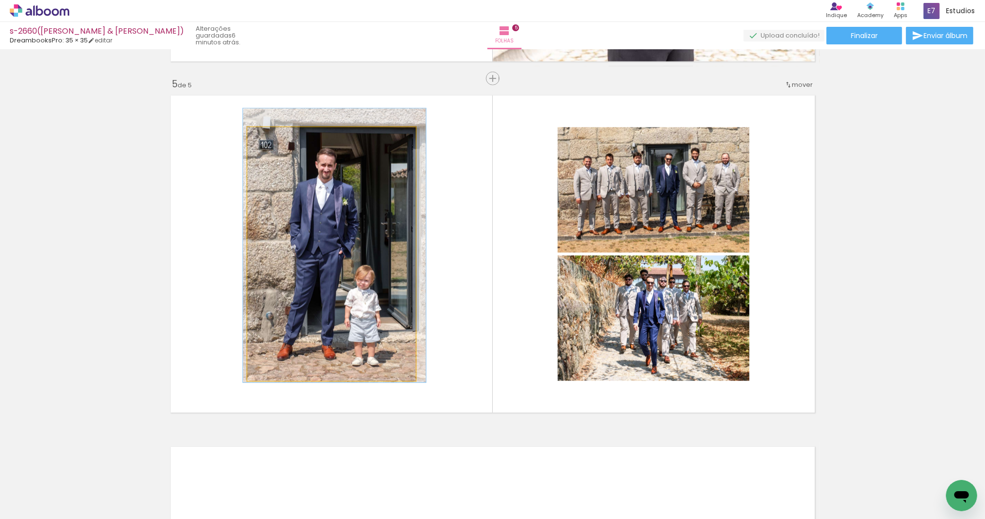
type paper-slider "109"
click at [271, 137] on div at bounding box center [273, 137] width 9 height 9
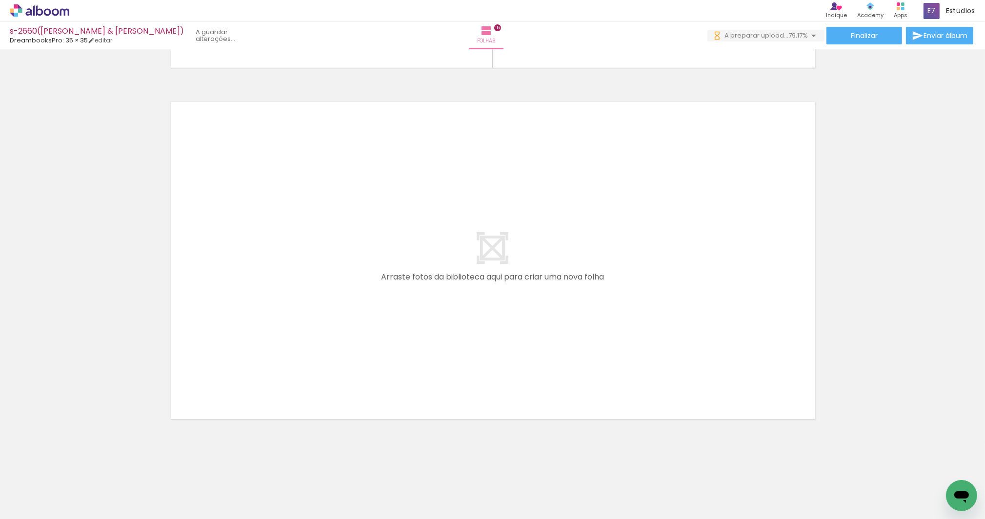
scroll to position [0, 0]
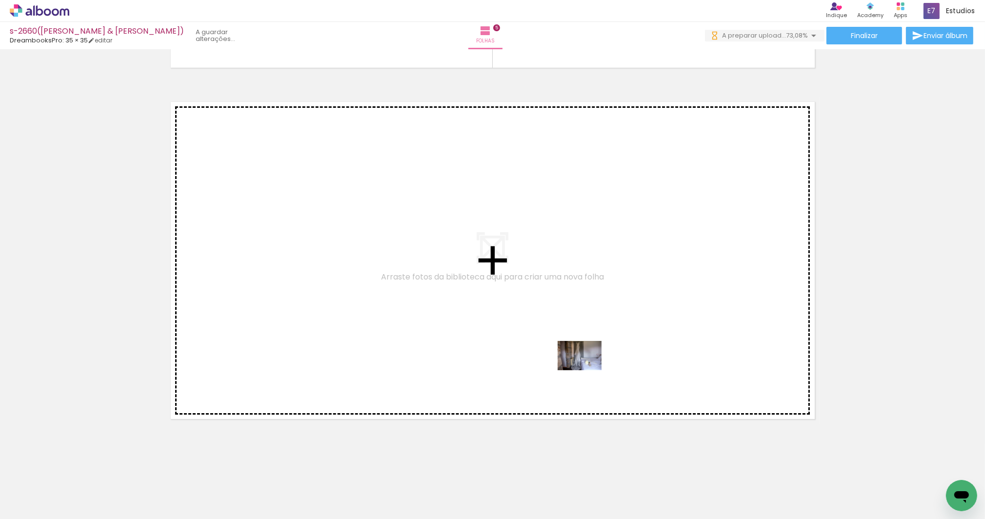
drag, startPoint x: 628, startPoint y: 491, endPoint x: 587, endPoint y: 370, distance: 127.8
click at [587, 370] on quentale-workspace at bounding box center [492, 259] width 985 height 519
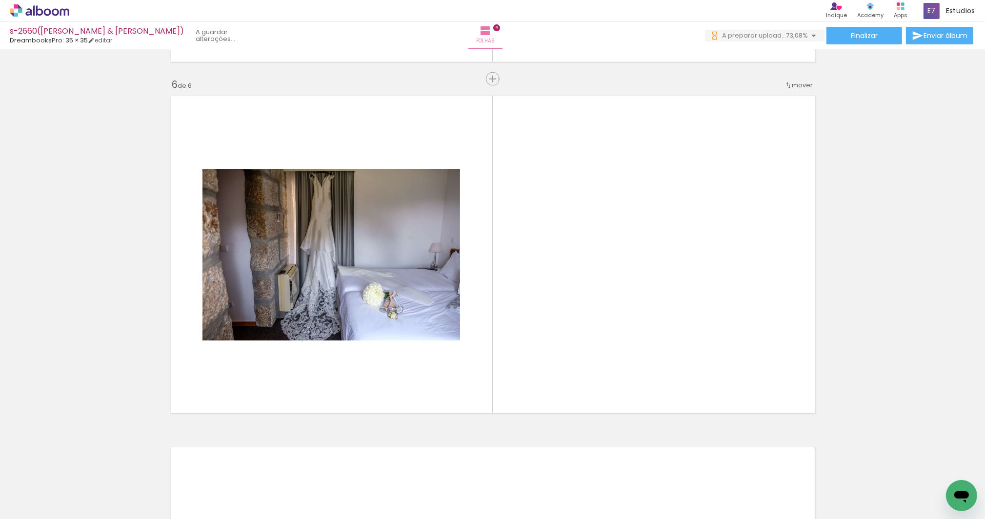
scroll to position [1743, 0]
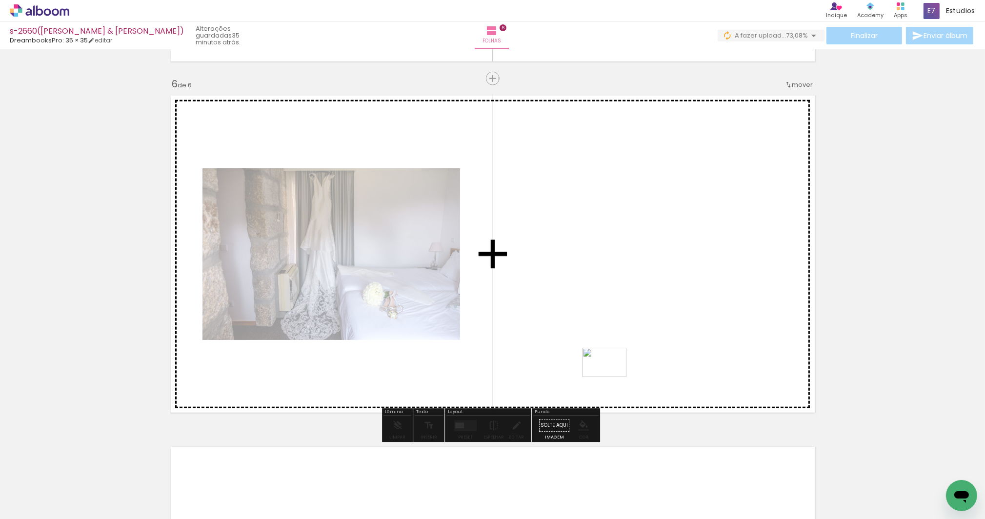
drag, startPoint x: 670, startPoint y: 494, endPoint x: 612, endPoint y: 377, distance: 130.3
click at [612, 377] on quentale-workspace at bounding box center [492, 259] width 985 height 519
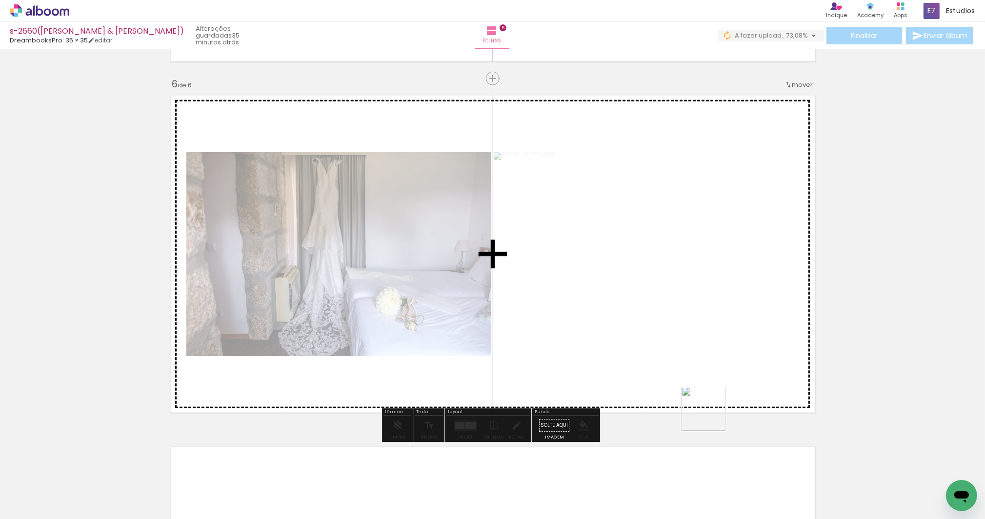
drag, startPoint x: 732, startPoint y: 494, endPoint x: 701, endPoint y: 383, distance: 115.2
click at [701, 383] on quentale-workspace at bounding box center [492, 259] width 985 height 519
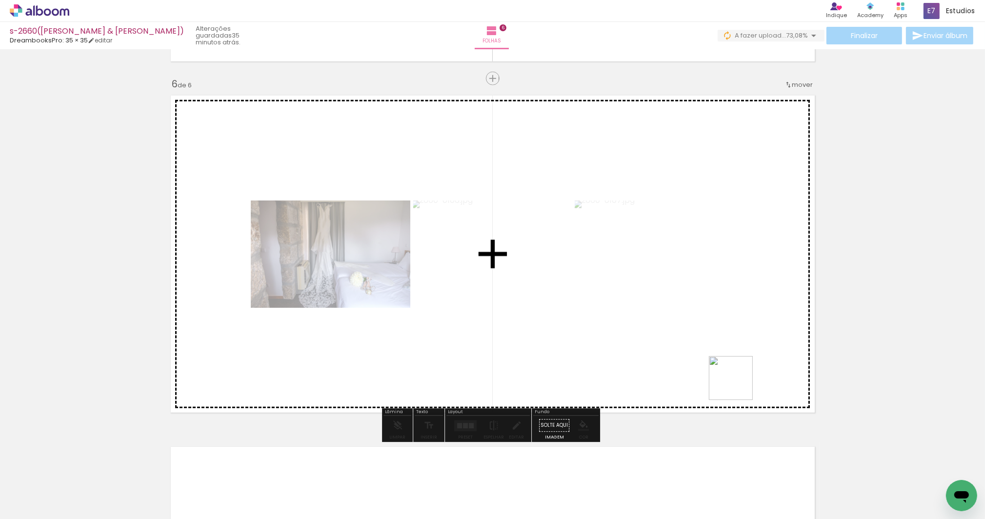
drag, startPoint x: 755, startPoint y: 429, endPoint x: 738, endPoint y: 385, distance: 47.6
click at [738, 385] on quentale-workspace at bounding box center [492, 259] width 985 height 519
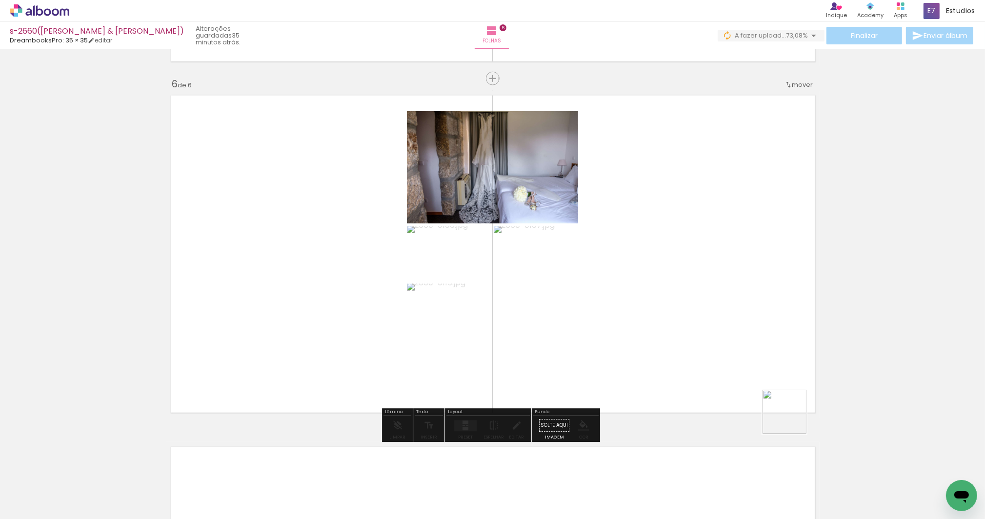
drag, startPoint x: 792, startPoint y: 419, endPoint x: 889, endPoint y: 467, distance: 108.5
click at [761, 380] on quentale-workspace at bounding box center [492, 259] width 985 height 519
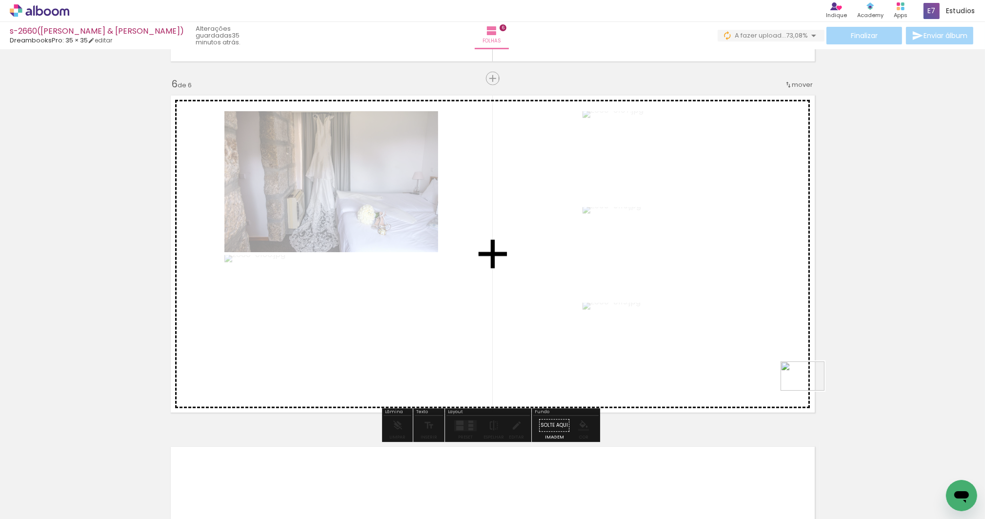
drag, startPoint x: 892, startPoint y: 489, endPoint x: 805, endPoint y: 382, distance: 138.1
click at [805, 382] on quentale-workspace at bounding box center [492, 259] width 985 height 519
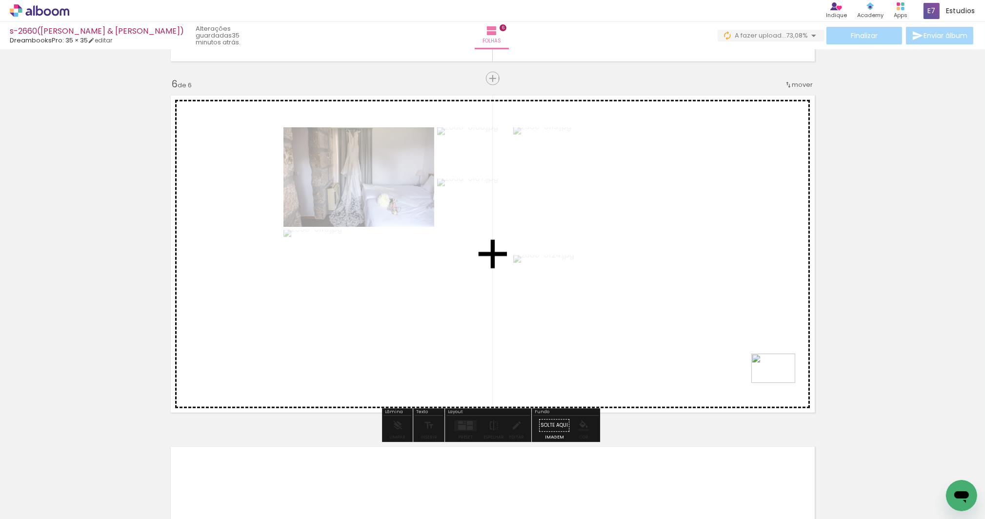
drag, startPoint x: 933, startPoint y: 489, endPoint x: 784, endPoint y: 388, distance: 180.0
click at [781, 383] on quentale-workspace at bounding box center [492, 259] width 985 height 519
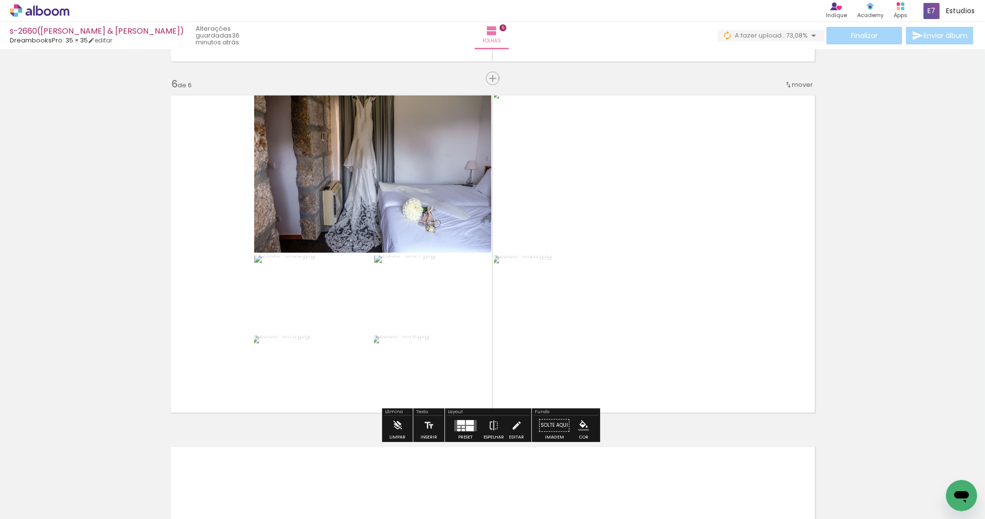
drag, startPoint x: 468, startPoint y: 426, endPoint x: 831, endPoint y: 226, distance: 414.8
click at [0, 0] on slot at bounding box center [0, 0] width 0 height 0
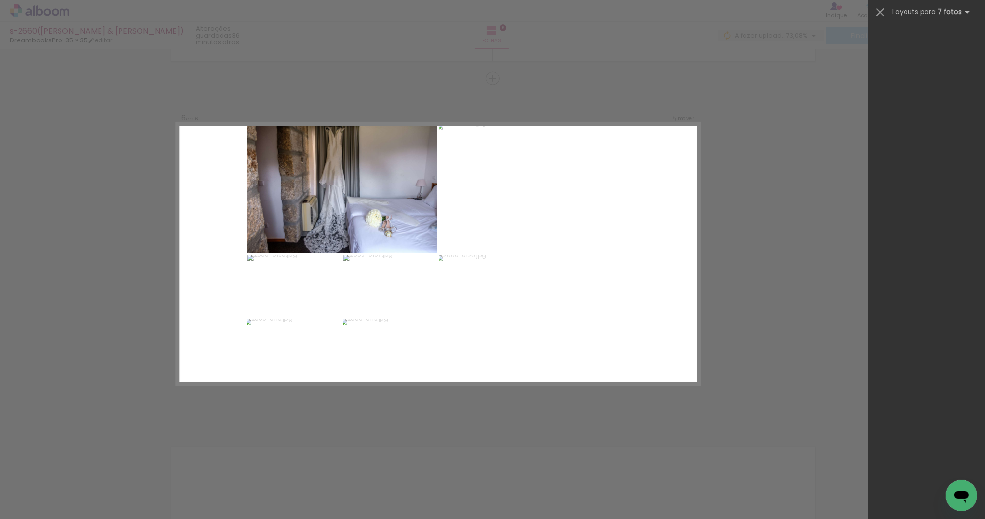
scroll to position [0, 0]
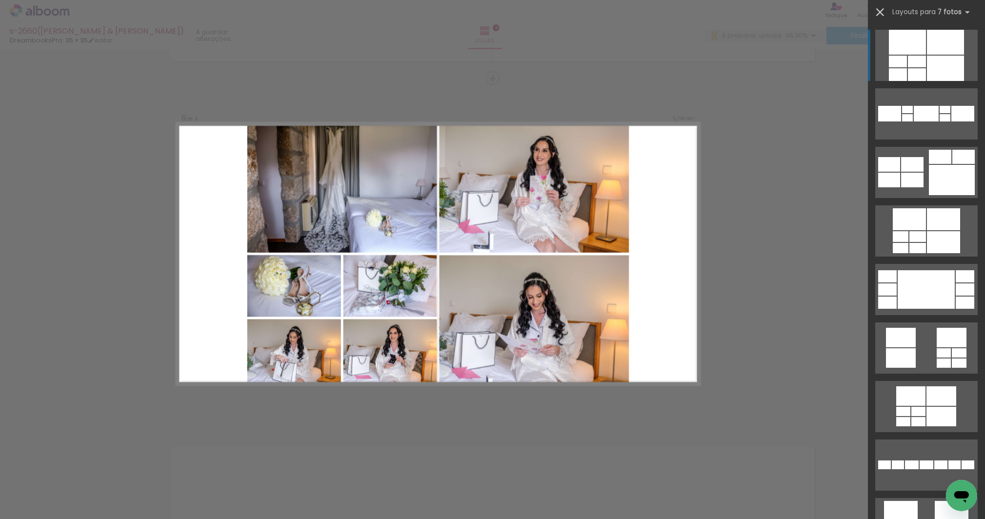
click at [878, 11] on iron-icon at bounding box center [880, 12] width 14 height 14
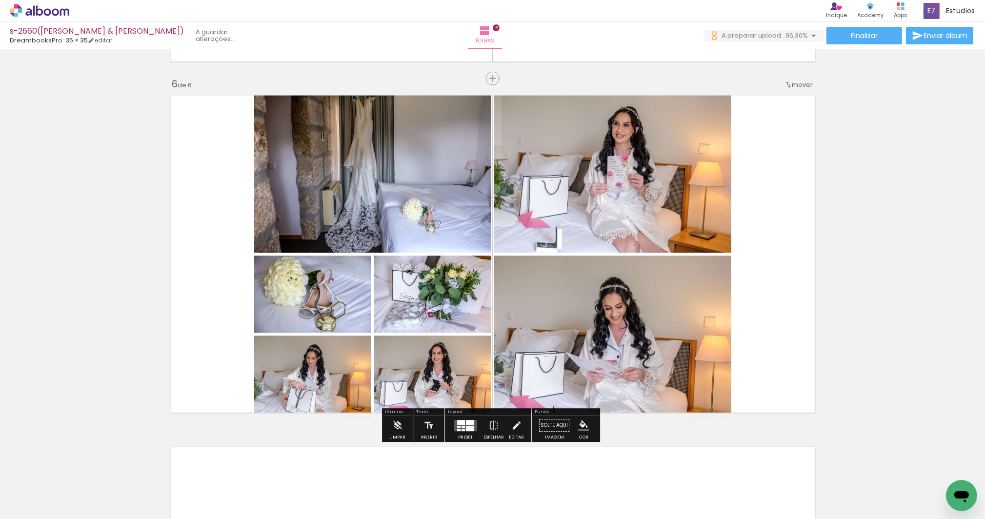
scroll to position [0, 573]
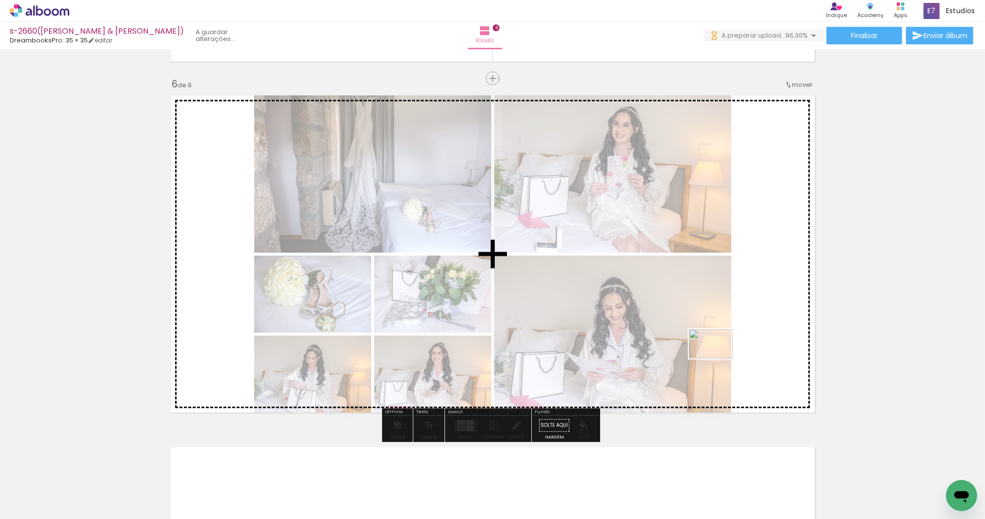
drag, startPoint x: 926, startPoint y: 457, endPoint x: 691, endPoint y: 350, distance: 258.3
click at [691, 350] on quentale-workspace at bounding box center [492, 259] width 985 height 519
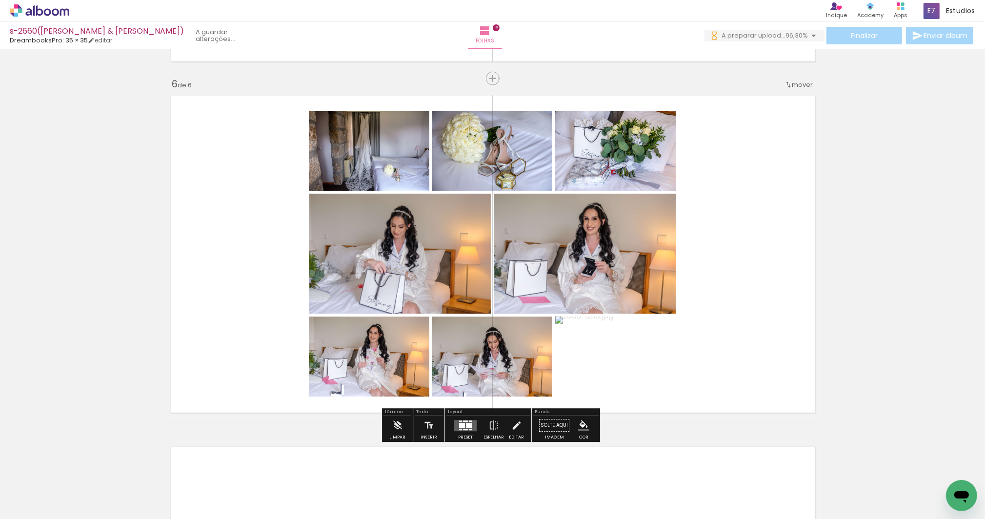
drag, startPoint x: 461, startPoint y: 424, endPoint x: 606, endPoint y: 349, distance: 162.6
click at [461, 424] on div at bounding box center [462, 425] width 6 height 5
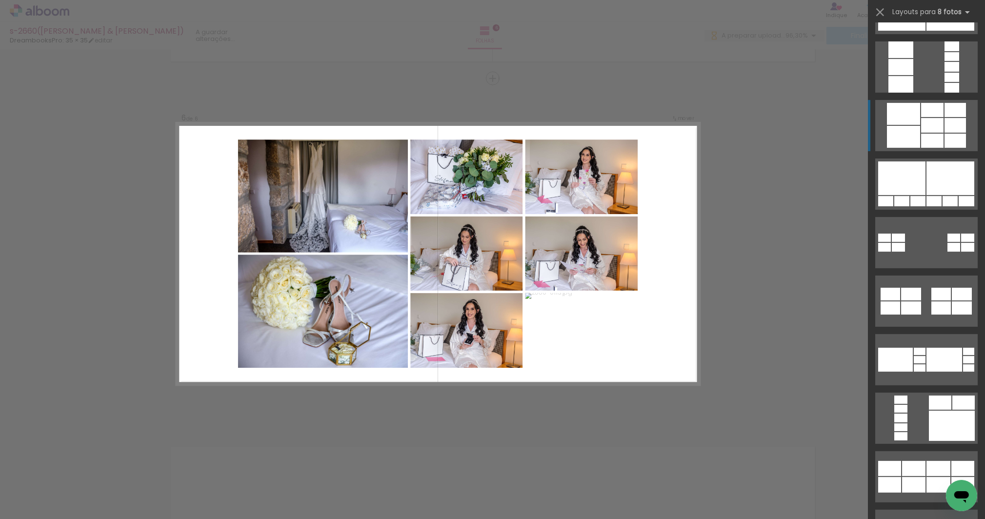
scroll to position [314, 0]
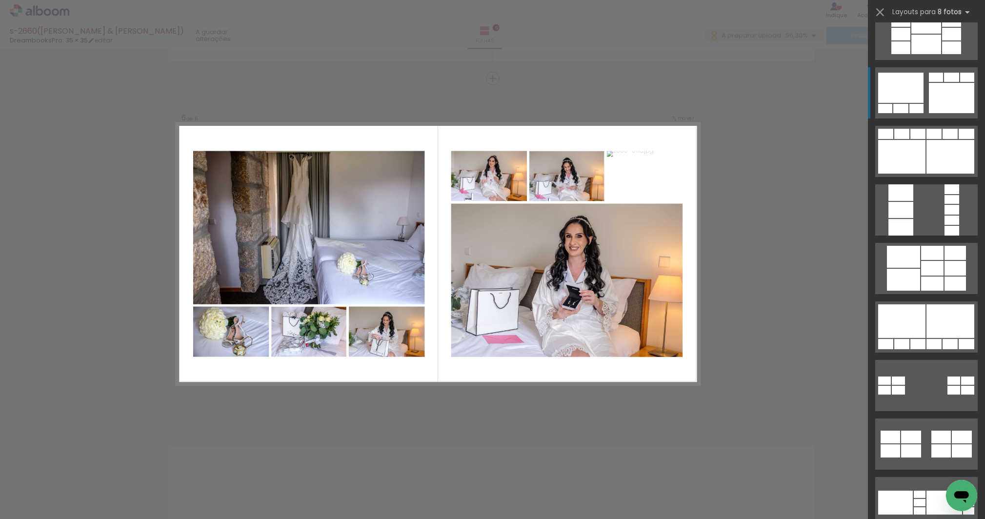
click at [924, 90] on quentale-layouter at bounding box center [926, 92] width 102 height 51
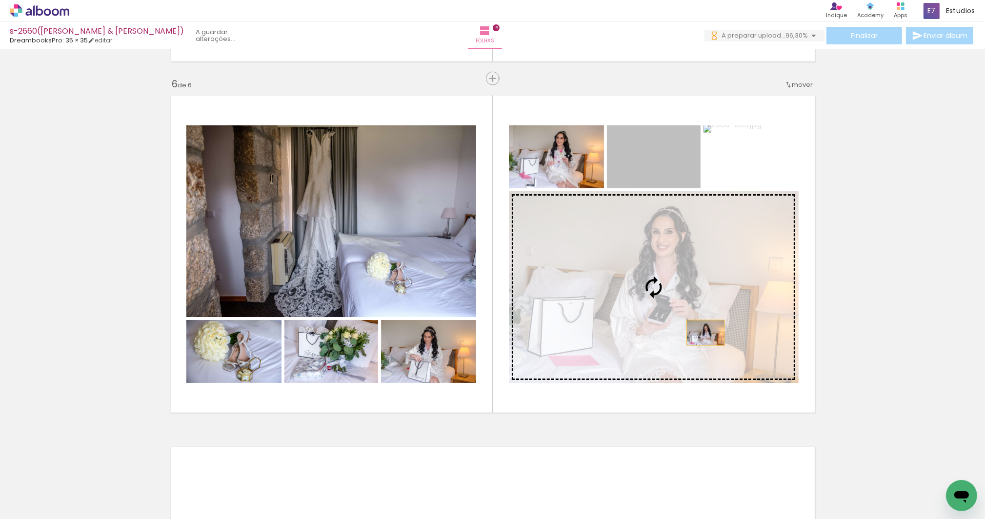
drag, startPoint x: 655, startPoint y: 169, endPoint x: 702, endPoint y: 334, distance: 171.8
click at [0, 0] on slot at bounding box center [0, 0] width 0 height 0
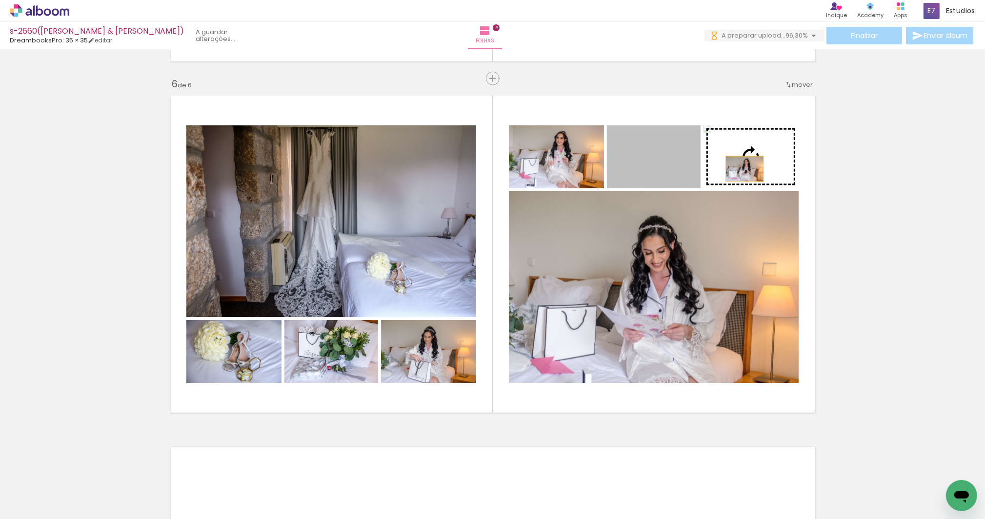
drag, startPoint x: 648, startPoint y: 170, endPoint x: 740, endPoint y: 169, distance: 92.2
click at [0, 0] on slot at bounding box center [0, 0] width 0 height 0
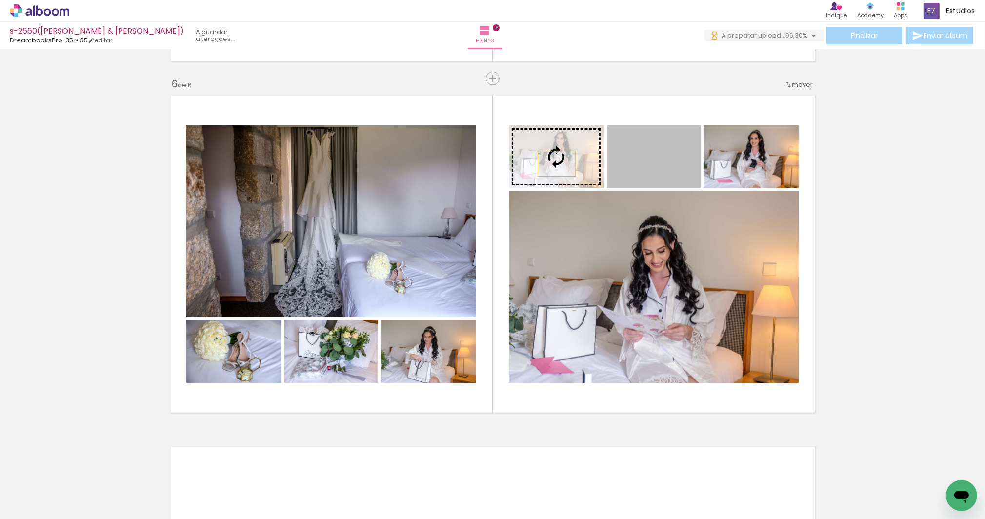
drag, startPoint x: 665, startPoint y: 167, endPoint x: 554, endPoint y: 163, distance: 110.8
click at [0, 0] on slot at bounding box center [0, 0] width 0 height 0
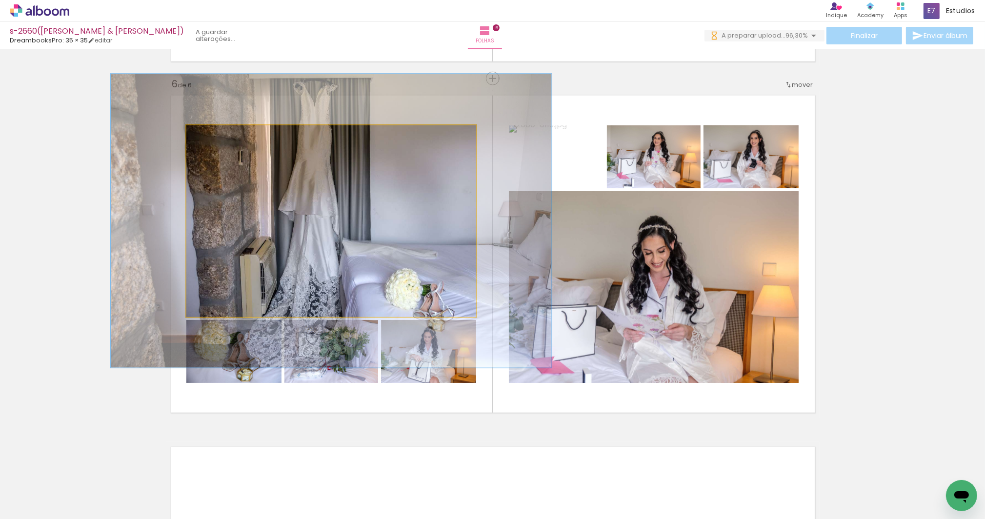
drag, startPoint x: 205, startPoint y: 134, endPoint x: 223, endPoint y: 136, distance: 17.7
click at [223, 136] on div at bounding box center [226, 135] width 9 height 9
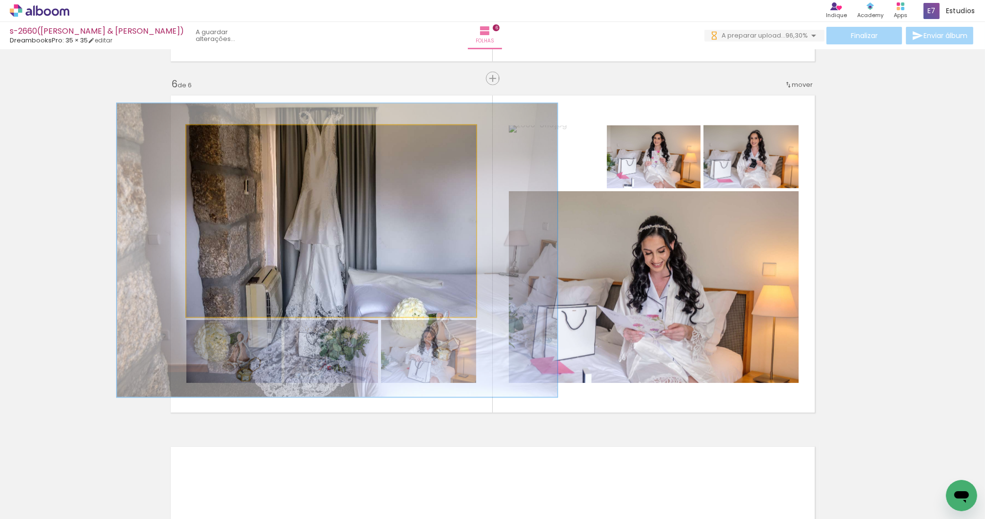
drag, startPoint x: 330, startPoint y: 192, endPoint x: 339, endPoint y: 221, distance: 29.6
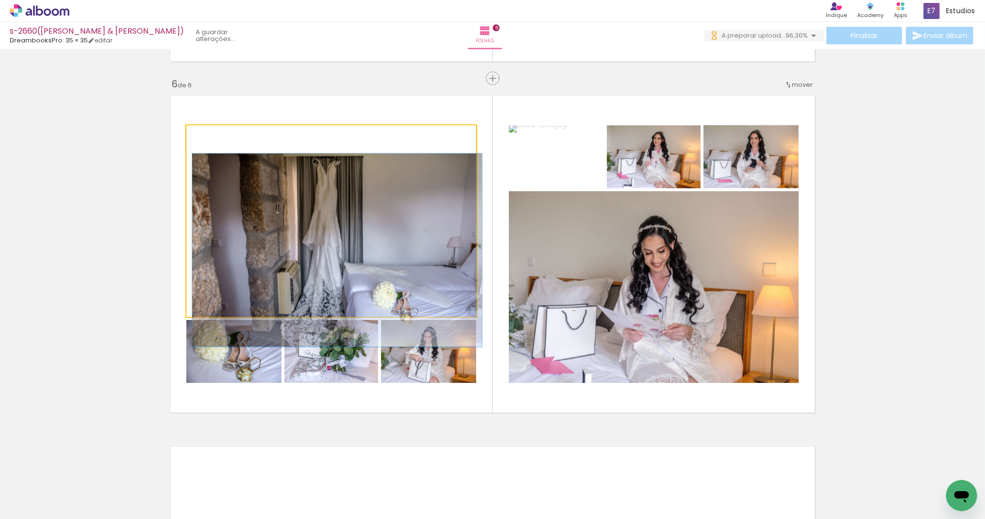
drag, startPoint x: 223, startPoint y: 135, endPoint x: 189, endPoint y: 131, distance: 33.4
type paper-slider "100"
click at [189, 131] on div at bounding box center [223, 135] width 68 height 15
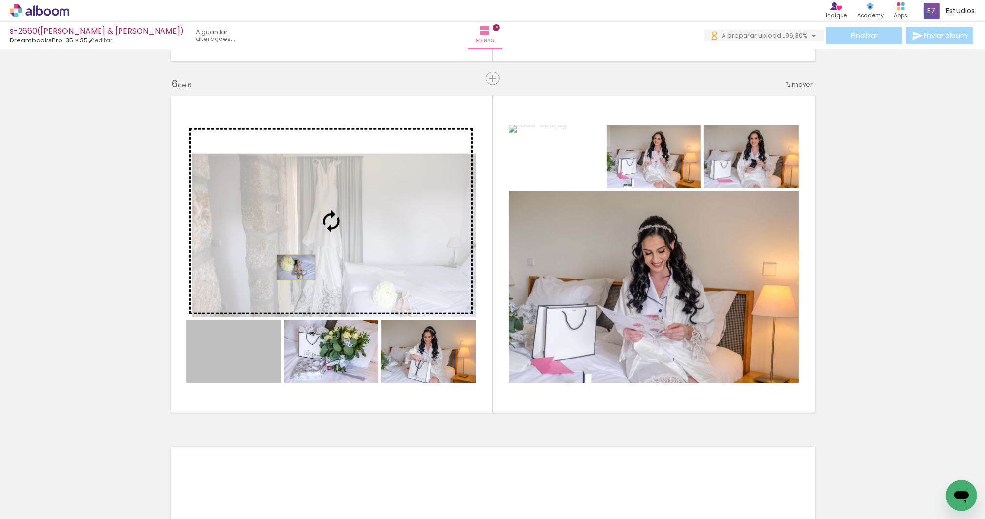
drag, startPoint x: 245, startPoint y: 354, endPoint x: 293, endPoint y: 267, distance: 99.2
click at [0, 0] on slot at bounding box center [0, 0] width 0 height 0
click at [293, 267] on div at bounding box center [331, 221] width 290 height 192
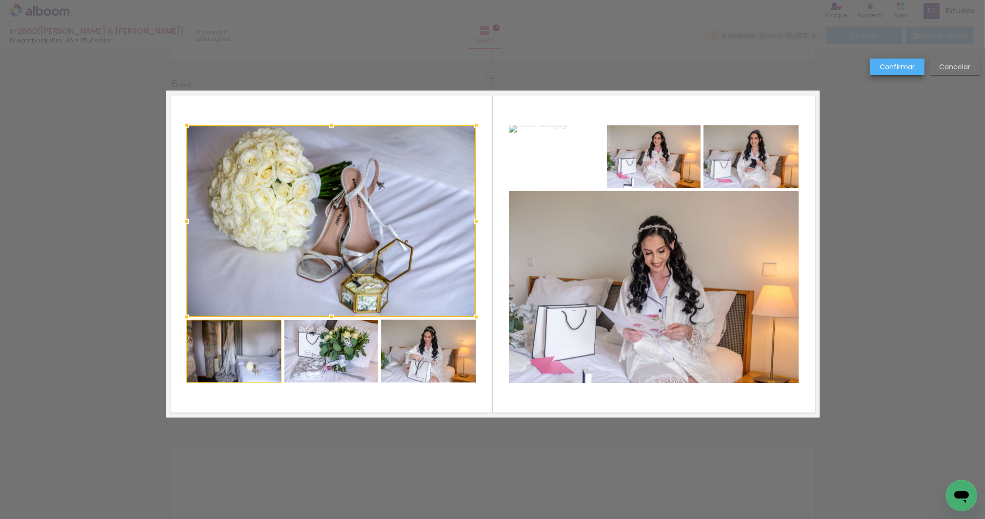
drag, startPoint x: 894, startPoint y: 63, endPoint x: 840, endPoint y: 111, distance: 72.3
click at [0, 0] on slot "Confirmar" at bounding box center [0, 0] width 0 height 0
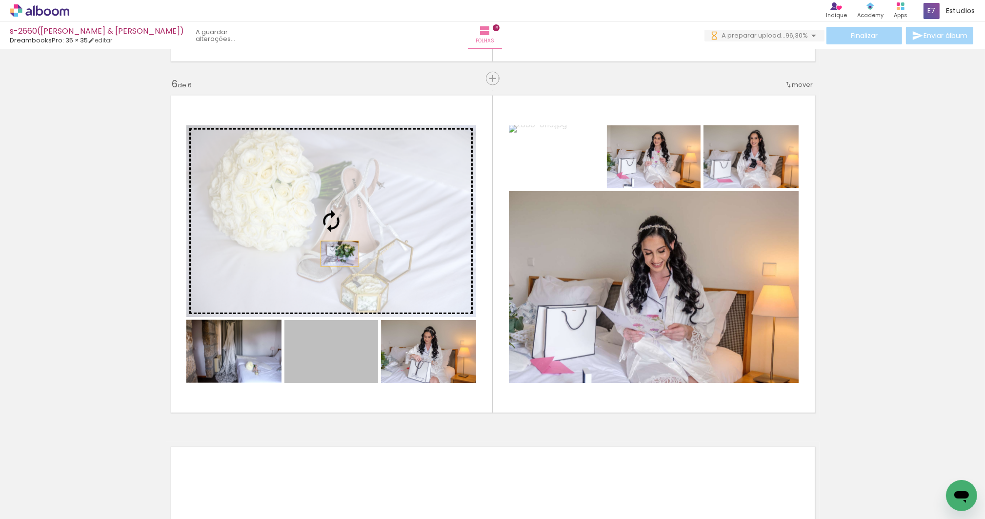
drag, startPoint x: 339, startPoint y: 365, endPoint x: 337, endPoint y: 254, distance: 111.8
click at [0, 0] on slot at bounding box center [0, 0] width 0 height 0
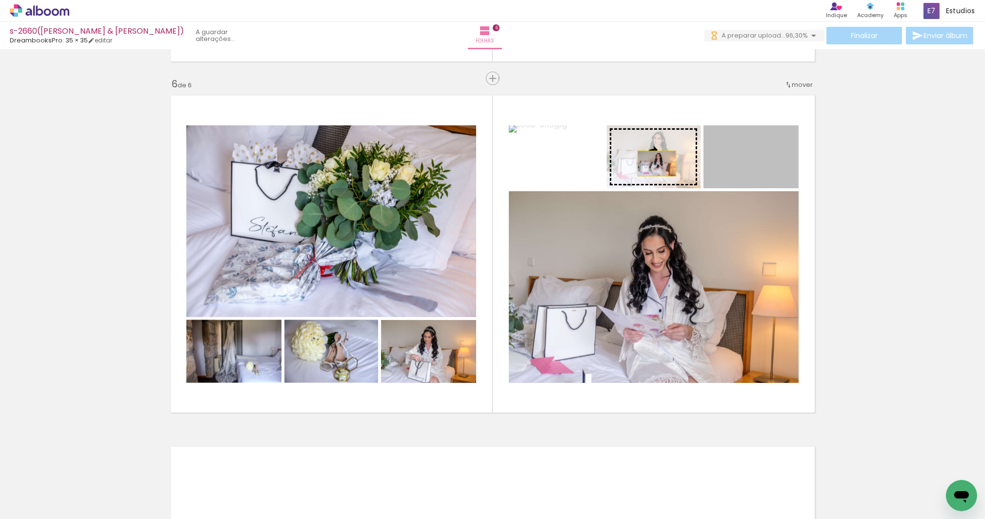
drag, startPoint x: 762, startPoint y: 161, endPoint x: 654, endPoint y: 163, distance: 108.4
click at [0, 0] on slot at bounding box center [0, 0] width 0 height 0
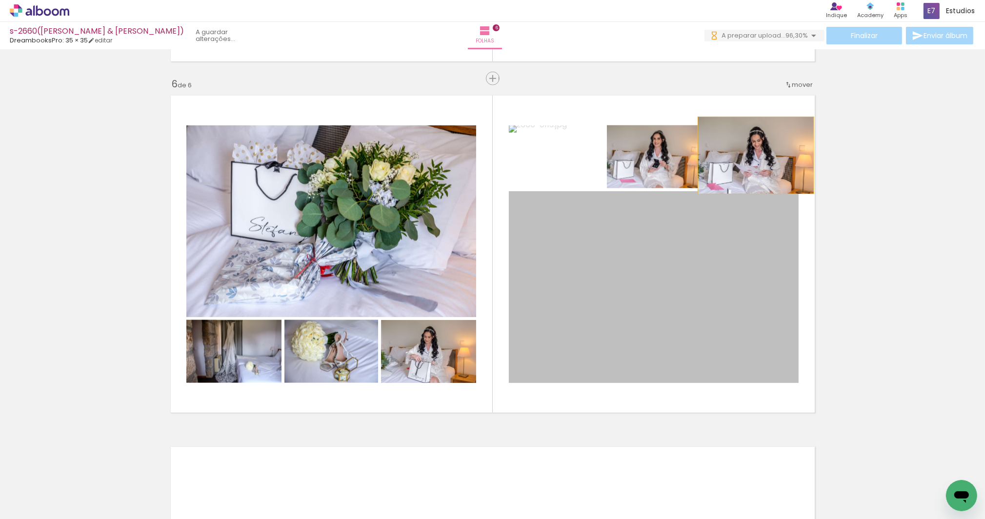
drag, startPoint x: 679, startPoint y: 303, endPoint x: 753, endPoint y: 155, distance: 165.4
click at [0, 0] on slot at bounding box center [0, 0] width 0 height 0
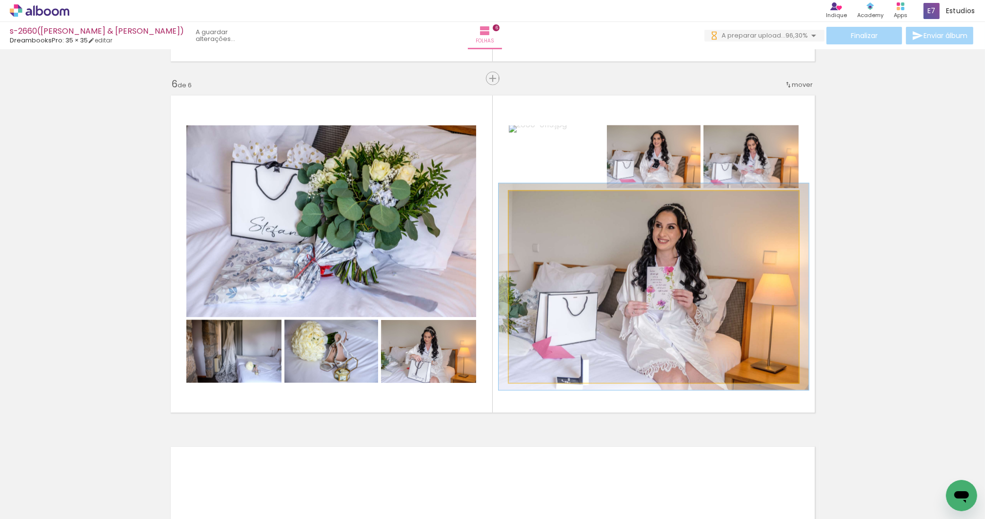
drag, startPoint x: 527, startPoint y: 203, endPoint x: 536, endPoint y: 215, distance: 15.7
type paper-slider "106"
click at [529, 201] on div at bounding box center [533, 201] width 9 height 9
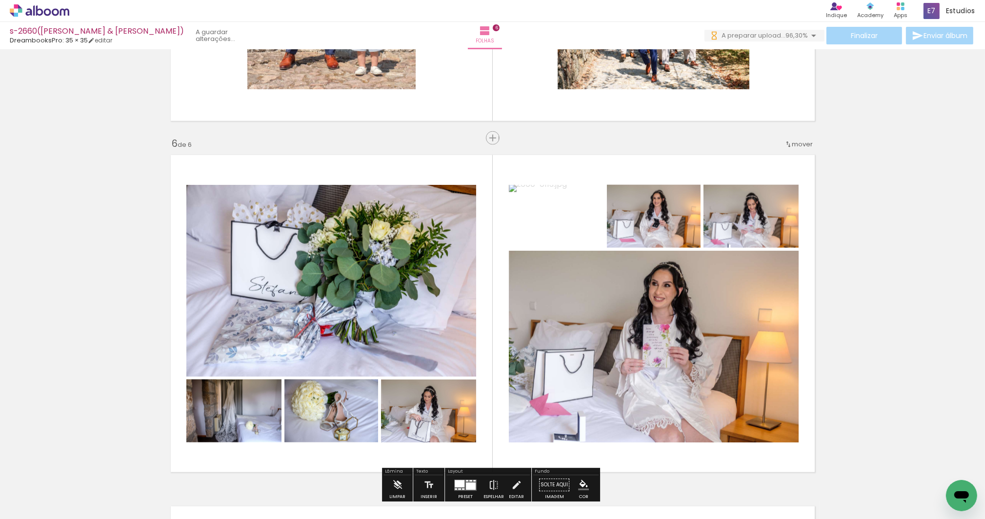
scroll to position [1704, 0]
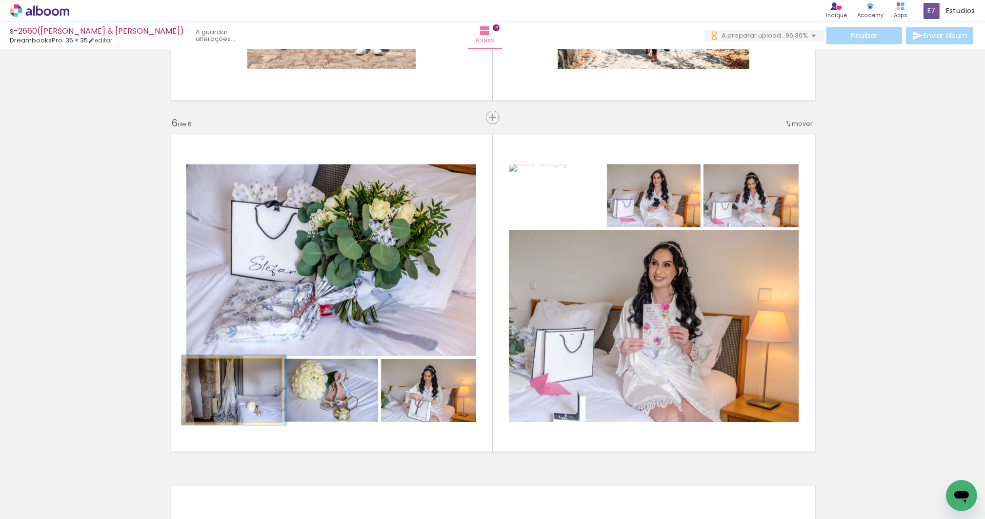
click at [214, 369] on div at bounding box center [212, 370] width 16 height 16
drag, startPoint x: 267, startPoint y: 394, endPoint x: 257, endPoint y: 394, distance: 10.7
type paper-slider "102"
click at [206, 370] on div at bounding box center [209, 369] width 9 height 9
drag, startPoint x: 243, startPoint y: 399, endPoint x: 250, endPoint y: 398, distance: 6.5
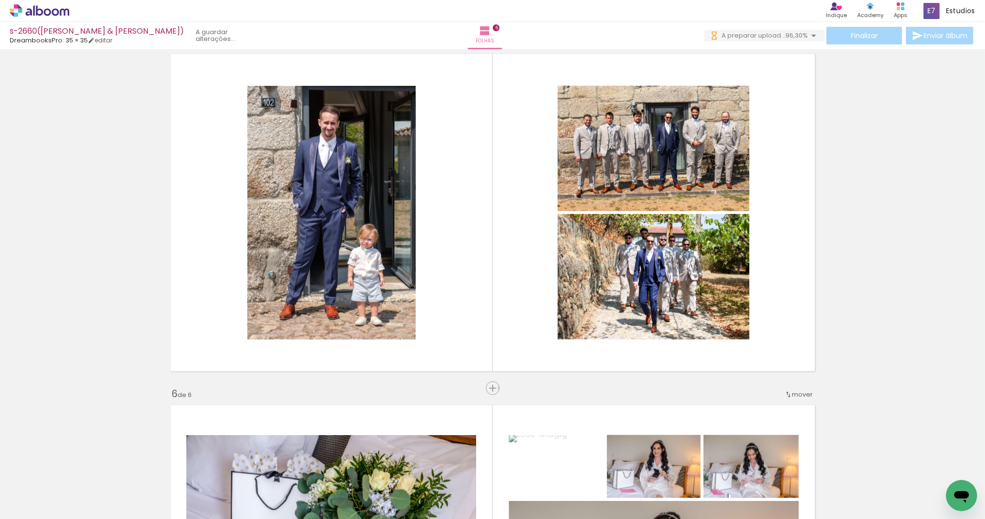
scroll to position [1784, 0]
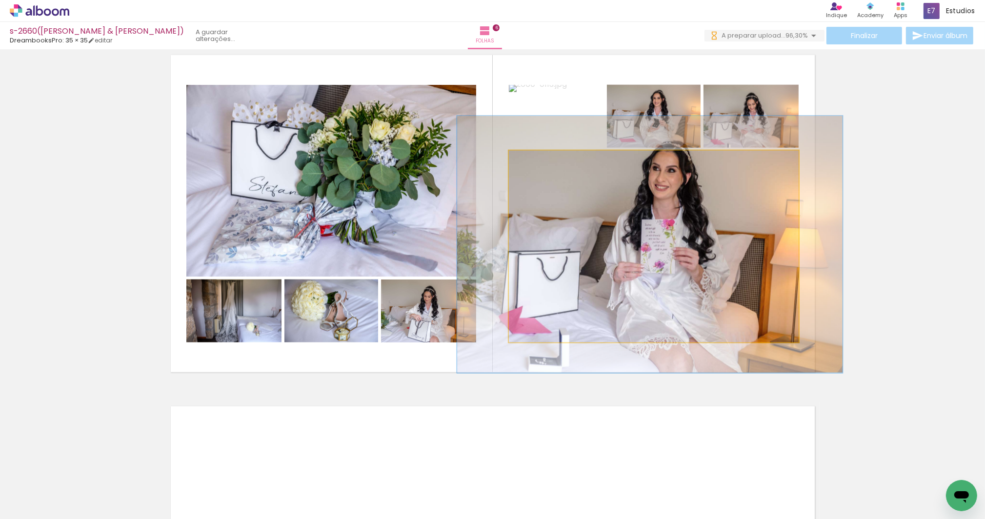
drag, startPoint x: 533, startPoint y: 161, endPoint x: 543, endPoint y: 160, distance: 9.9
type paper-slider "133"
click at [543, 160] on div at bounding box center [544, 161] width 9 height 9
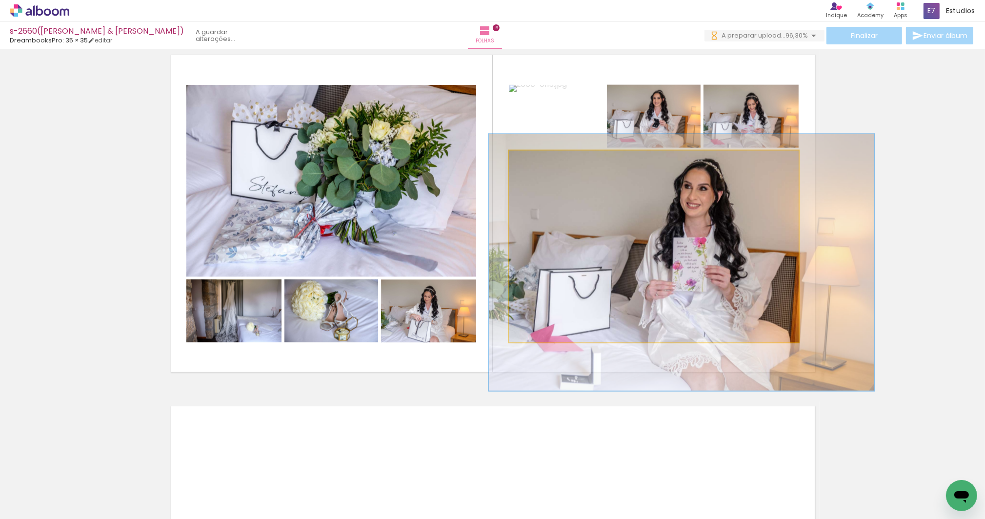
drag, startPoint x: 611, startPoint y: 234, endPoint x: 640, endPoint y: 251, distance: 33.7
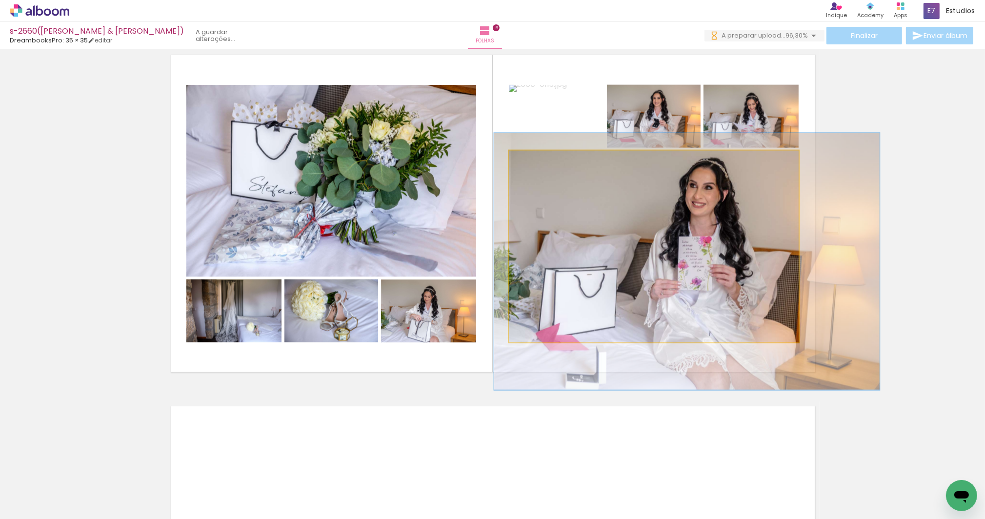
click at [697, 284] on quentale-photo at bounding box center [654, 247] width 290 height 192
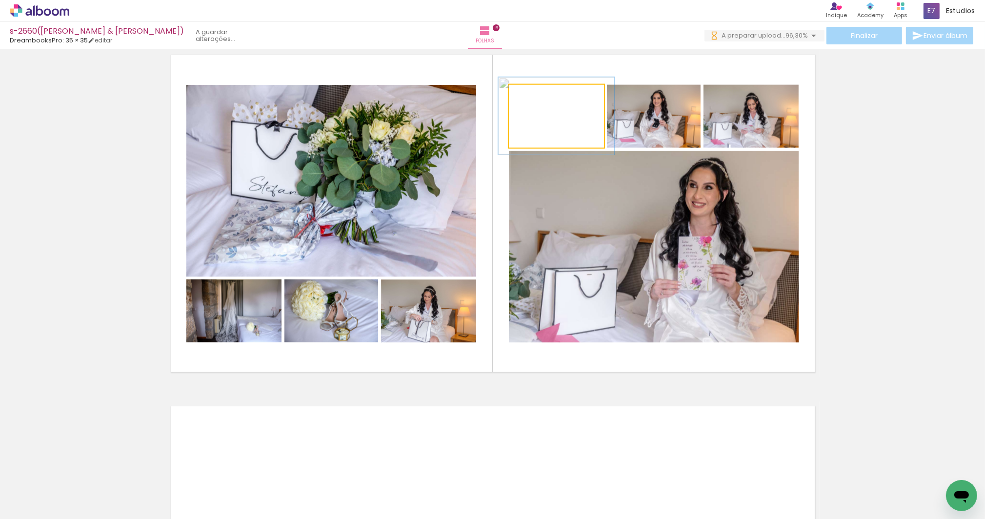
drag, startPoint x: 532, startPoint y: 98, endPoint x: 540, endPoint y: 104, distance: 9.8
type paper-slider "122"
click at [539, 99] on div at bounding box center [539, 95] width 16 height 16
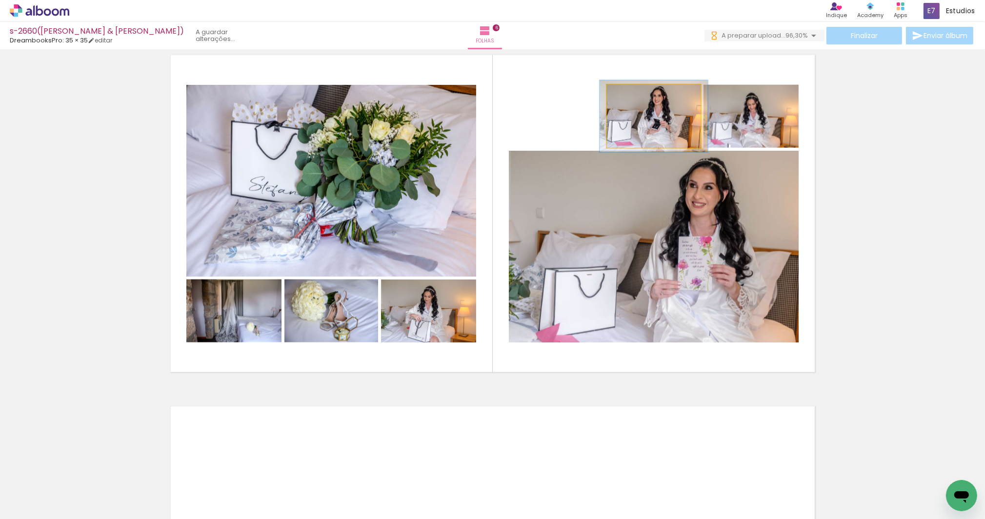
type paper-slider "114"
click at [633, 94] on div at bounding box center [634, 95] width 9 height 9
drag, startPoint x: 651, startPoint y: 118, endPoint x: 663, endPoint y: 122, distance: 12.2
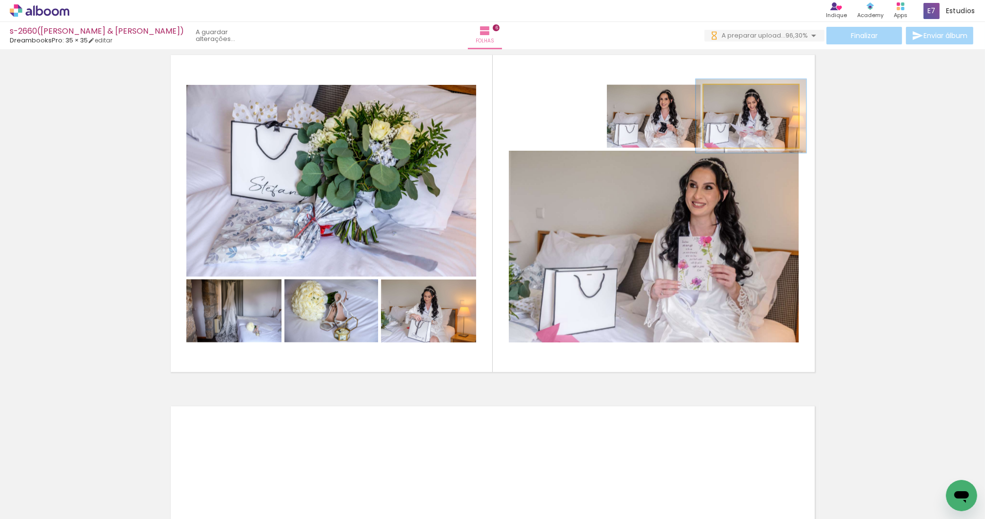
drag, startPoint x: 727, startPoint y: 94, endPoint x: 731, endPoint y: 94, distance: 4.9
type paper-slider "116"
click at [731, 94] on div at bounding box center [732, 95] width 9 height 9
drag, startPoint x: 741, startPoint y: 117, endPoint x: 746, endPoint y: 118, distance: 4.9
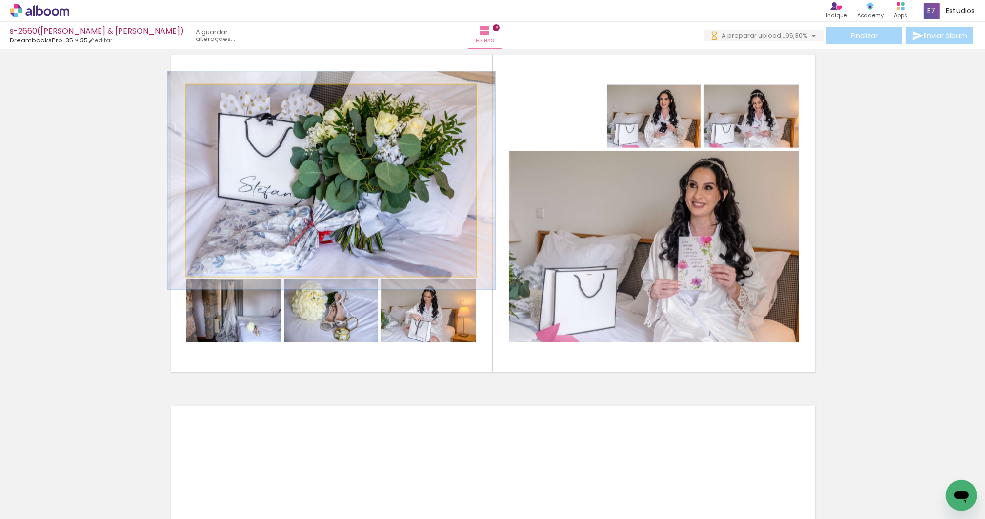
drag, startPoint x: 206, startPoint y: 95, endPoint x: 211, endPoint y: 98, distance: 5.7
type paper-slider "113"
click at [210, 95] on div at bounding box center [213, 95] width 9 height 9
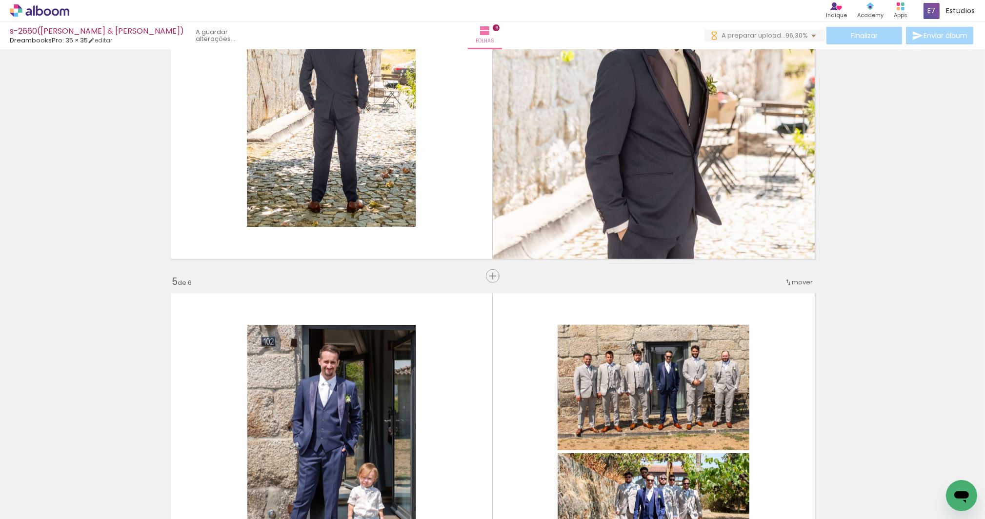
click at [811, 36] on iron-icon at bounding box center [814, 36] width 12 height 12
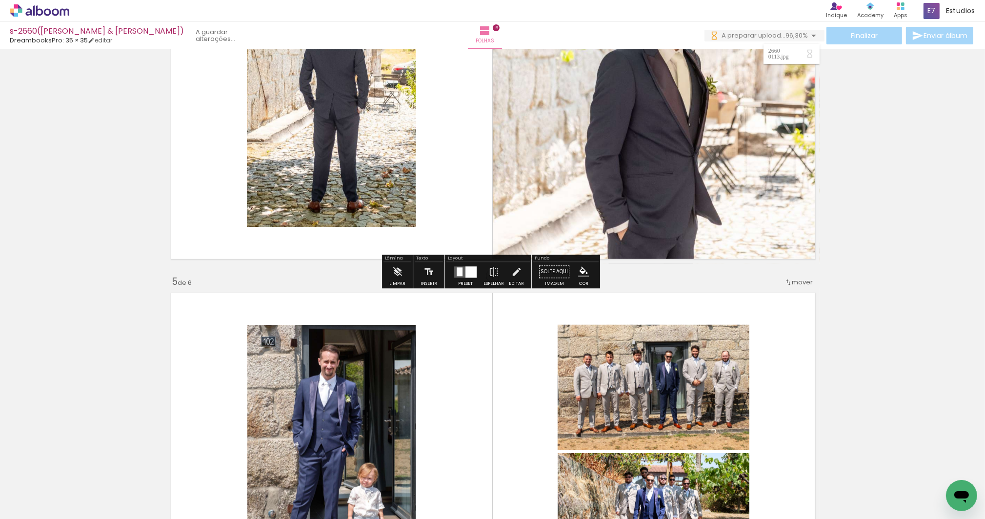
click at [791, 55] on div "2660-0113.jpg" at bounding box center [780, 54] width 23 height 12
drag, startPoint x: 797, startPoint y: 48, endPoint x: 802, endPoint y: 56, distance: 8.8
click at [797, 48] on paper-item "2660-0113.jpg" at bounding box center [792, 54] width 56 height 20
click at [939, 146] on div "Inserir folha 1 de 6 Inserir folha 2 de 6 Inserir folha 3 de 6 Inserir folha 4 …" at bounding box center [492, 88] width 985 height 2460
click at [810, 35] on iron-icon at bounding box center [814, 36] width 12 height 12
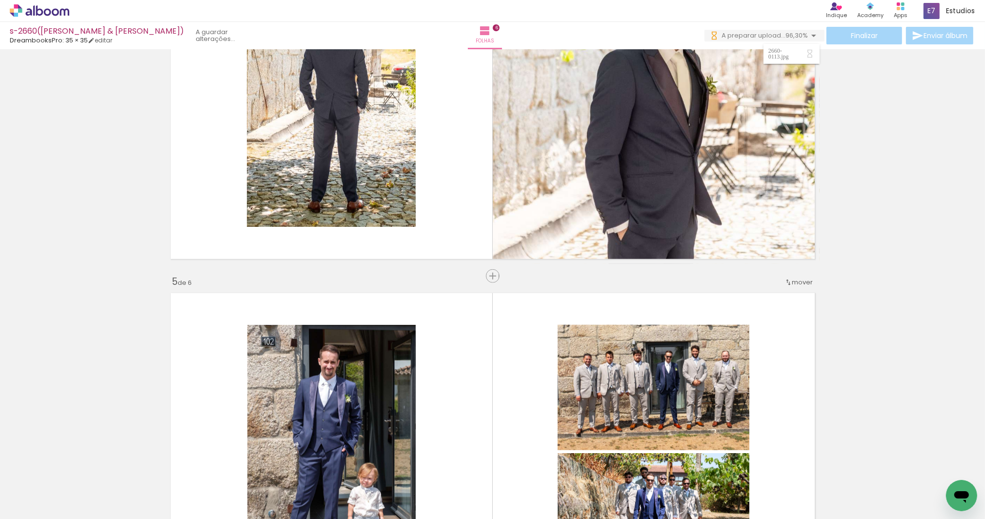
click at [871, 188] on div "Inserir folha 1 de 6 Inserir folha 2 de 6 Inserir folha 3 de 6 Inserir folha 4 …" at bounding box center [492, 88] width 985 height 2460
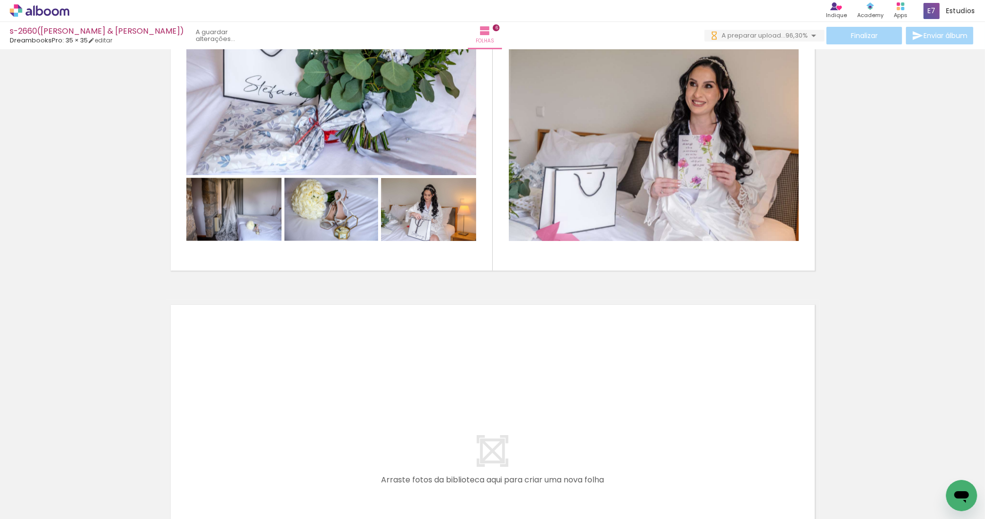
scroll to position [1795, 0]
